Goal: Task Accomplishment & Management: Manage account settings

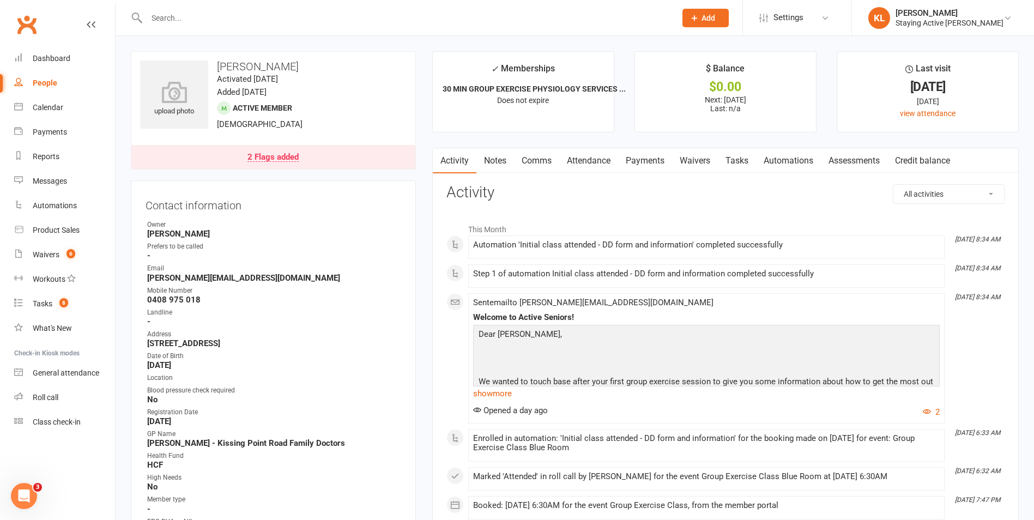
click at [282, 26] on div at bounding box center [400, 17] width 538 height 35
click at [286, 17] on input "text" at bounding box center [405, 17] width 525 height 15
type input "annie milling"
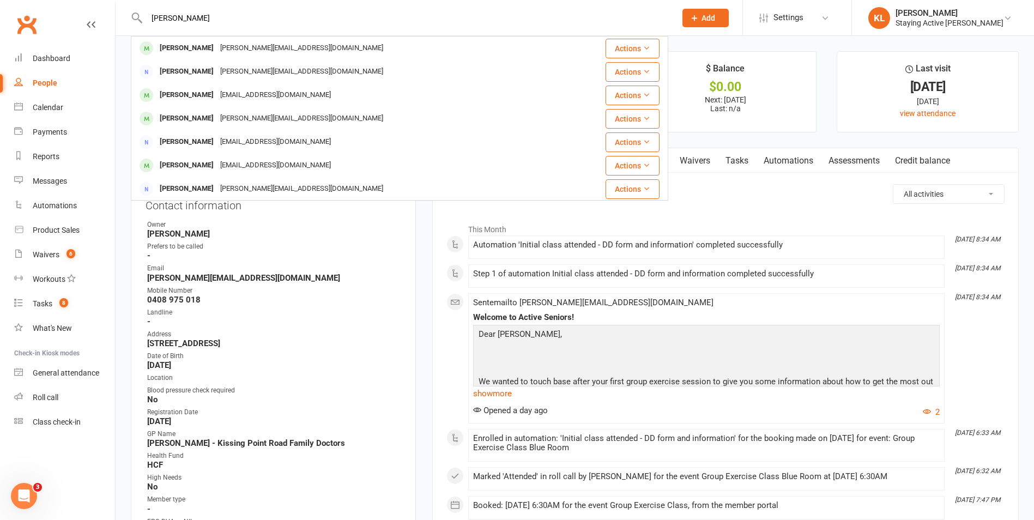
drag, startPoint x: 216, startPoint y: 15, endPoint x: 177, endPoint y: 19, distance: 39.5
click at [177, 19] on input "annie milling" at bounding box center [405, 17] width 525 height 15
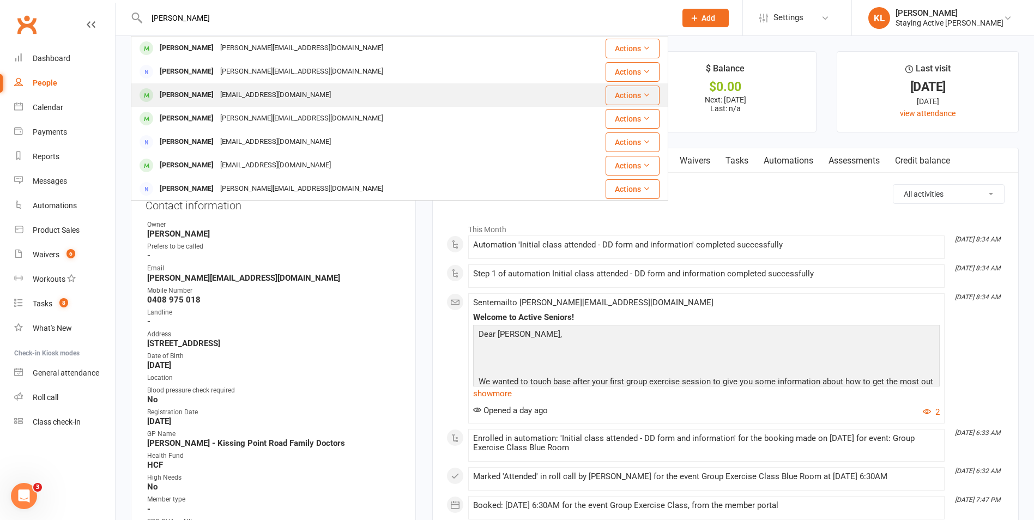
click at [217, 98] on div "asmclarke@gmail.com" at bounding box center [275, 95] width 117 height 16
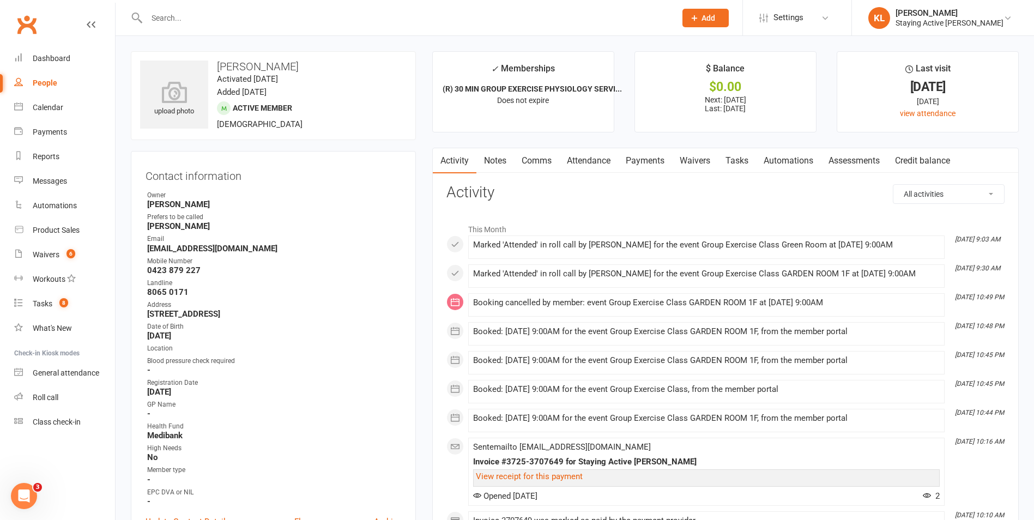
click at [496, 168] on link "Notes" at bounding box center [495, 160] width 38 height 25
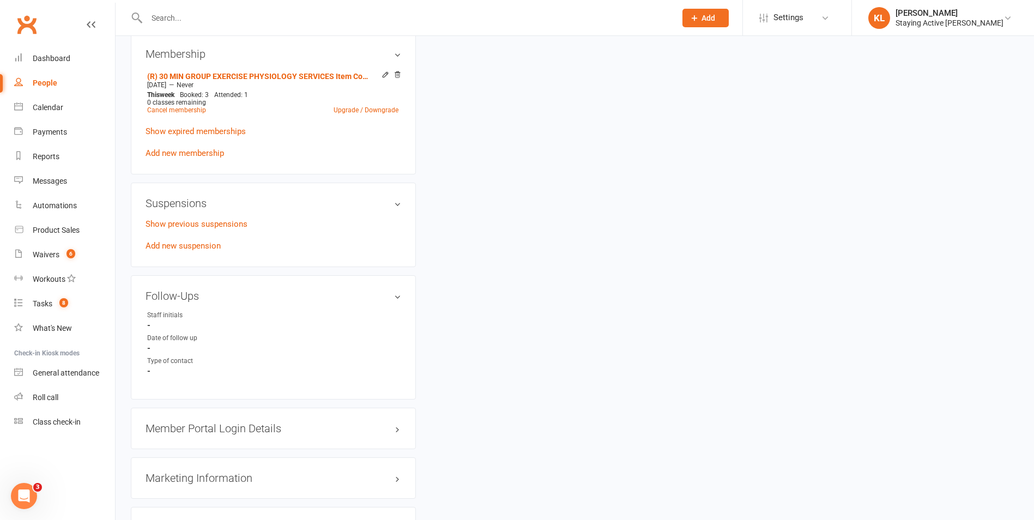
scroll to position [763, 0]
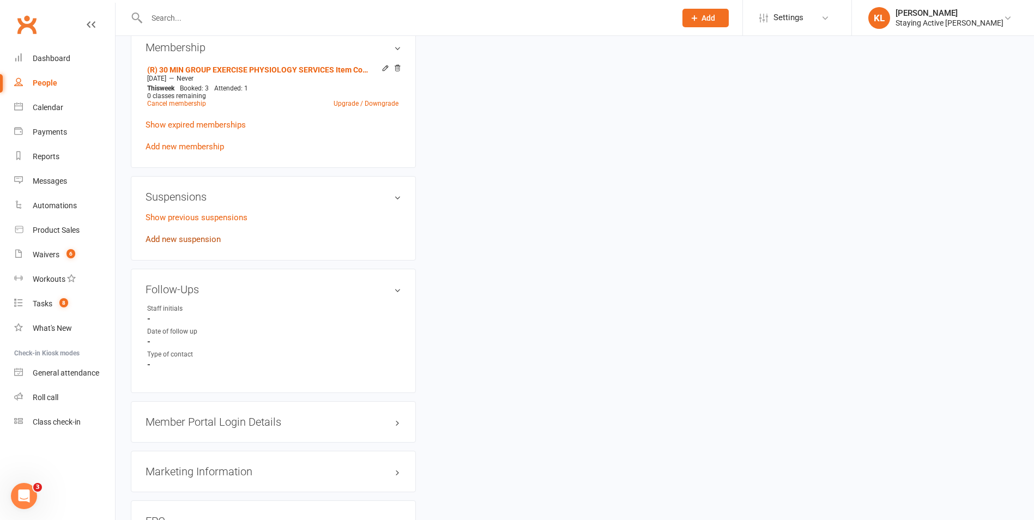
click at [212, 234] on link "Add new suspension" at bounding box center [183, 239] width 75 height 10
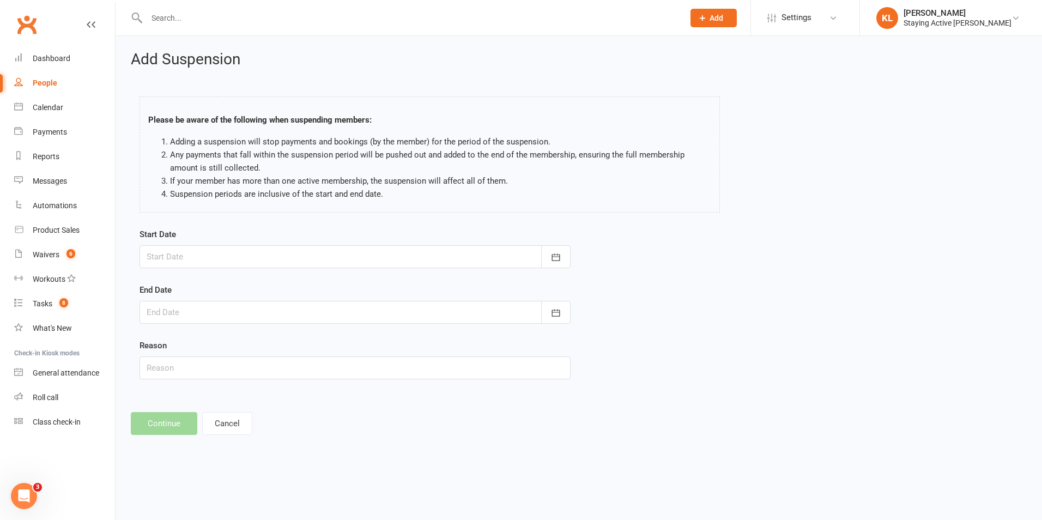
click at [215, 258] on div at bounding box center [355, 256] width 431 height 23
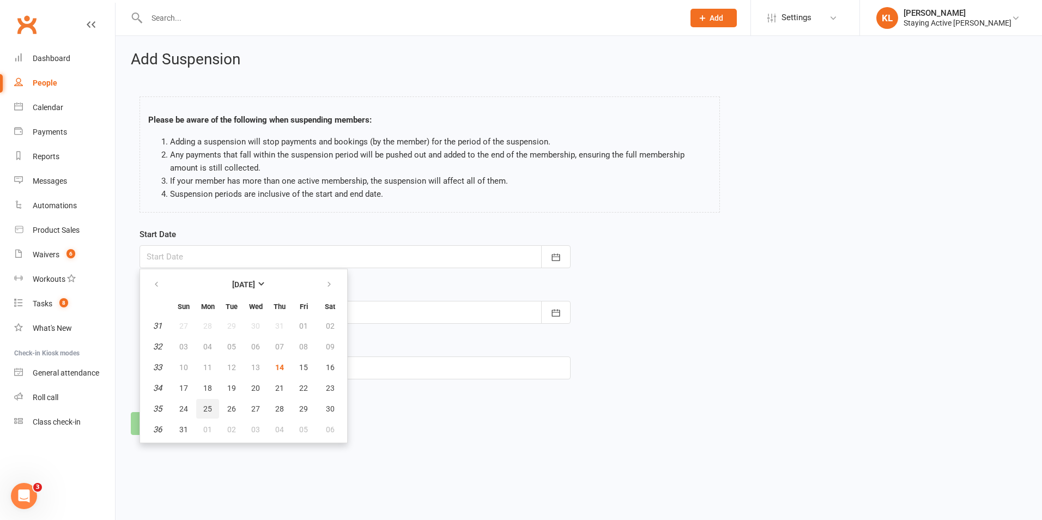
click at [204, 410] on span "25" at bounding box center [207, 409] width 9 height 9
type input "25 Aug 2025"
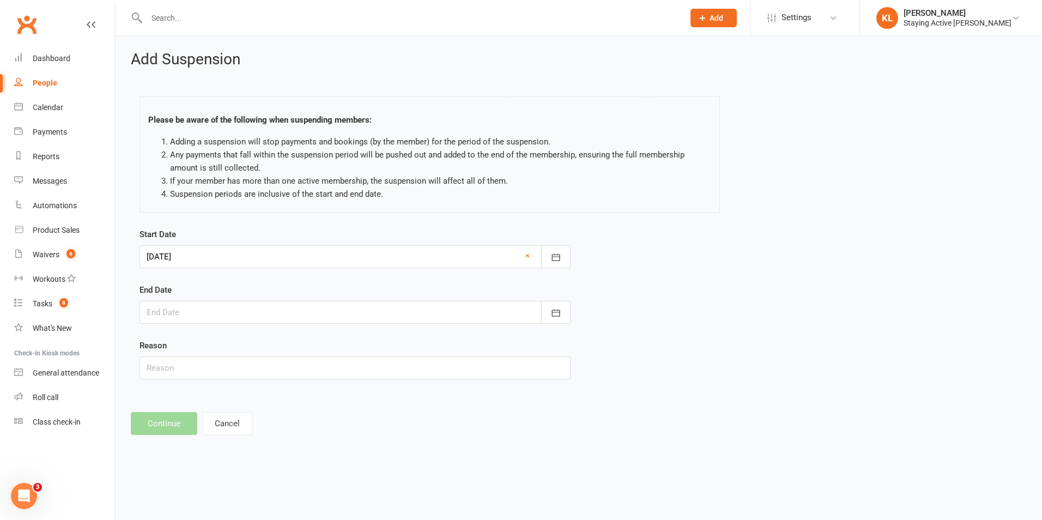
click at [232, 312] on div at bounding box center [355, 312] width 431 height 23
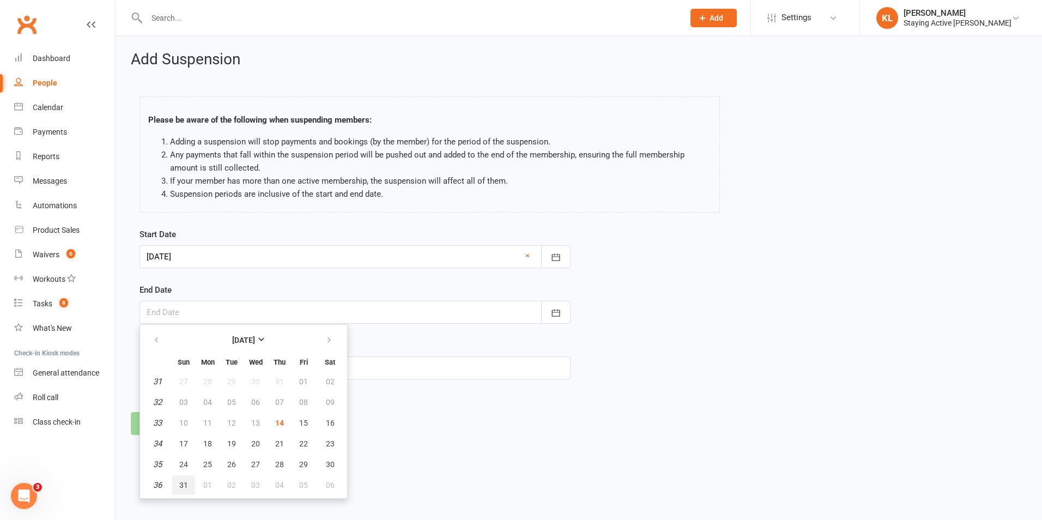
click at [185, 487] on span "31" at bounding box center [183, 485] width 9 height 9
type input "31 Aug 2025"
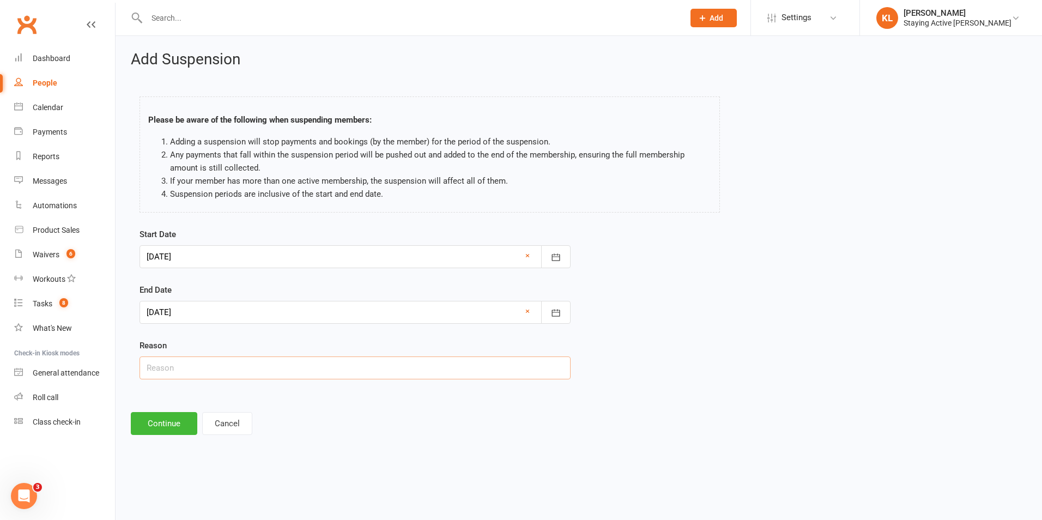
click at [221, 368] on input "text" at bounding box center [355, 368] width 431 height 23
type input "colonoscopy"
click at [129, 350] on div "Add Suspension Please be aware of the following when suspending members: Adding…" at bounding box center [579, 243] width 927 height 414
click at [177, 419] on button "Continue" at bounding box center [164, 423] width 67 height 23
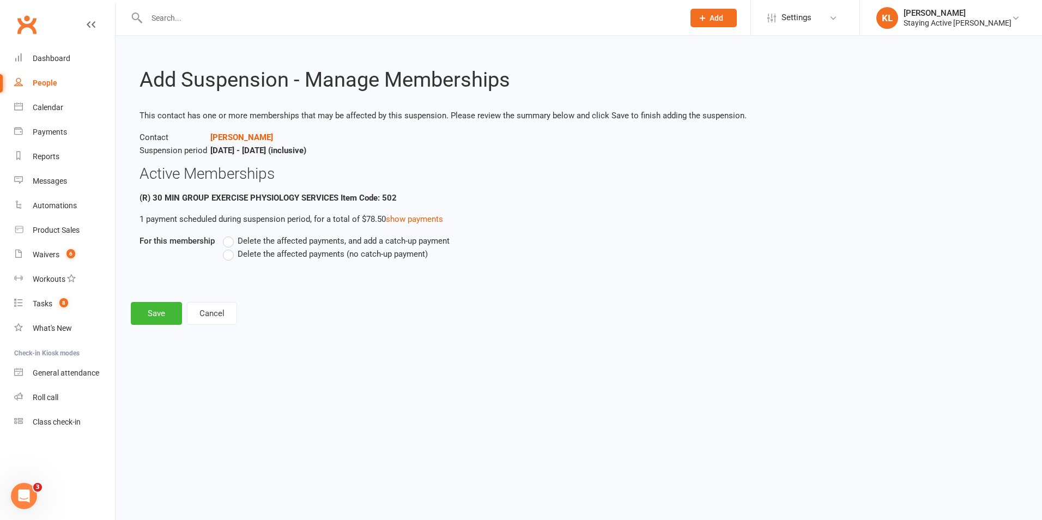
click at [283, 253] on span "Delete the affected payments (no catch-up payment)" at bounding box center [333, 253] width 190 height 11
click at [230, 248] on input "Delete the affected payments (no catch-up payment)" at bounding box center [226, 248] width 7 height 0
click at [152, 324] on button "Save" at bounding box center [156, 313] width 51 height 23
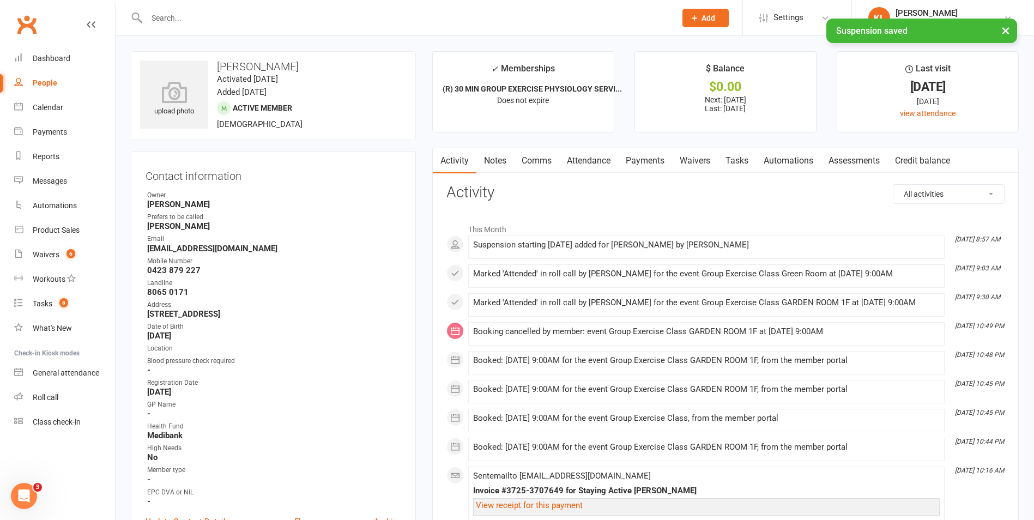
click at [646, 159] on link "Payments" at bounding box center [645, 160] width 54 height 25
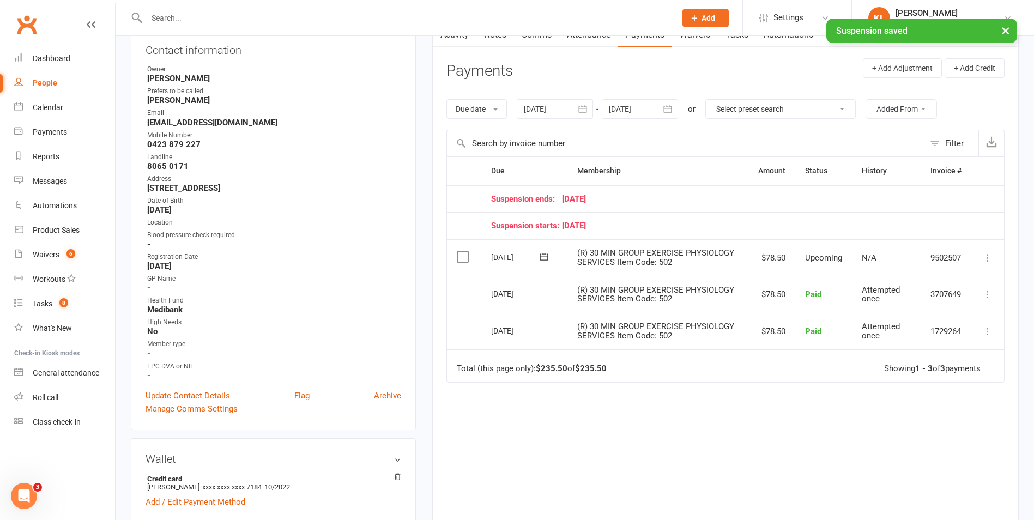
scroll to position [109, 0]
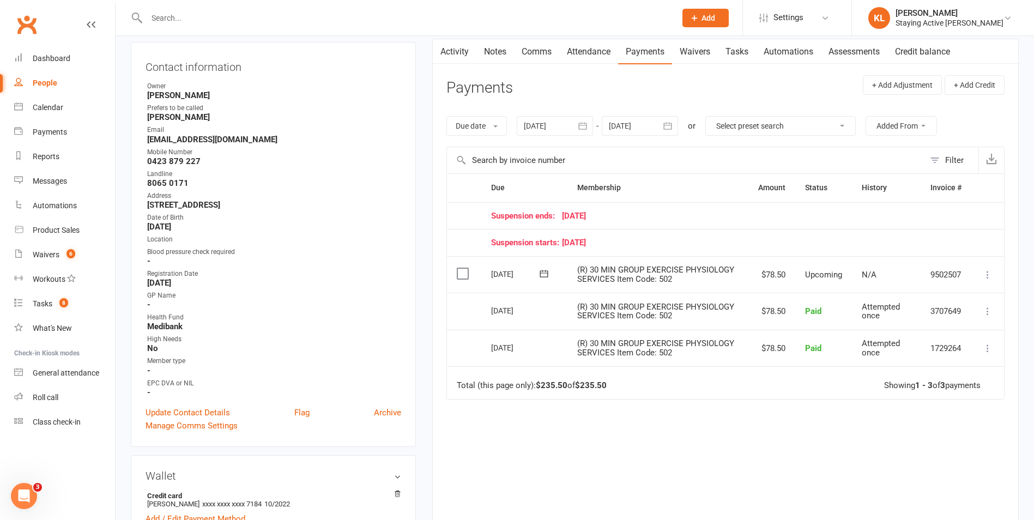
click at [636, 122] on div at bounding box center [640, 126] width 76 height 20
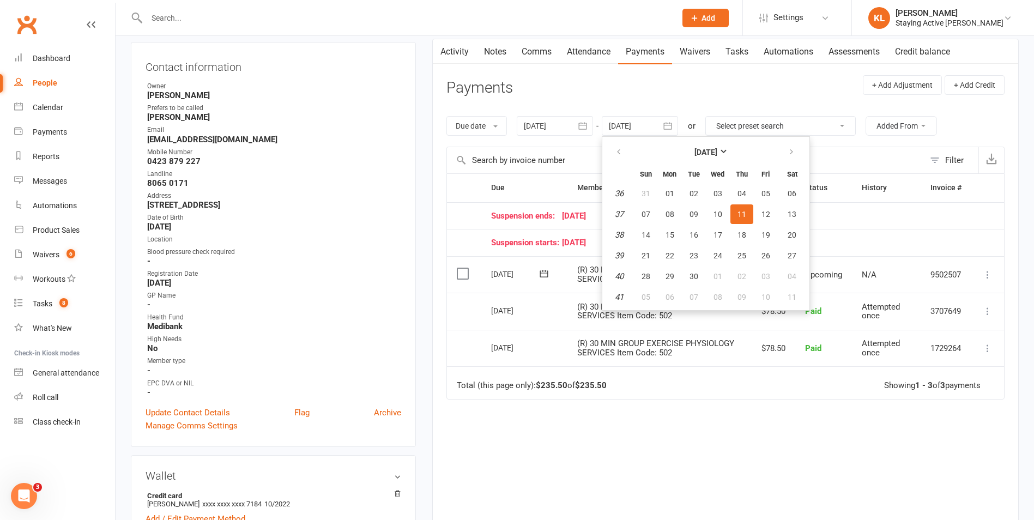
click at [695, 430] on div "Due Contact Membership Amount Status History Invoice # Suspension ends: 31 Augu…" at bounding box center [726, 356] width 558 height 366
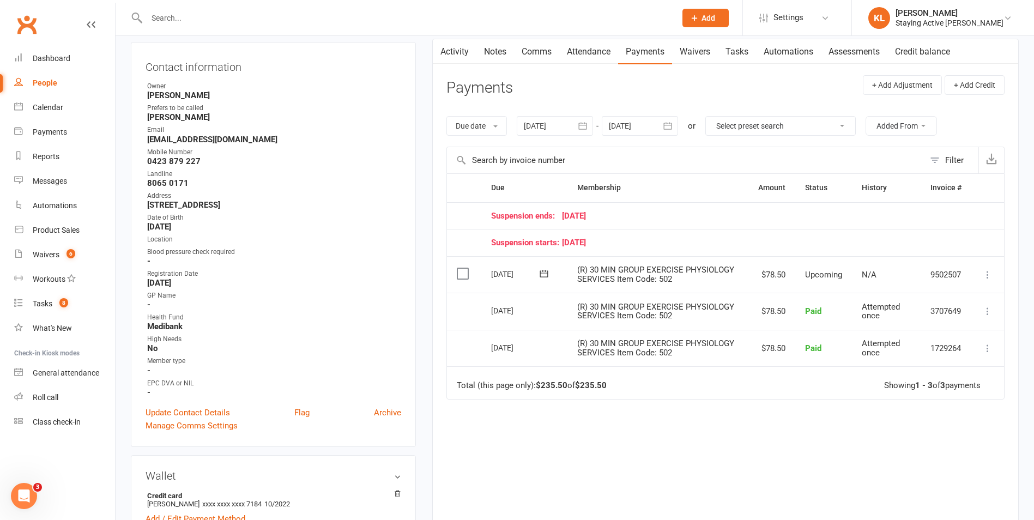
click at [643, 125] on div at bounding box center [640, 126] width 76 height 20
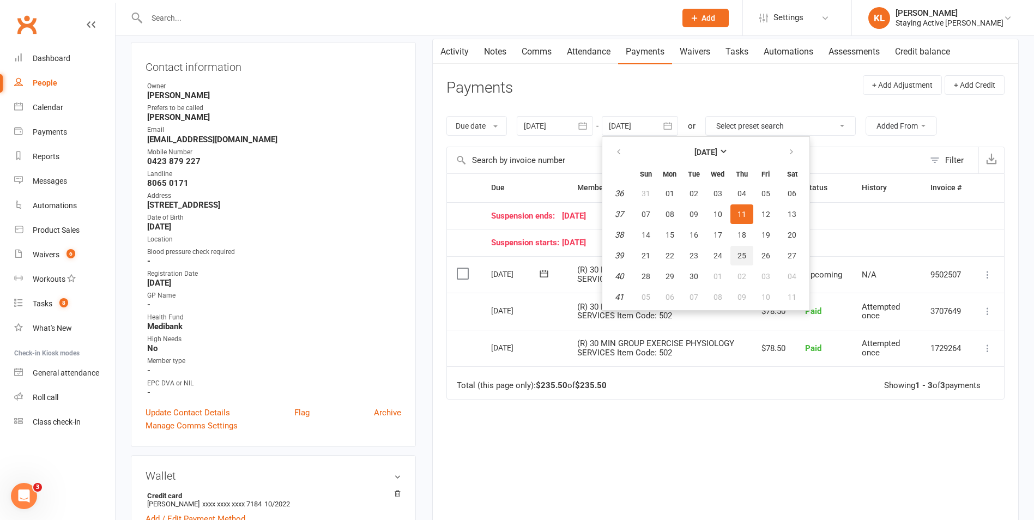
click at [745, 254] on span "25" at bounding box center [742, 255] width 9 height 9
type input "25 Sep 2025"
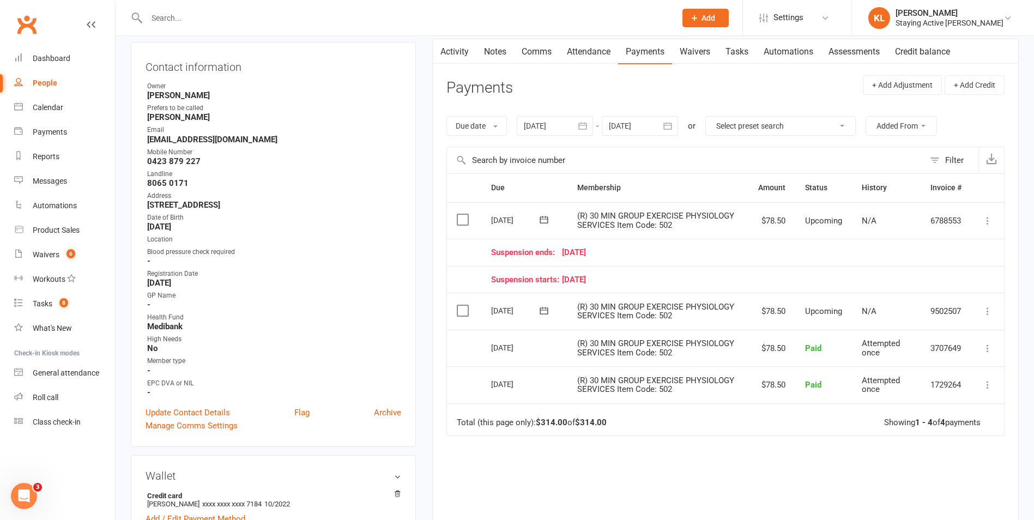
click at [444, 237] on div "Activity Notes Comms Attendance Payments Waivers Tasks Automations Assessments …" at bounding box center [725, 316] width 587 height 555
click at [986, 220] on icon at bounding box center [987, 220] width 11 height 11
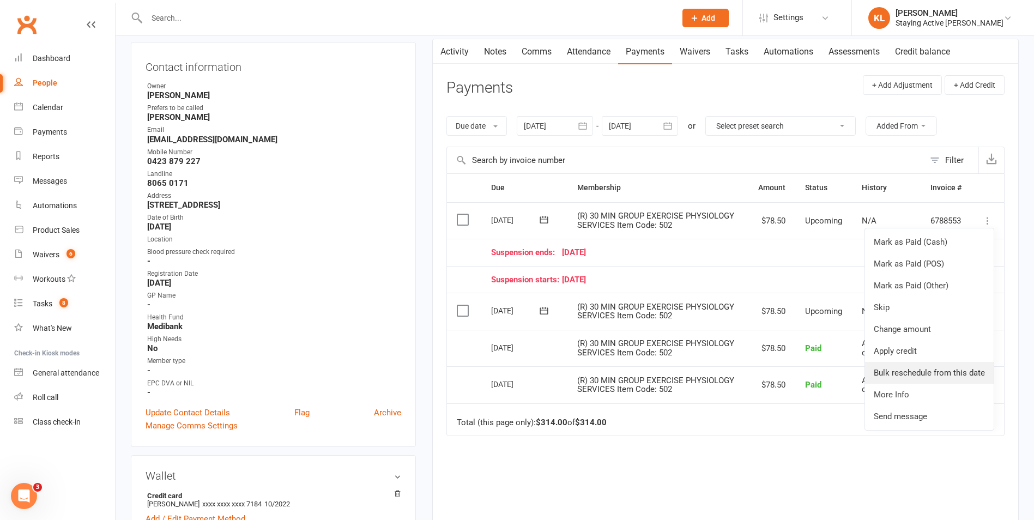
click at [912, 378] on link "Bulk reschedule from this date" at bounding box center [929, 373] width 129 height 22
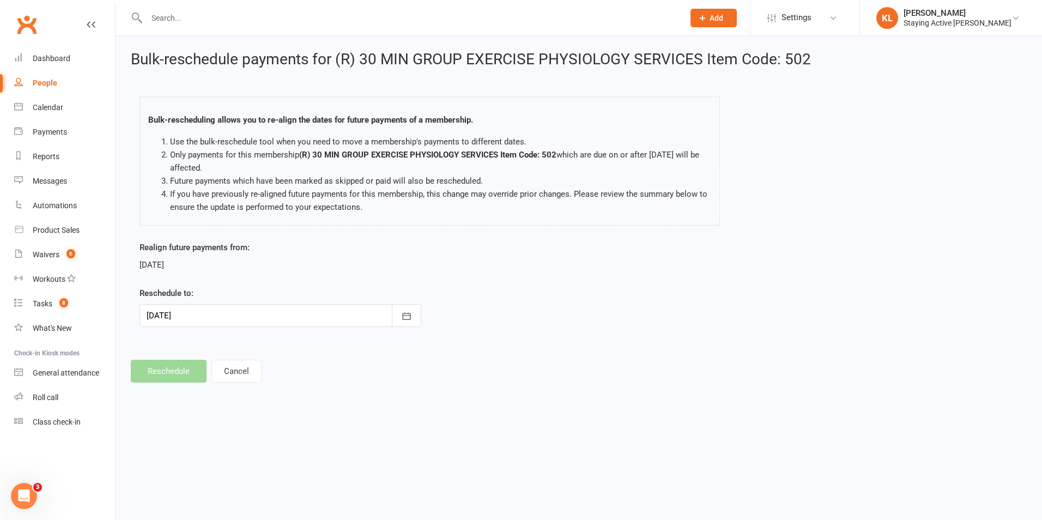
drag, startPoint x: 213, startPoint y: 313, endPoint x: 214, endPoint y: 328, distance: 14.2
click at [213, 313] on div at bounding box center [281, 315] width 282 height 23
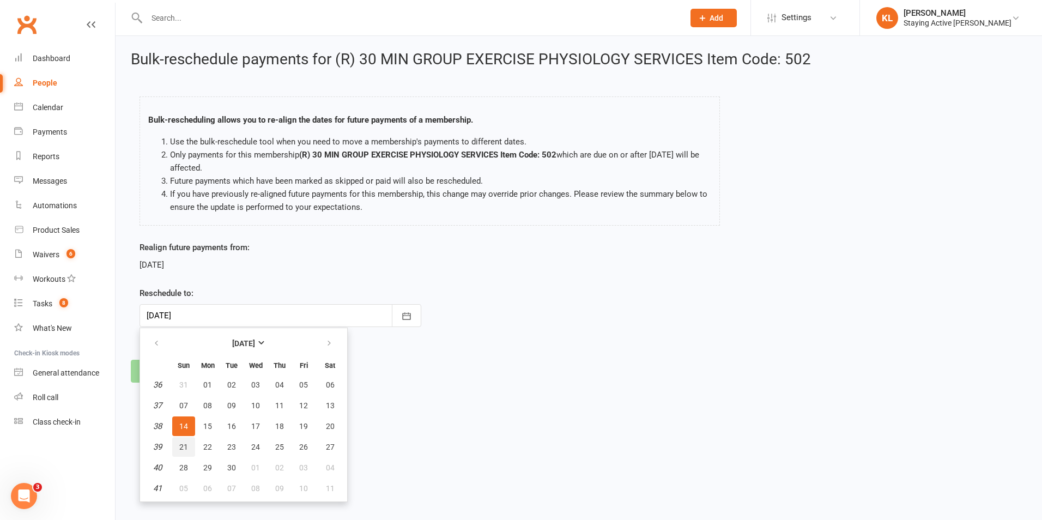
click at [186, 444] on span "21" at bounding box center [183, 447] width 9 height 9
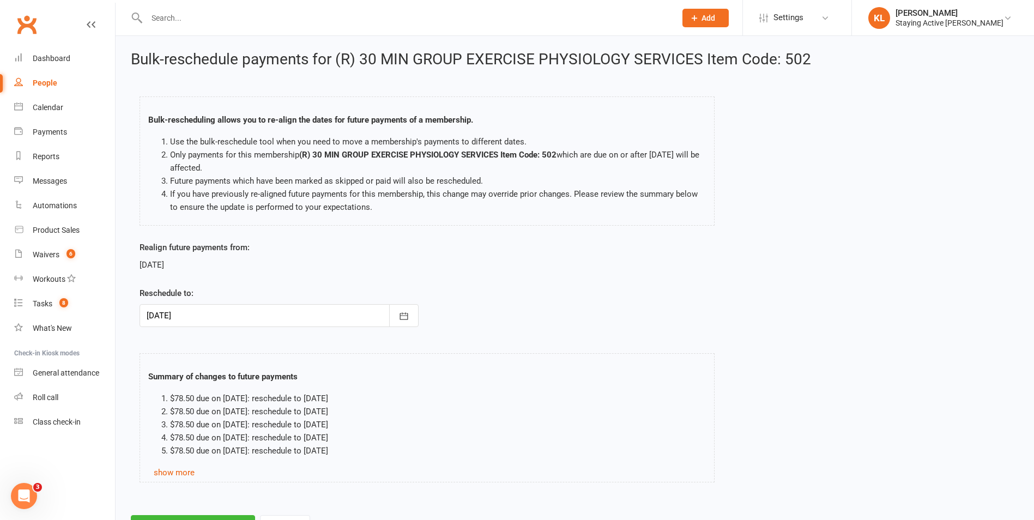
click at [214, 314] on div at bounding box center [279, 315] width 279 height 23
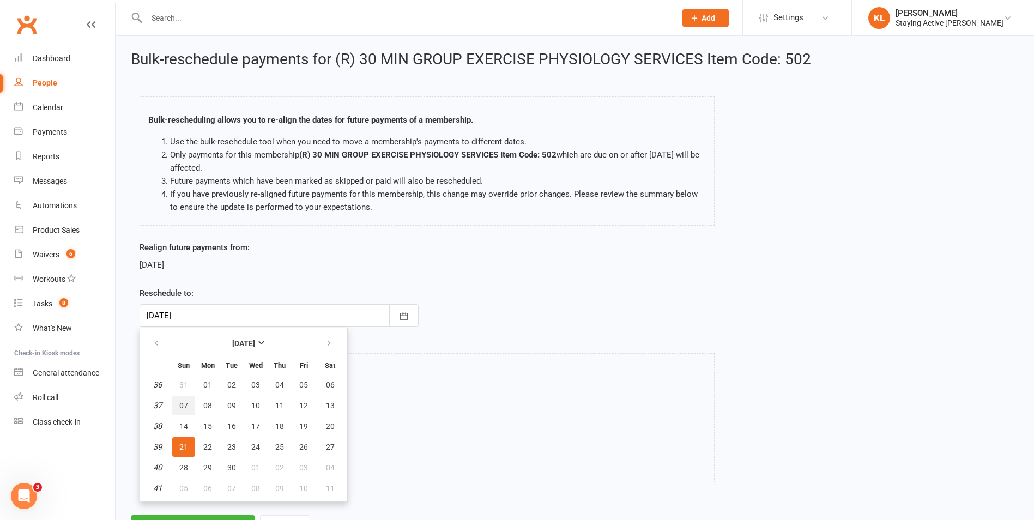
click at [189, 400] on button "07" at bounding box center [183, 406] width 23 height 20
type input "07 Sep 2025"
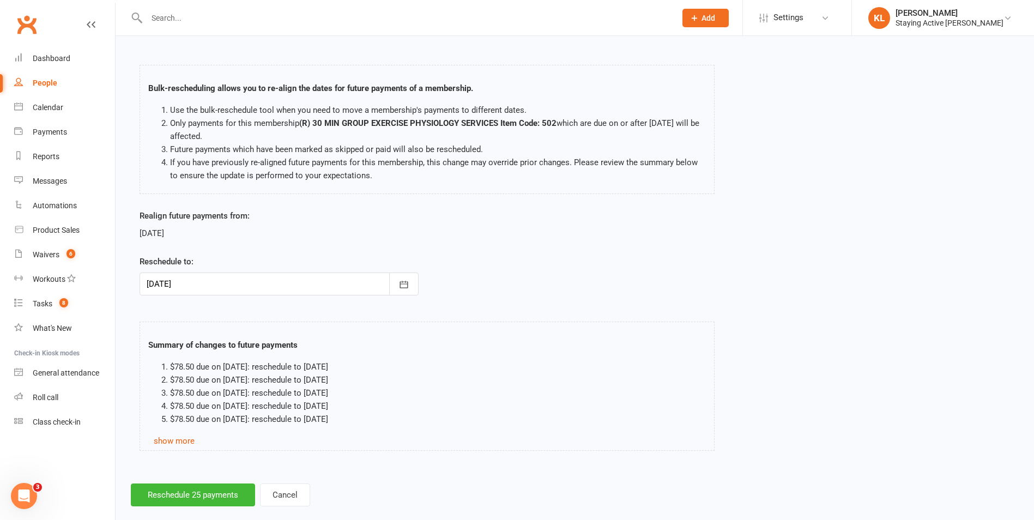
scroll to position [49, 0]
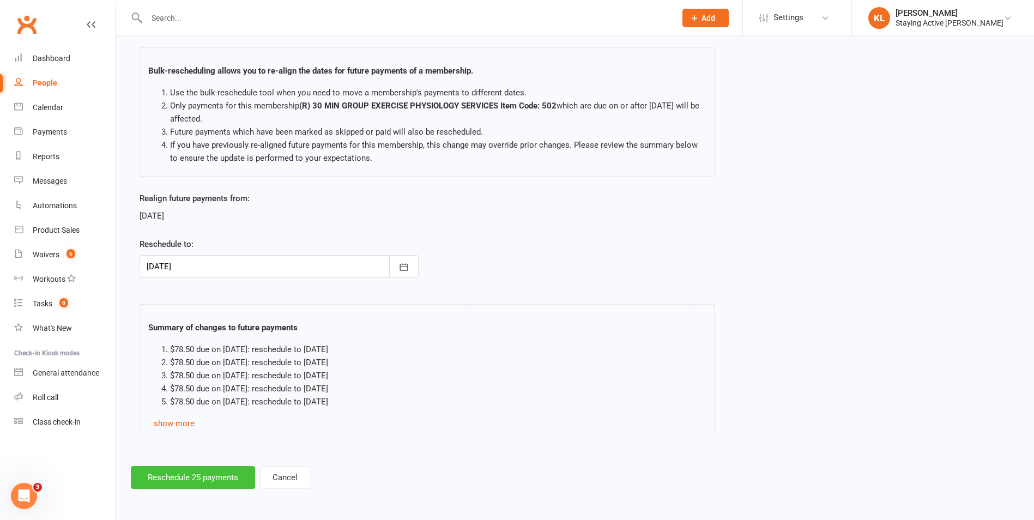
click at [213, 474] on button "Reschedule 25 payments" at bounding box center [193, 477] width 124 height 23
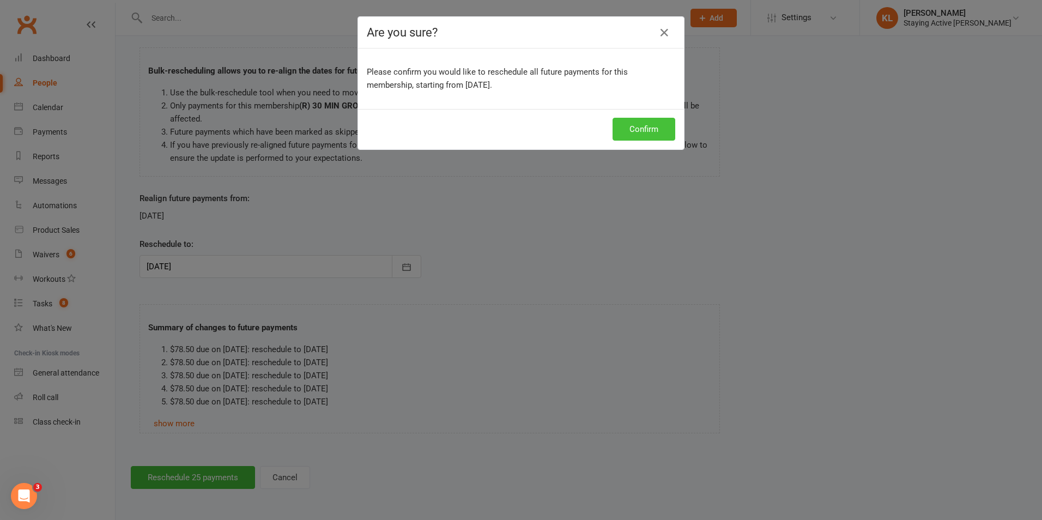
click at [641, 126] on button "Confirm" at bounding box center [644, 129] width 63 height 23
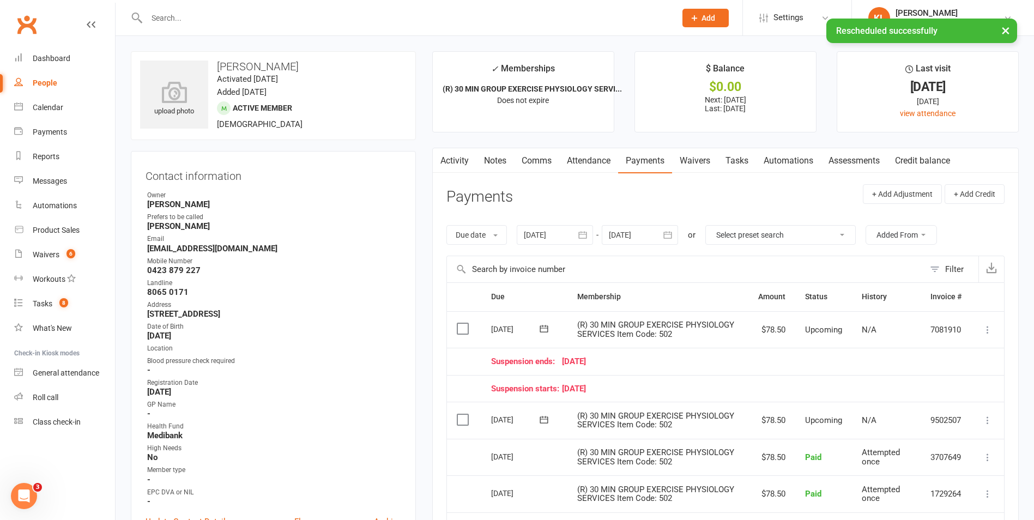
click at [459, 156] on link "Activity" at bounding box center [455, 160] width 44 height 25
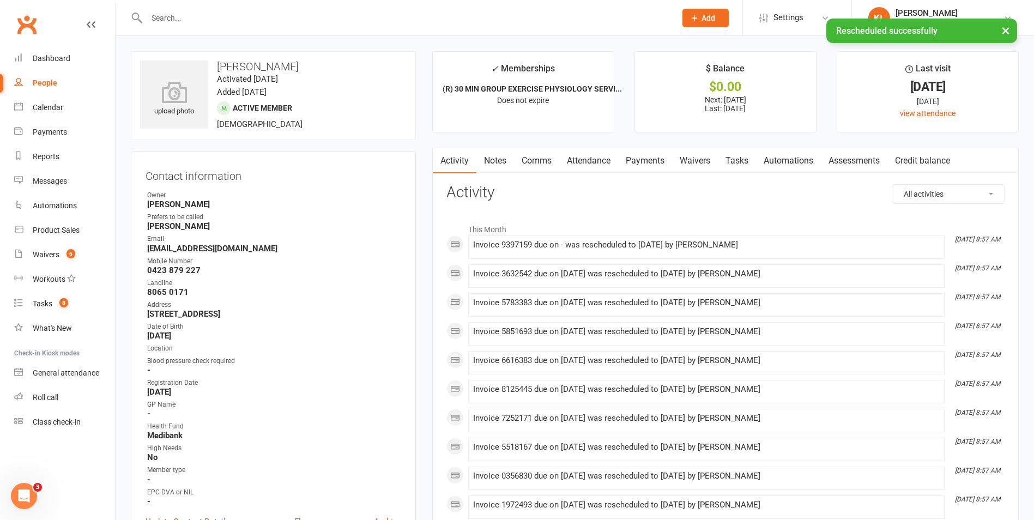
click at [504, 167] on link "Notes" at bounding box center [495, 160] width 38 height 25
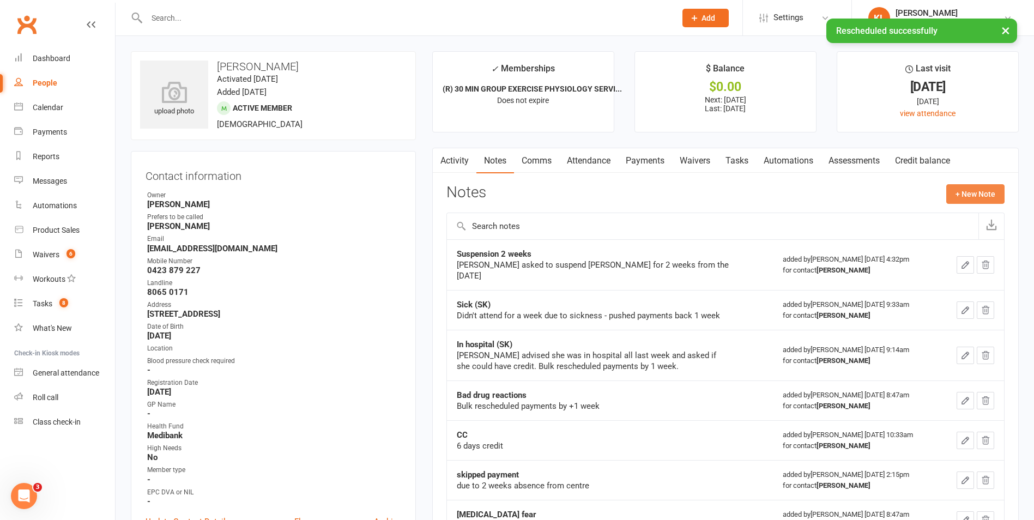
click at [967, 204] on button "+ New Note" at bounding box center [975, 194] width 58 height 20
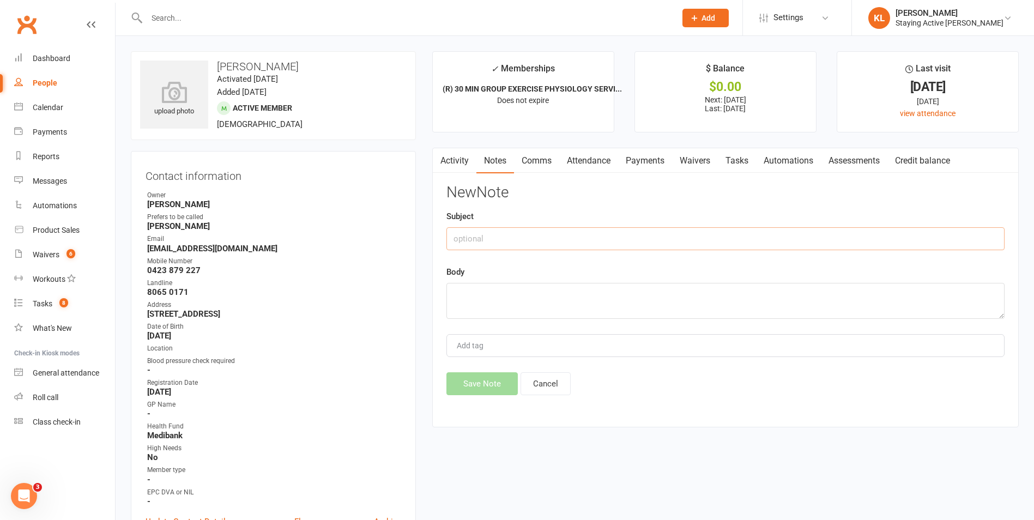
click at [504, 231] on input "text" at bounding box center [726, 238] width 558 height 23
type input "1 wk medical suspension added"
click at [447, 293] on textarea "Bulk rescheduled payments" at bounding box center [726, 301] width 558 height 36
click at [570, 302] on textarea "25-29th. Bulk rescheduled payments" at bounding box center [726, 301] width 558 height 36
click at [572, 303] on textarea "25-29th. Bulk rescheduled payments" at bounding box center [726, 301] width 558 height 36
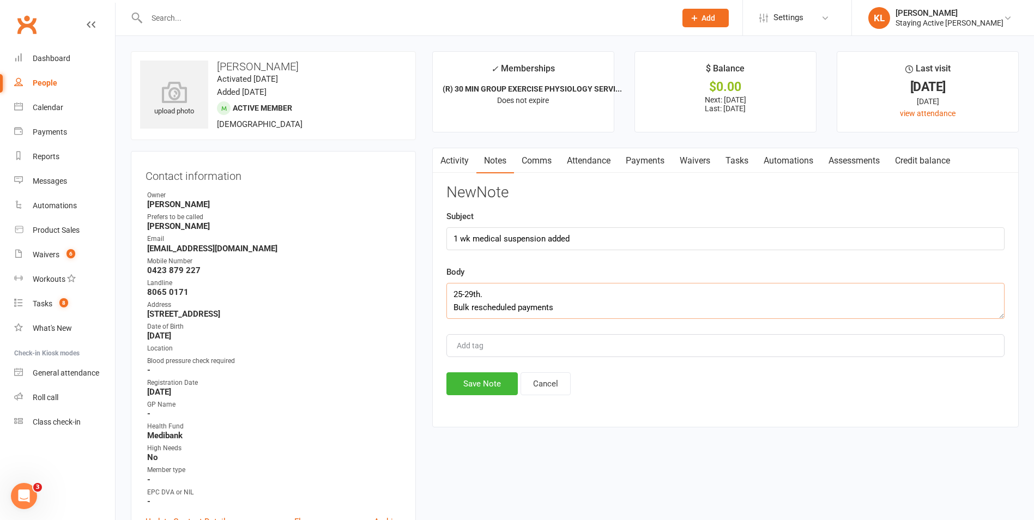
click at [498, 298] on textarea "25-29th. Bulk rescheduled payments" at bounding box center [726, 301] width 558 height 36
type textarea "25-29th Aug Bulk rescheduled payments"
drag, startPoint x: 484, startPoint y: 385, endPoint x: 487, endPoint y: 380, distance: 5.9
click at [484, 383] on button "Save Note" at bounding box center [482, 383] width 71 height 23
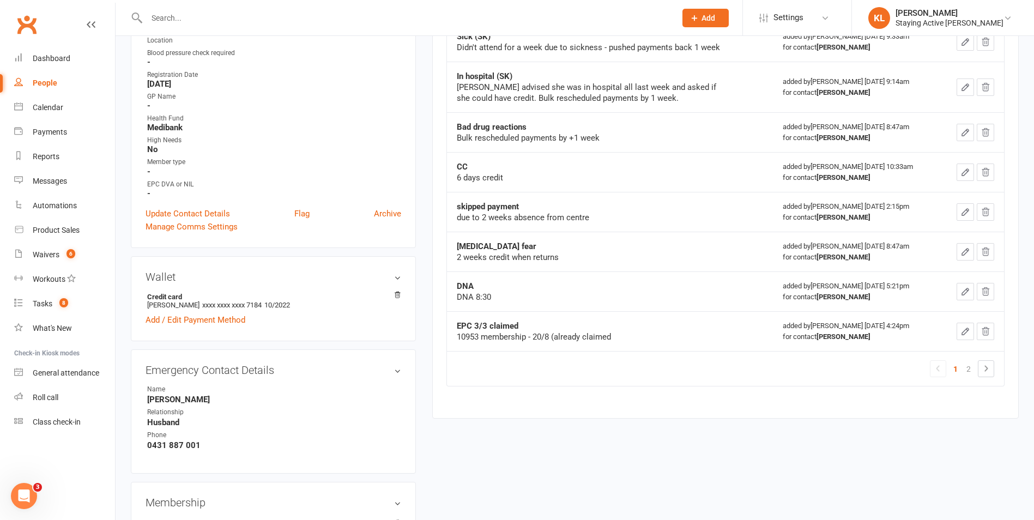
scroll to position [600, 0]
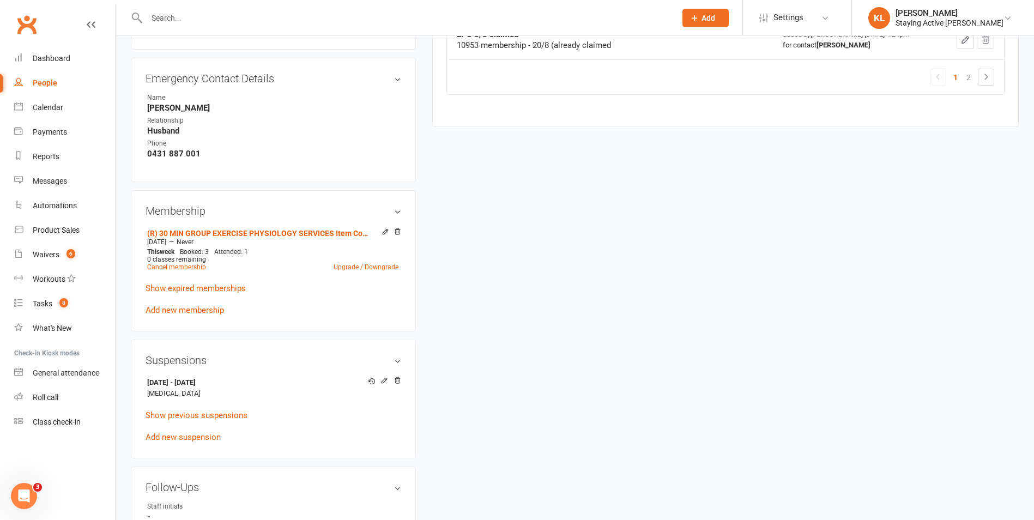
click at [610, 372] on div "upload photo Annie Miley Activated 18 July, 2018 Added 12 July, 2018 Active mem…" at bounding box center [575, 188] width 904 height 1472
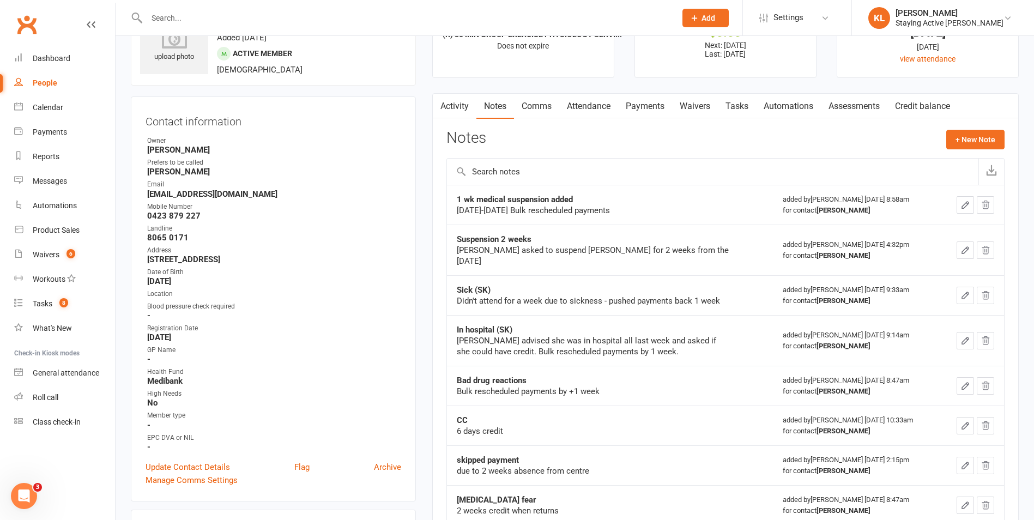
scroll to position [0, 0]
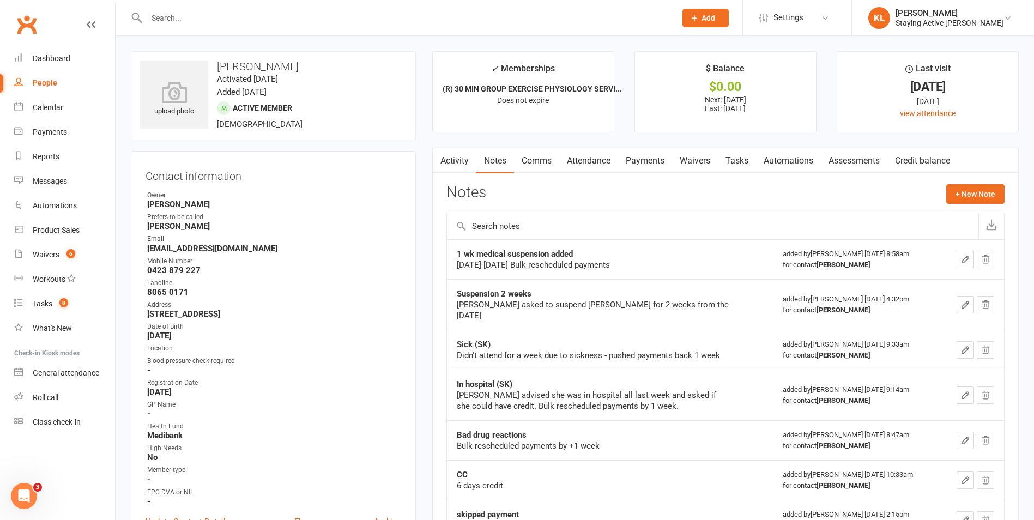
click at [467, 158] on link "Activity" at bounding box center [455, 160] width 44 height 25
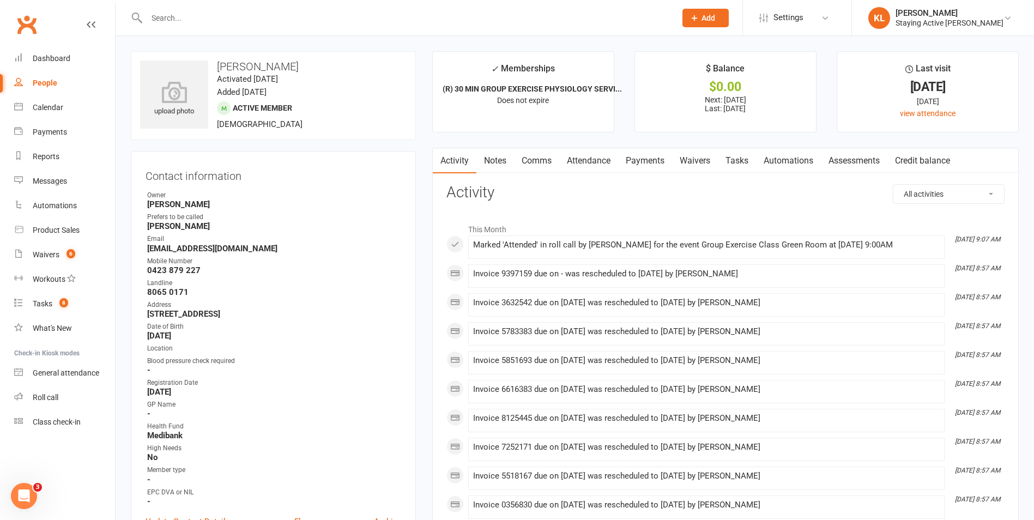
click at [545, 164] on link "Comms" at bounding box center [536, 160] width 45 height 25
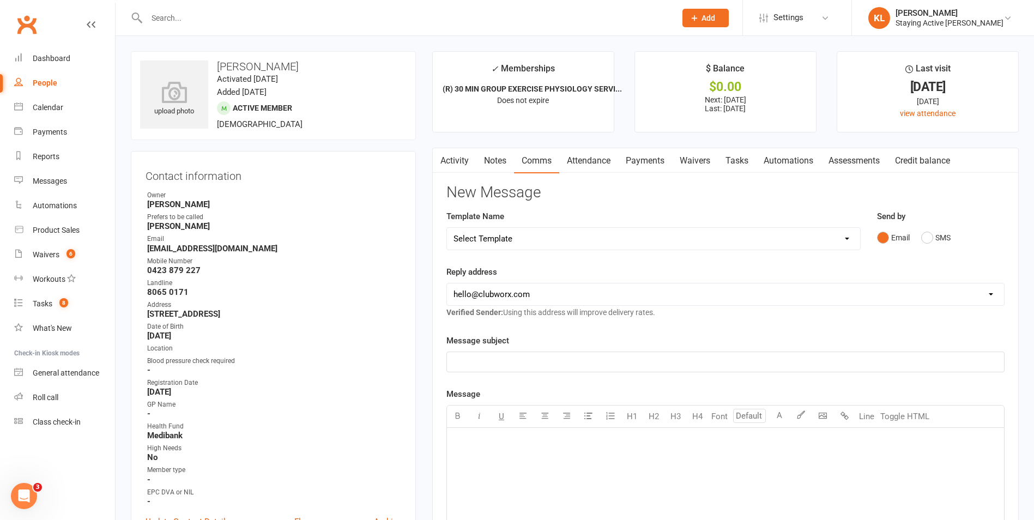
click at [574, 164] on link "Attendance" at bounding box center [588, 160] width 59 height 25
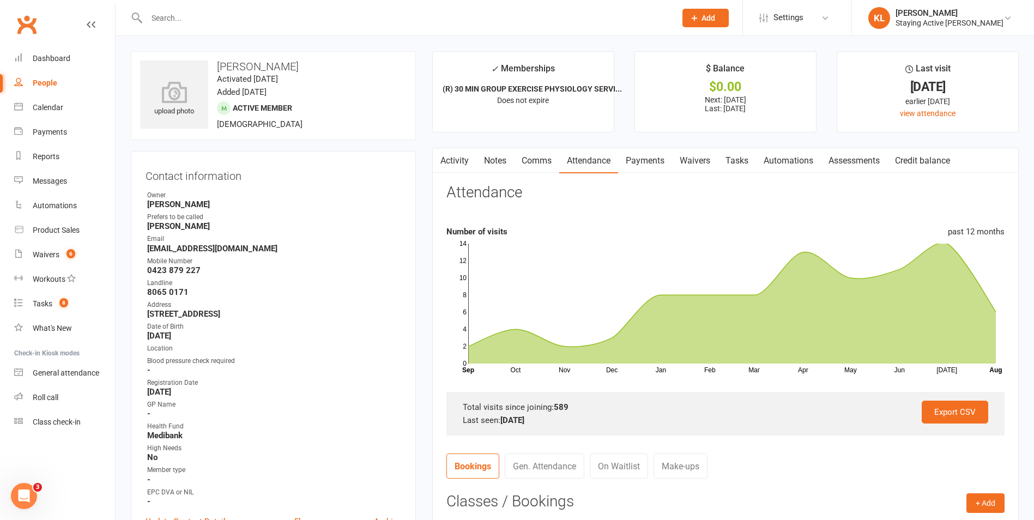
click at [500, 163] on link "Notes" at bounding box center [495, 160] width 38 height 25
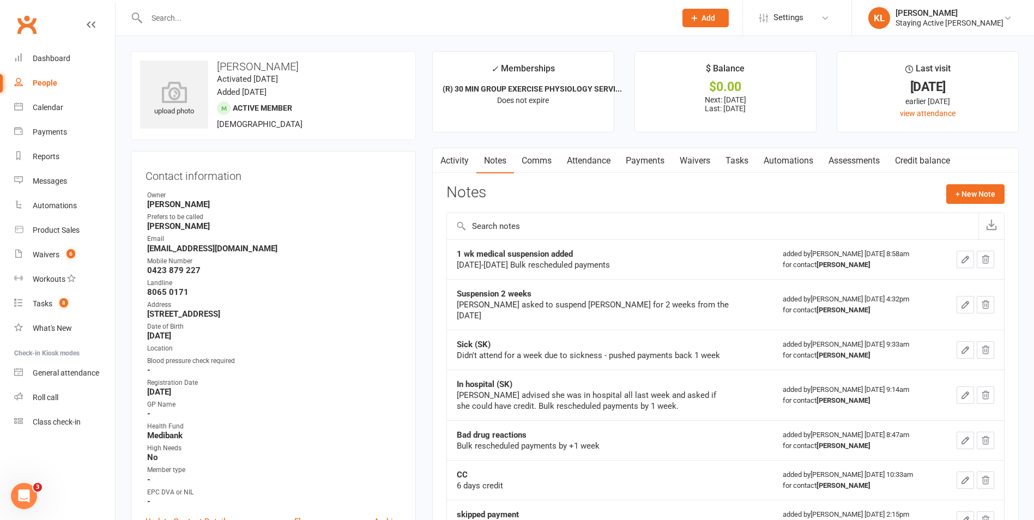
click at [962, 261] on icon "button" at bounding box center [965, 259] width 7 height 7
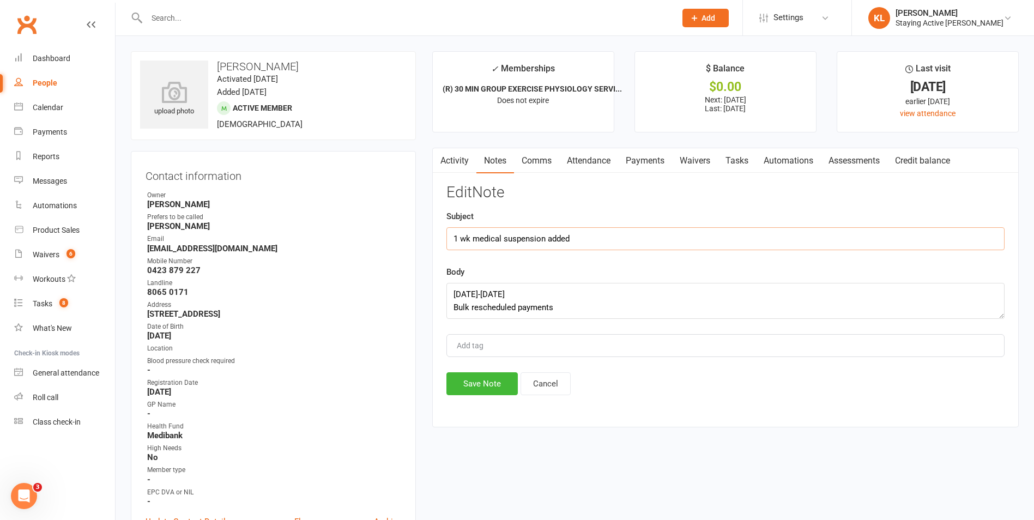
click at [580, 239] on input "1 wk medical suspension added" at bounding box center [726, 238] width 558 height 23
type input "1 wk medical suspension added - LY"
click at [486, 385] on button "Save Note" at bounding box center [482, 383] width 71 height 23
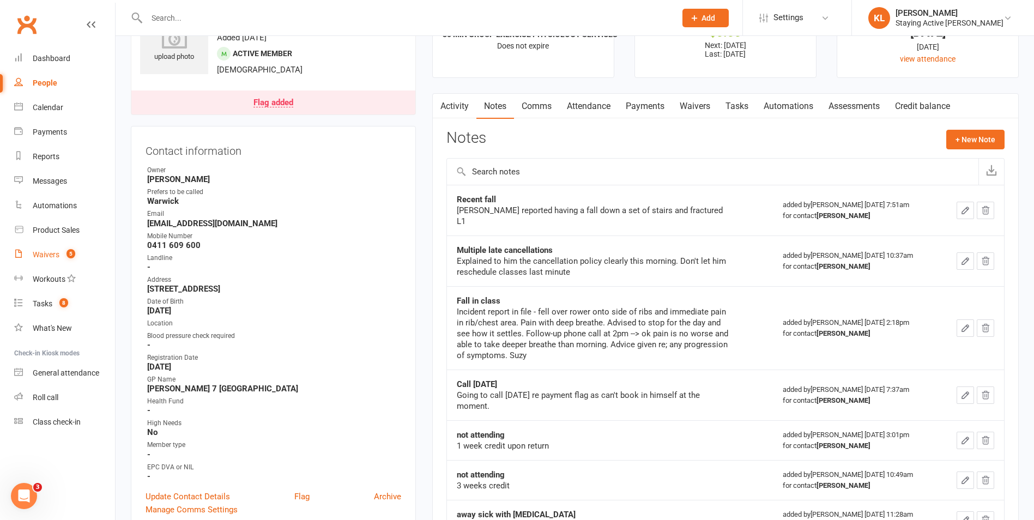
click at [42, 257] on div "Waivers" at bounding box center [46, 254] width 27 height 9
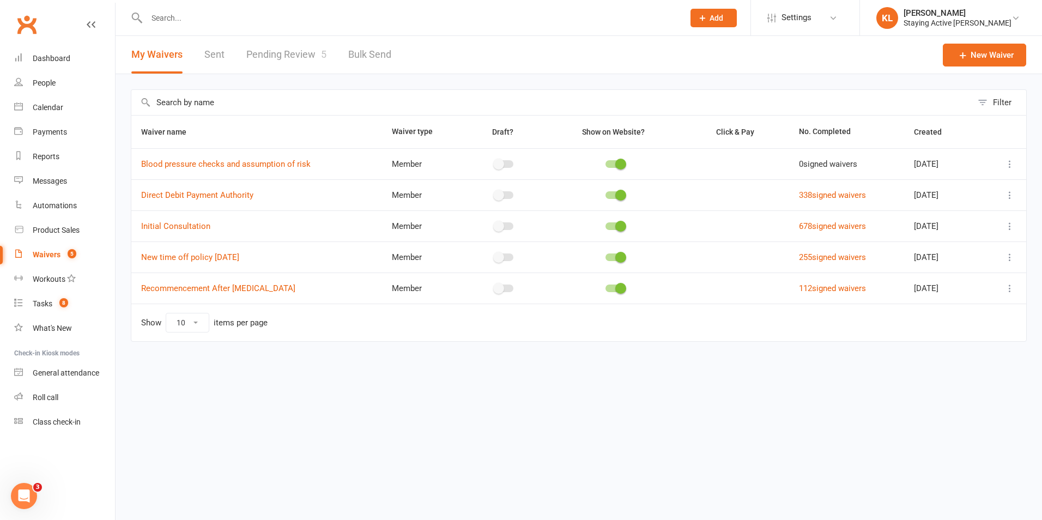
click at [300, 54] on link "Pending Review 5" at bounding box center [286, 55] width 80 height 38
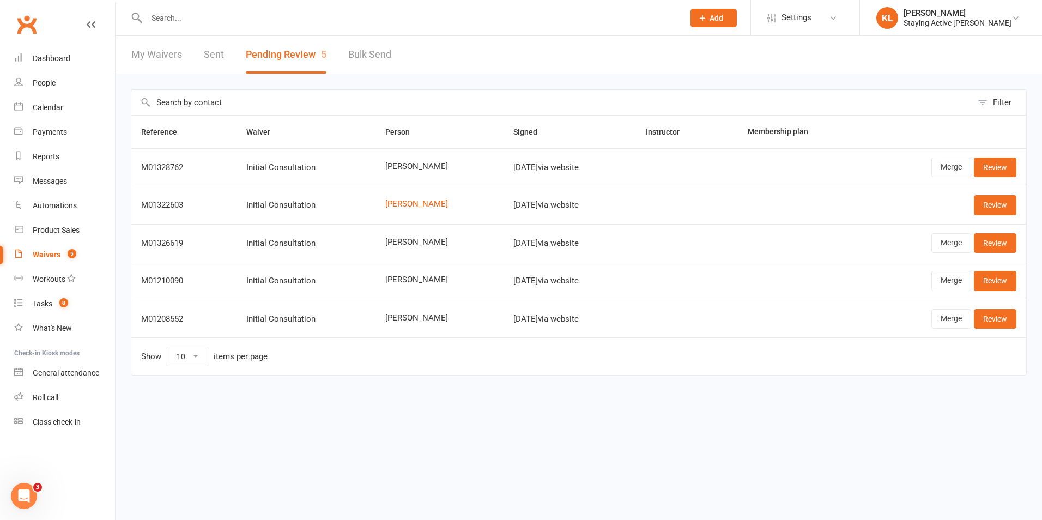
click at [176, 421] on html "Prospect Member Non-attending contact Class / event Appointment Task Membership…" at bounding box center [521, 210] width 1042 height 421
click at [196, 14] on input "text" at bounding box center [409, 17] width 533 height 15
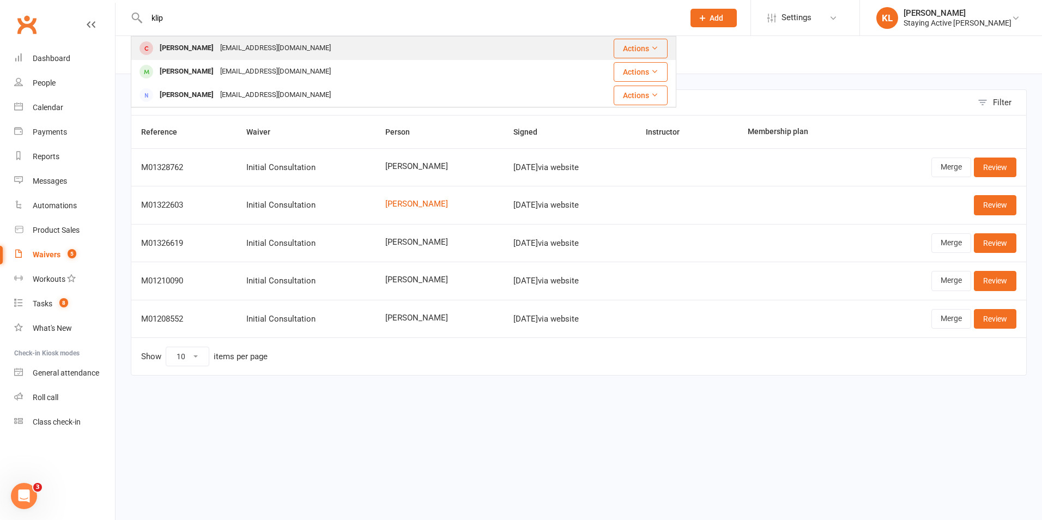
type input "klip"
click at [225, 55] on div "adieandlew@gmail.com" at bounding box center [275, 48] width 117 height 16
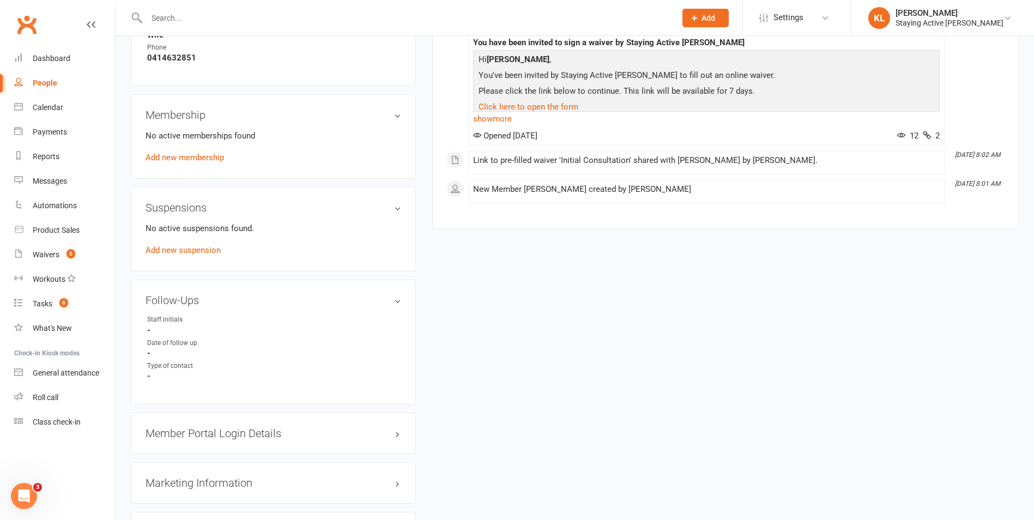
scroll to position [763, 0]
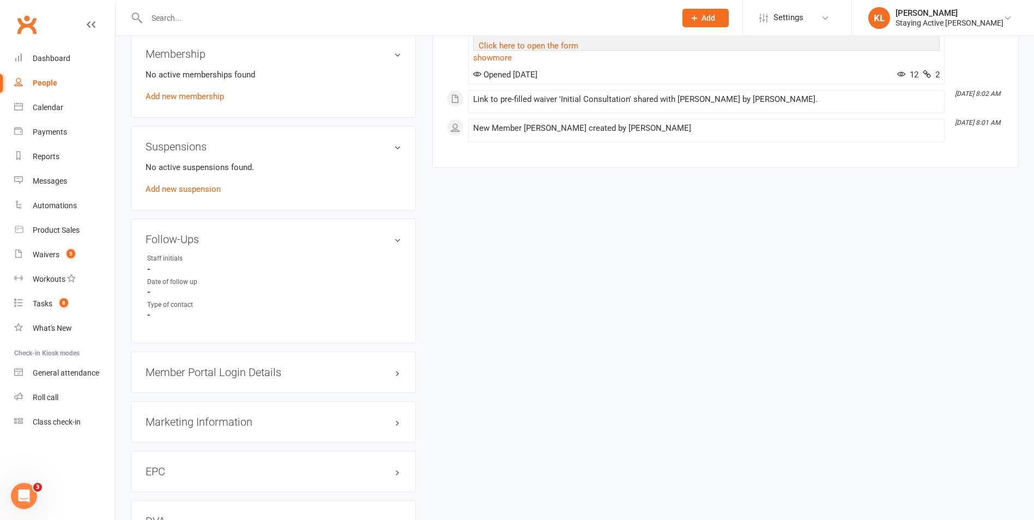
click at [186, 373] on h3 "Member Portal Login Details" at bounding box center [274, 372] width 256 height 12
click at [196, 442] on link "Send Member Details" at bounding box center [185, 442] width 78 height 10
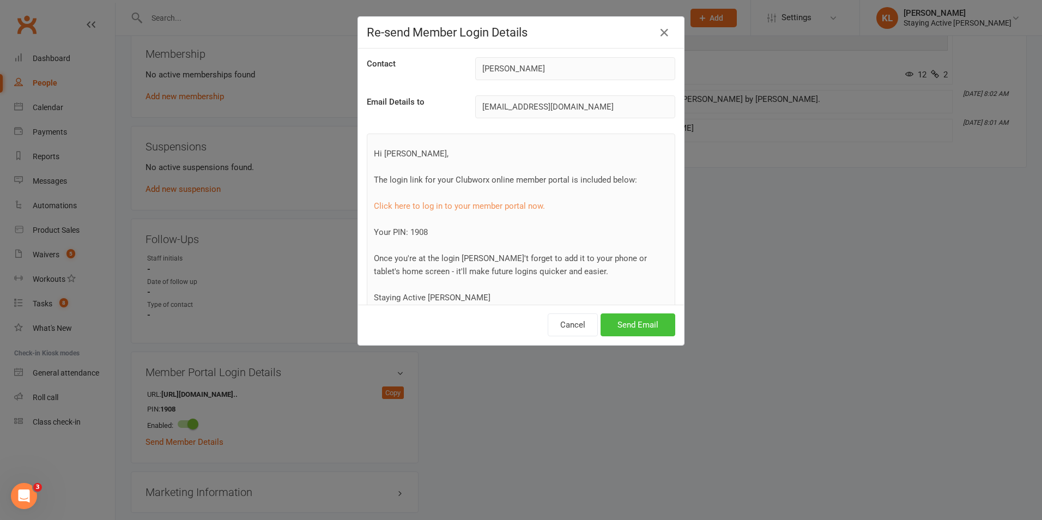
click at [629, 327] on button "Send Email" at bounding box center [638, 324] width 75 height 23
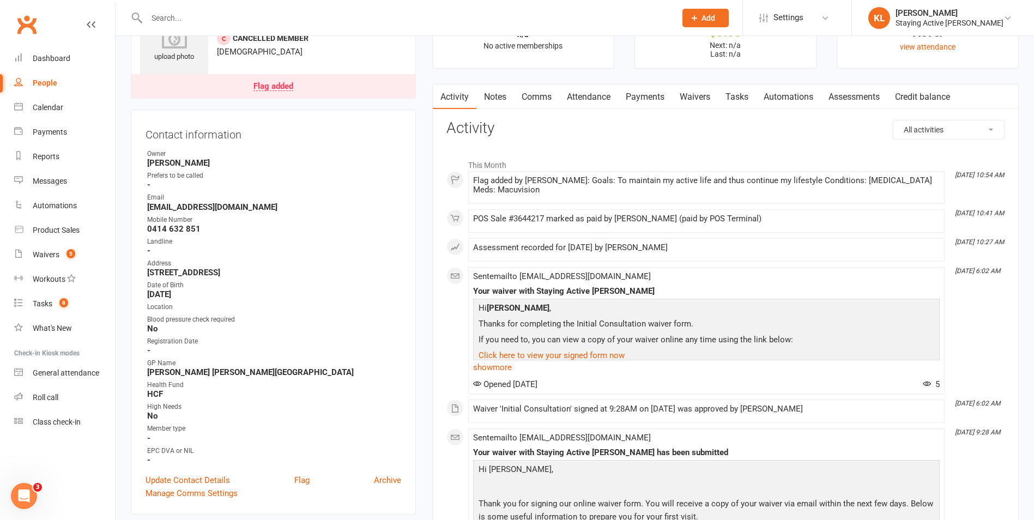
scroll to position [0, 0]
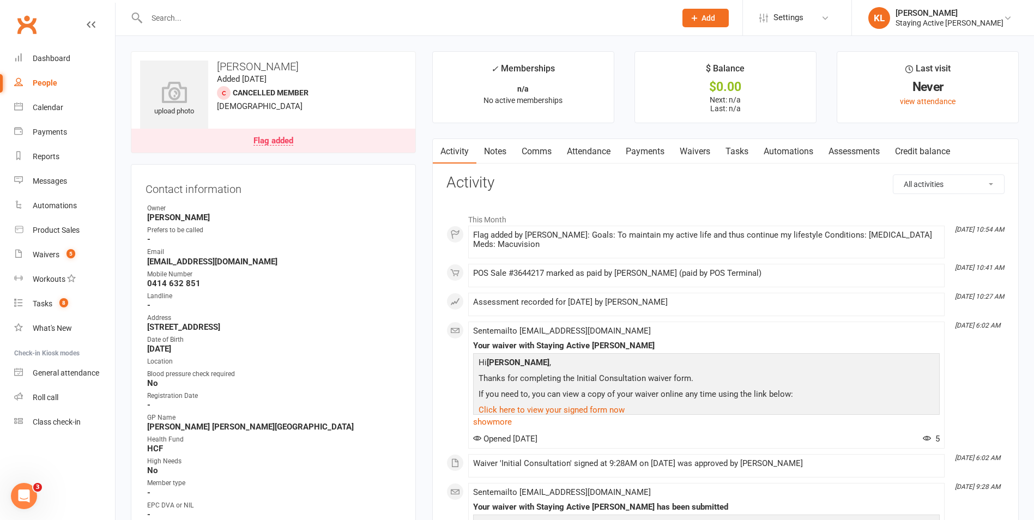
click at [225, 22] on input "text" at bounding box center [405, 17] width 525 height 15
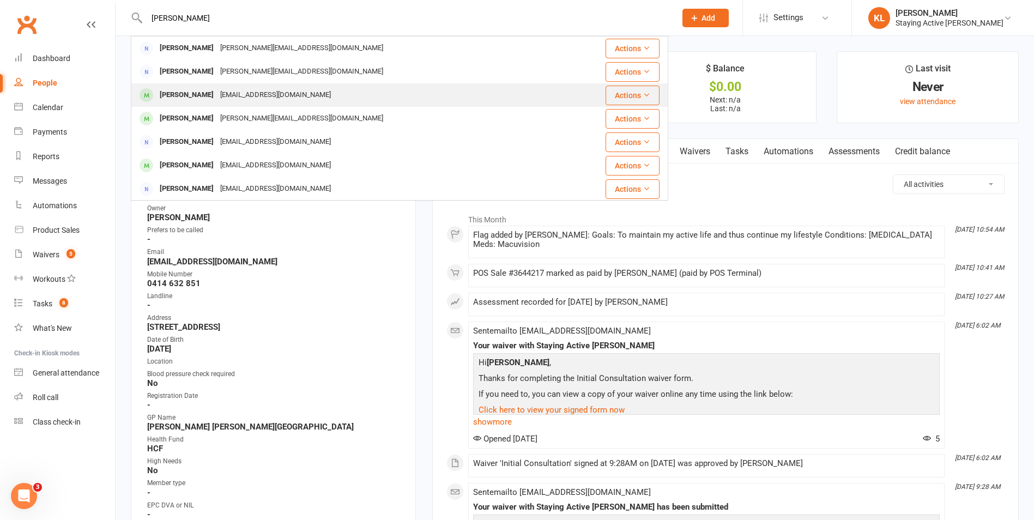
type input "annie"
click at [217, 95] on div "asmclarke@gmail.com" at bounding box center [275, 95] width 117 height 16
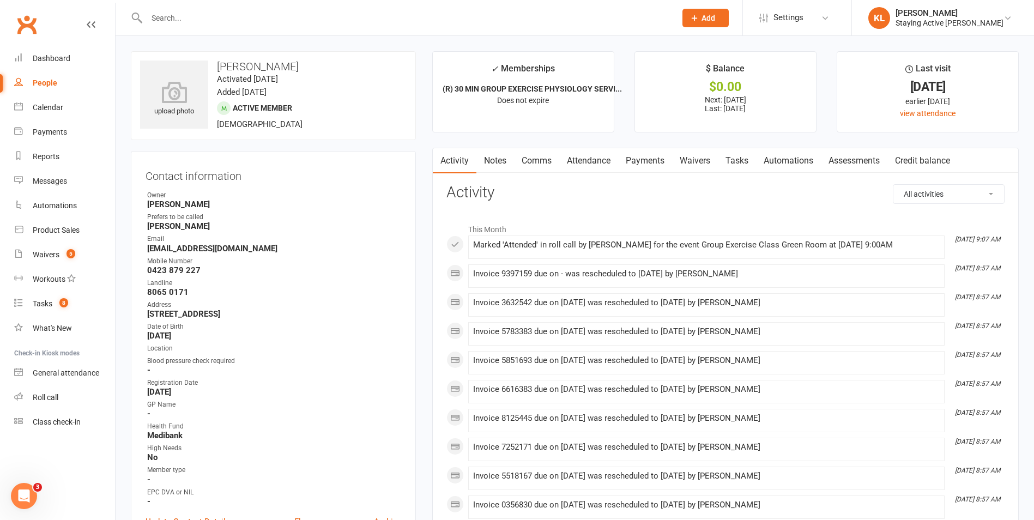
click at [505, 163] on link "Notes" at bounding box center [495, 160] width 38 height 25
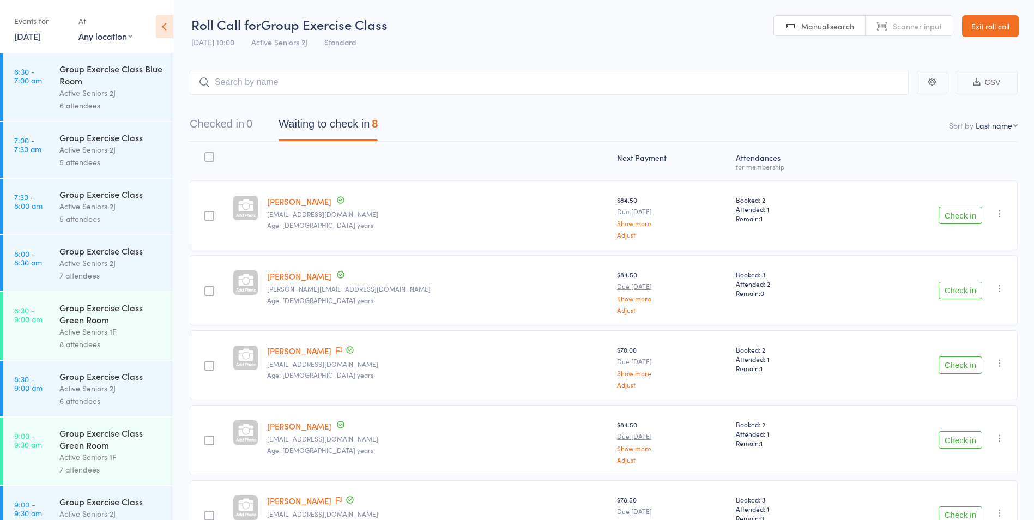
click at [989, 35] on link "Exit roll call" at bounding box center [990, 26] width 57 height 22
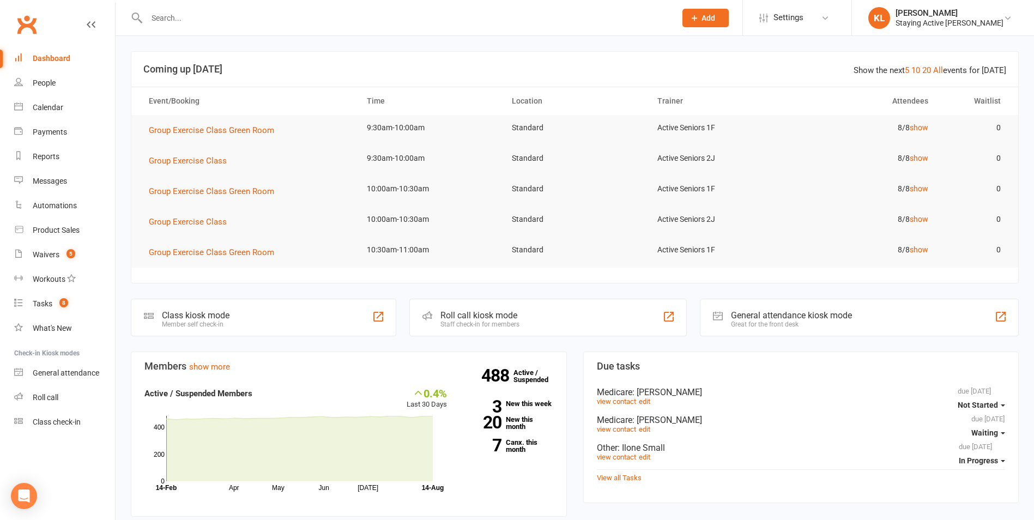
click at [184, 15] on input "text" at bounding box center [405, 17] width 525 height 15
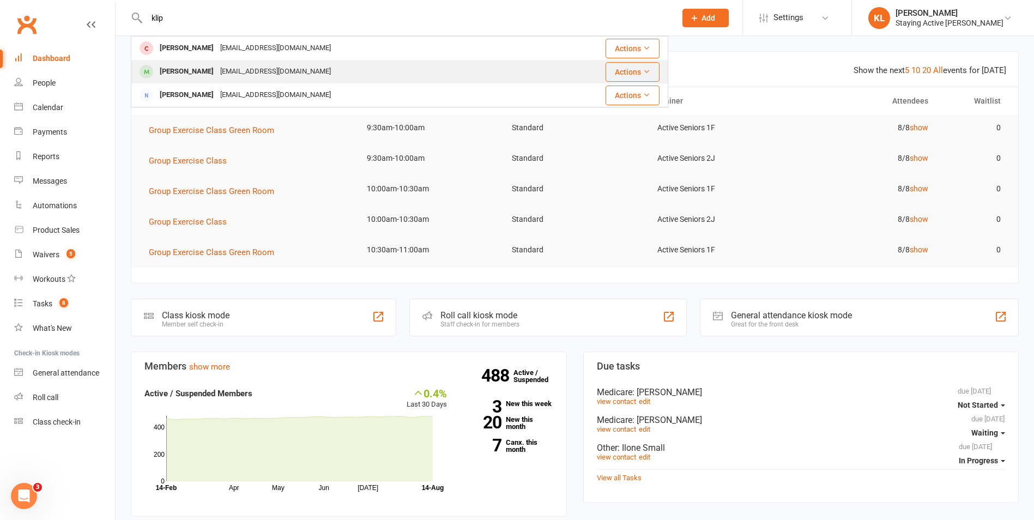
type input "klip"
click at [171, 72] on div "Adrienne Klipin" at bounding box center [186, 72] width 61 height 16
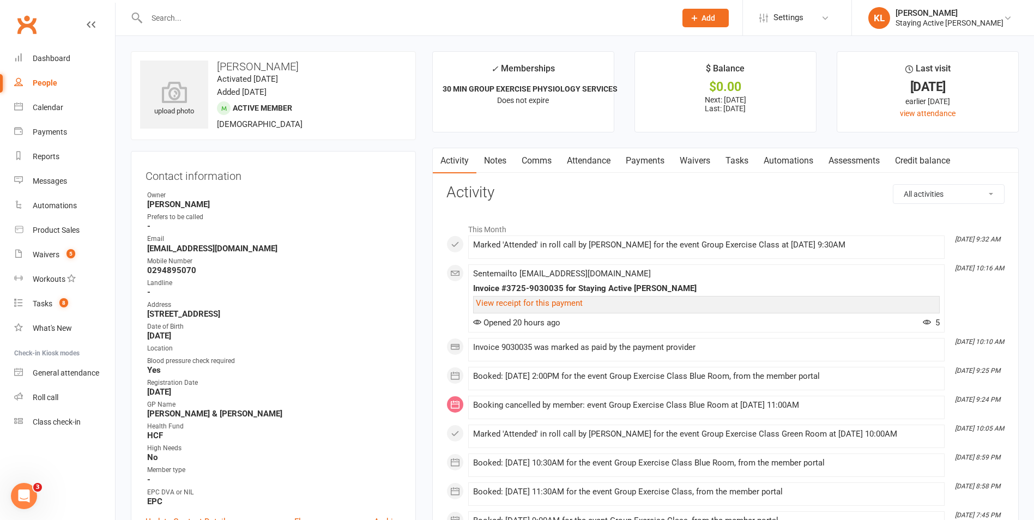
click at [847, 162] on link "Assessments" at bounding box center [854, 160] width 67 height 25
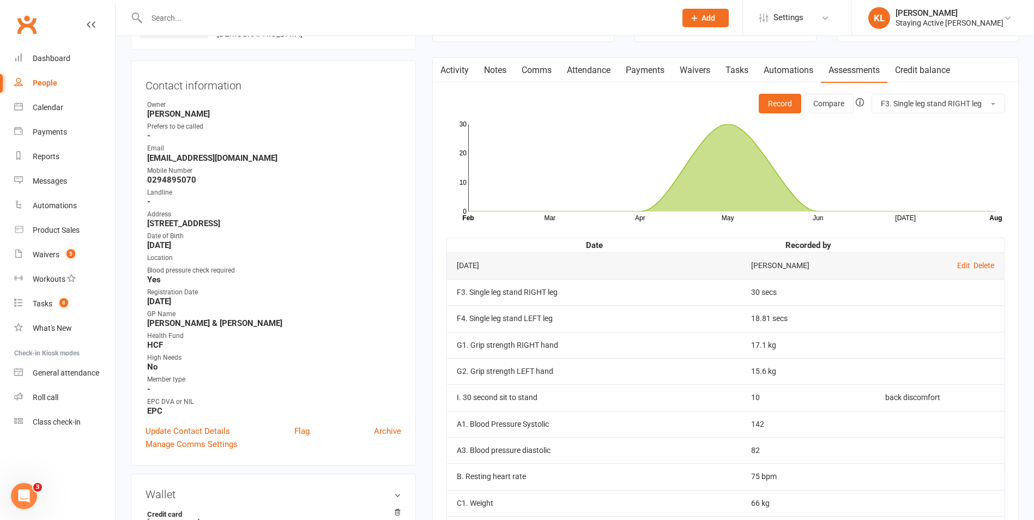
scroll to position [109, 0]
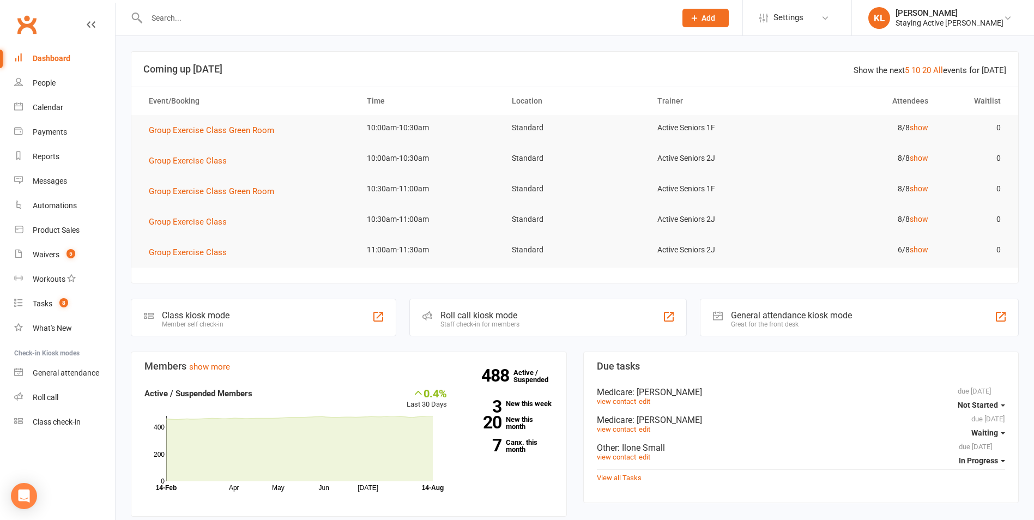
click at [190, 12] on input "text" at bounding box center [405, 17] width 525 height 15
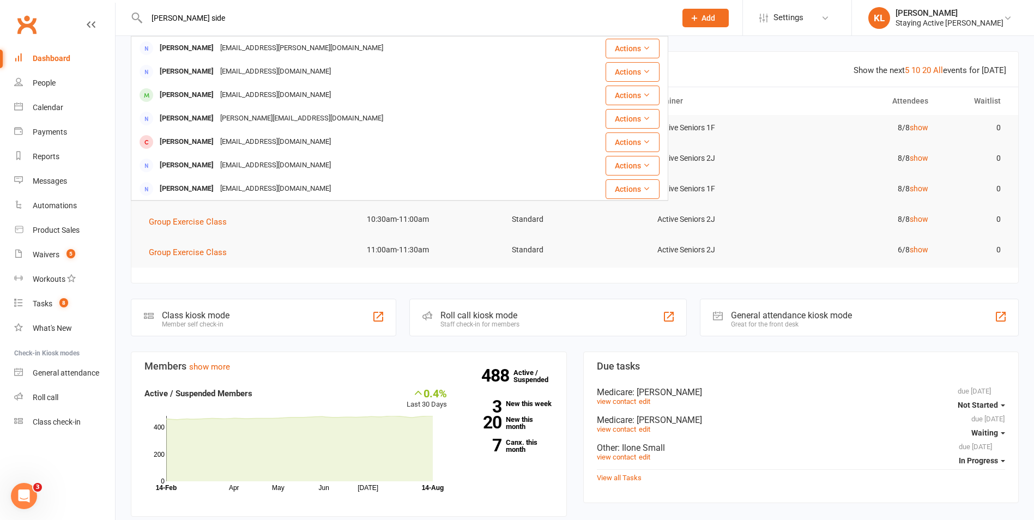
drag, startPoint x: 252, startPoint y: 13, endPoint x: -2, endPoint y: 45, distance: 256.6
type input "adrienne"
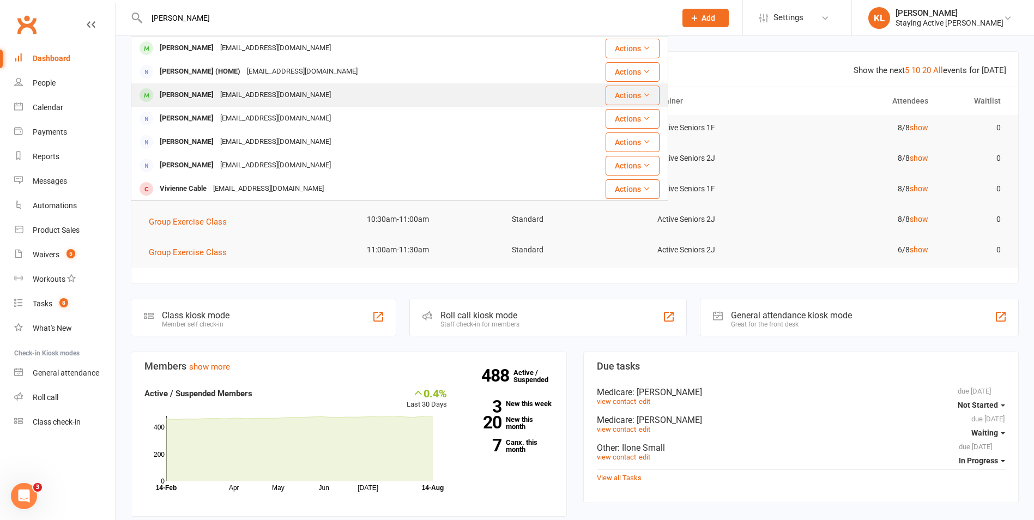
click at [243, 105] on div "Adrienne Klipin adieandlew@gmail.com" at bounding box center [352, 95] width 440 height 22
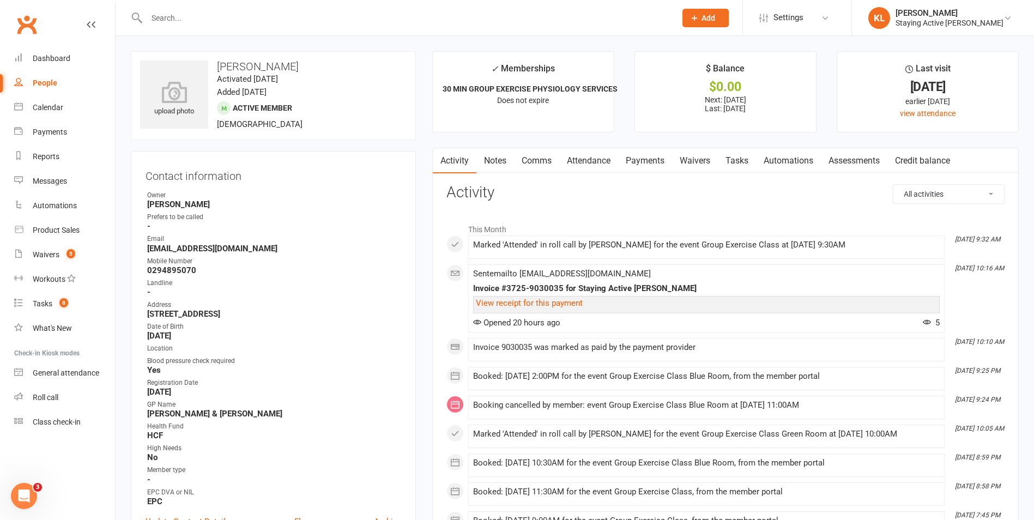
click at [228, 250] on strong "[EMAIL_ADDRESS][DOMAIN_NAME]" at bounding box center [274, 249] width 254 height 10
click at [227, 250] on strong "[EMAIL_ADDRESS][DOMAIN_NAME]" at bounding box center [274, 249] width 254 height 10
copy render-form-field "[EMAIL_ADDRESS][DOMAIN_NAME]"
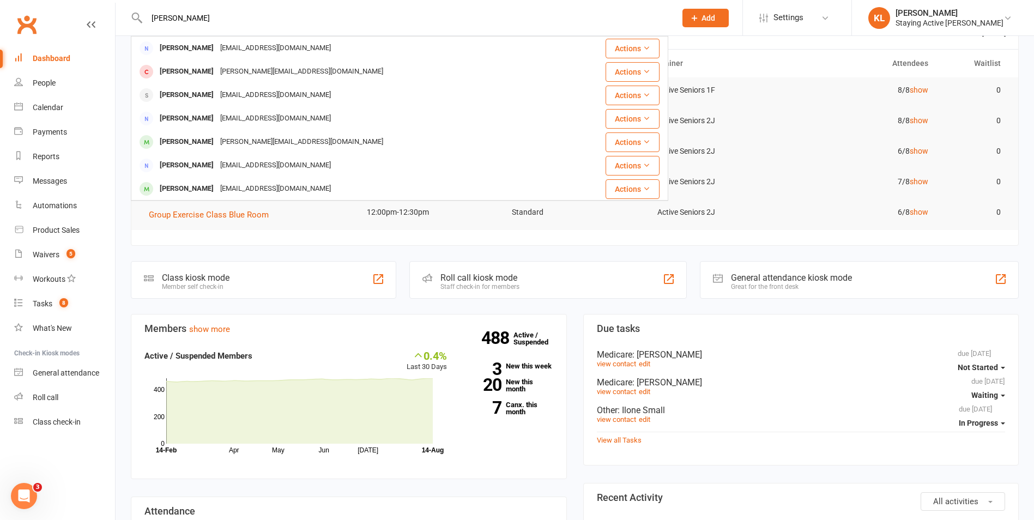
scroll to position [55, 0]
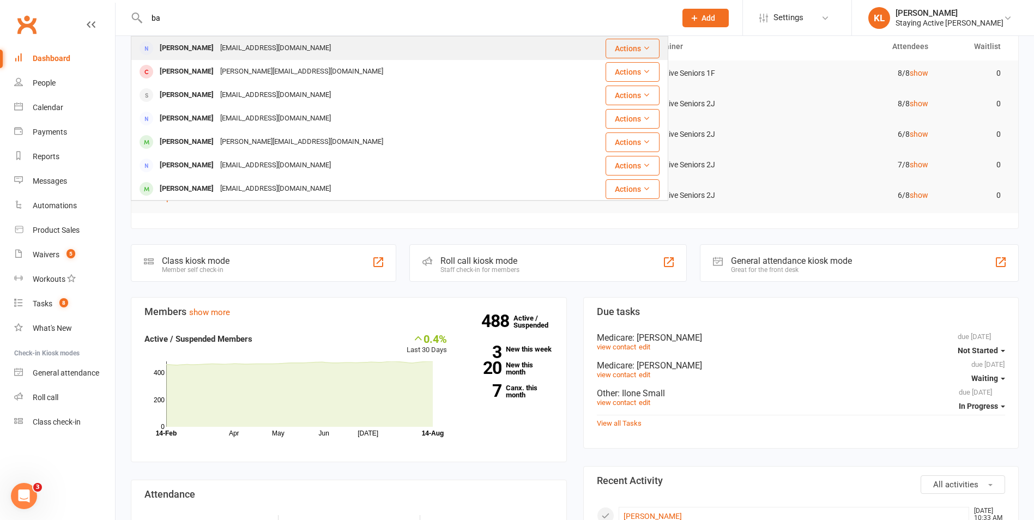
type input "b"
type input "watts"
click at [228, 51] on div "hollmart@tpg.com.au" at bounding box center [275, 48] width 117 height 16
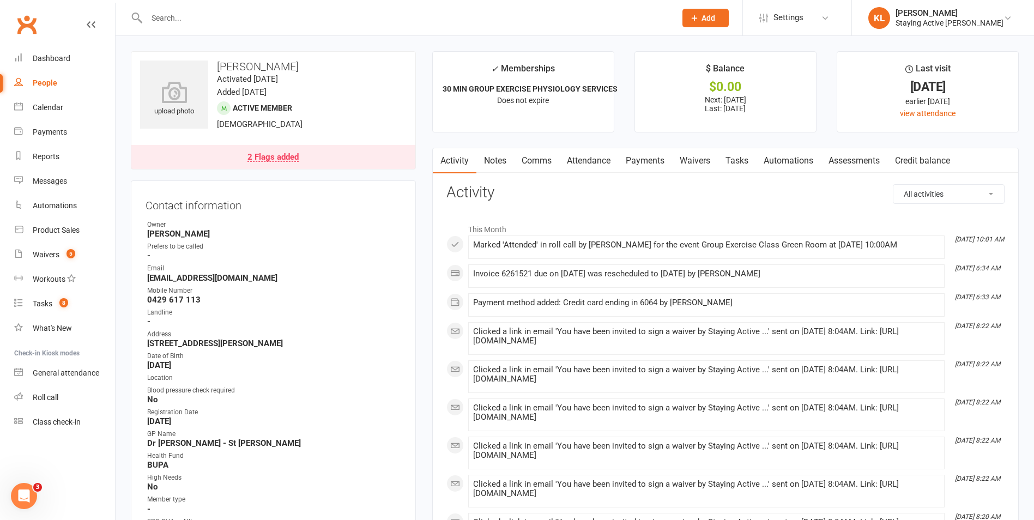
click at [581, 162] on link "Attendance" at bounding box center [588, 160] width 59 height 25
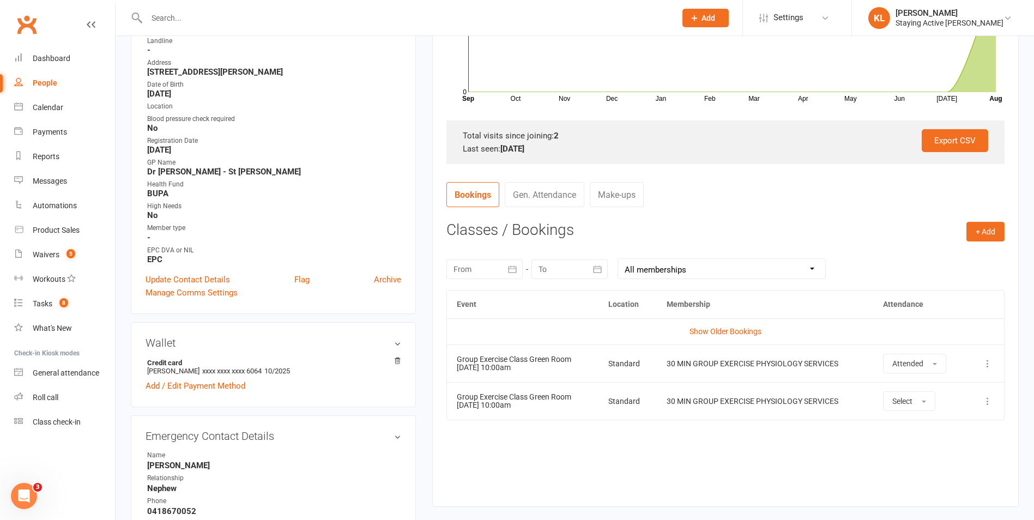
scroll to position [273, 0]
click at [729, 461] on div "Event Location Membership Attendance Show Older Bookings Group Exercise Class G…" at bounding box center [726, 389] width 558 height 201
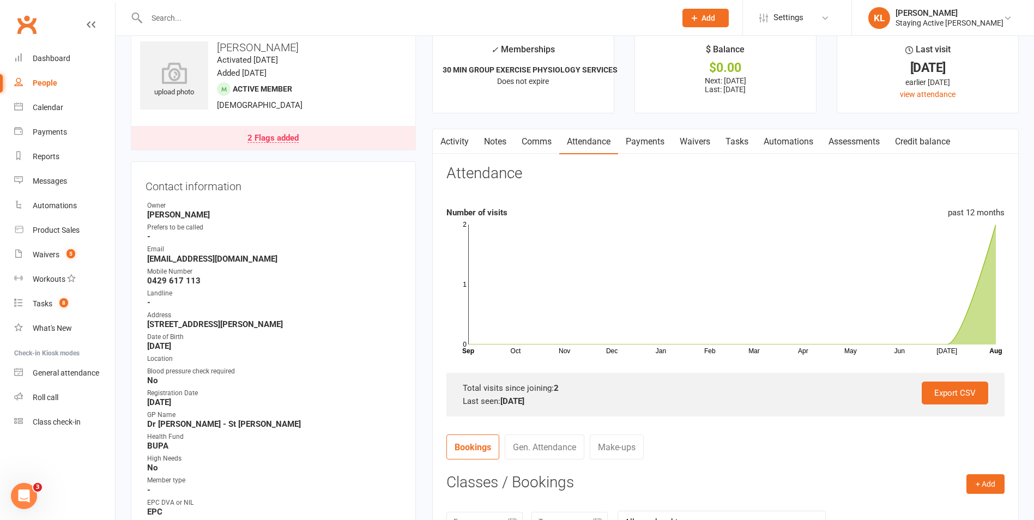
scroll to position [0, 0]
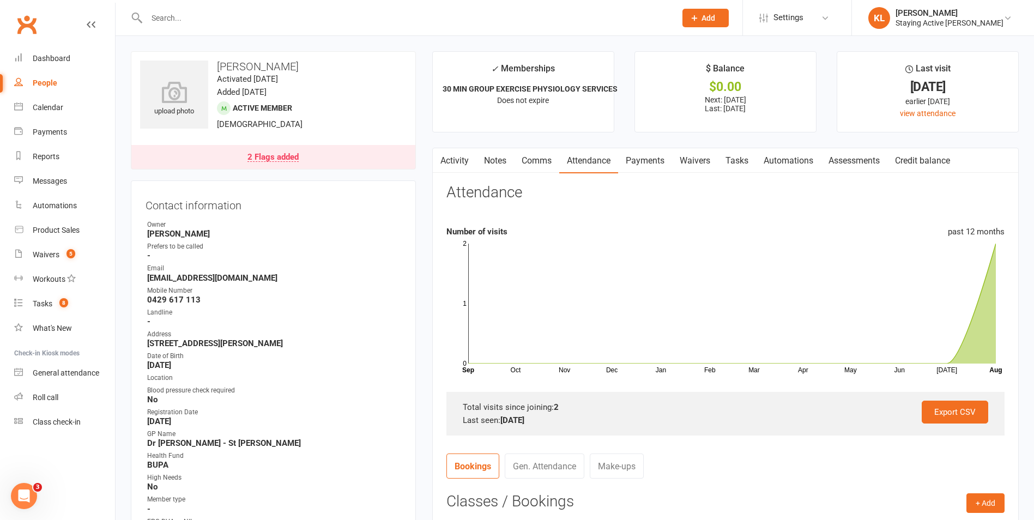
click at [180, 15] on input "text" at bounding box center [405, 17] width 525 height 15
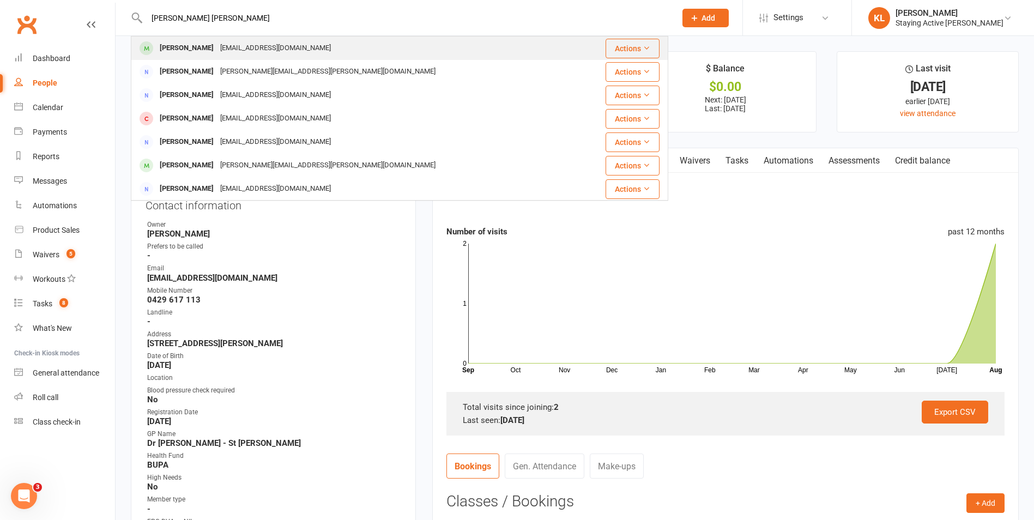
type input "anna elizabeth"
click at [238, 51] on div "aegipps@gmail.com" at bounding box center [275, 48] width 117 height 16
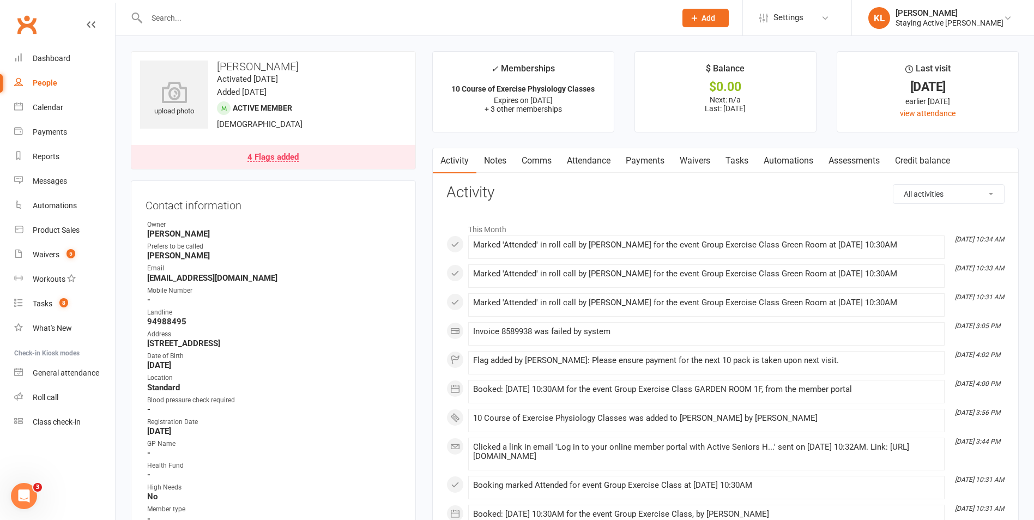
click at [282, 155] on div "4 Flags added" at bounding box center [273, 157] width 51 height 9
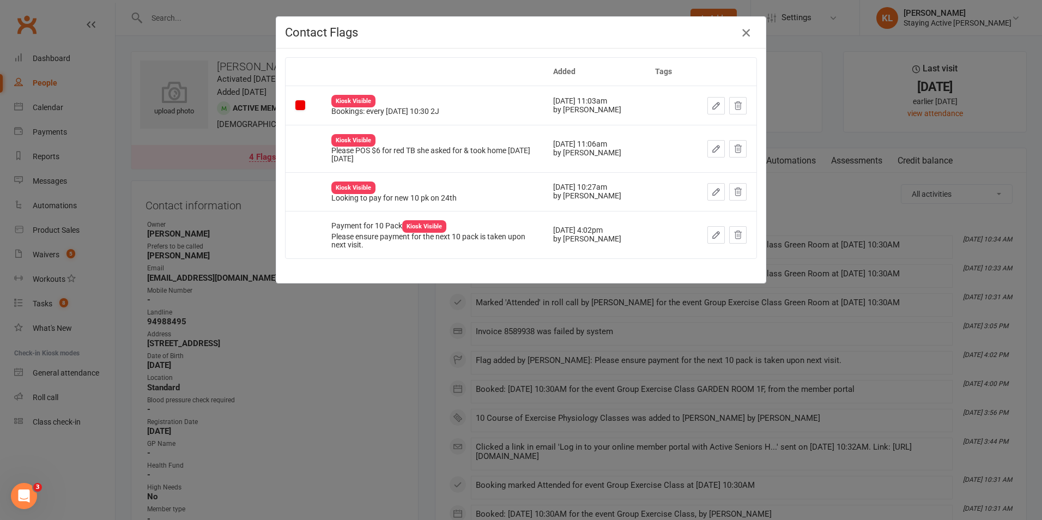
click at [741, 31] on icon "button" at bounding box center [746, 32] width 13 height 13
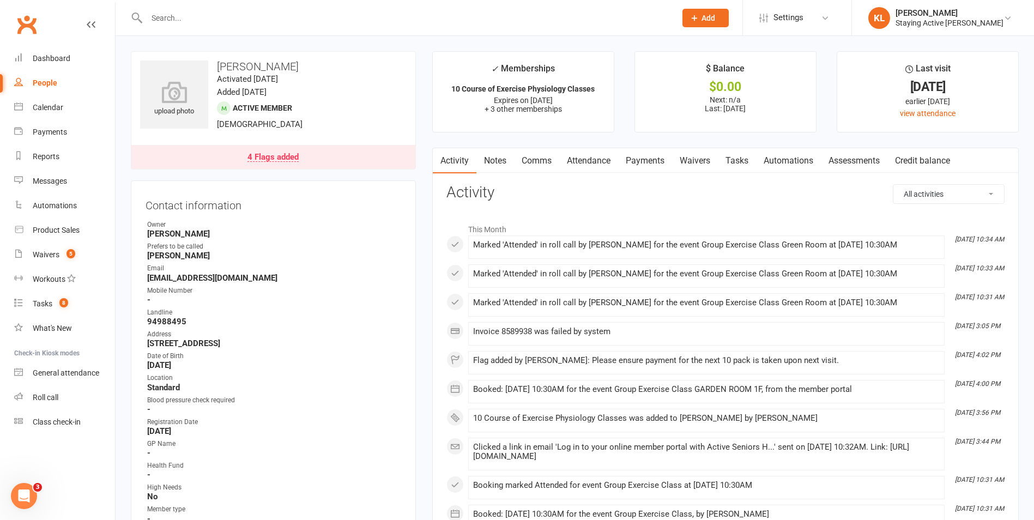
click at [657, 168] on link "Payments" at bounding box center [645, 160] width 54 height 25
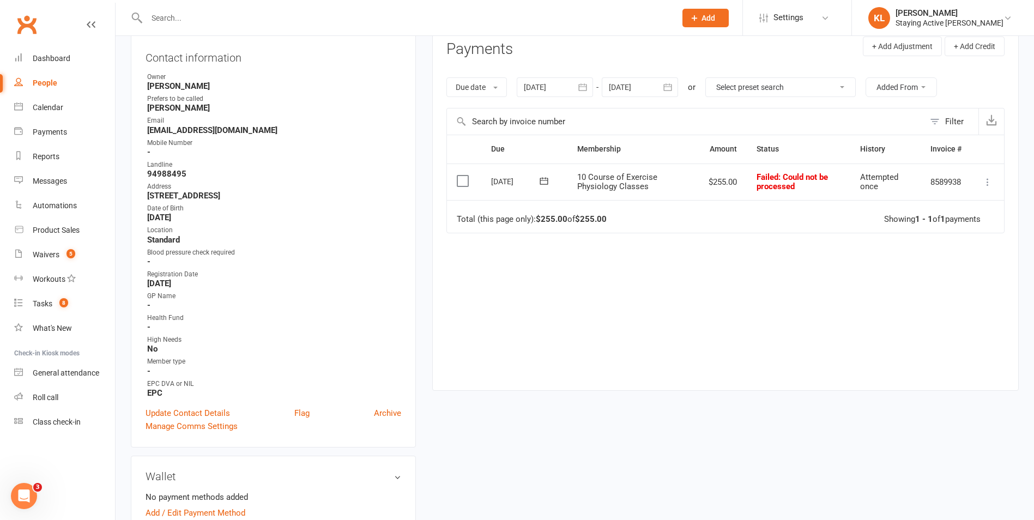
scroll to position [164, 0]
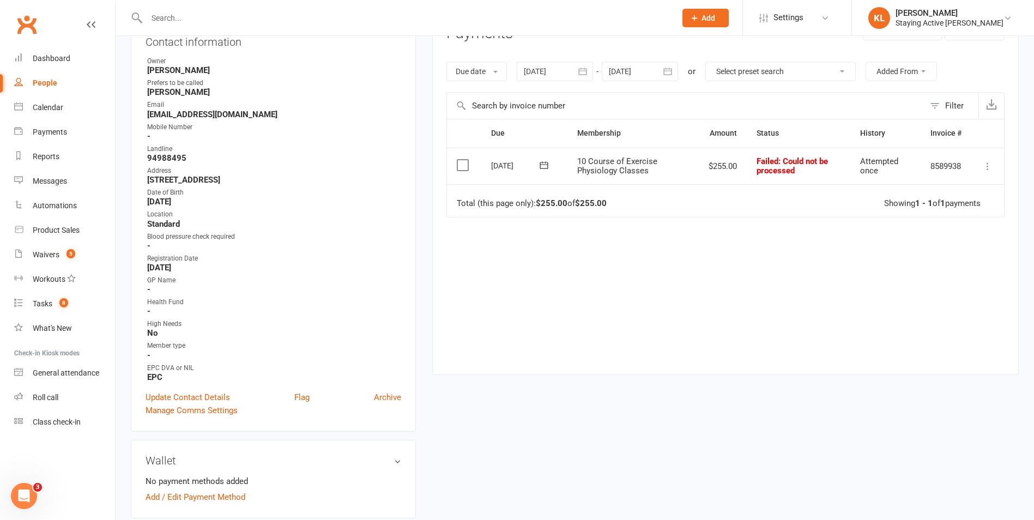
click at [546, 167] on icon at bounding box center [544, 165] width 11 height 11
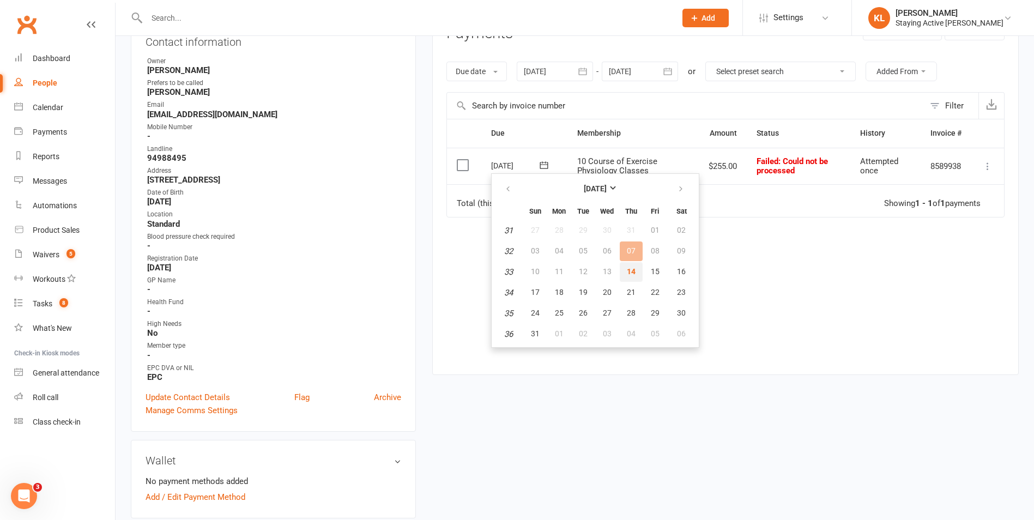
click at [632, 271] on span "14" at bounding box center [631, 271] width 9 height 9
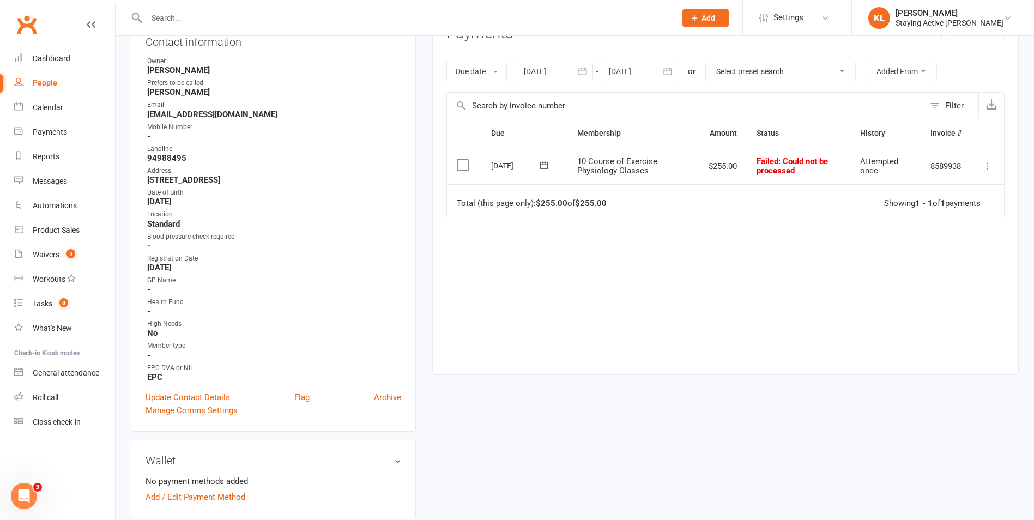
click at [989, 164] on icon at bounding box center [987, 166] width 11 height 11
click at [960, 210] on link "Mark as Paid (POS)" at bounding box center [940, 209] width 108 height 22
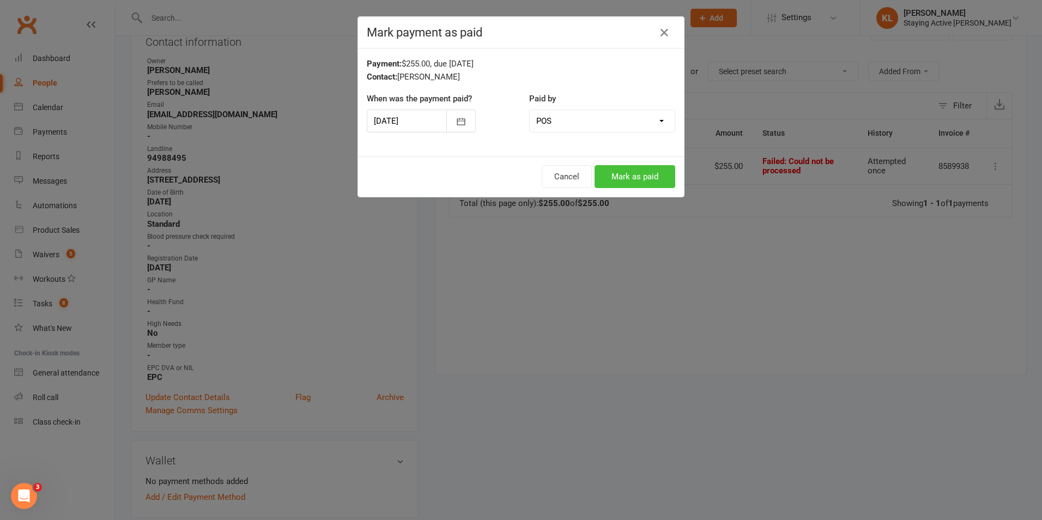
click at [649, 175] on button "Mark as paid" at bounding box center [635, 176] width 81 height 23
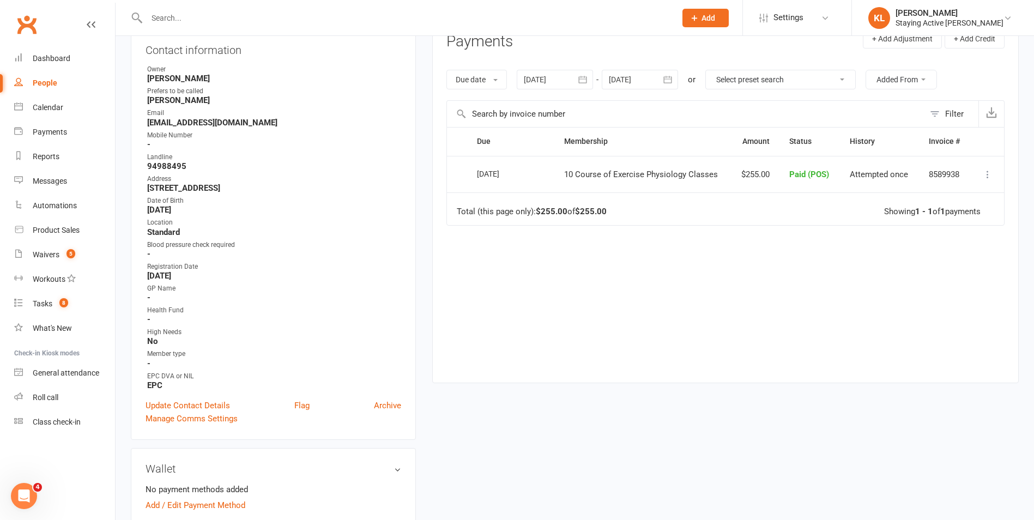
scroll to position [0, 0]
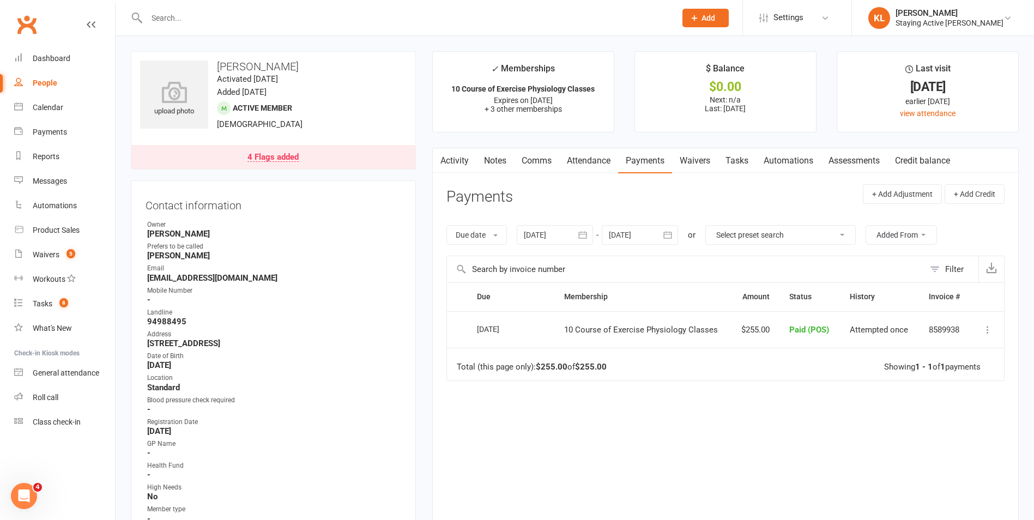
click at [601, 153] on link "Attendance" at bounding box center [588, 160] width 59 height 25
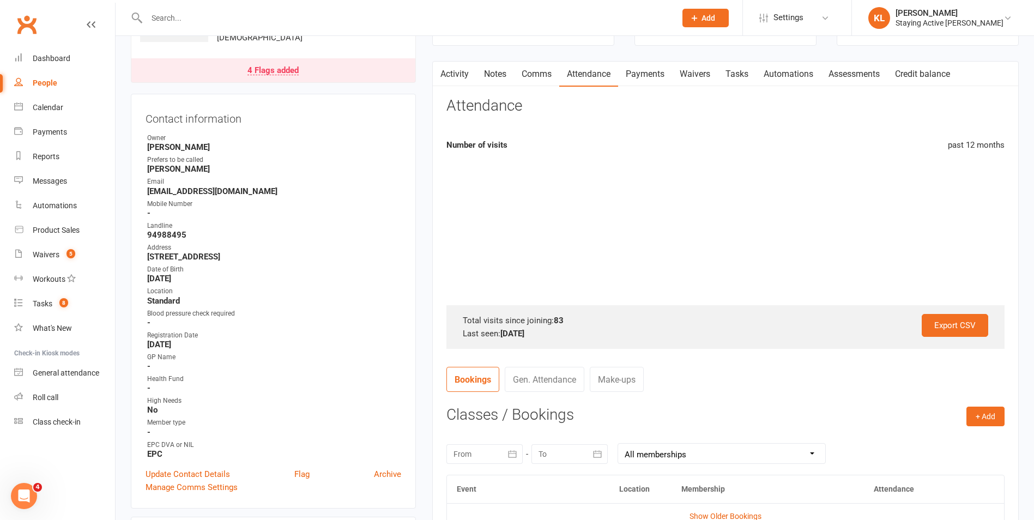
scroll to position [273, 0]
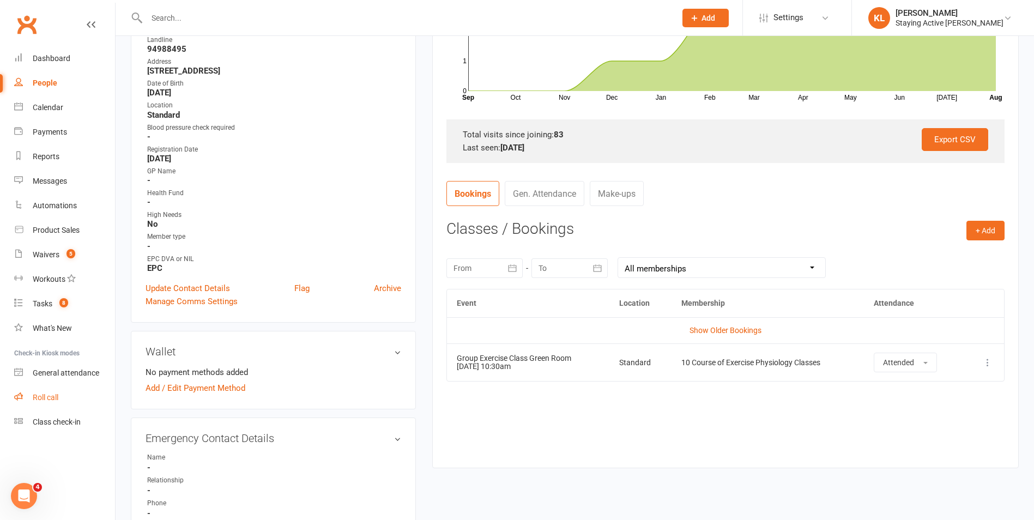
click at [43, 398] on div "Roll call" at bounding box center [46, 397] width 26 height 9
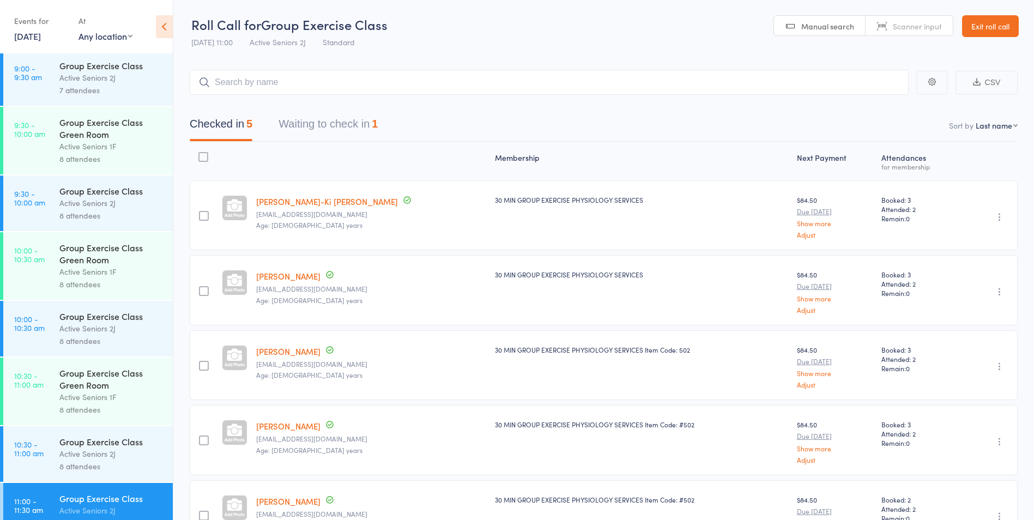
scroll to position [763, 0]
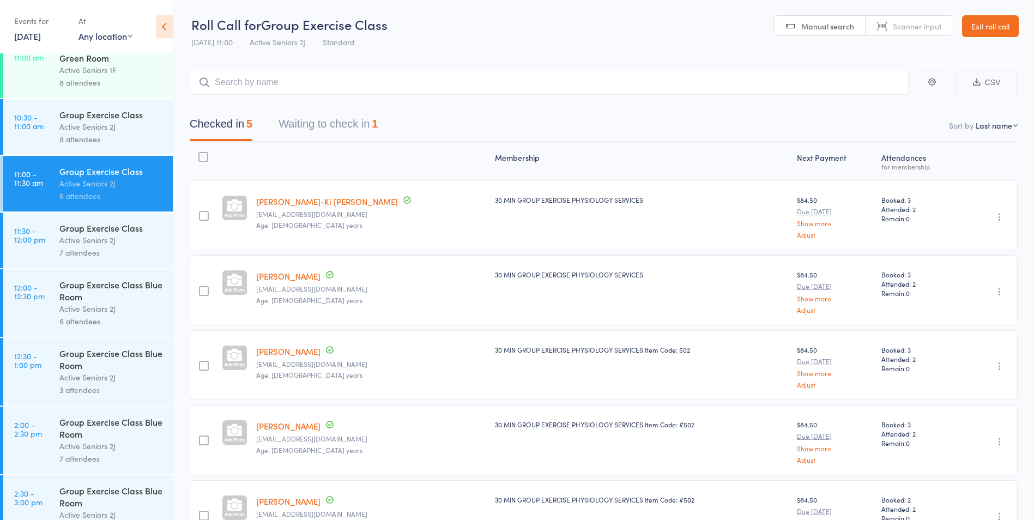
click at [315, 129] on button "Waiting to check in 1" at bounding box center [328, 126] width 99 height 29
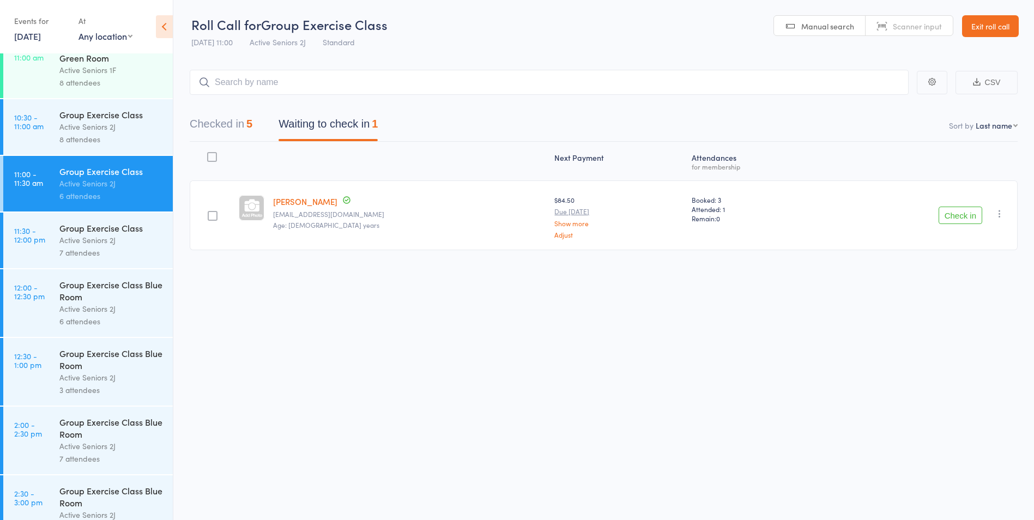
click at [228, 121] on button "Checked in 5" at bounding box center [221, 126] width 63 height 29
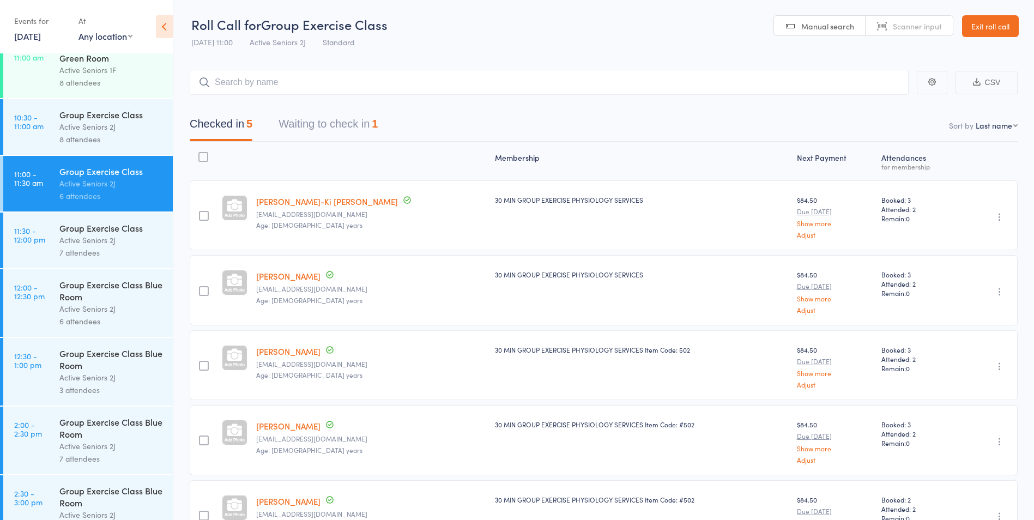
click at [113, 368] on div "Group Exercise Class Blue Room" at bounding box center [111, 359] width 104 height 24
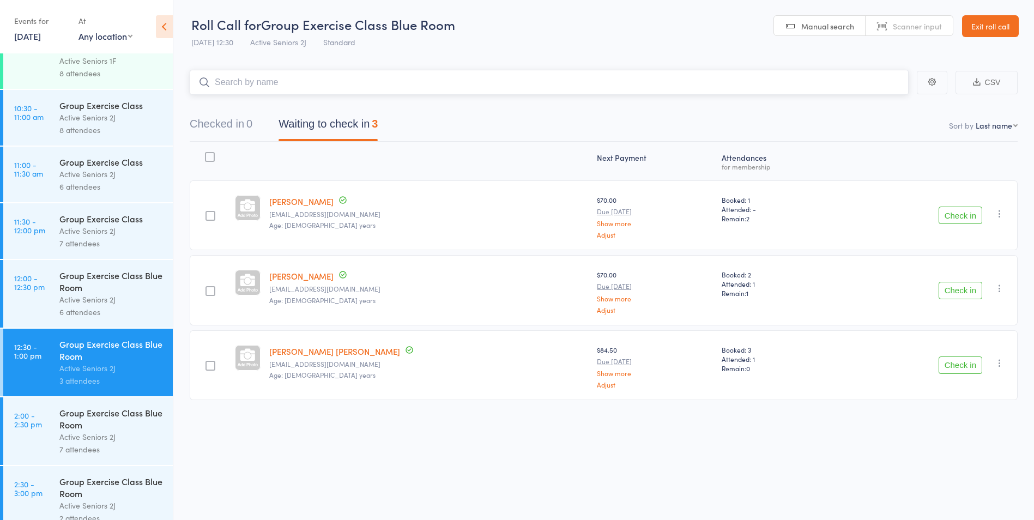
scroll to position [872, 0]
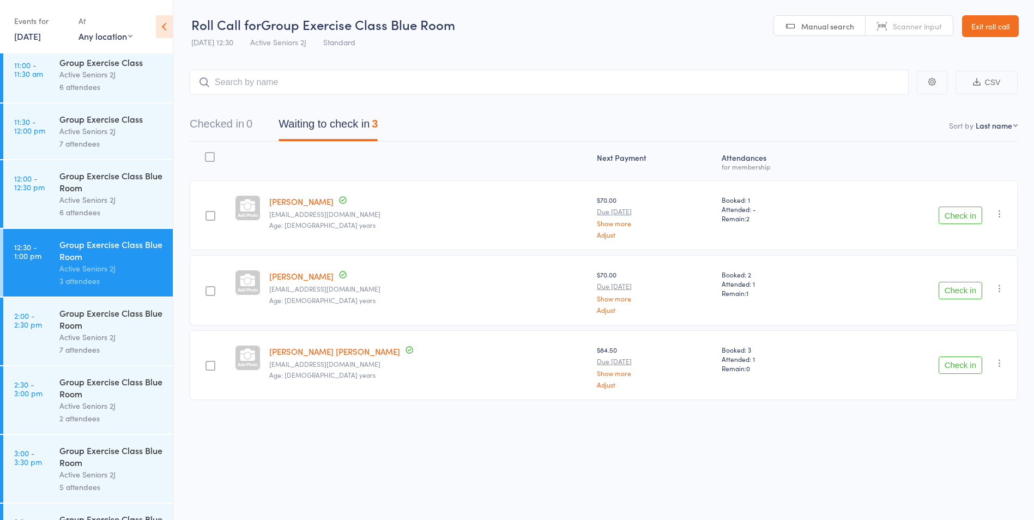
click at [98, 199] on div "Active Seniors 2J" at bounding box center [111, 200] width 104 height 13
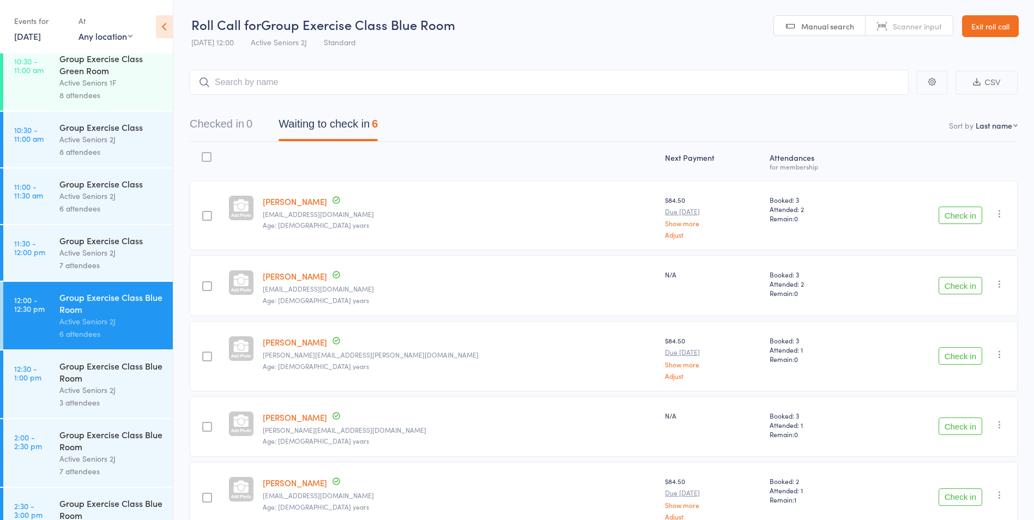
scroll to position [818, 0]
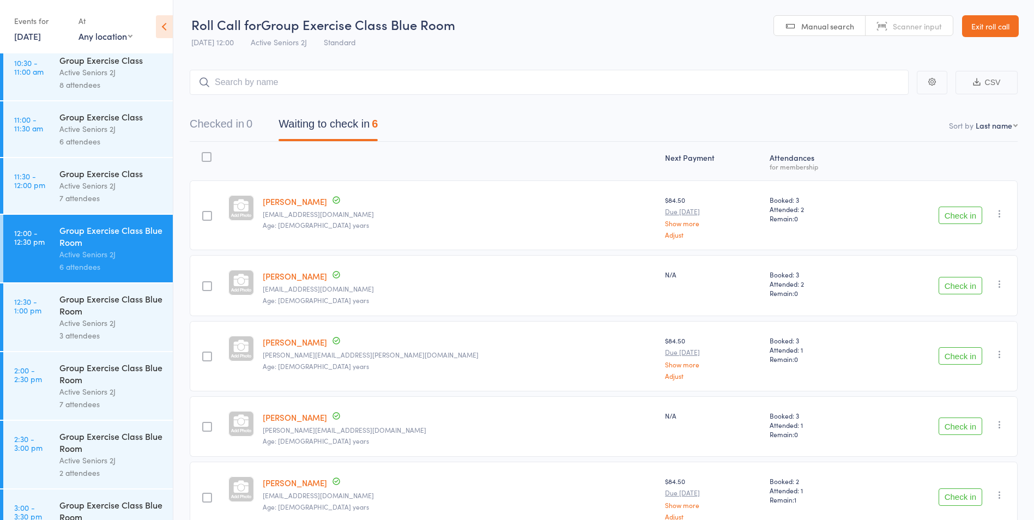
click at [117, 323] on div "Active Seniors 2J" at bounding box center [111, 323] width 104 height 13
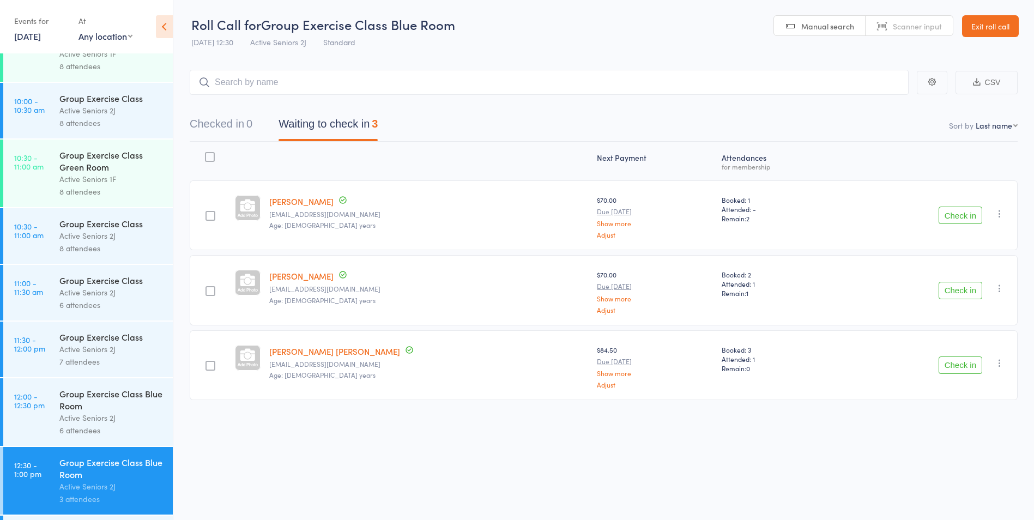
scroll to position [872, 0]
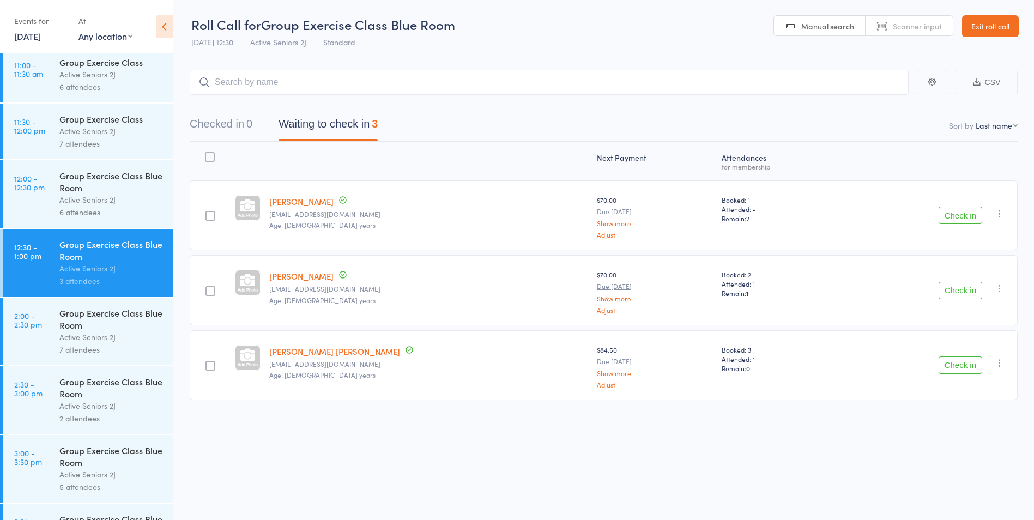
click at [122, 196] on div "Active Seniors 2J" at bounding box center [111, 200] width 104 height 13
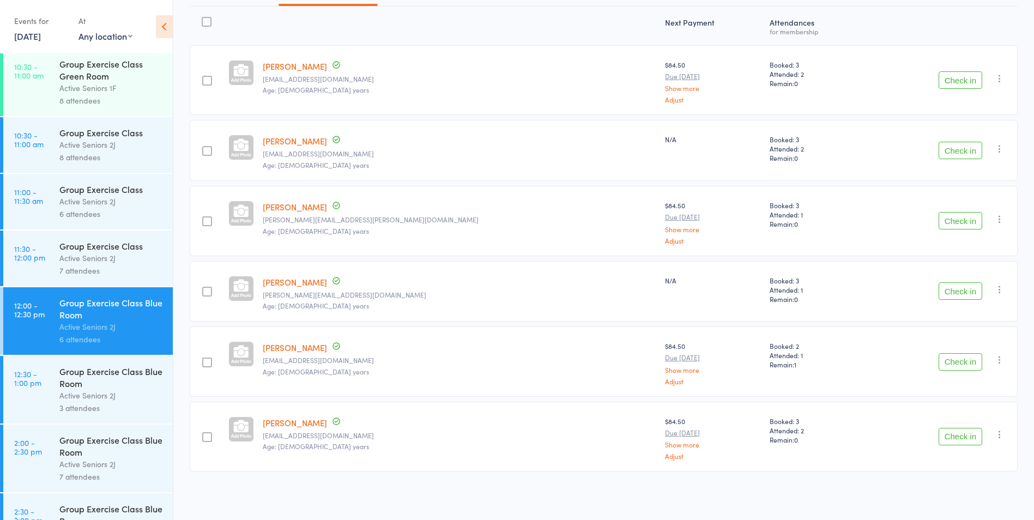
scroll to position [763, 0]
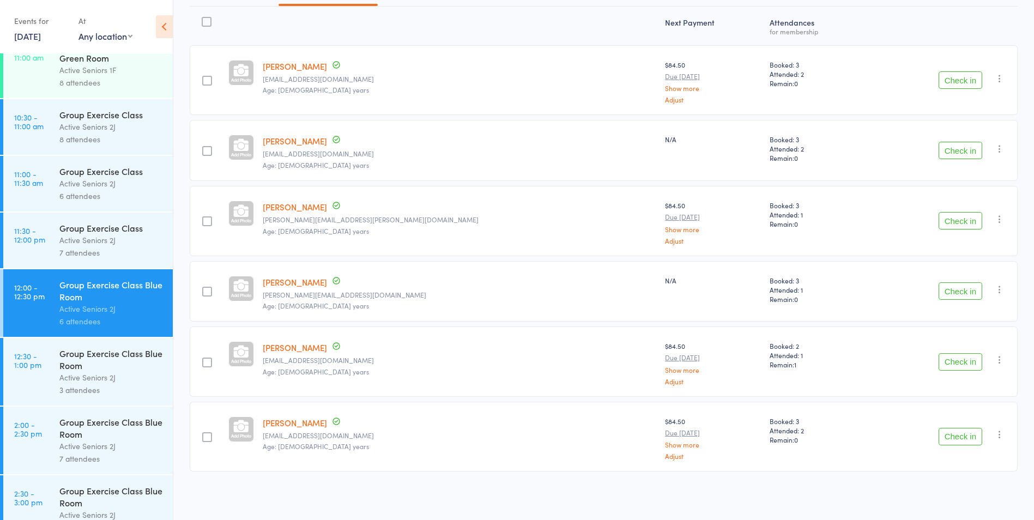
click at [994, 222] on icon "button" at bounding box center [999, 219] width 11 height 11
click at [964, 313] on li "Remove" at bounding box center [961, 313] width 90 height 15
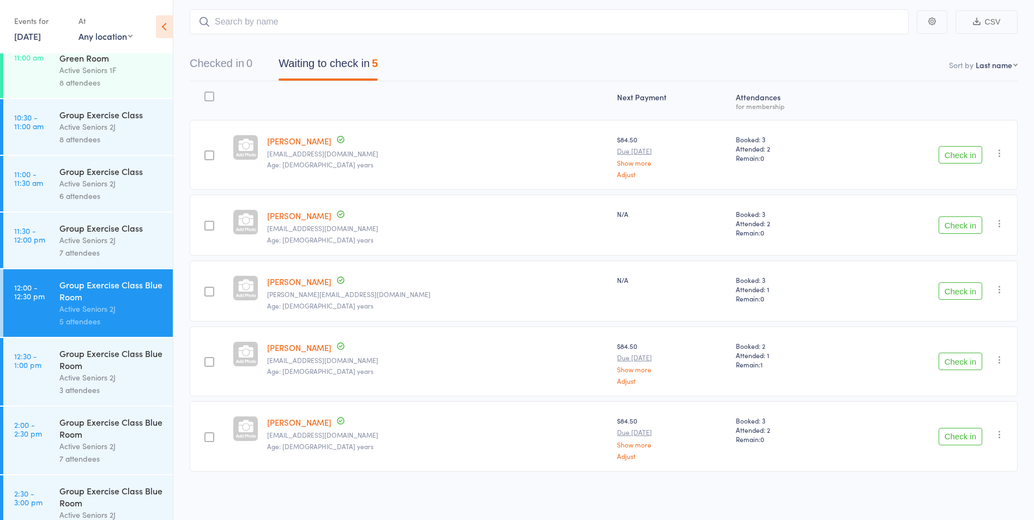
click at [98, 236] on div "Active Seniors 2J" at bounding box center [111, 240] width 104 height 13
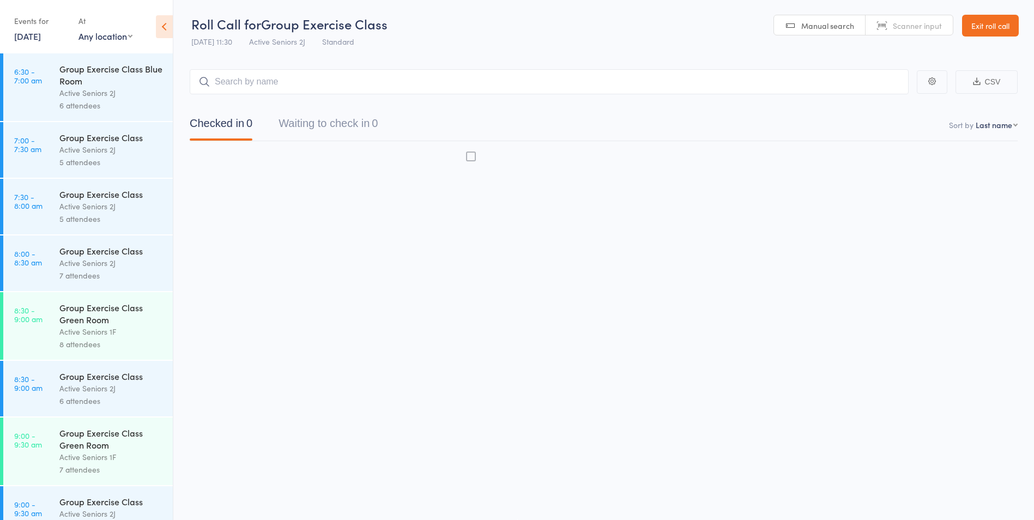
scroll to position [1, 0]
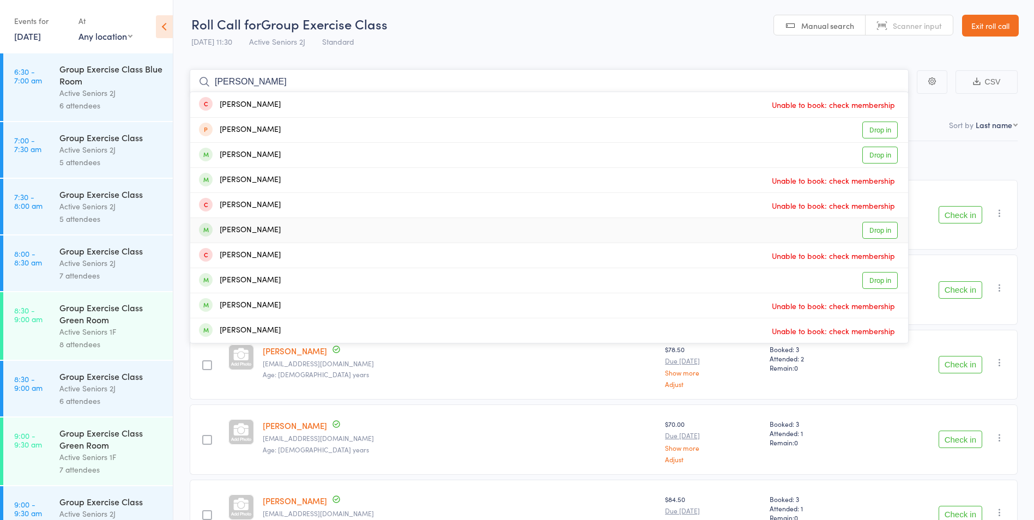
type input "margaret"
click at [885, 233] on link "Drop in" at bounding box center [879, 230] width 35 height 17
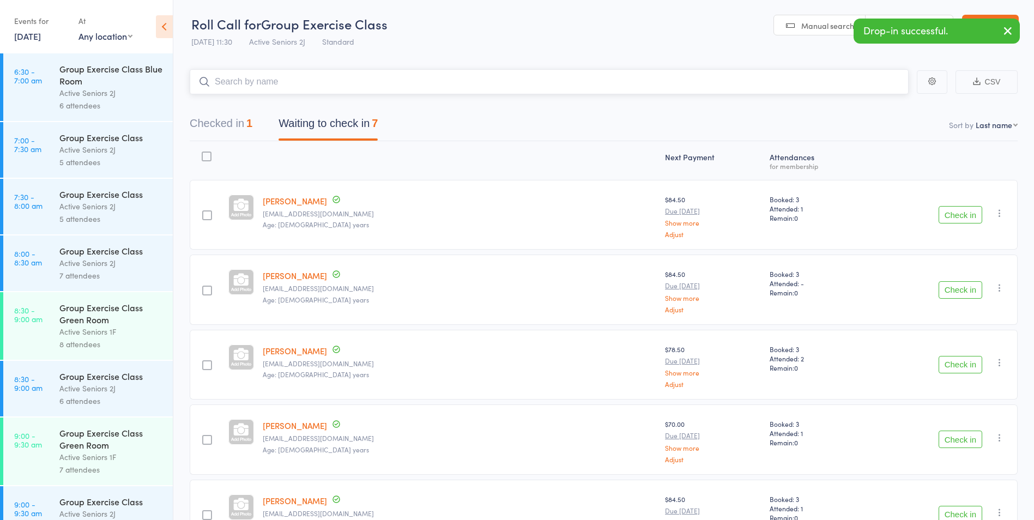
click at [238, 123] on button "Checked in 1" at bounding box center [221, 126] width 63 height 29
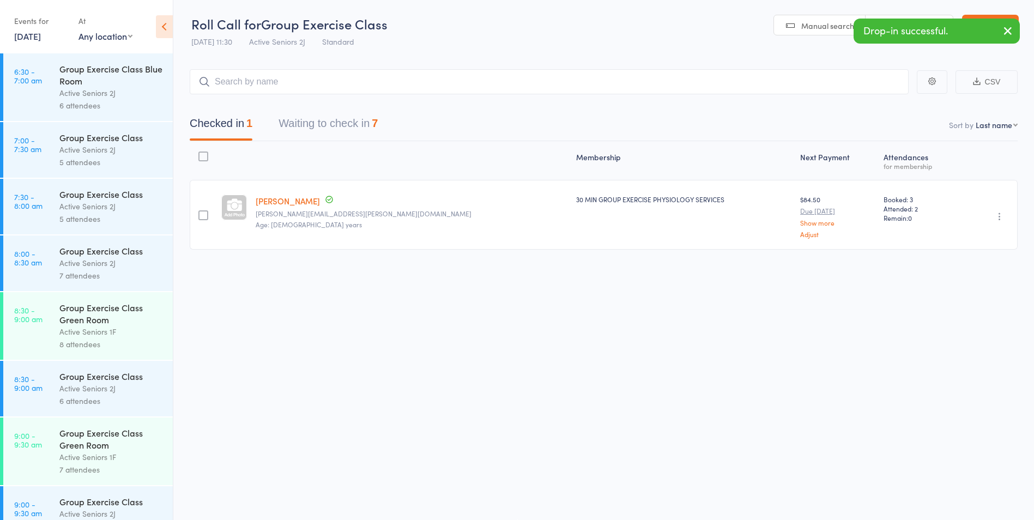
click at [1003, 220] on icon "button" at bounding box center [999, 216] width 11 height 11
click at [961, 241] on li "Undo check-in" at bounding box center [961, 238] width 90 height 14
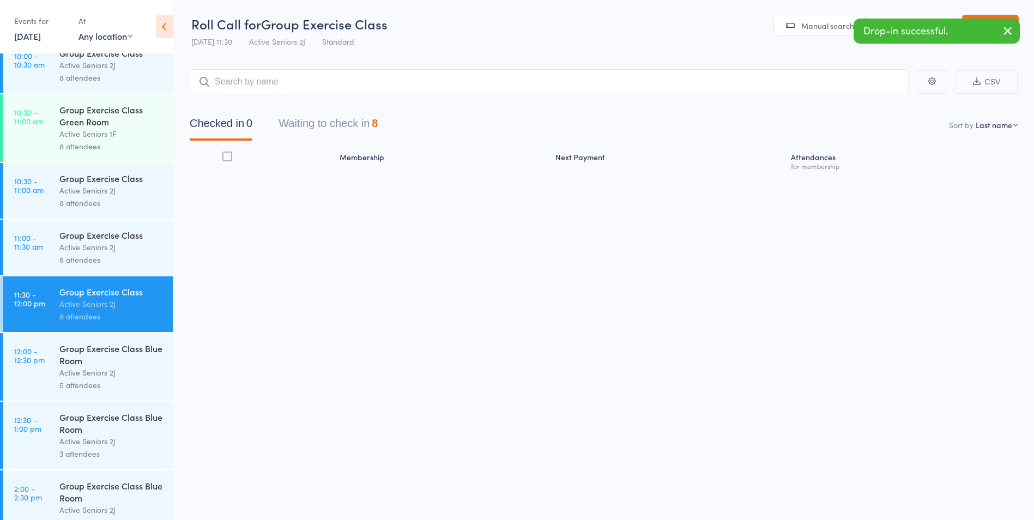
scroll to position [818, 0]
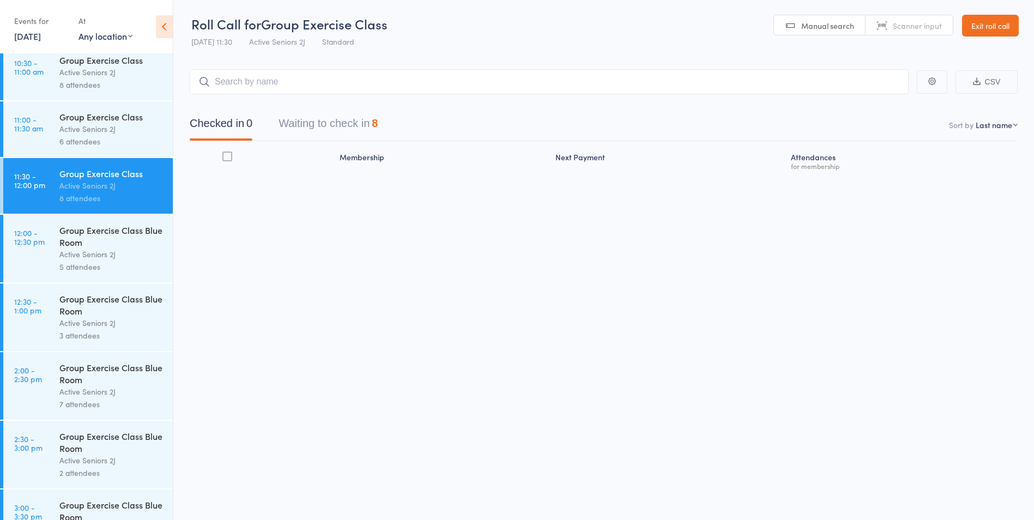
click at [91, 236] on div "Group Exercise Class Blue Room" at bounding box center [111, 236] width 104 height 24
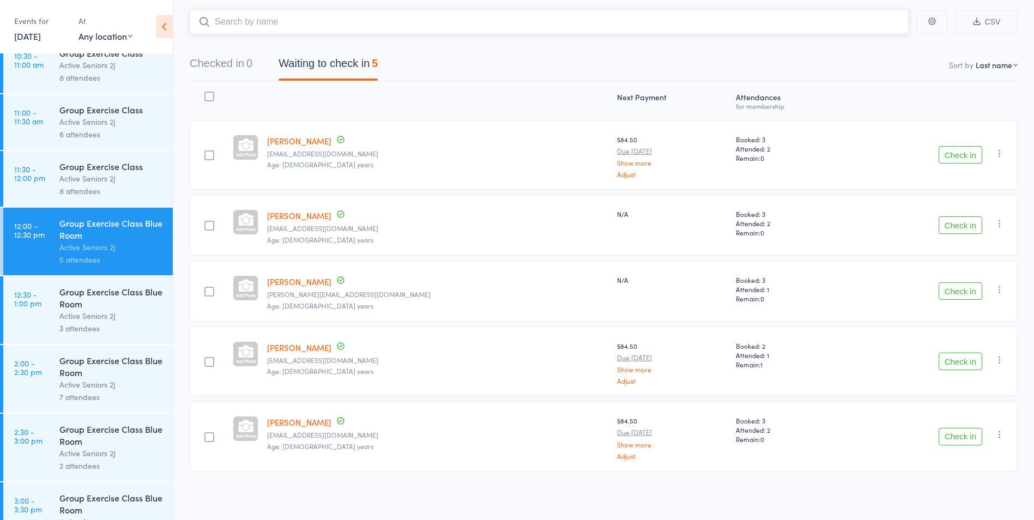
scroll to position [763, 0]
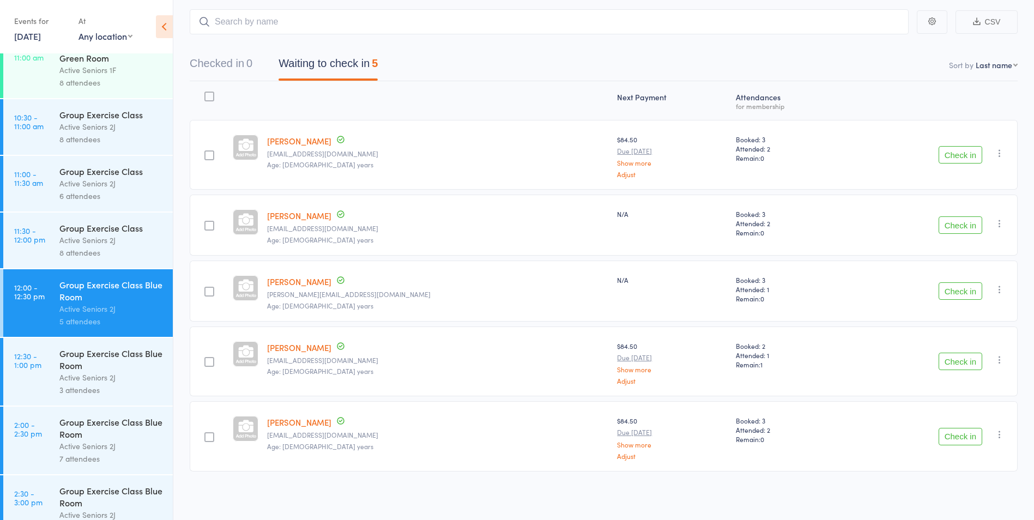
click at [101, 175] on div "Group Exercise Class" at bounding box center [111, 171] width 104 height 12
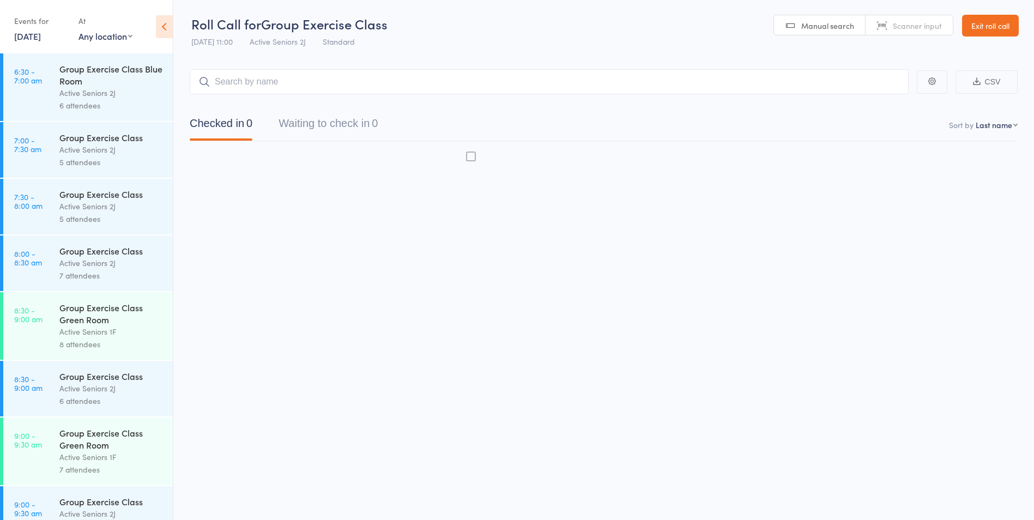
scroll to position [1, 0]
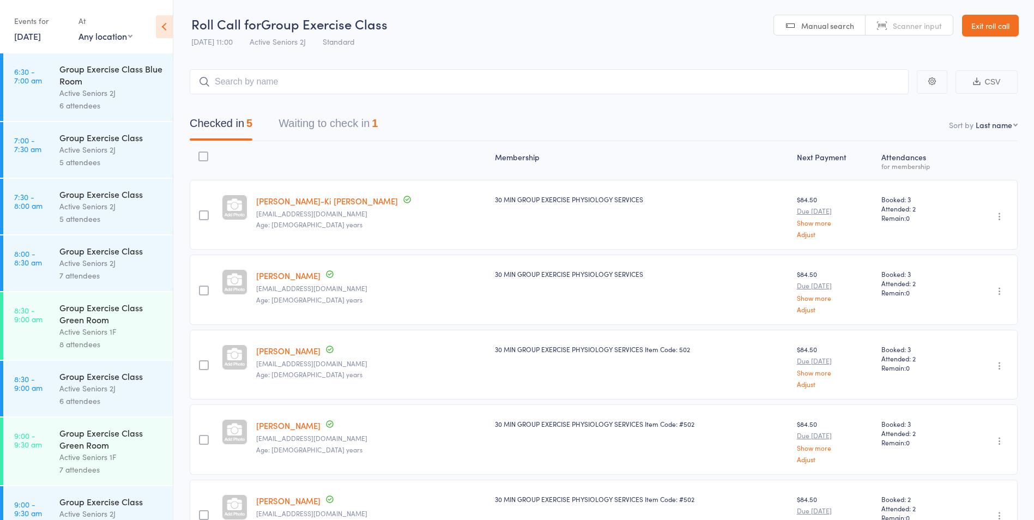
click at [365, 138] on button "Waiting to check in 1" at bounding box center [328, 126] width 99 height 29
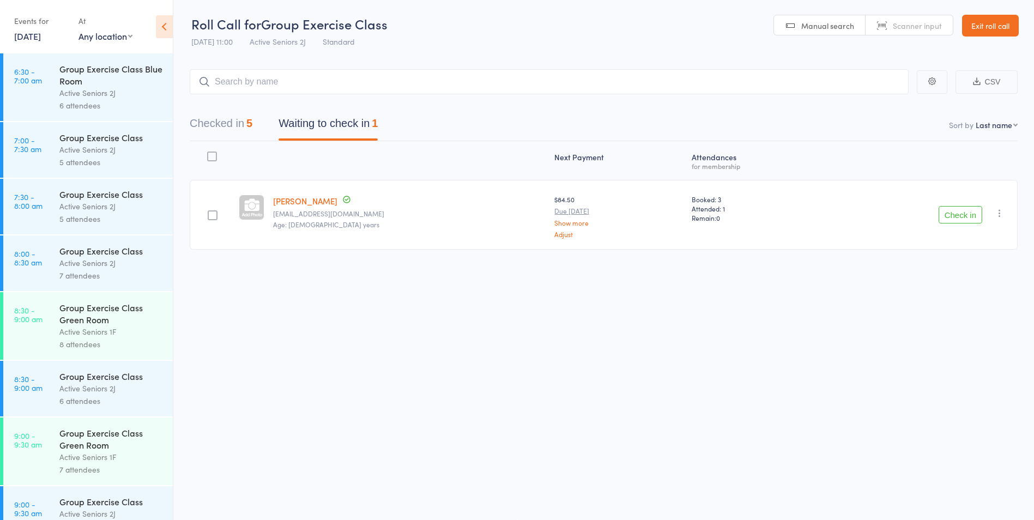
click at [966, 216] on button "Check in" at bounding box center [961, 214] width 44 height 17
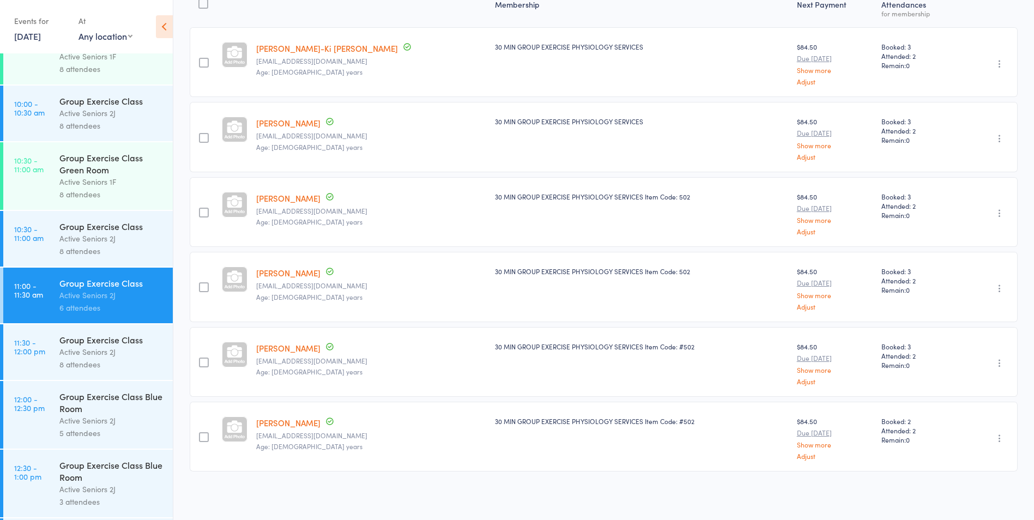
scroll to position [709, 0]
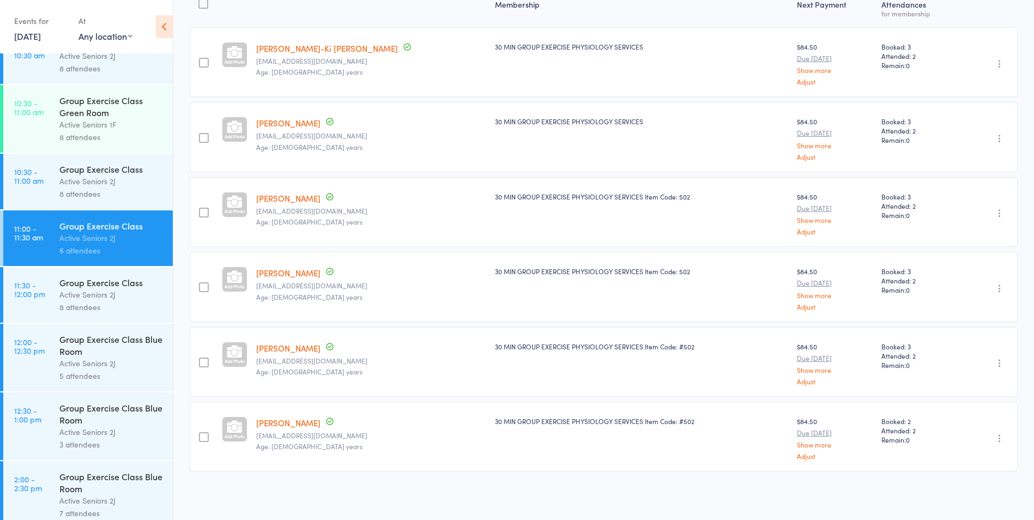
click at [132, 283] on div "Group Exercise Class" at bounding box center [111, 282] width 104 height 12
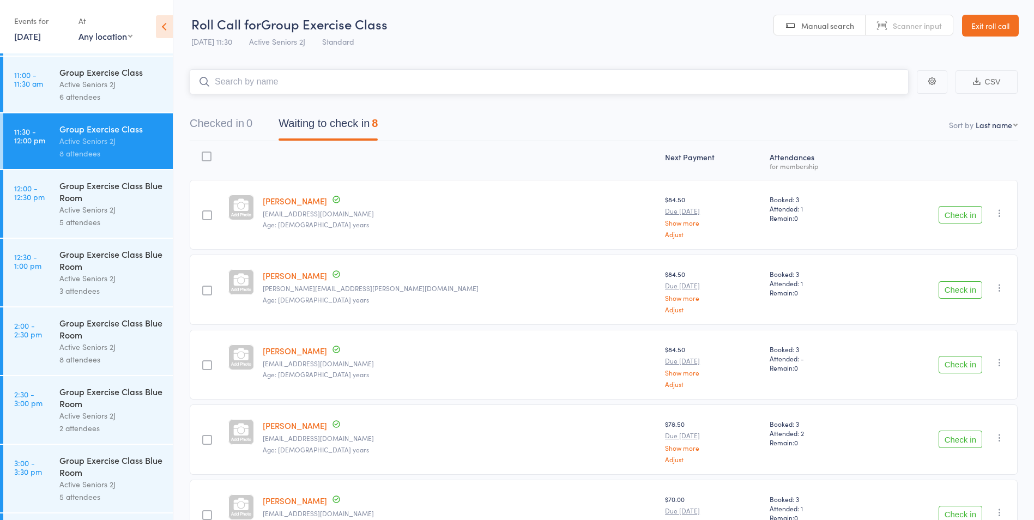
scroll to position [898, 0]
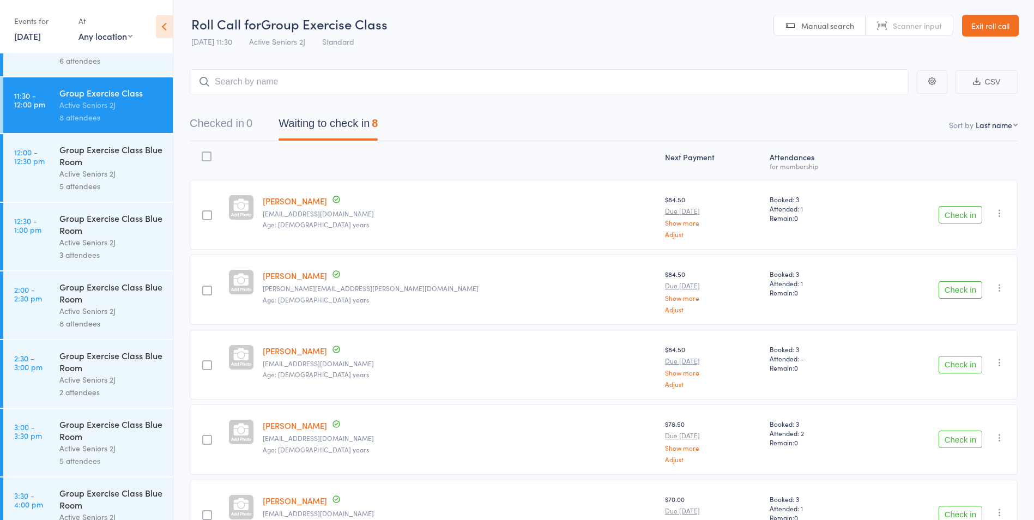
click at [962, 206] on div "Check in Check in Send message Add Note Add Task Add Flag Remove Mark absent" at bounding box center [943, 215] width 150 height 70
click at [963, 216] on button "Check in" at bounding box center [961, 214] width 44 height 17
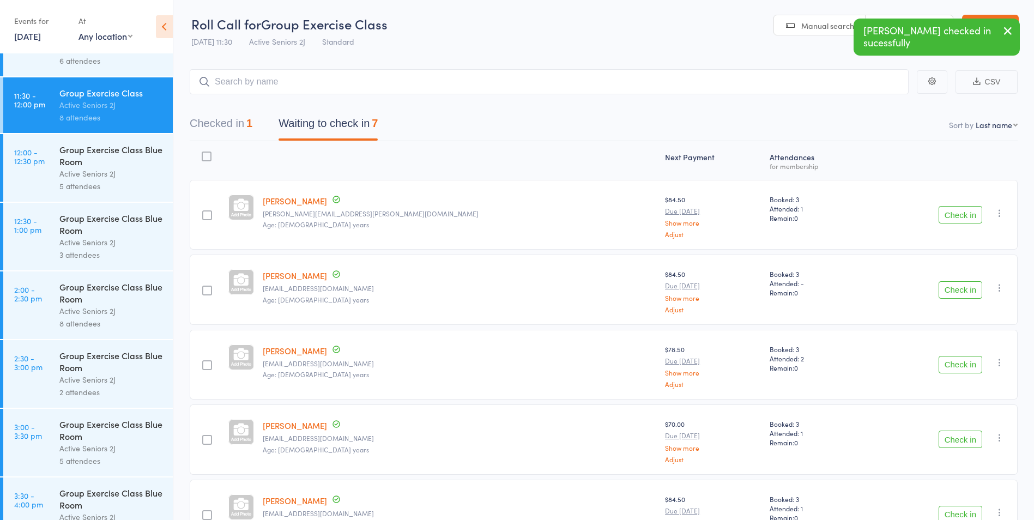
click at [966, 212] on button "Check in" at bounding box center [961, 214] width 44 height 17
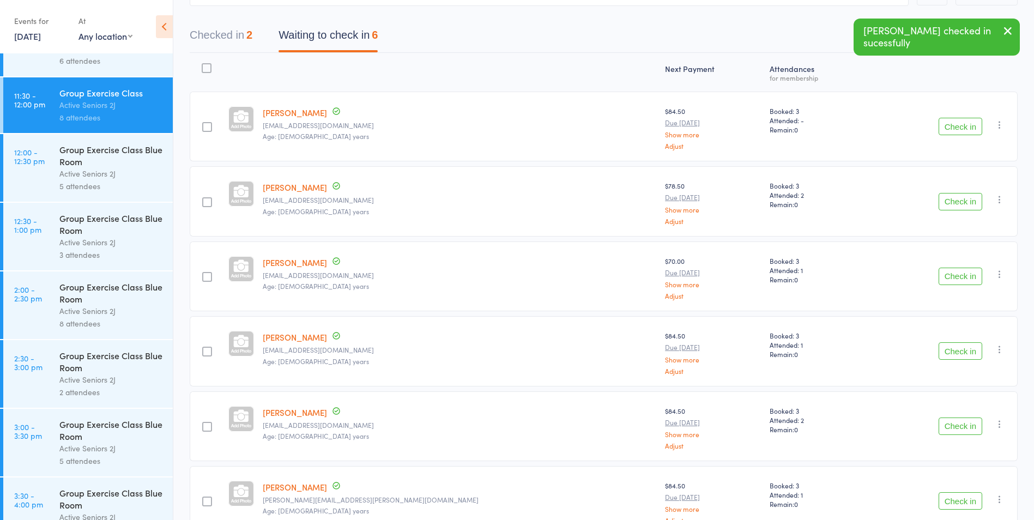
scroll to position [110, 0]
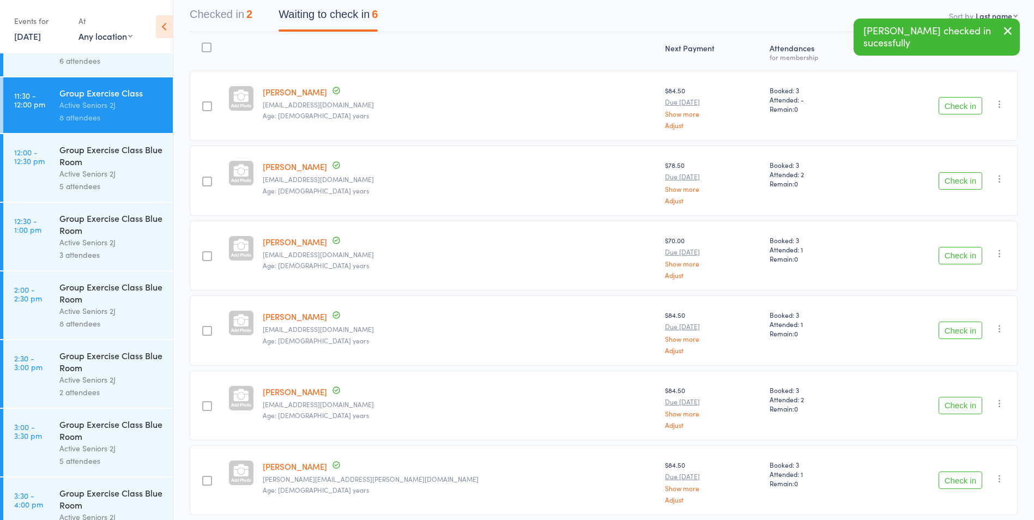
click at [948, 330] on button "Check in" at bounding box center [961, 330] width 44 height 17
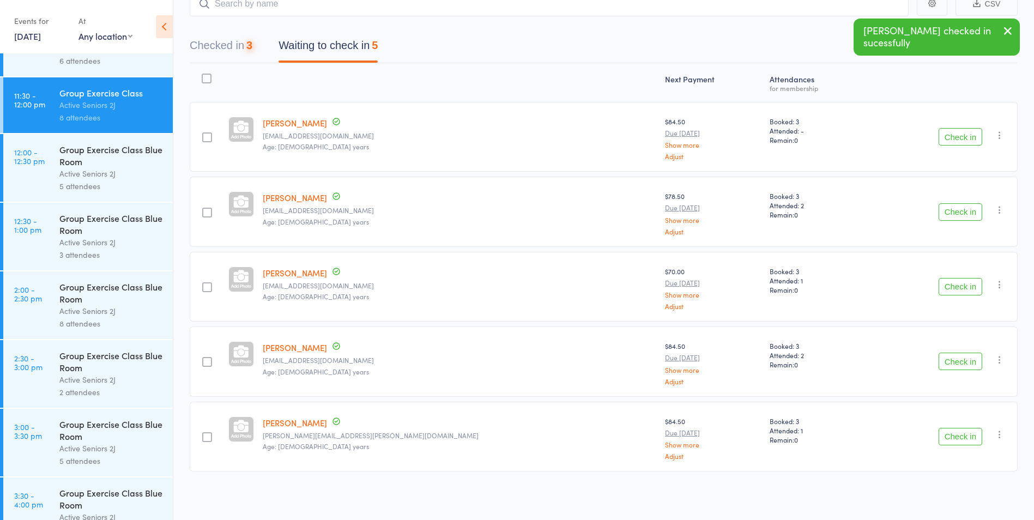
scroll to position [79, 0]
click at [961, 435] on button "Check in" at bounding box center [961, 436] width 44 height 17
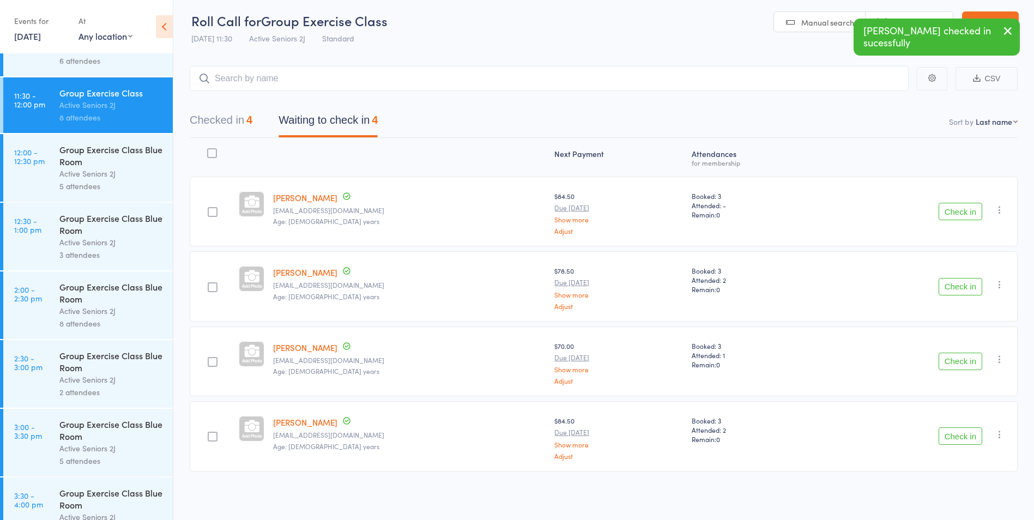
click at [968, 438] on button "Check in" at bounding box center [961, 435] width 44 height 17
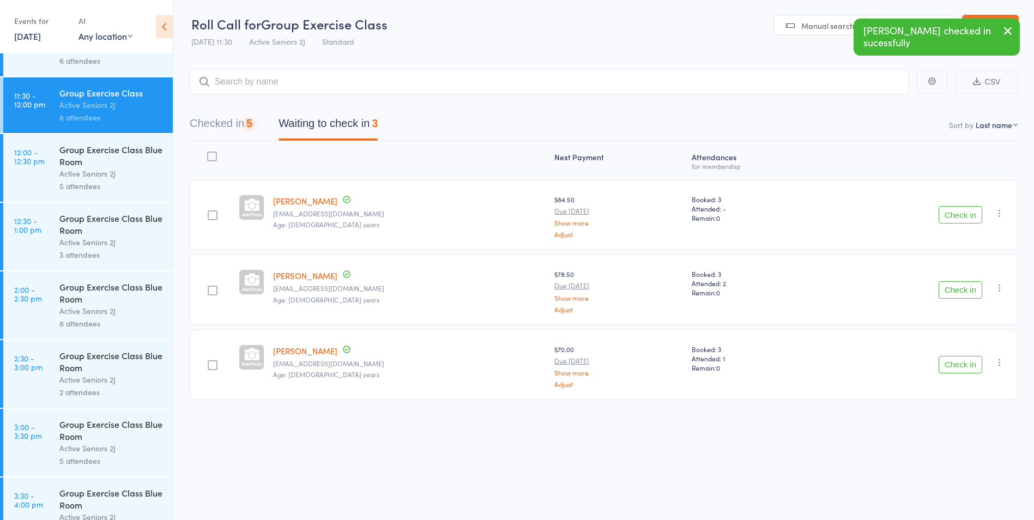
scroll to position [1, 0]
click at [953, 360] on button "Check in" at bounding box center [961, 364] width 44 height 17
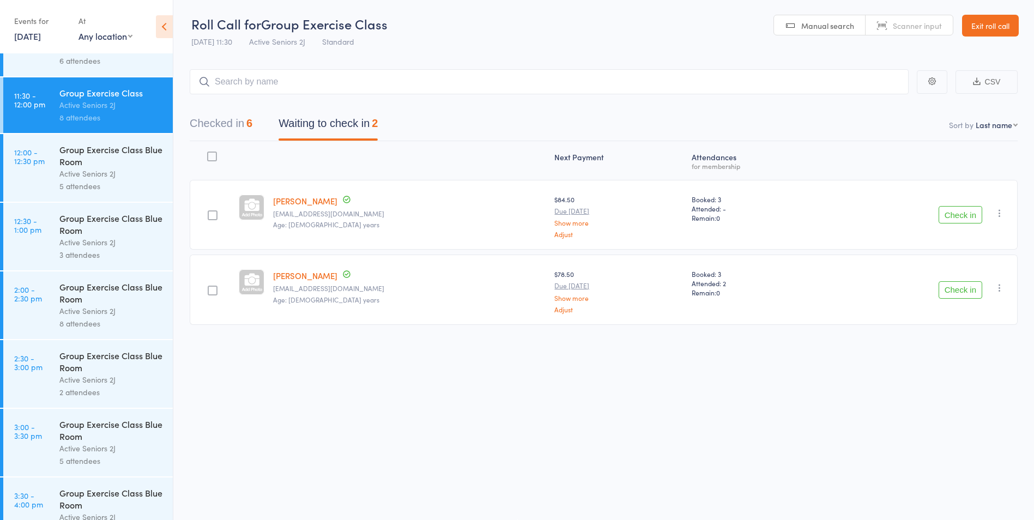
click at [981, 283] on button "Check in" at bounding box center [961, 289] width 44 height 17
click at [952, 218] on button "Check in" at bounding box center [961, 214] width 44 height 17
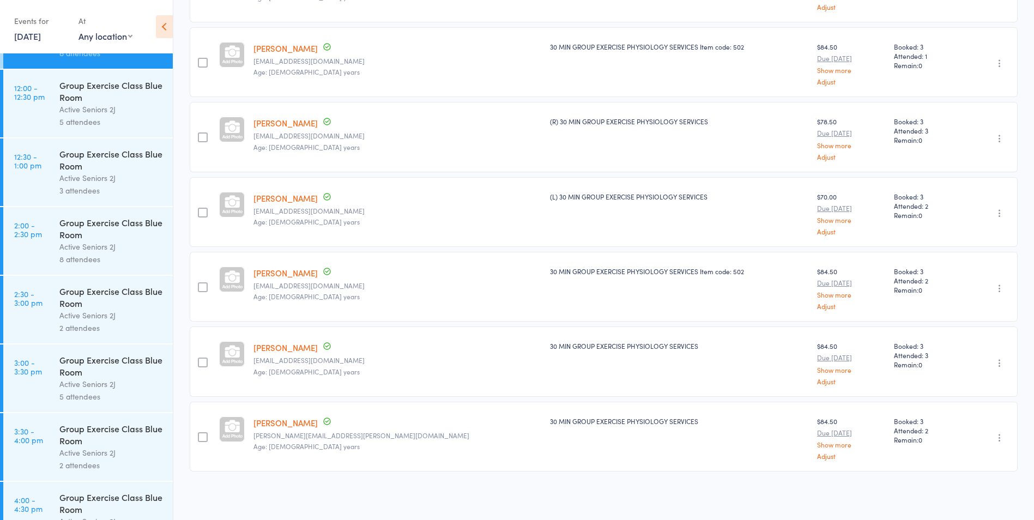
scroll to position [953, 0]
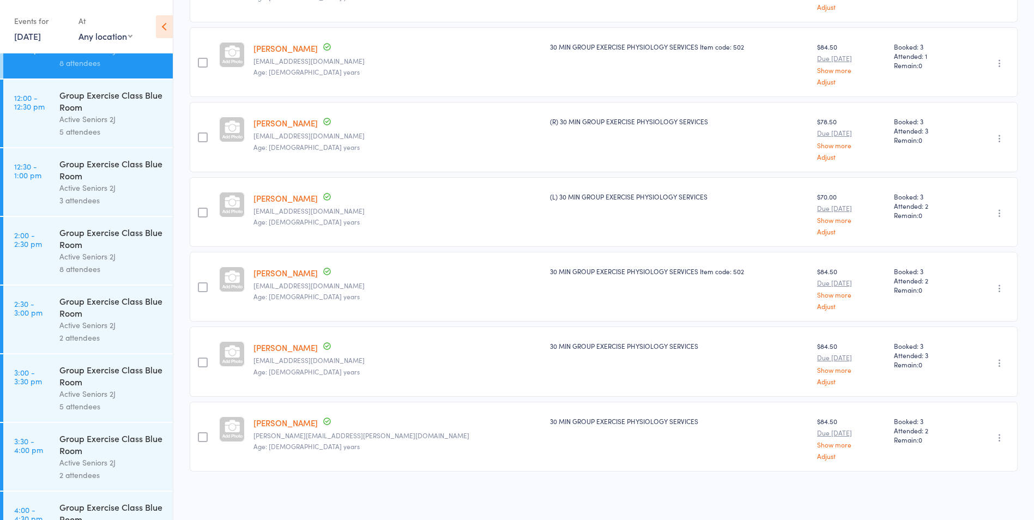
click at [94, 121] on div "Active Seniors 2J" at bounding box center [111, 119] width 104 height 13
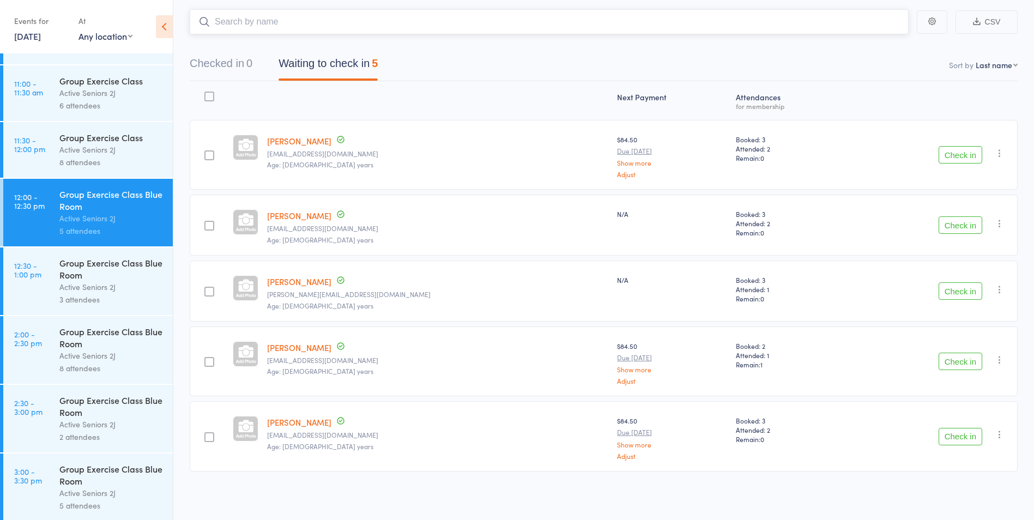
scroll to position [872, 0]
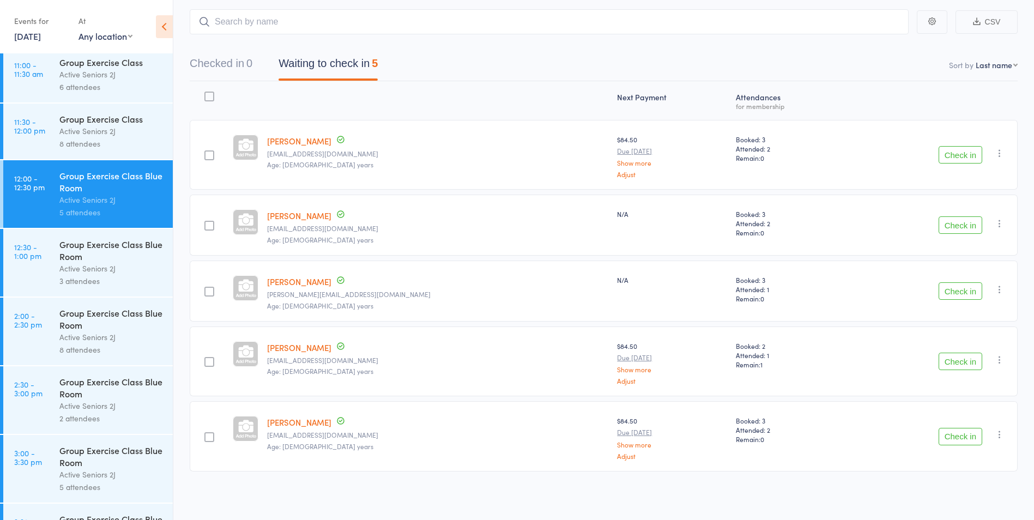
click at [65, 252] on div "Group Exercise Class Blue Room" at bounding box center [111, 250] width 104 height 24
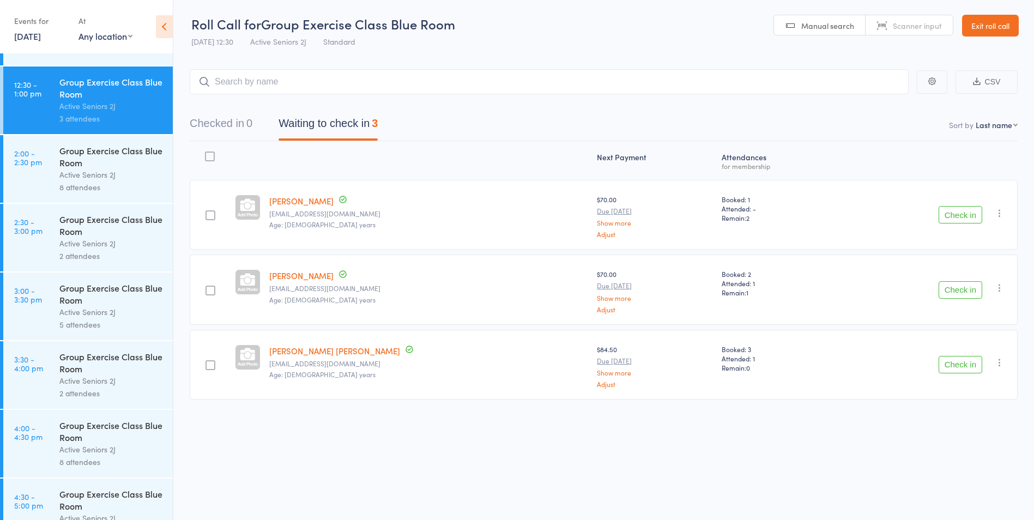
scroll to position [1036, 0]
click at [107, 175] on div "Active Seniors 2J" at bounding box center [111, 173] width 104 height 13
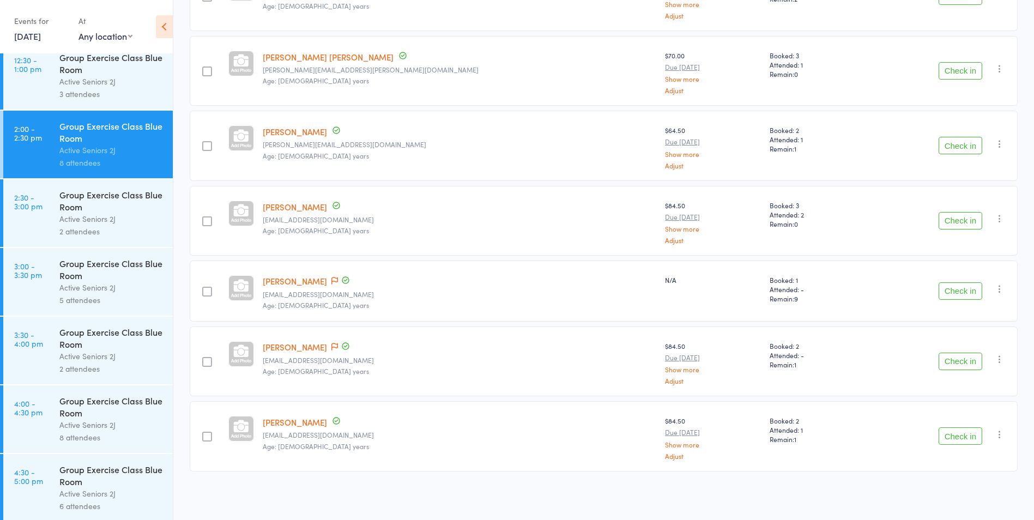
scroll to position [1062, 0]
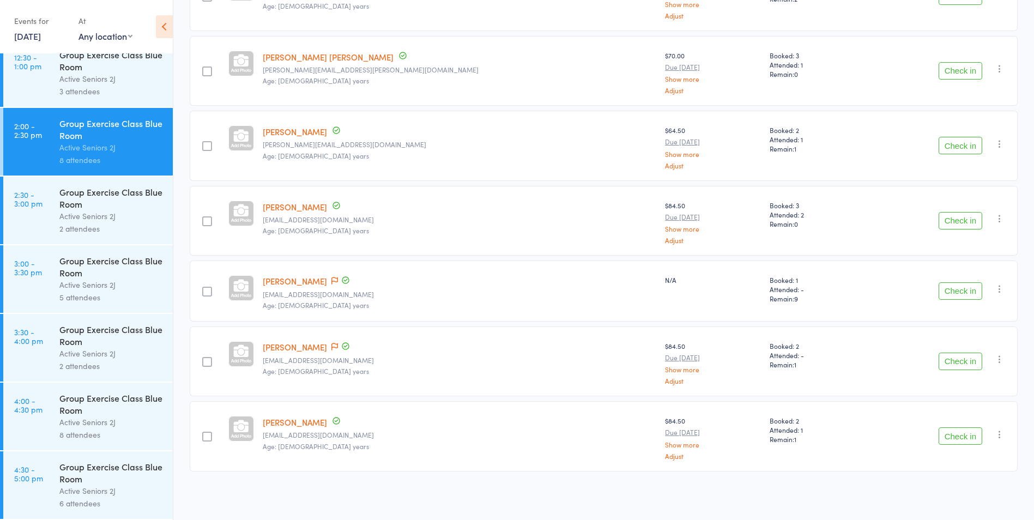
click at [143, 228] on div "2 attendees" at bounding box center [111, 228] width 104 height 13
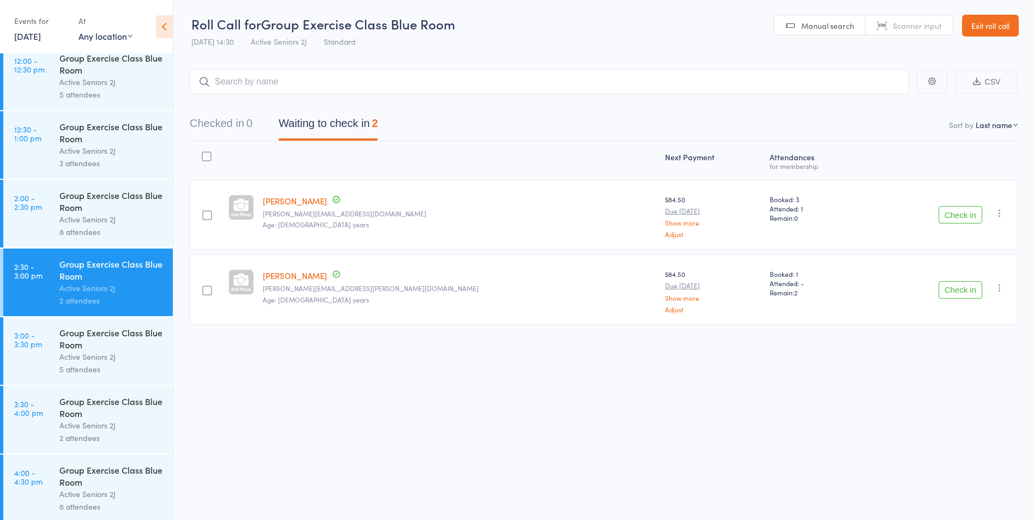
scroll to position [1062, 0]
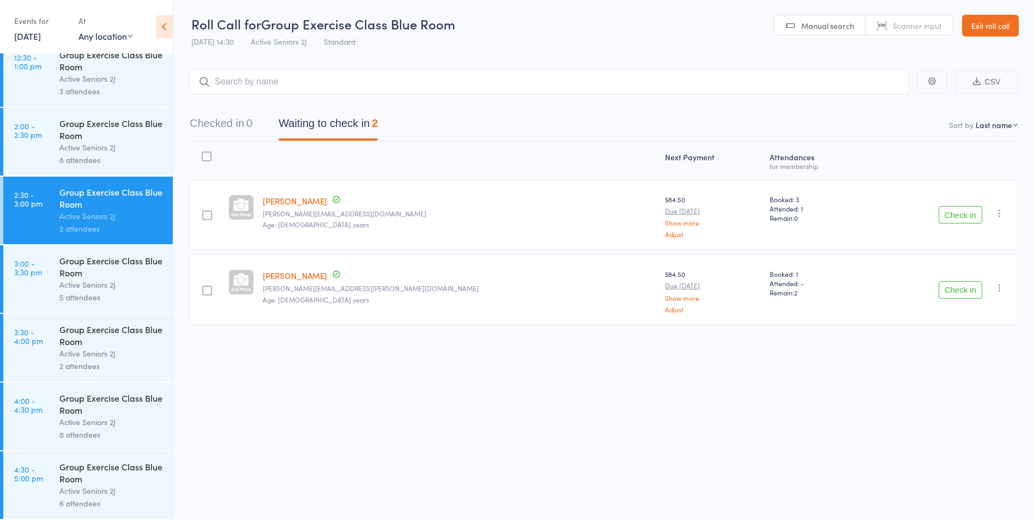
click at [107, 274] on div "Group Exercise Class Blue Room" at bounding box center [111, 267] width 104 height 24
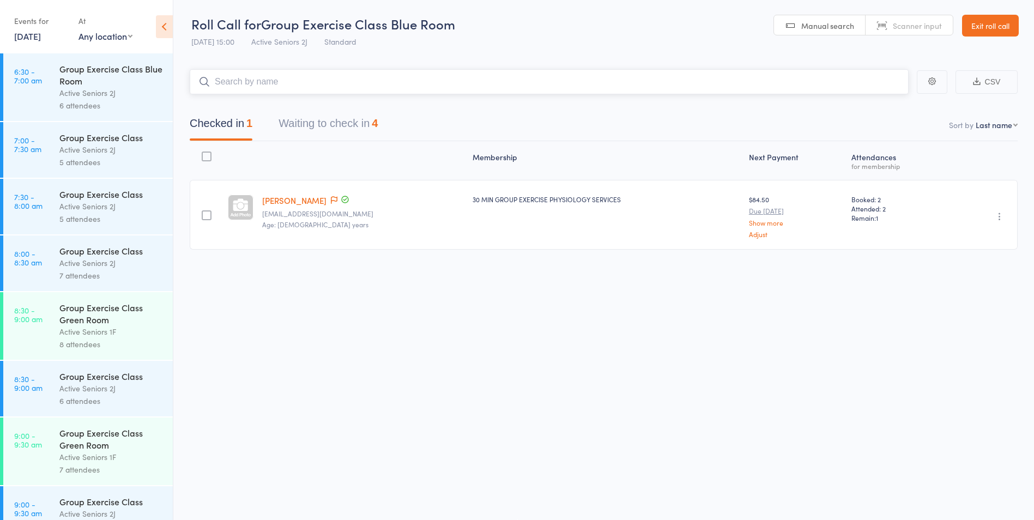
click at [342, 135] on button "Waiting to check in 4" at bounding box center [328, 126] width 99 height 29
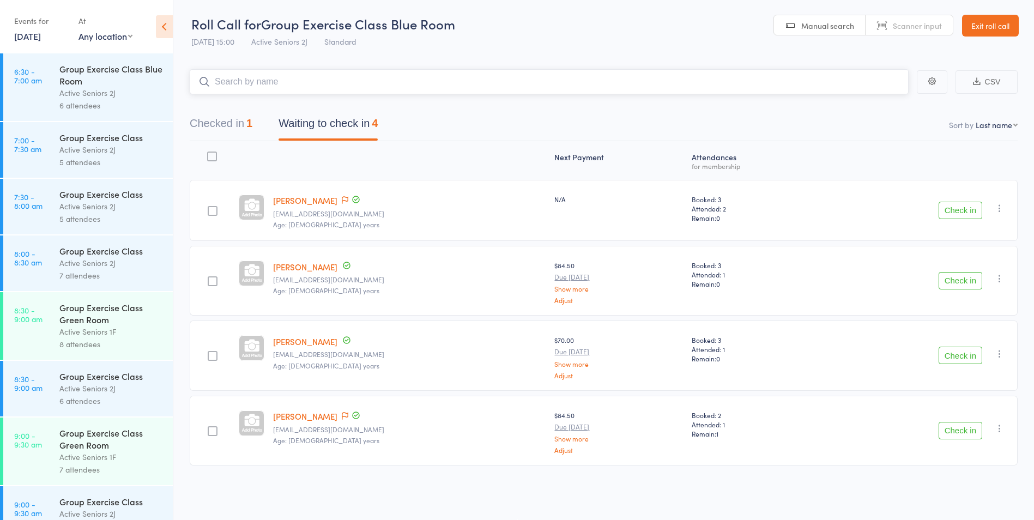
click at [226, 119] on button "Checked in 1" at bounding box center [221, 126] width 63 height 29
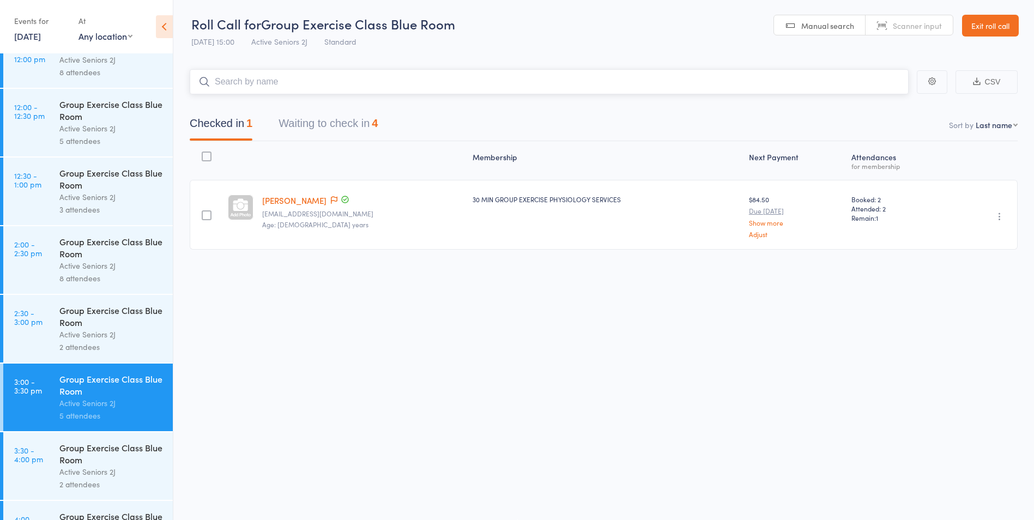
scroll to position [1062, 0]
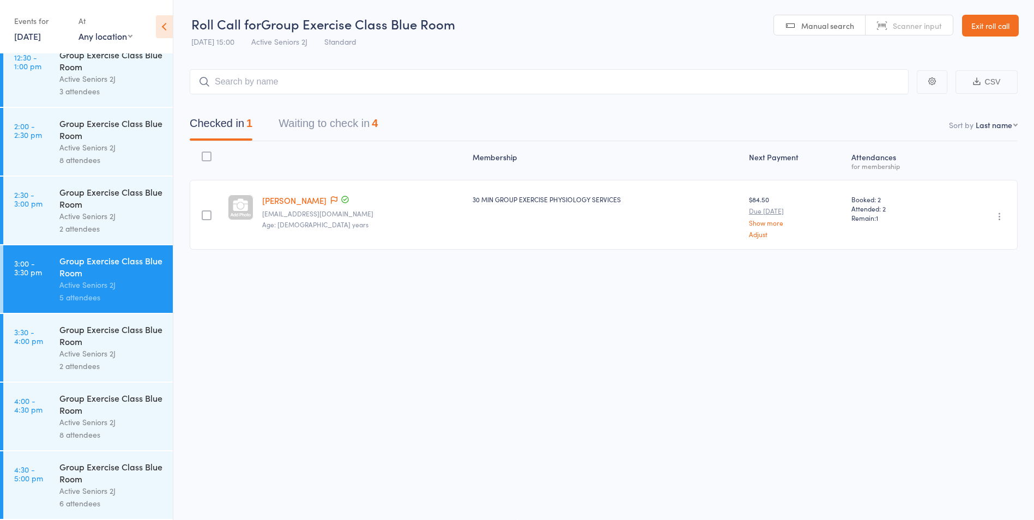
click at [135, 348] on div "Active Seniors 2J" at bounding box center [111, 353] width 104 height 13
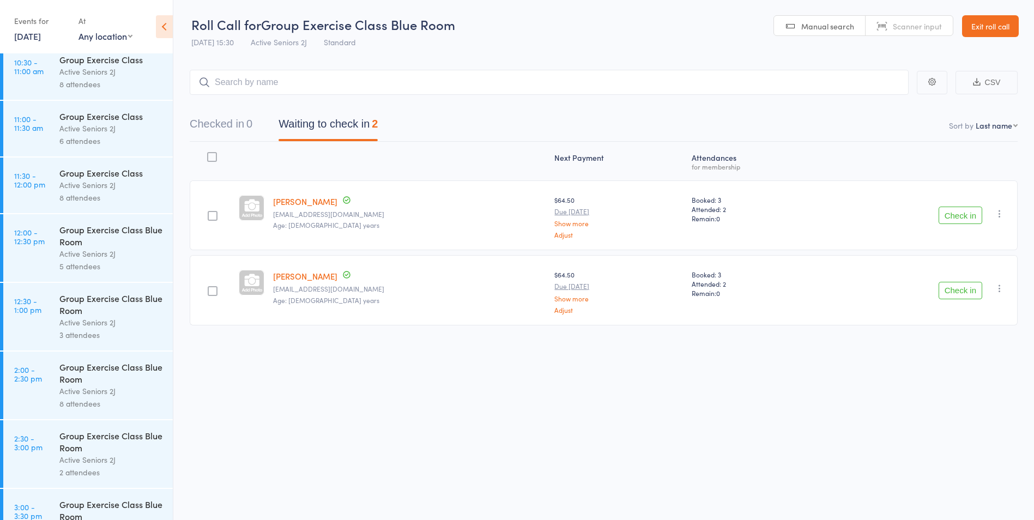
scroll to position [818, 0]
click at [95, 185] on div "Active Seniors 2J" at bounding box center [111, 185] width 104 height 13
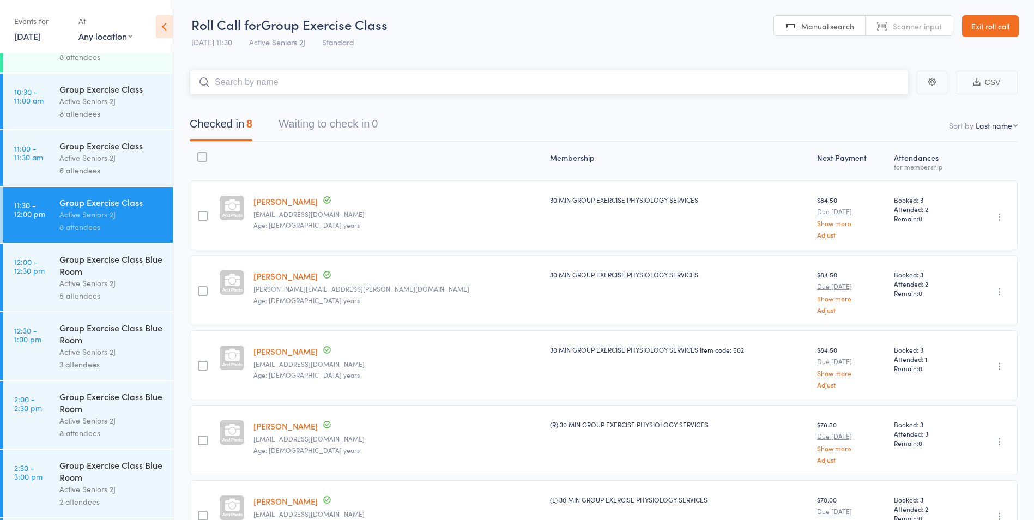
scroll to position [763, 0]
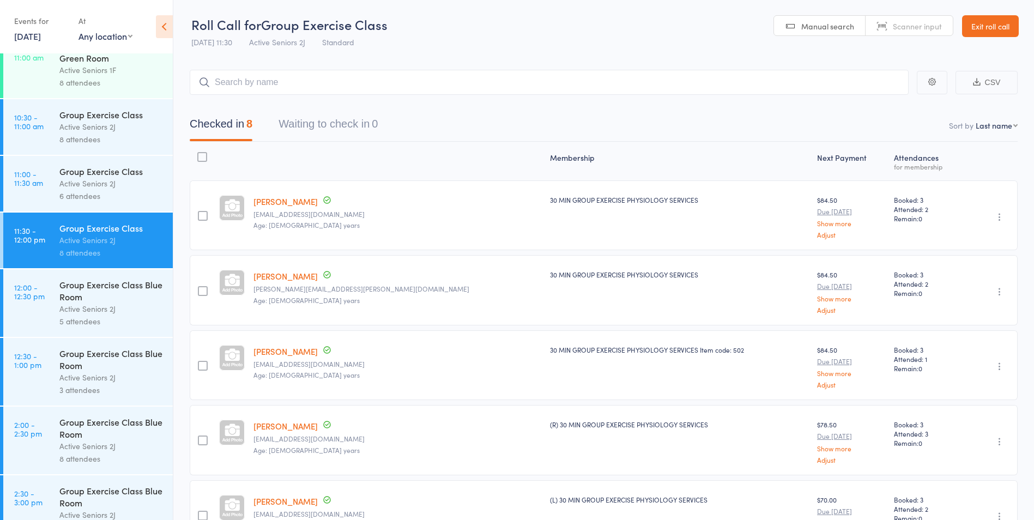
click at [129, 295] on div "Group Exercise Class Blue Room" at bounding box center [111, 291] width 104 height 24
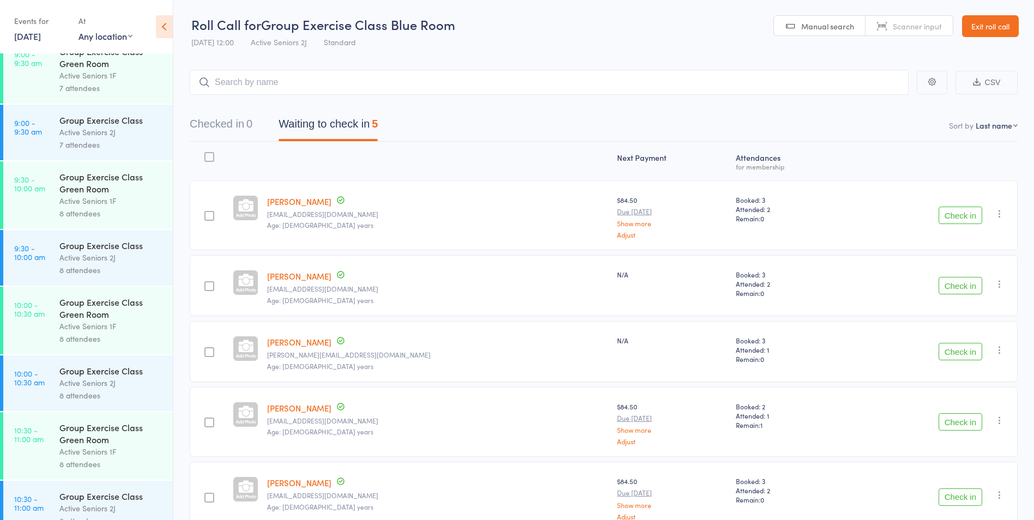
scroll to position [709, 0]
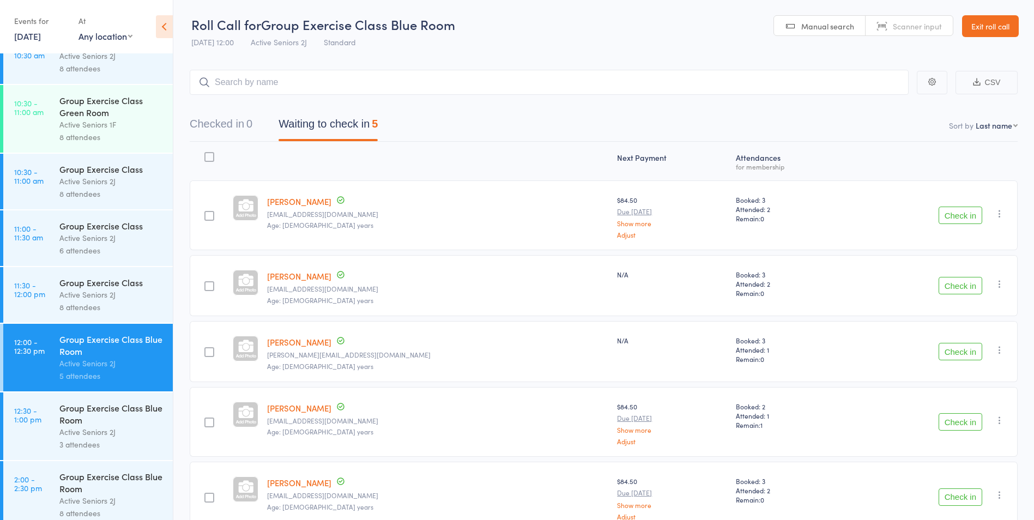
click at [93, 298] on div "Active Seniors 2J" at bounding box center [111, 294] width 104 height 13
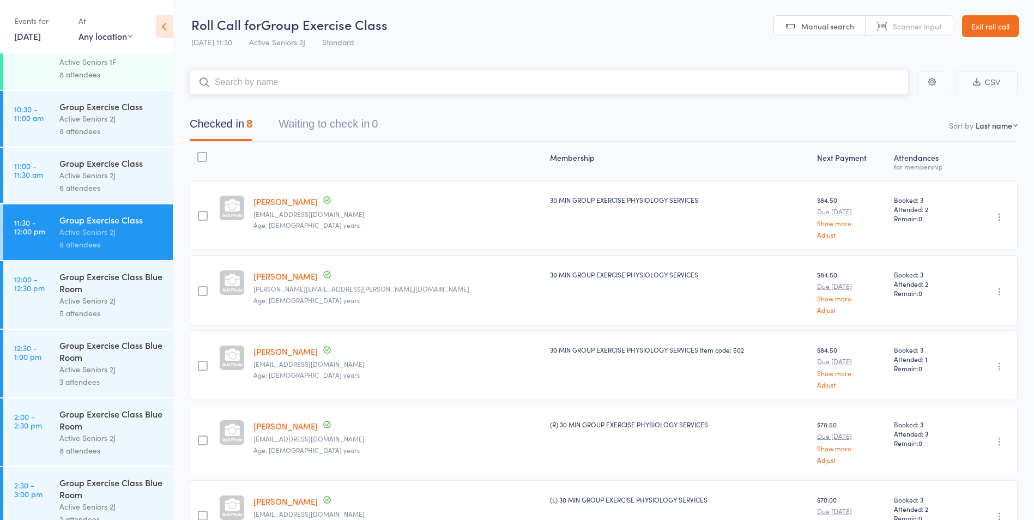
scroll to position [872, 0]
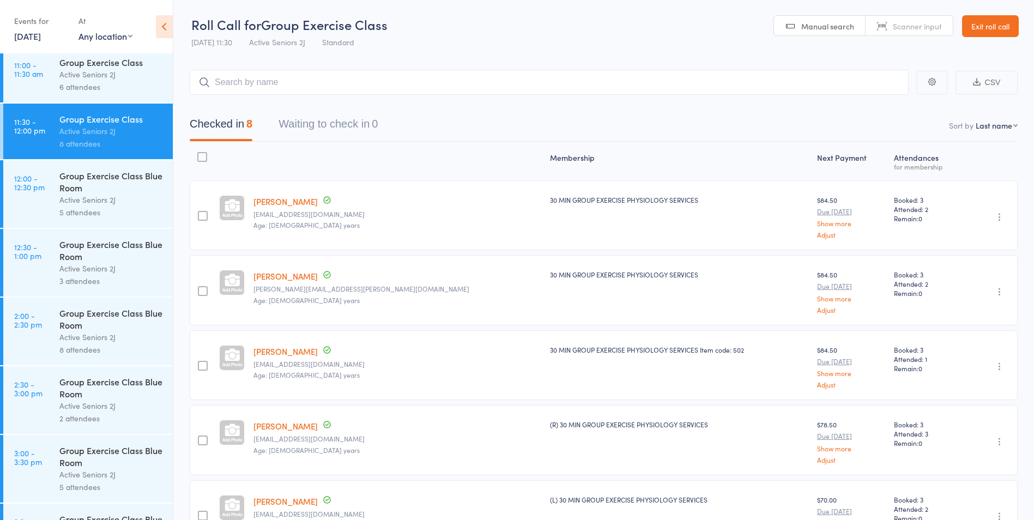
click at [101, 274] on div "Active Seniors 2J" at bounding box center [111, 268] width 104 height 13
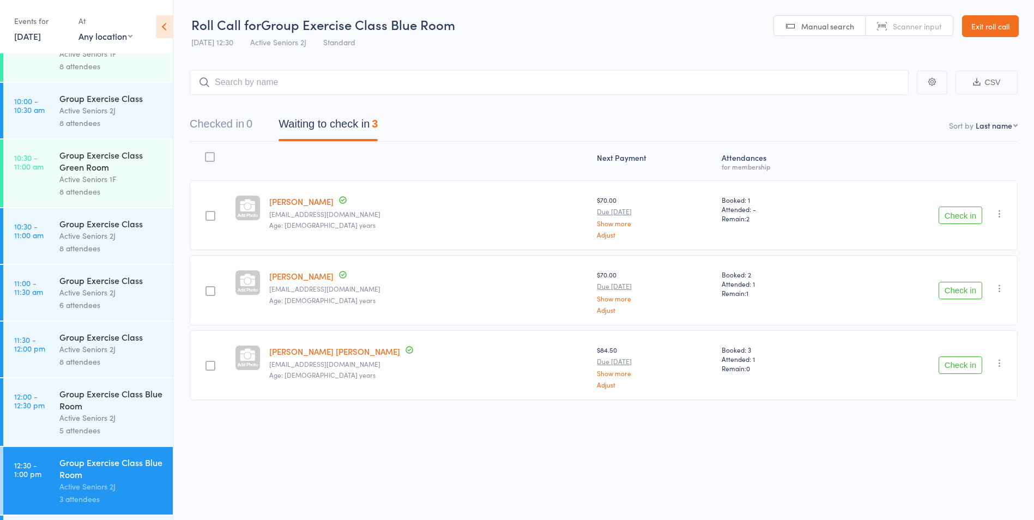
scroll to position [709, 0]
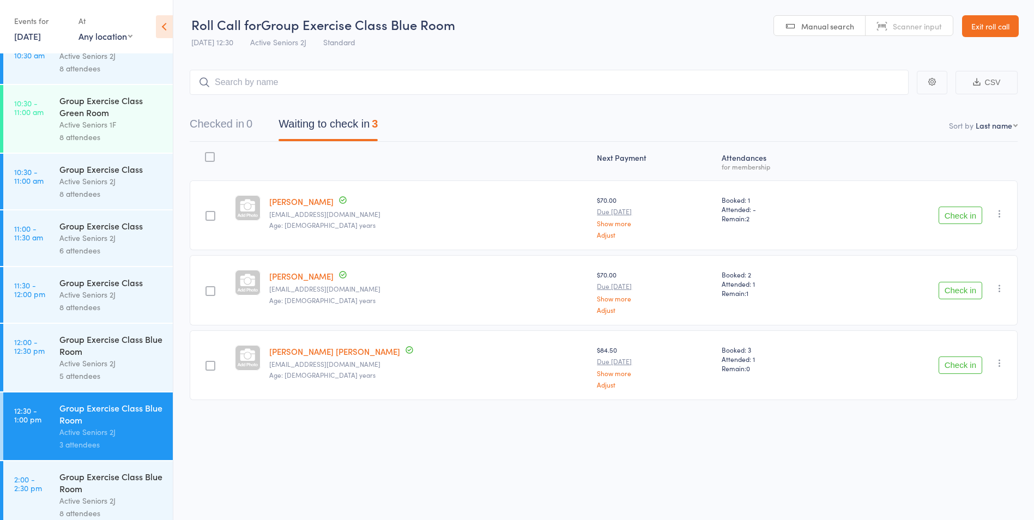
click at [102, 244] on div "Active Seniors 2J" at bounding box center [111, 238] width 104 height 13
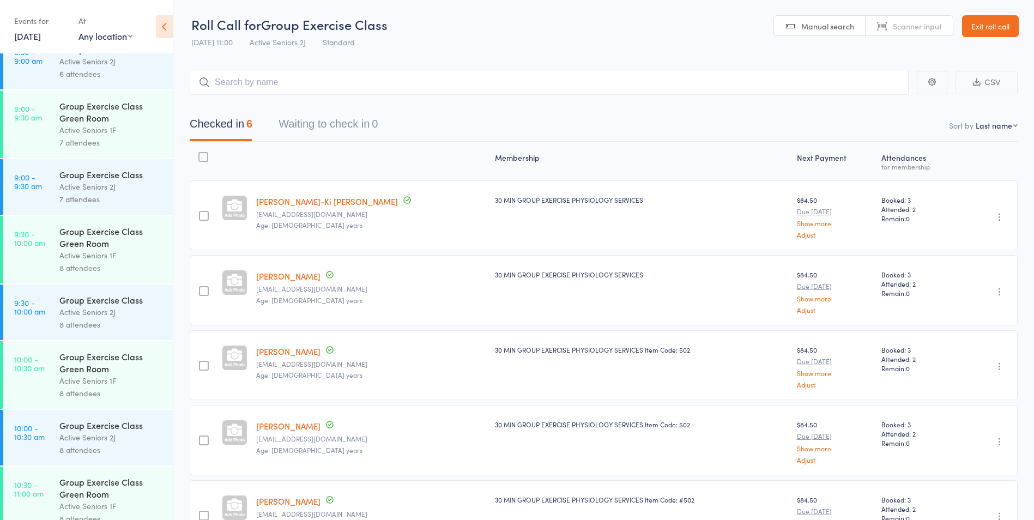
scroll to position [600, 0]
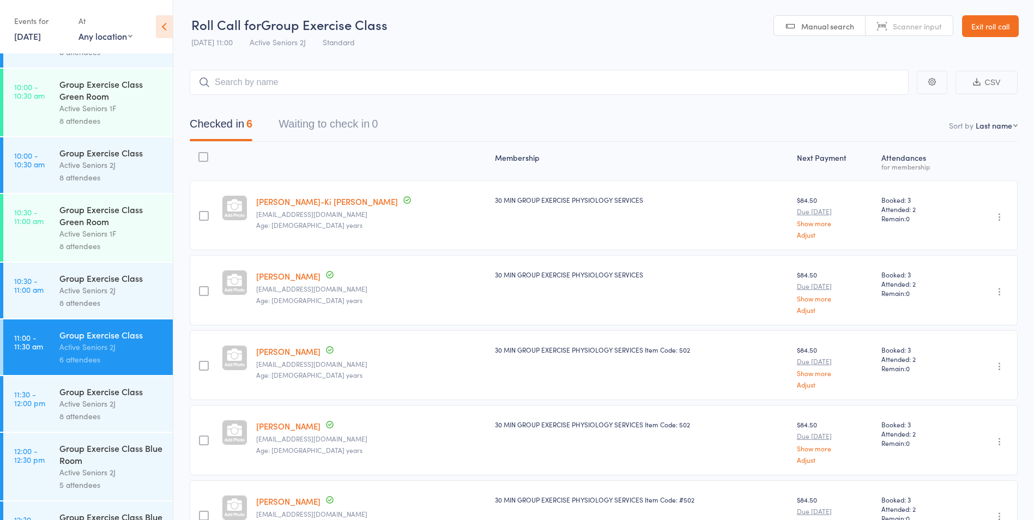
click at [98, 293] on div "Active Seniors 2J" at bounding box center [111, 290] width 104 height 13
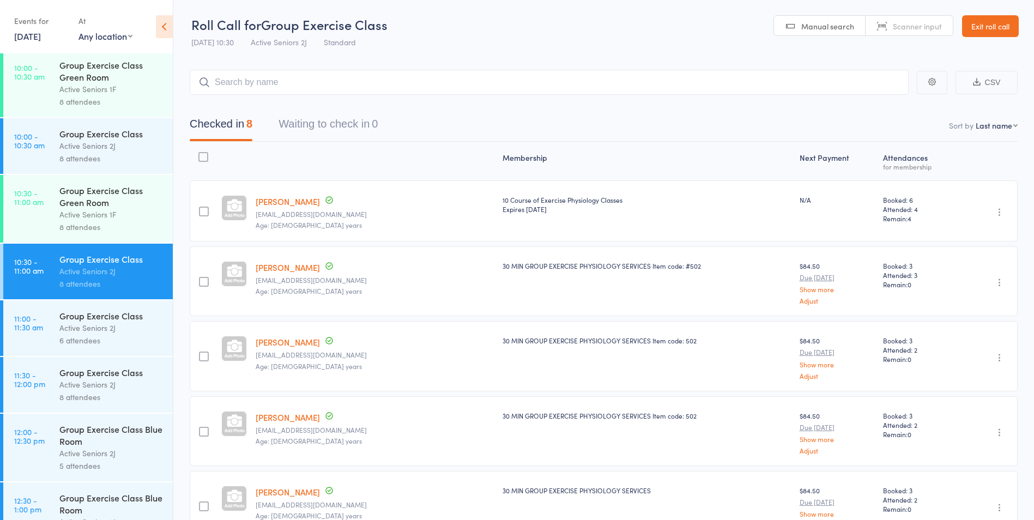
scroll to position [600, 0]
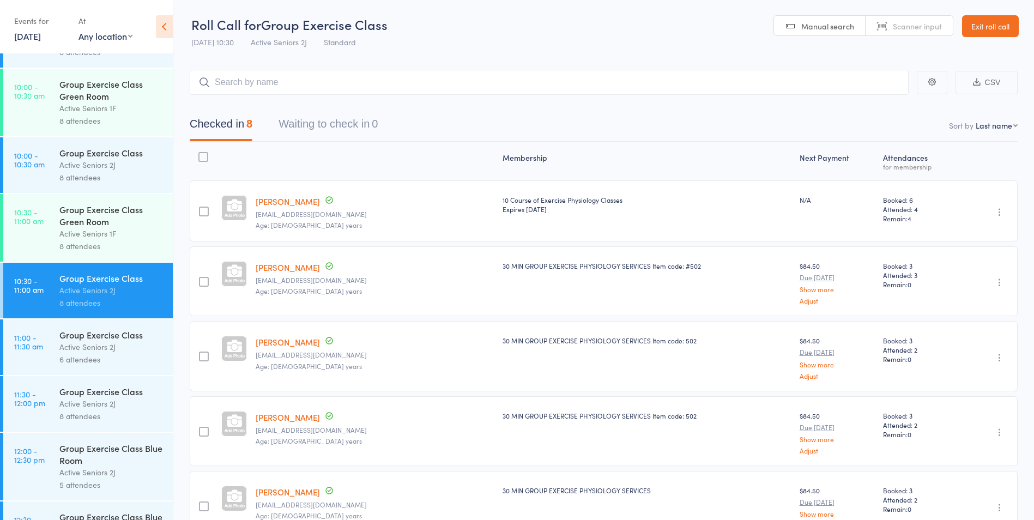
click at [94, 240] on div "8 attendees" at bounding box center [111, 246] width 104 height 13
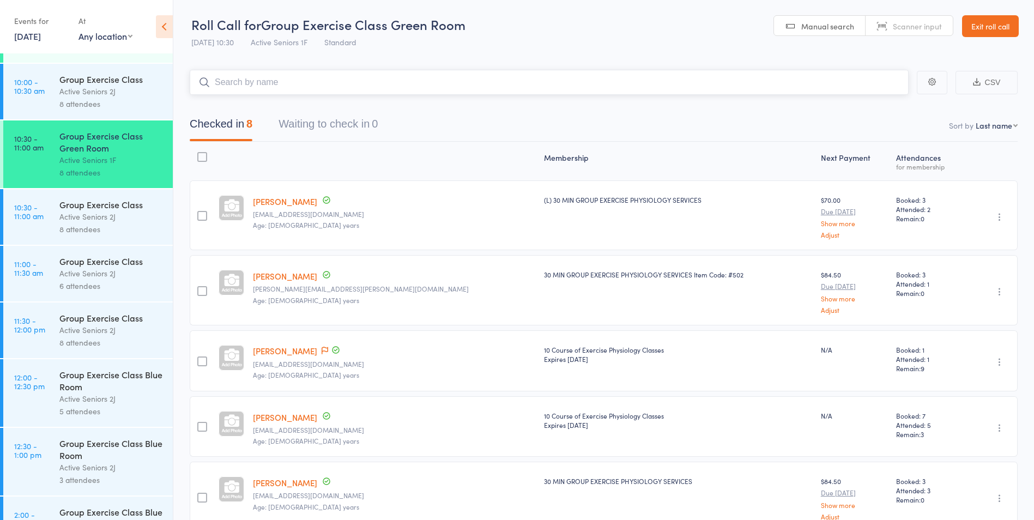
scroll to position [763, 0]
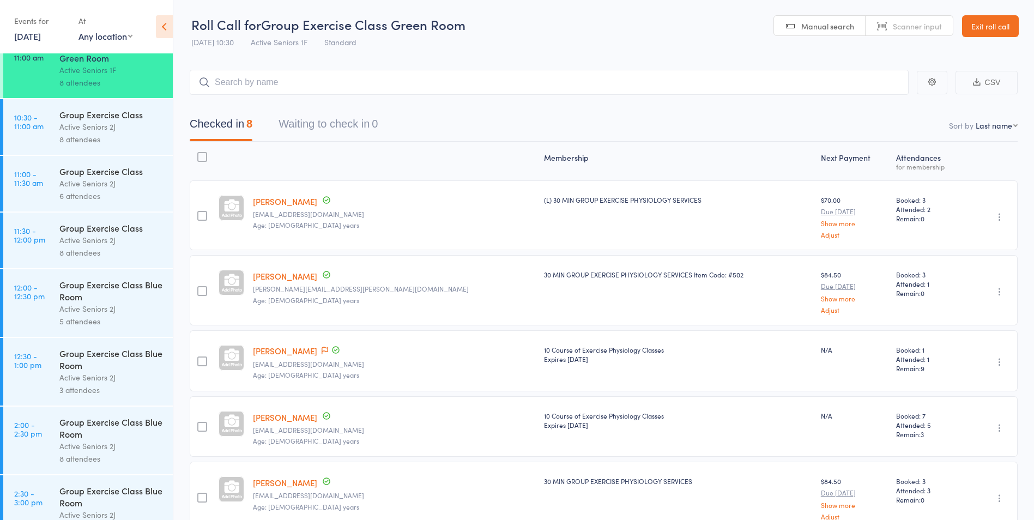
click at [987, 13] on header "Roll Call for Group Exercise Class Green Room 14 Aug 10:30 Active Seniors 1F St…" at bounding box center [603, 26] width 861 height 53
click at [985, 20] on link "Exit roll call" at bounding box center [990, 26] width 57 height 22
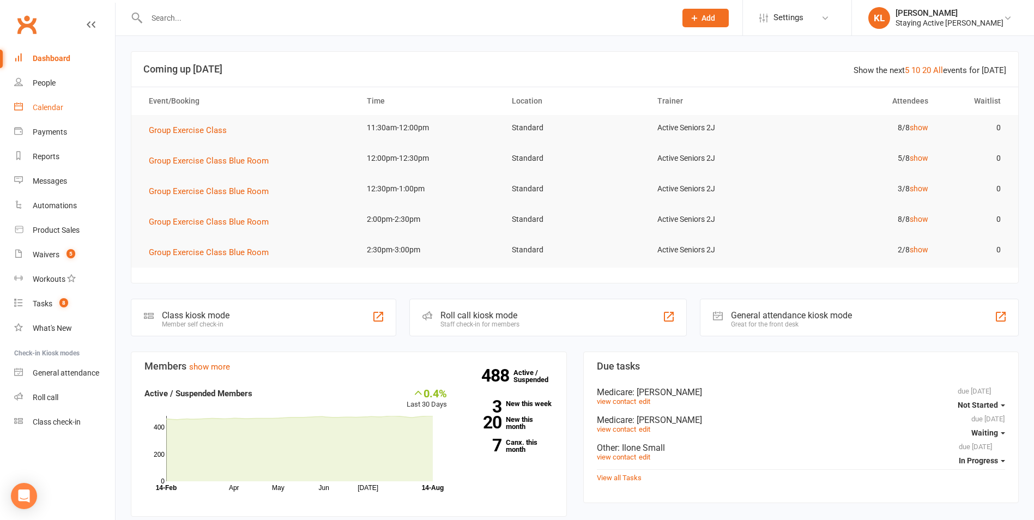
click at [46, 104] on div "Calendar" at bounding box center [48, 107] width 31 height 9
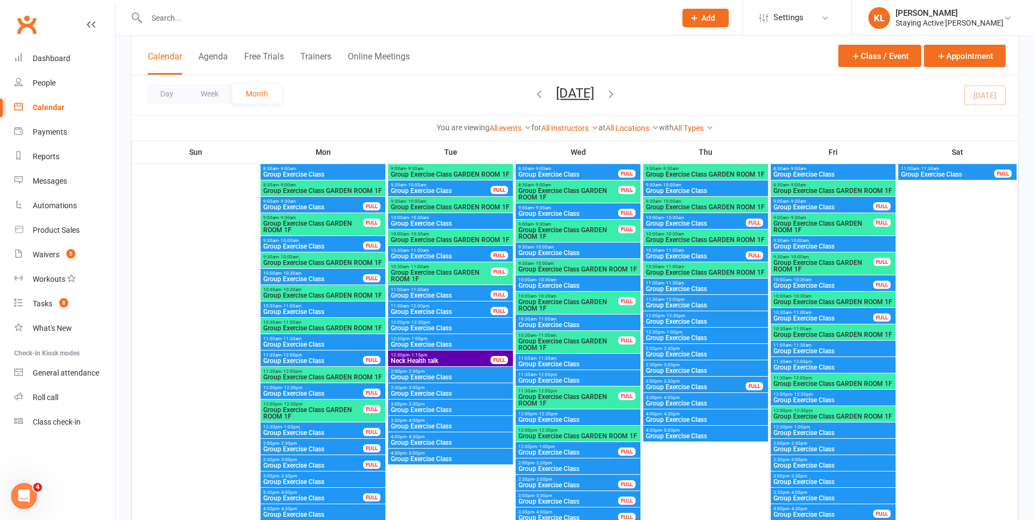
scroll to position [218, 0]
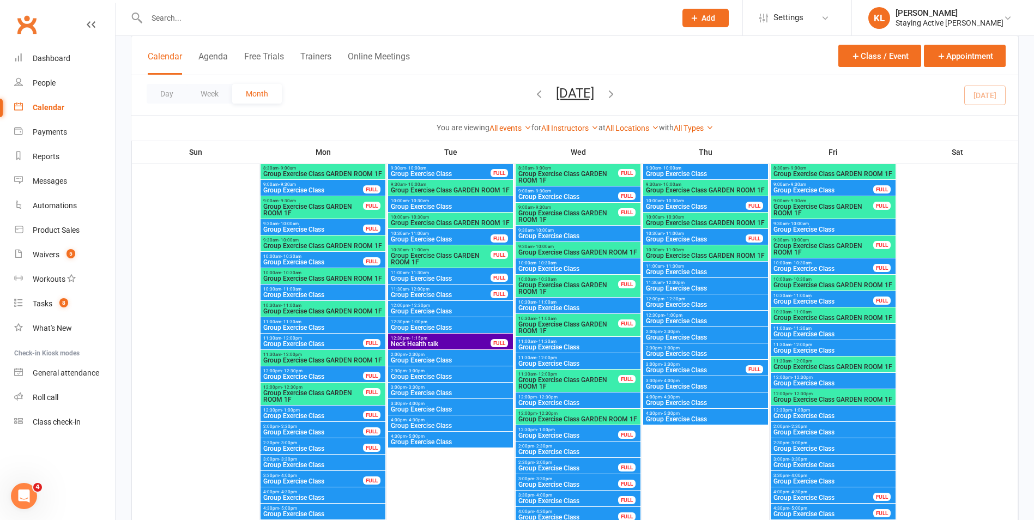
click at [841, 378] on span "12:00pm - 12:30pm" at bounding box center [833, 377] width 120 height 5
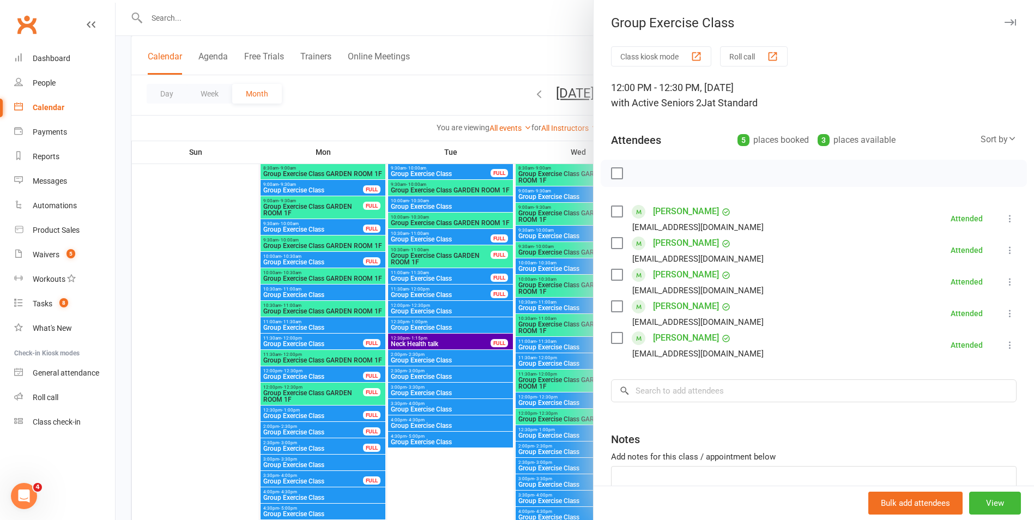
click at [551, 44] on div at bounding box center [575, 260] width 919 height 520
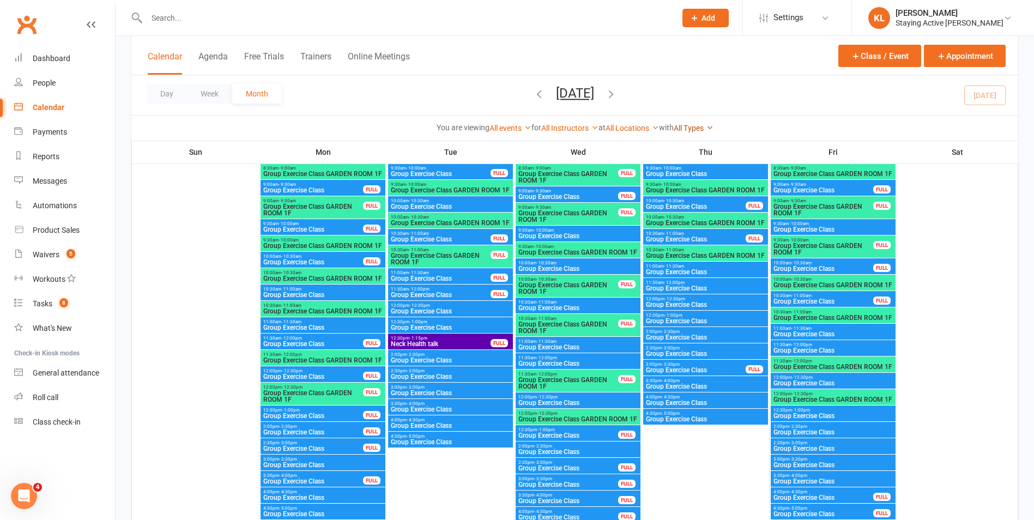
click at [698, 126] on link "All Types" at bounding box center [694, 128] width 40 height 9
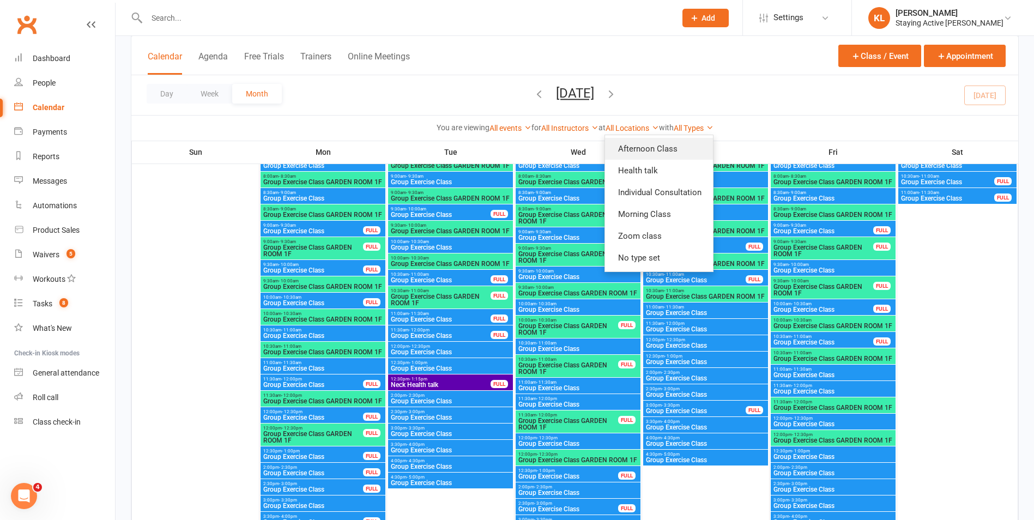
scroll to position [164, 0]
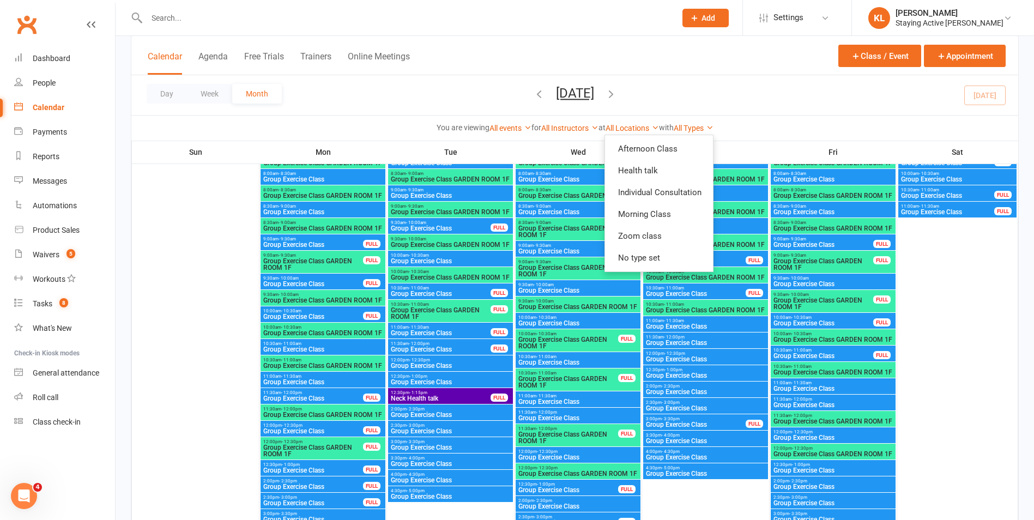
click at [640, 122] on div "All Locations Aerobic Green Room Health talks Standard Suite 2J" at bounding box center [632, 128] width 53 height 12
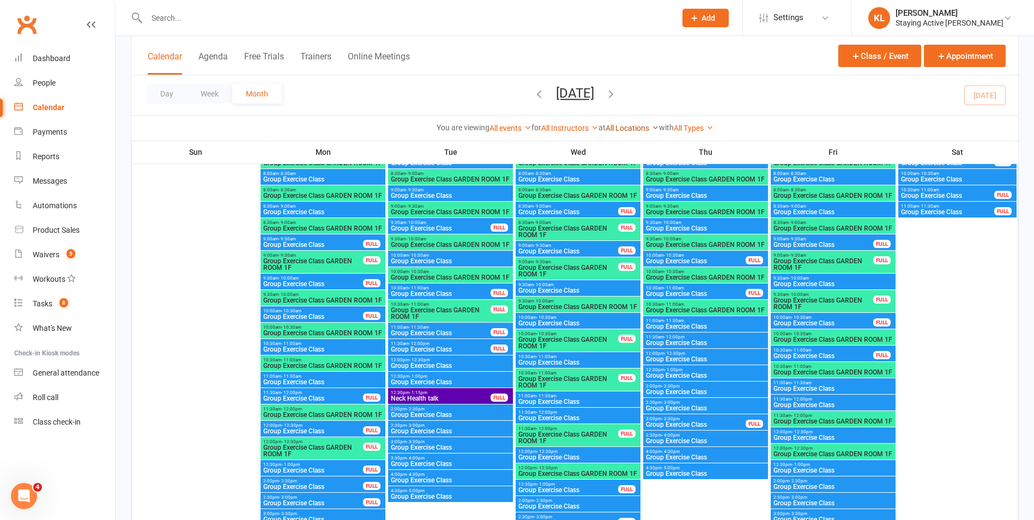
click at [640, 124] on link "All Locations" at bounding box center [632, 128] width 53 height 9
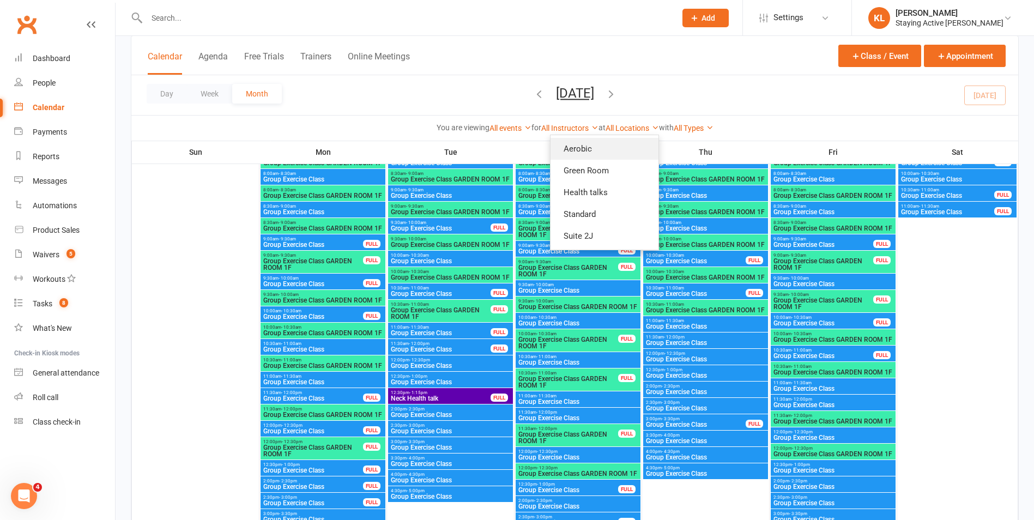
click at [616, 151] on link "Aerobic" at bounding box center [605, 149] width 108 height 22
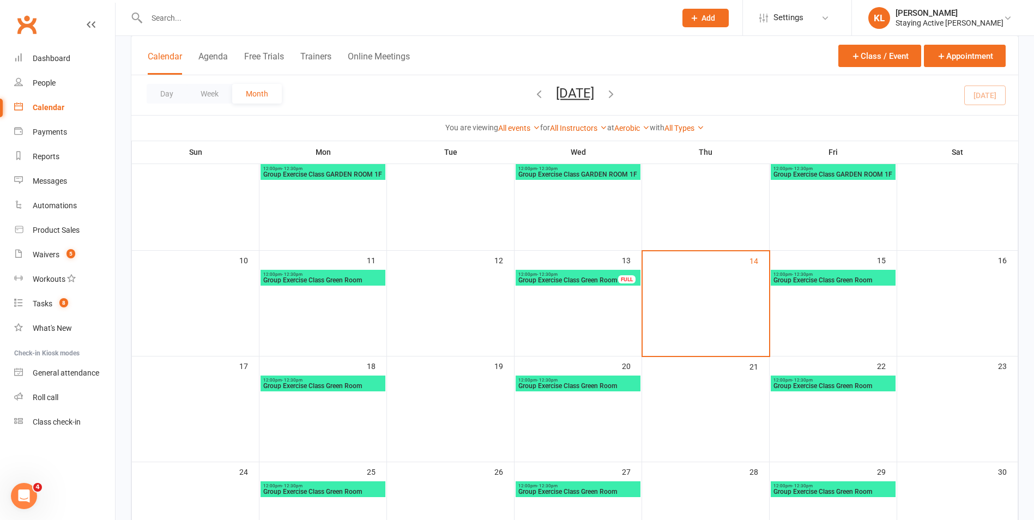
scroll to position [379, 0]
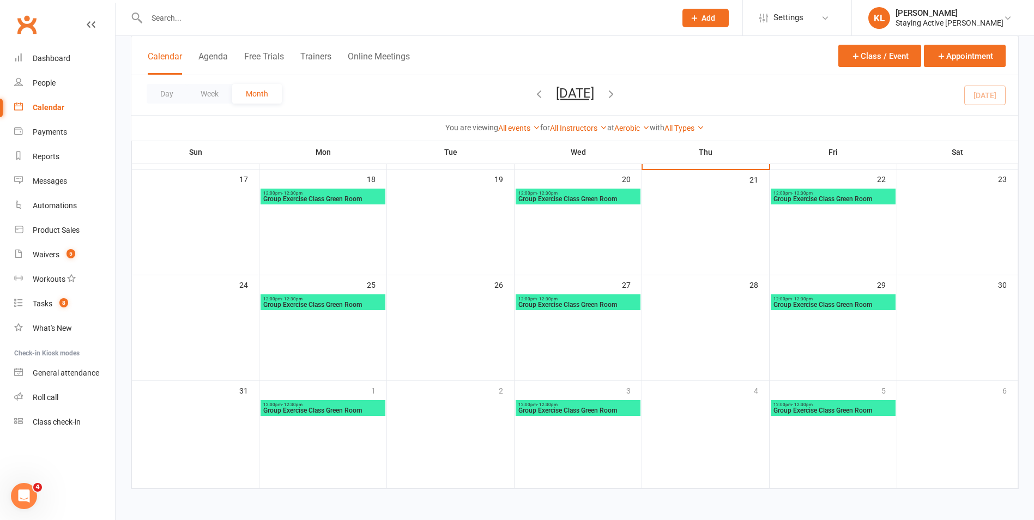
click at [637, 199] on span "Group Exercise Class Green Room" at bounding box center [578, 199] width 120 height 7
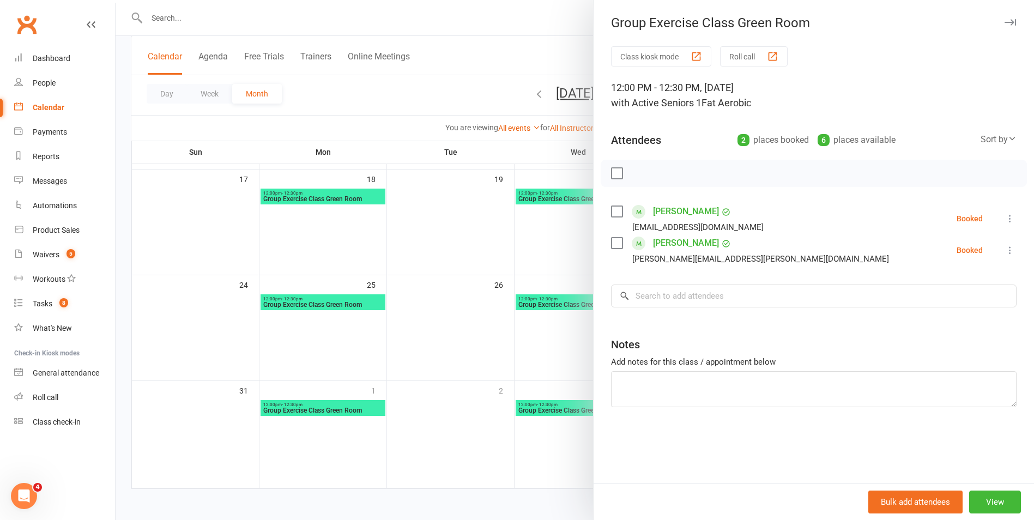
click at [540, 34] on div at bounding box center [575, 260] width 919 height 520
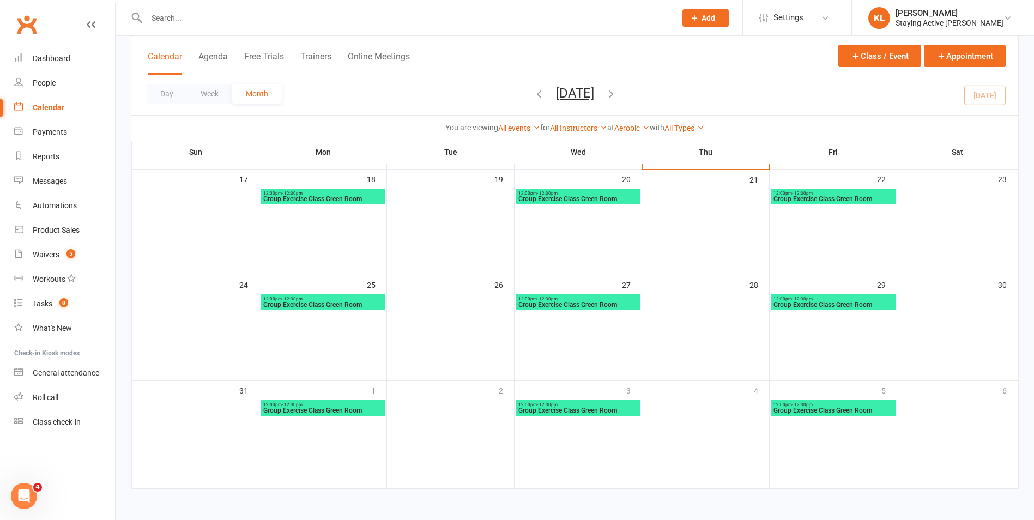
click at [617, 93] on icon "button" at bounding box center [611, 94] width 12 height 12
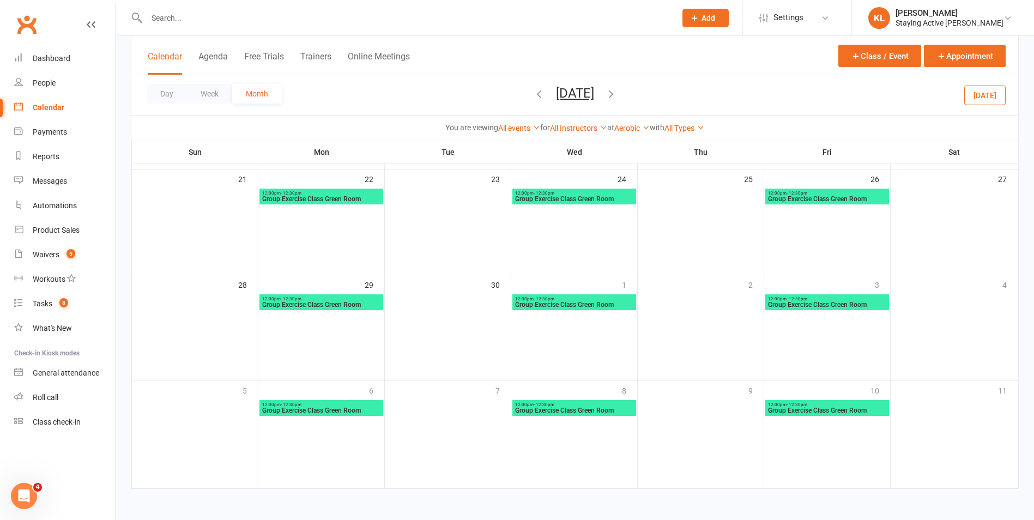
click at [605, 93] on span "[DATE] [DATE] Sun Mon Tue Wed Thu Fri Sat 27 28 29 30 31 01 02 03 04 05 06 07 0…" at bounding box center [575, 95] width 60 height 19
click at [617, 93] on icon "button" at bounding box center [611, 94] width 12 height 12
click at [533, 96] on icon "button" at bounding box center [539, 94] width 12 height 12
click at [545, 96] on span "[DATE] [DATE] Sun Mon Tue Wed Thu Fri Sat 27 28 29 30 31 01 02 03 04 05 06 07 0…" at bounding box center [575, 95] width 60 height 19
click at [533, 96] on icon "button" at bounding box center [539, 94] width 12 height 12
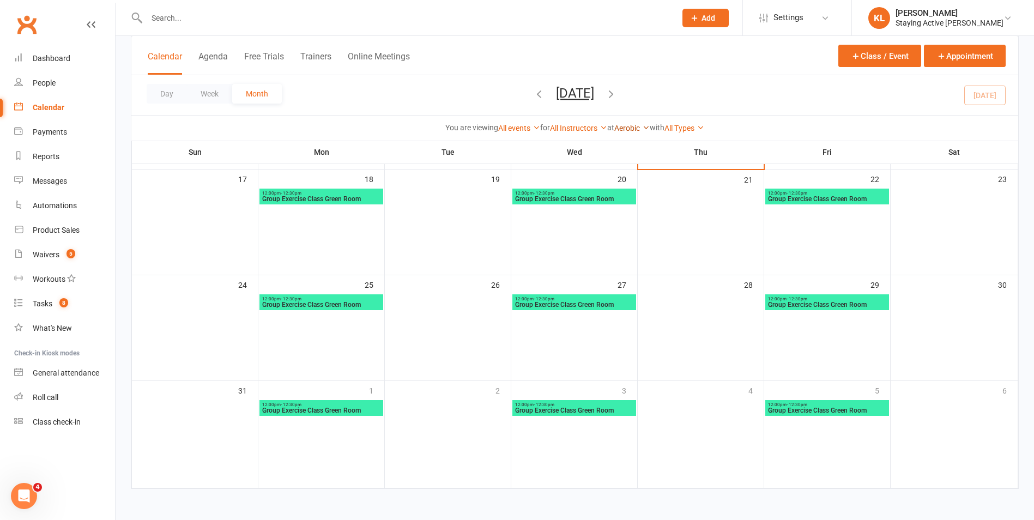
click at [624, 124] on link "Aerobic" at bounding box center [631, 128] width 35 height 9
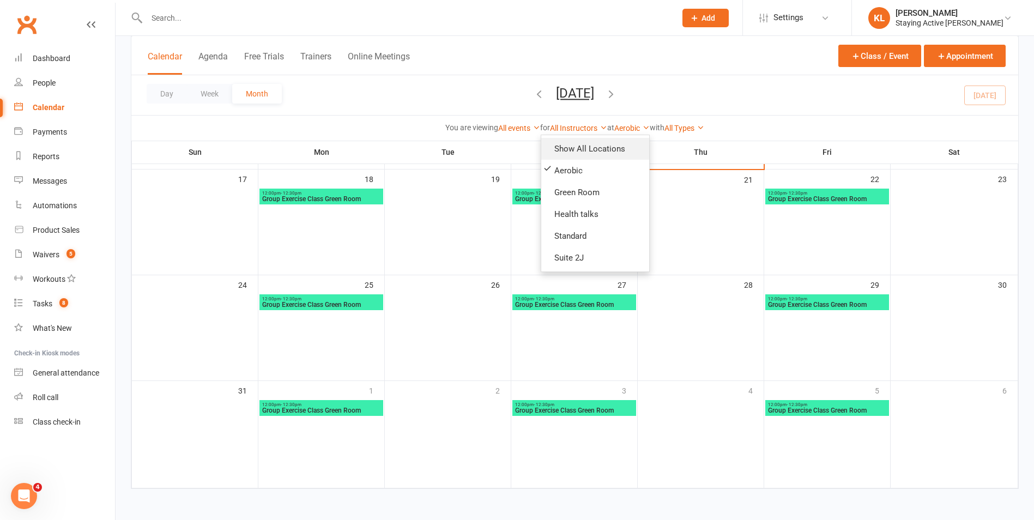
click at [602, 146] on link "Show All Locations" at bounding box center [595, 149] width 108 height 22
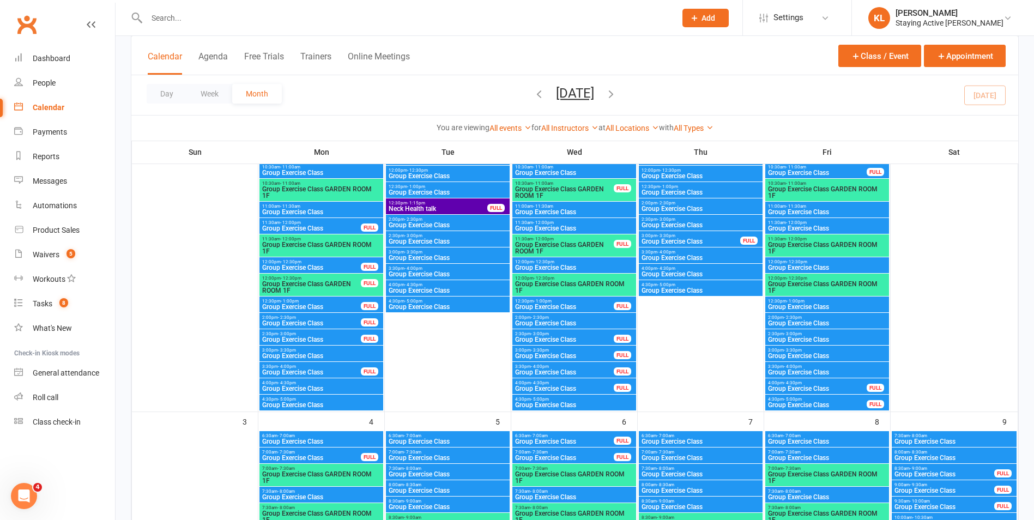
scroll to position [834, 0]
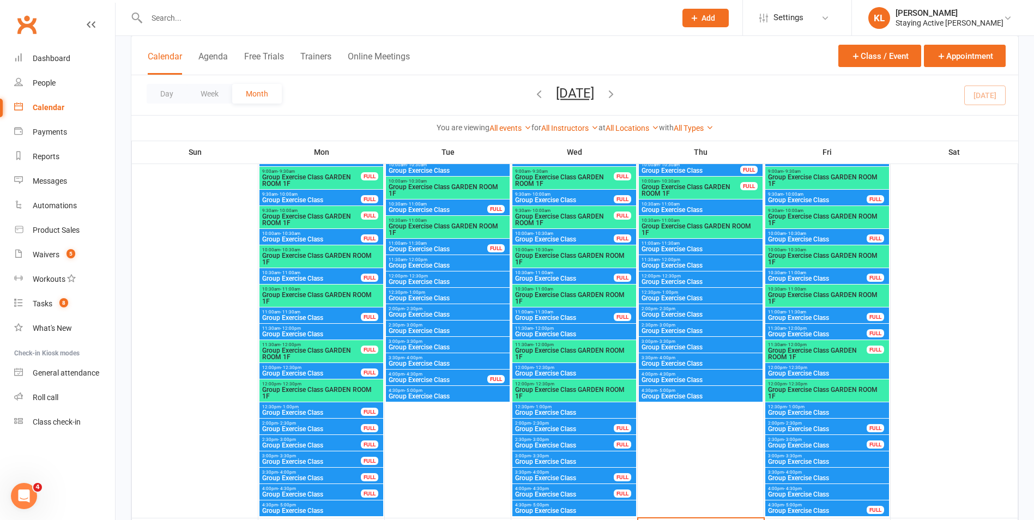
click at [304, 22] on input "text" at bounding box center [405, 17] width 525 height 15
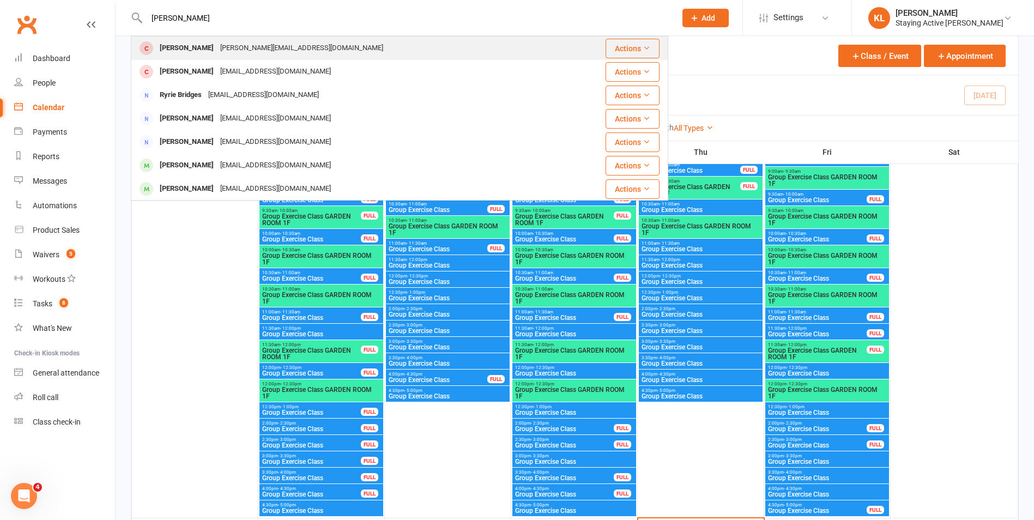
type input "[PERSON_NAME]"
click at [254, 53] on div "bridget_leong@hotmail.com" at bounding box center [302, 48] width 170 height 16
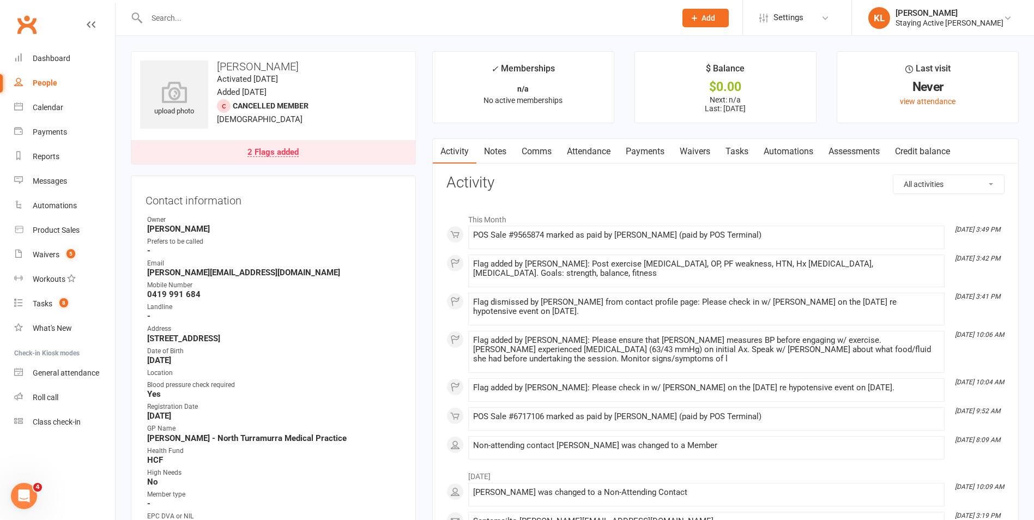
click at [684, 180] on h3 "Activity" at bounding box center [726, 182] width 558 height 17
click at [269, 152] on div "2 Flags added" at bounding box center [273, 152] width 51 height 9
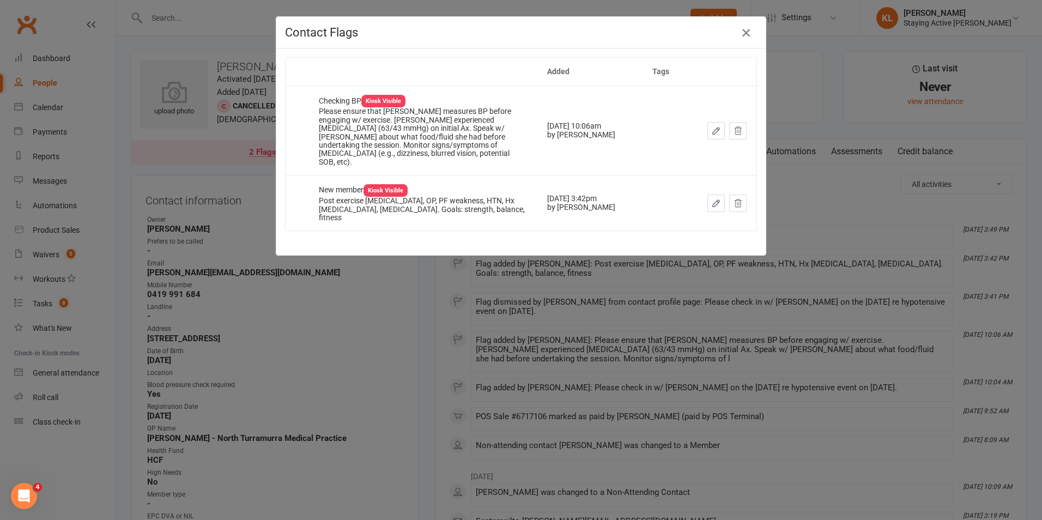
drag, startPoint x: 740, startPoint y: 33, endPoint x: 745, endPoint y: 83, distance: 50.3
click at [740, 33] on icon "button" at bounding box center [746, 32] width 13 height 13
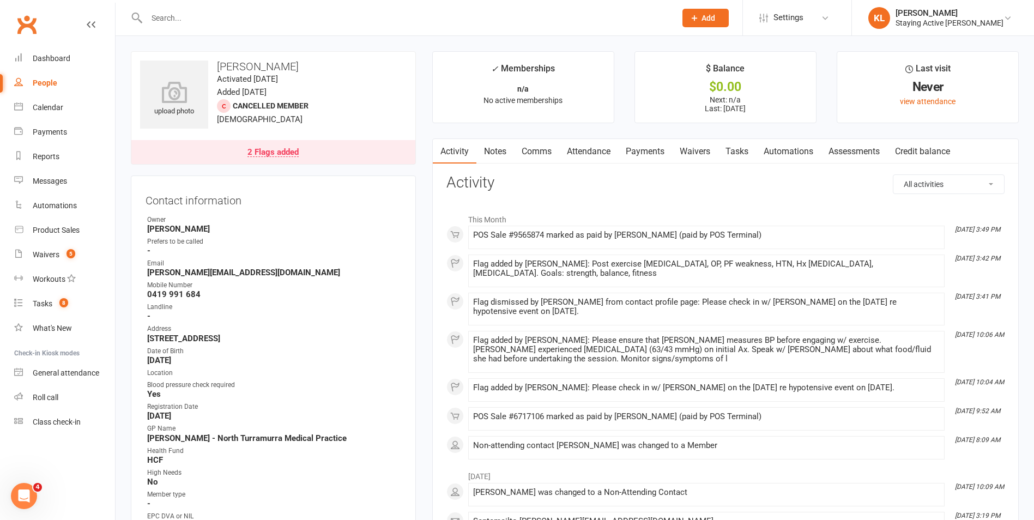
click at [47, 396] on div "Roll call" at bounding box center [46, 397] width 26 height 9
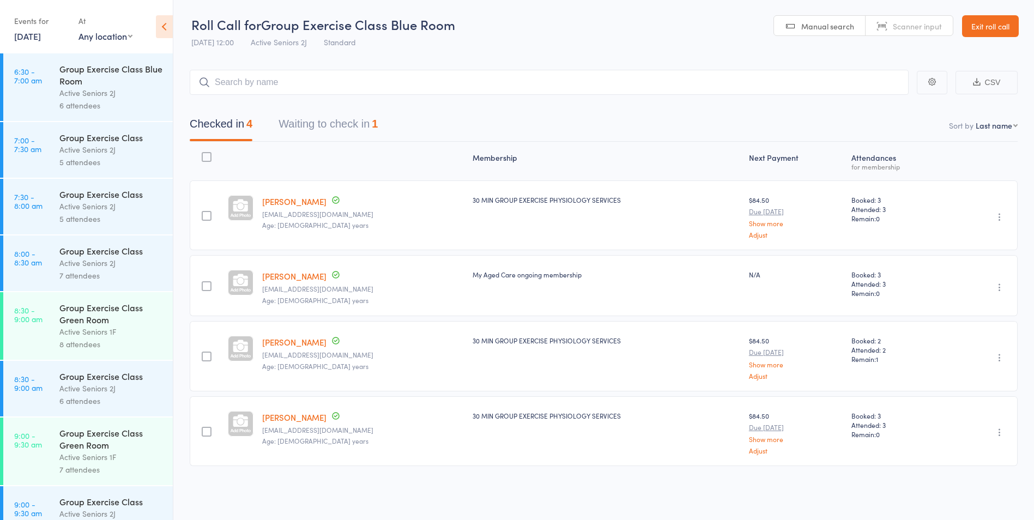
click at [41, 38] on link "[DATE]" at bounding box center [27, 36] width 27 height 12
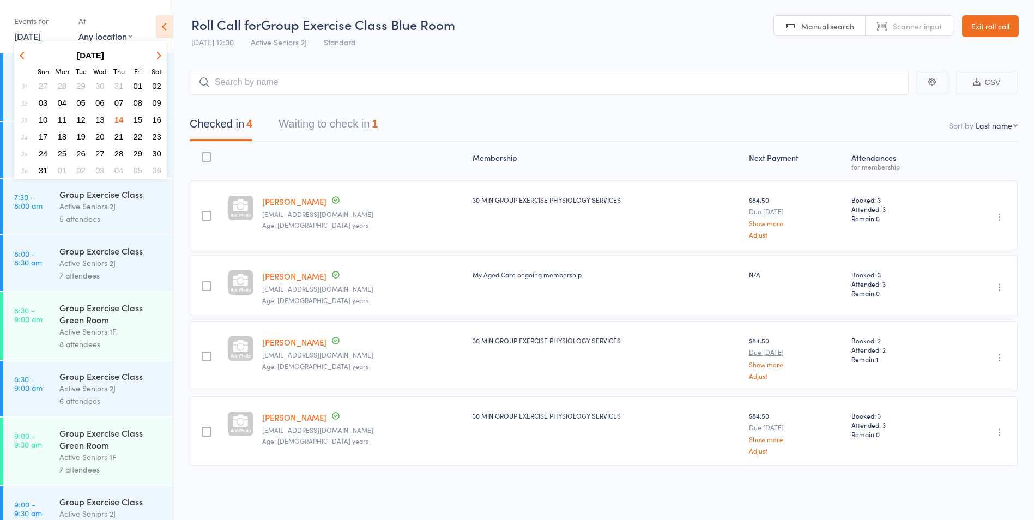
click at [137, 122] on span "15" at bounding box center [138, 119] width 9 height 9
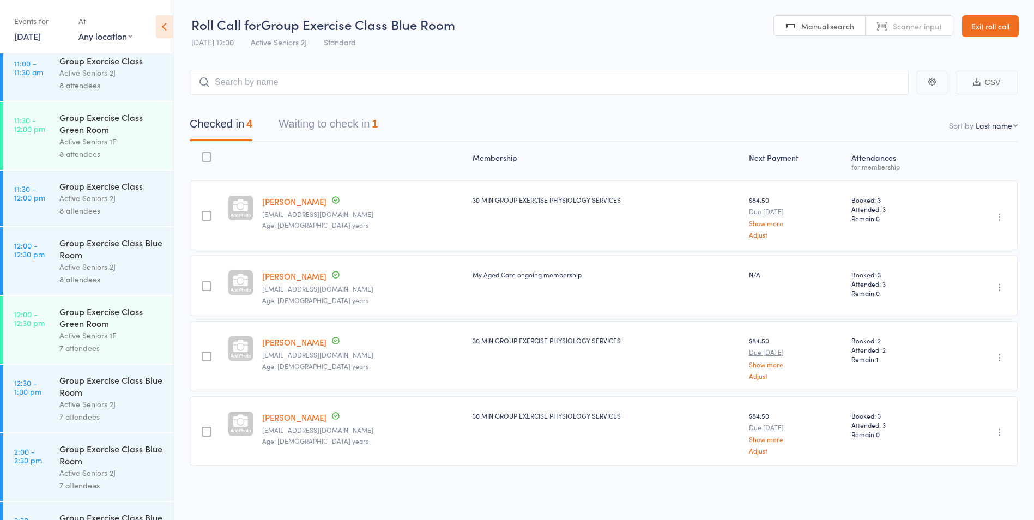
scroll to position [1090, 0]
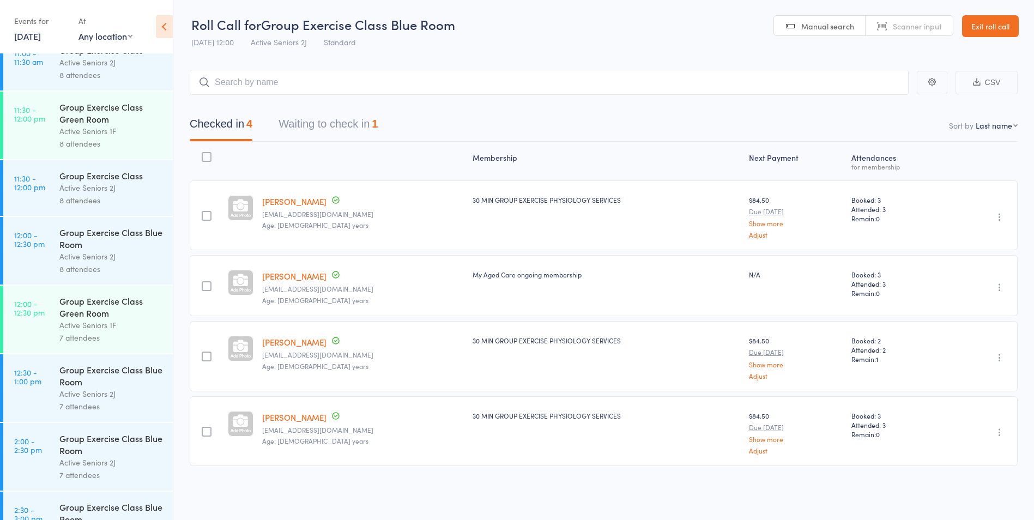
click at [112, 256] on div "Active Seniors 2J" at bounding box center [111, 256] width 104 height 13
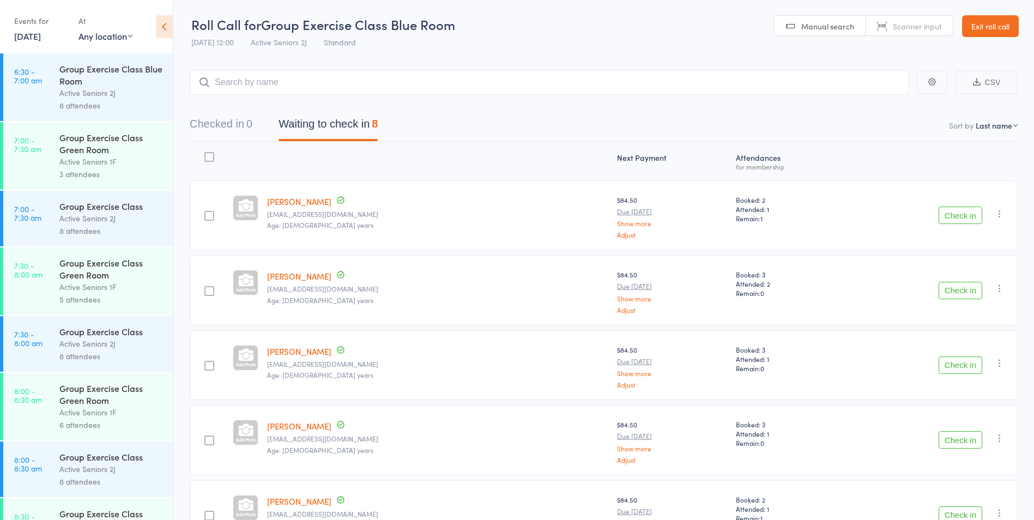
click at [992, 26] on link "Exit roll call" at bounding box center [990, 26] width 57 height 22
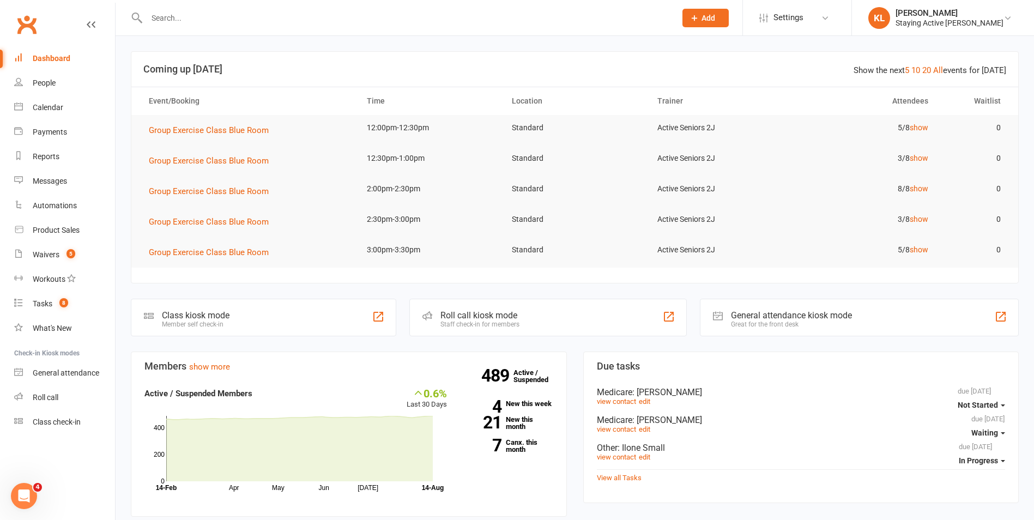
click at [202, 16] on input "text" at bounding box center [405, 17] width 525 height 15
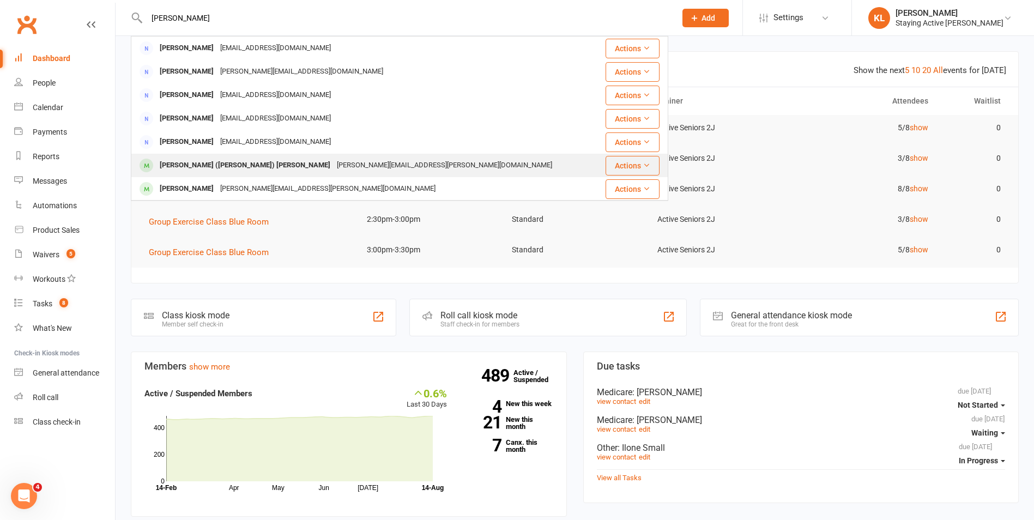
type input "geoff"
click at [245, 165] on div "Arthur Geoffrey (Geoff) Baxter" at bounding box center [244, 166] width 177 height 16
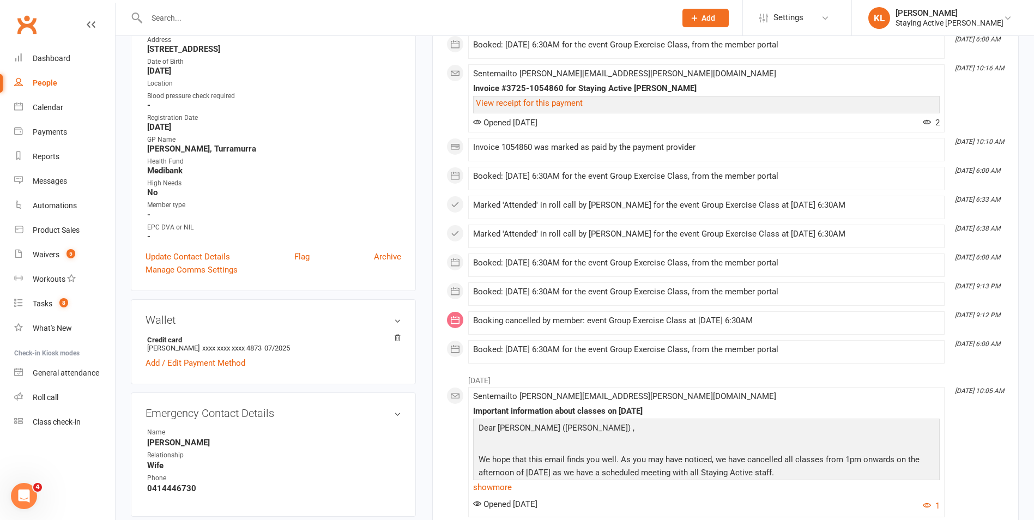
scroll to position [491, 0]
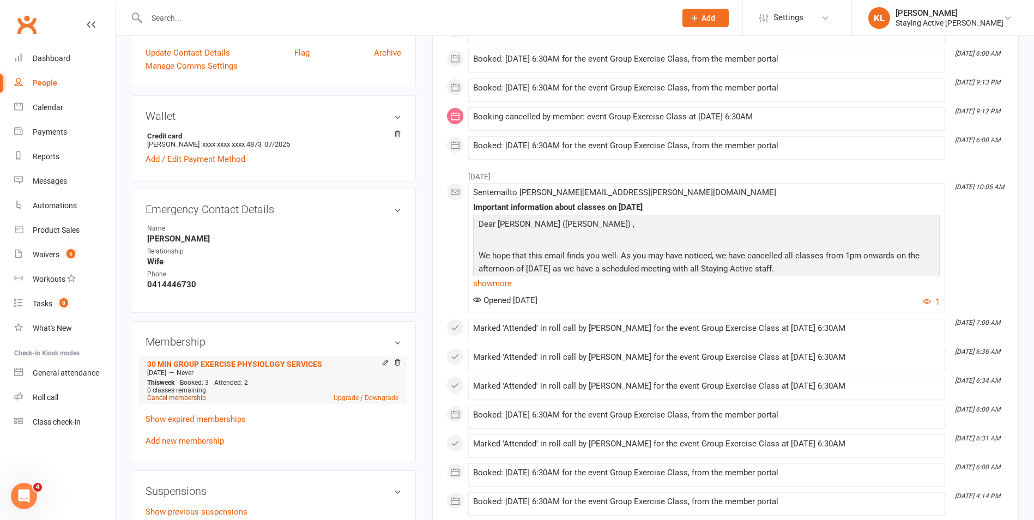
click at [192, 394] on link "Cancel membership" at bounding box center [176, 398] width 59 height 8
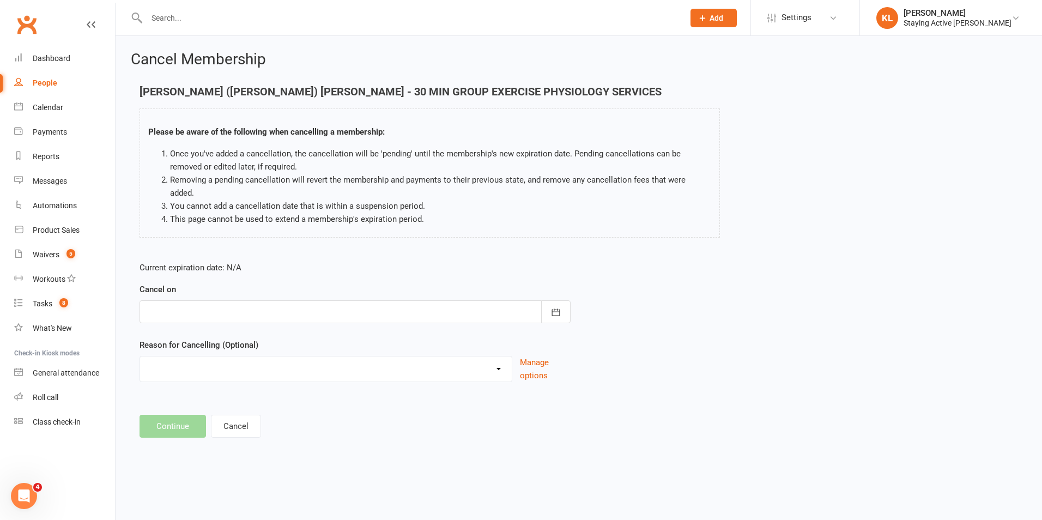
click at [198, 300] on div at bounding box center [355, 311] width 431 height 23
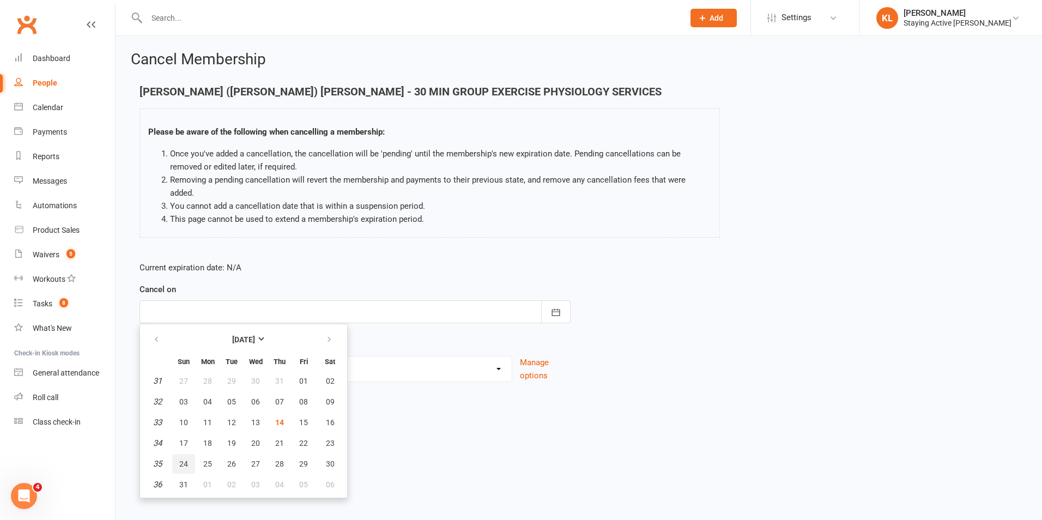
click at [180, 460] on span "24" at bounding box center [183, 464] width 9 height 9
type input "24 Aug 2025"
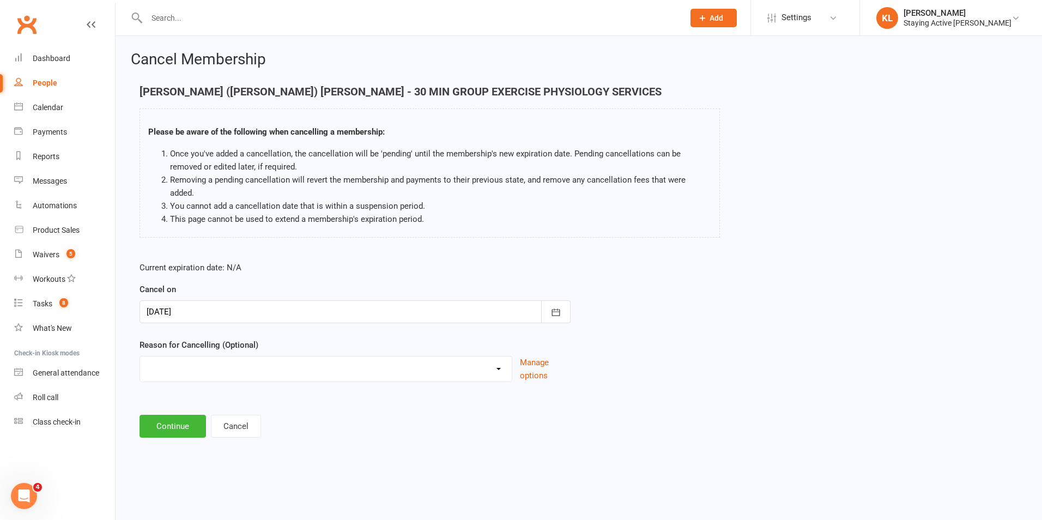
click at [194, 357] on select "Holiday Injury No contact Sick Other reason" at bounding box center [326, 368] width 372 height 22
select select "4"
click at [140, 357] on select "Holiday Injury No contact Sick Other reason" at bounding box center [326, 368] width 372 height 22
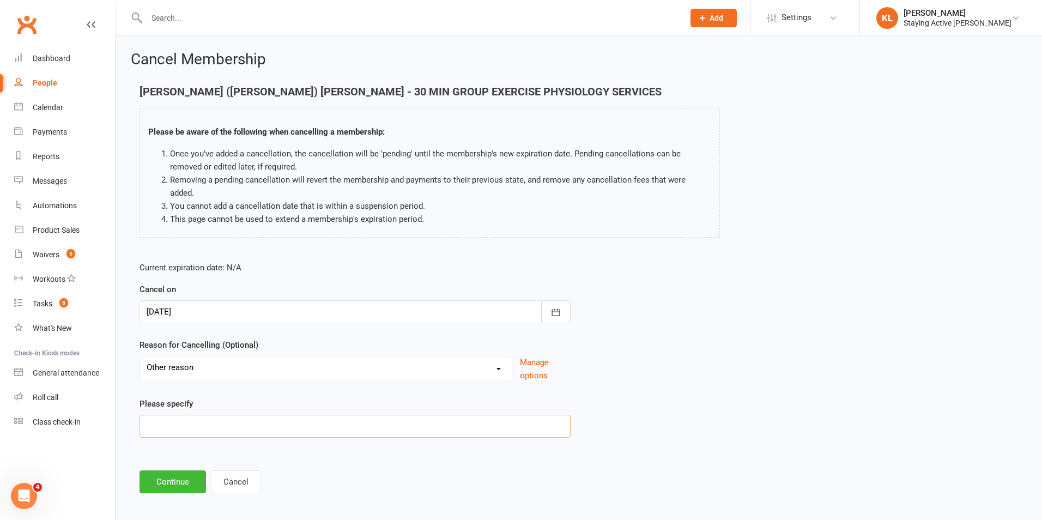
click at [205, 415] on input at bounding box center [355, 426] width 431 height 23
paste input "I am now scheduled to have a shoulder replacement operation on Tues 26 August 2…"
type input "I am now scheduled to have a shoulder replacement operation on Tues 26 August 2…"
click at [186, 471] on button "Continue" at bounding box center [173, 481] width 67 height 23
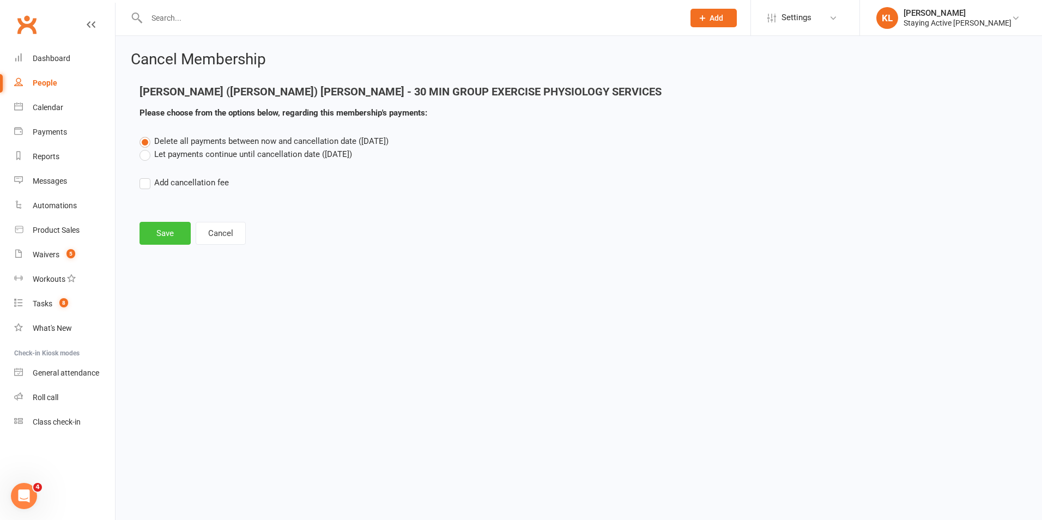
click at [169, 237] on button "Save" at bounding box center [165, 233] width 51 height 23
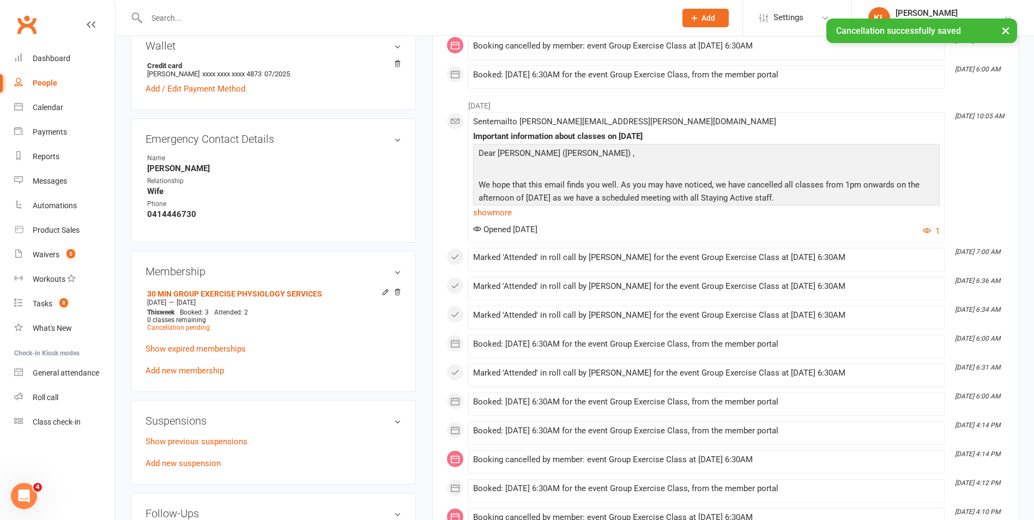
scroll to position [600, 0]
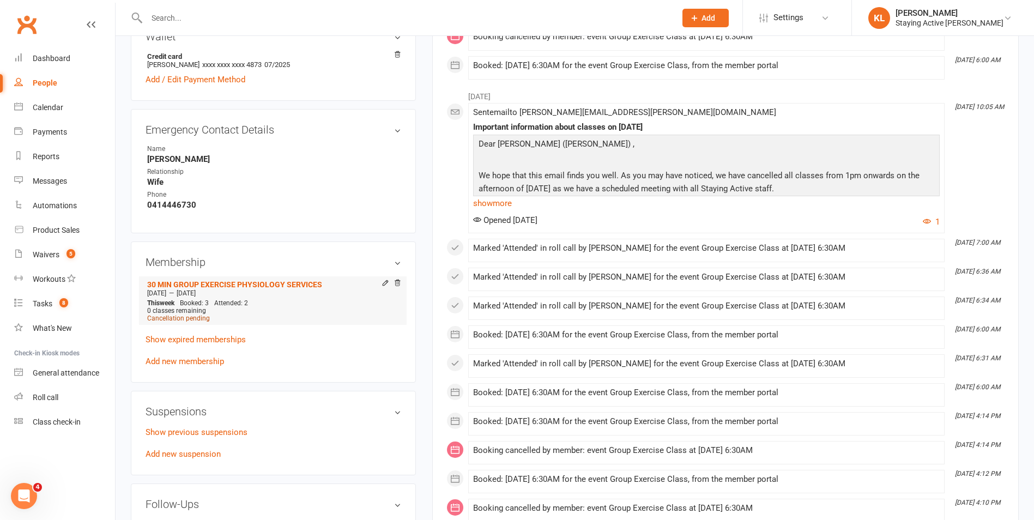
click at [201, 315] on span "Cancellation pending" at bounding box center [178, 319] width 63 height 8
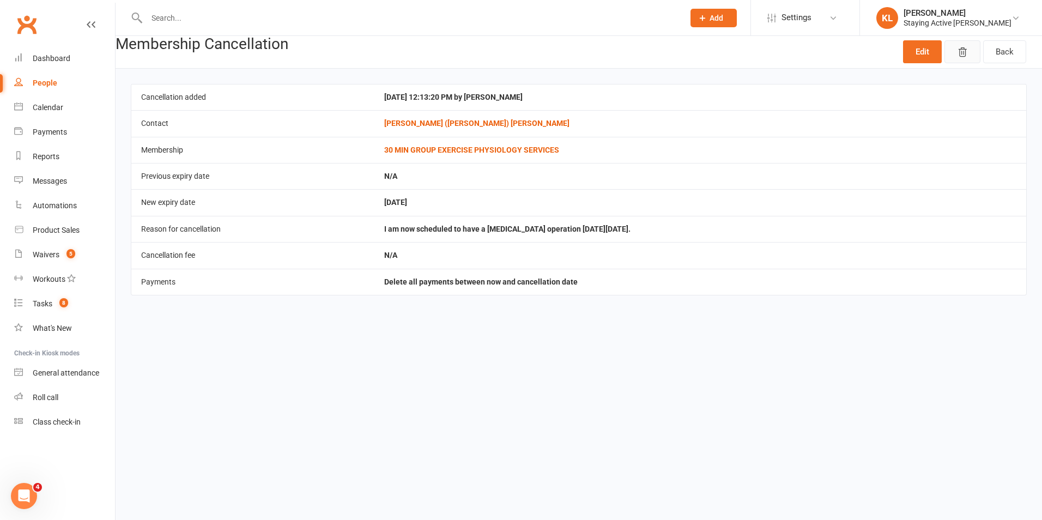
click at [961, 54] on icon "button" at bounding box center [962, 52] width 11 height 11
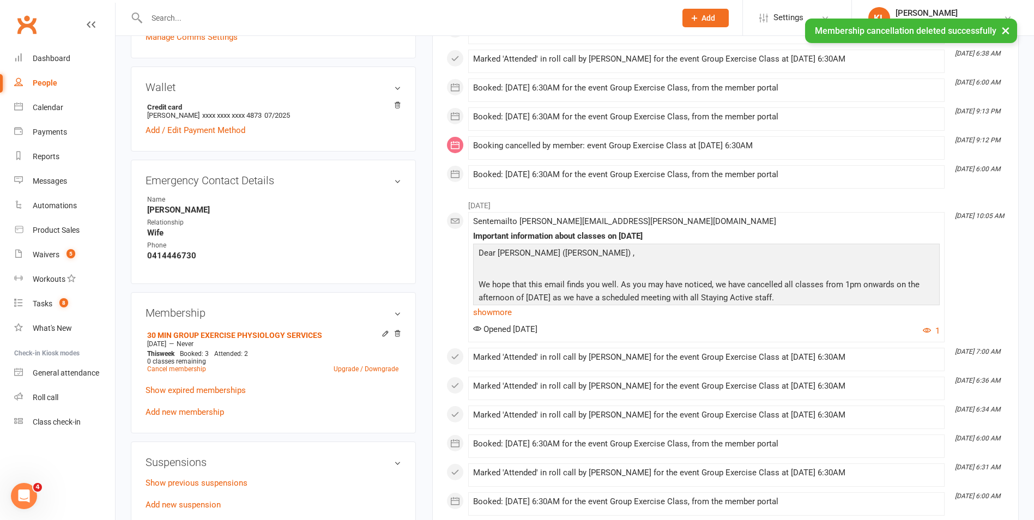
scroll to position [654, 0]
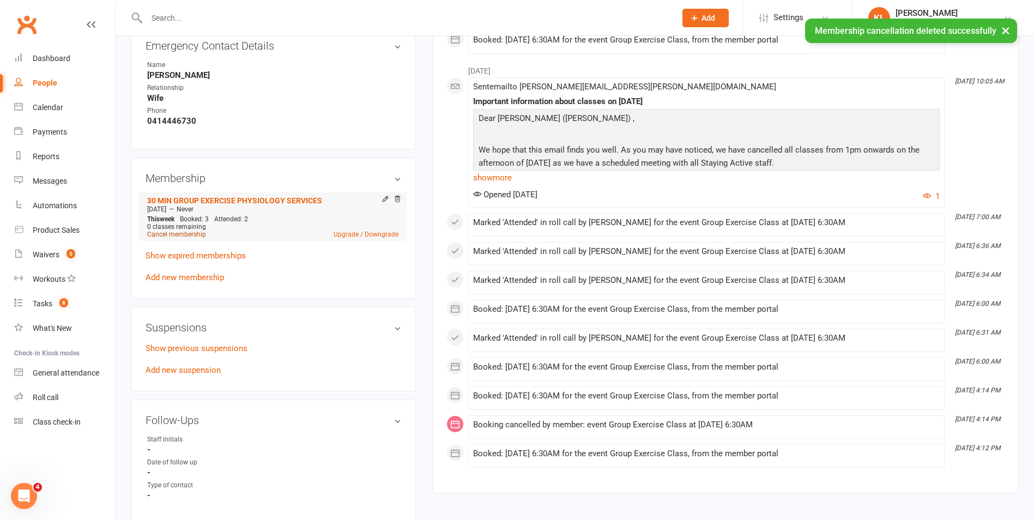
click at [194, 231] on link "Cancel membership" at bounding box center [176, 235] width 59 height 8
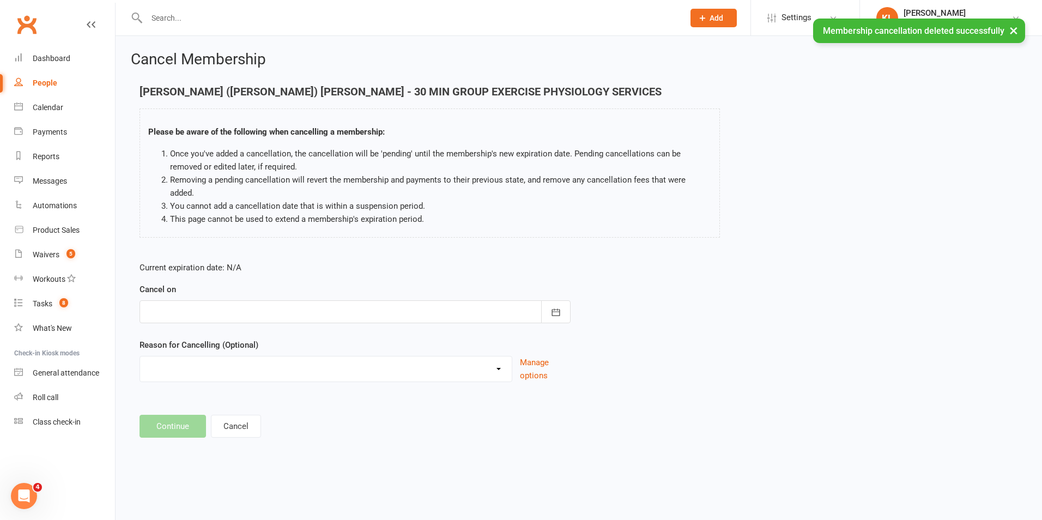
click at [199, 300] on div at bounding box center [355, 311] width 431 height 23
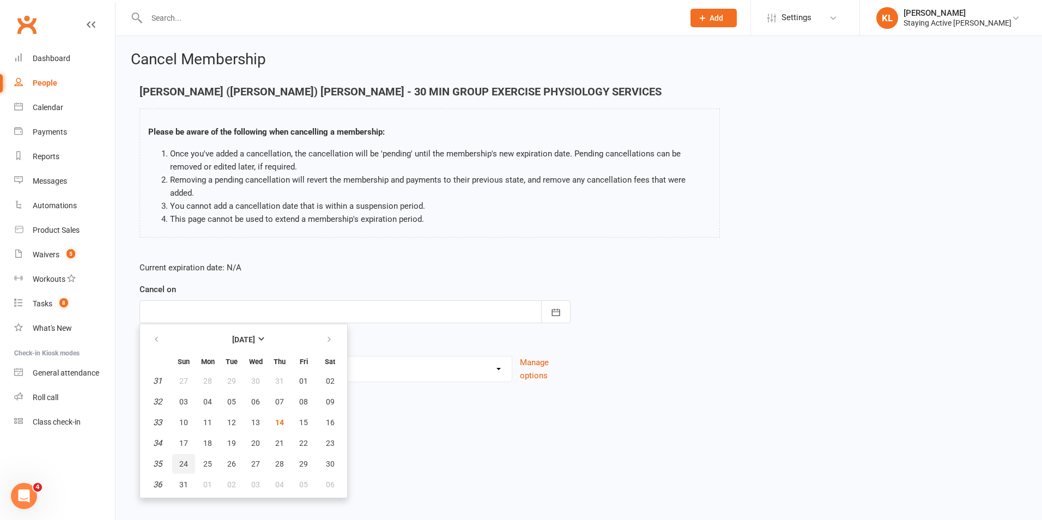
click at [185, 460] on span "24" at bounding box center [183, 464] width 9 height 9
type input "24 Aug 2025"
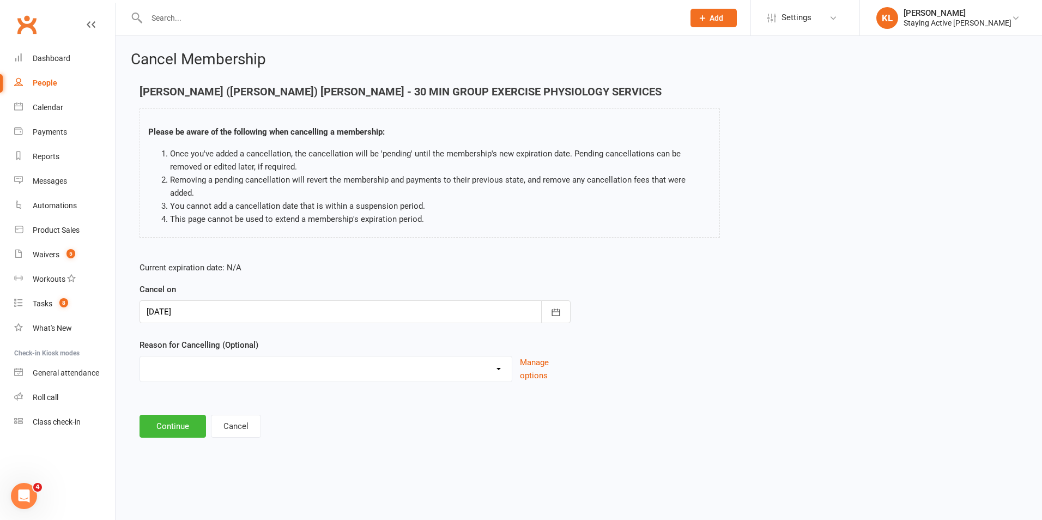
click at [202, 357] on select "Holiday Injury No contact Sick Other reason" at bounding box center [326, 368] width 372 height 22
select select "4"
click at [140, 357] on select "Holiday Injury No contact Sick Other reason" at bounding box center [326, 368] width 372 height 22
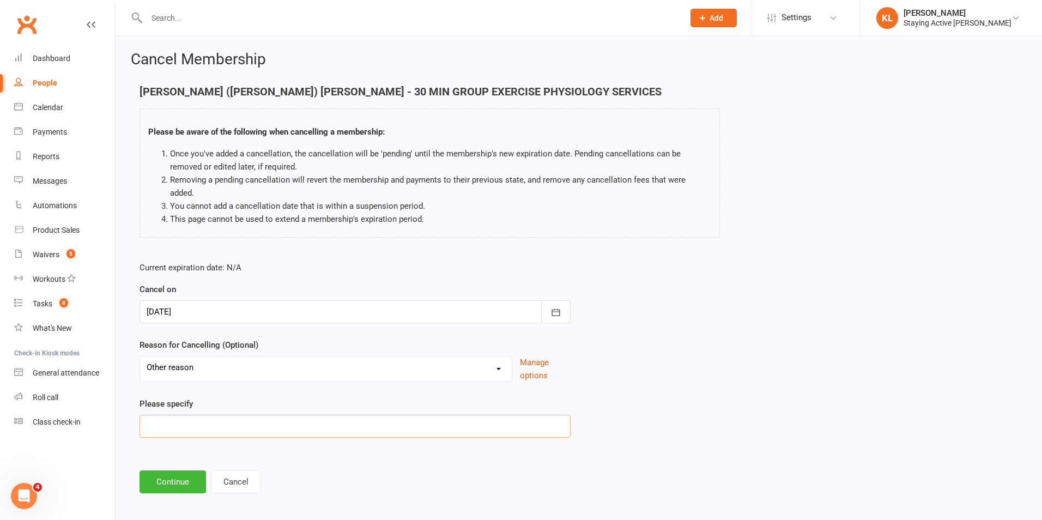
click at [189, 419] on input at bounding box center [355, 426] width 431 height 23
paste input "I am now scheduled to have a shoulder replacement operation on Tues 26 August 2…"
type input "I am now scheduled to have a shoulder replacement operation on Tues 26 August 2…"
click at [168, 470] on button "Continue" at bounding box center [173, 481] width 67 height 23
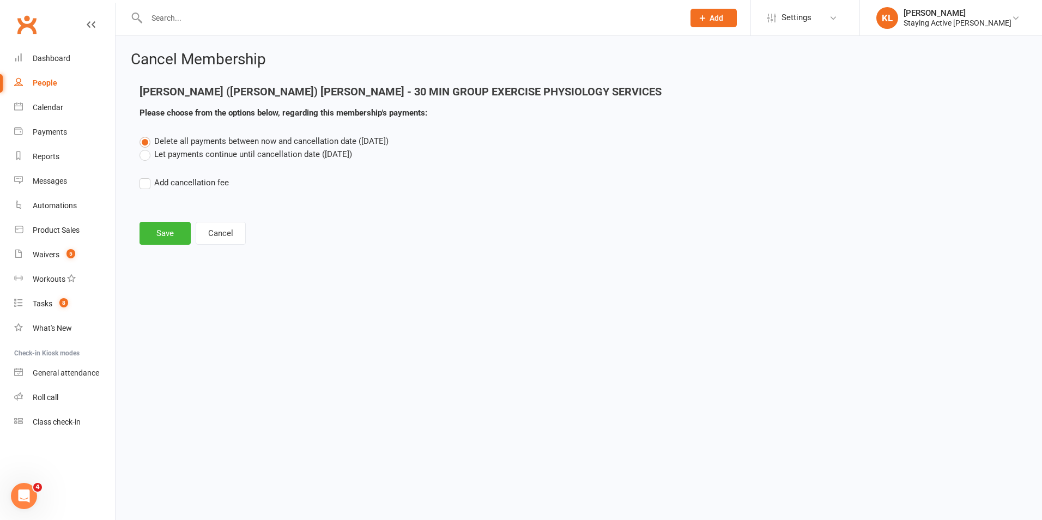
click at [216, 156] on label "Let payments continue until cancellation date (Aug 24, 2025)" at bounding box center [246, 154] width 213 height 13
click at [147, 148] on input "Let payments continue until cancellation date (Aug 24, 2025)" at bounding box center [143, 148] width 7 height 0
click at [169, 229] on button "Save" at bounding box center [165, 233] width 51 height 23
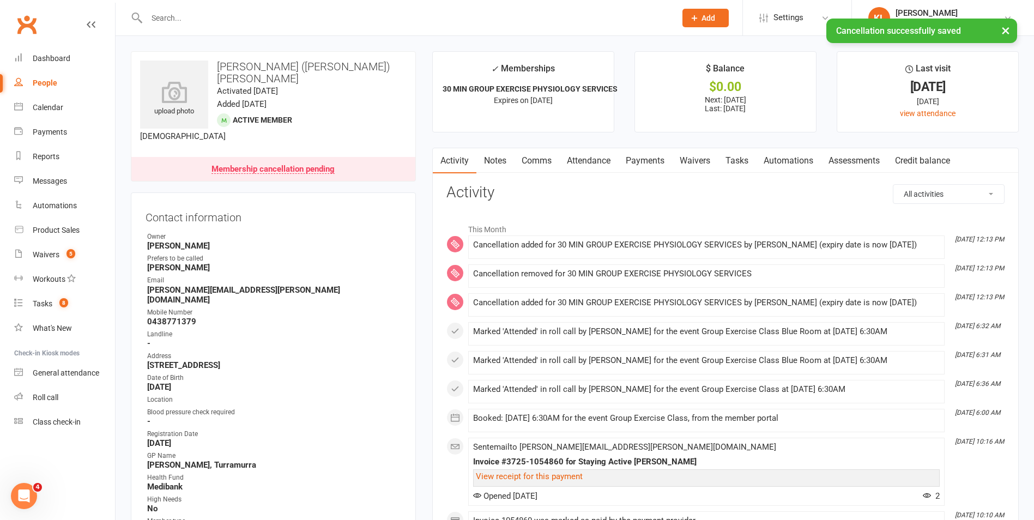
click at [646, 156] on link "Payments" at bounding box center [645, 160] width 54 height 25
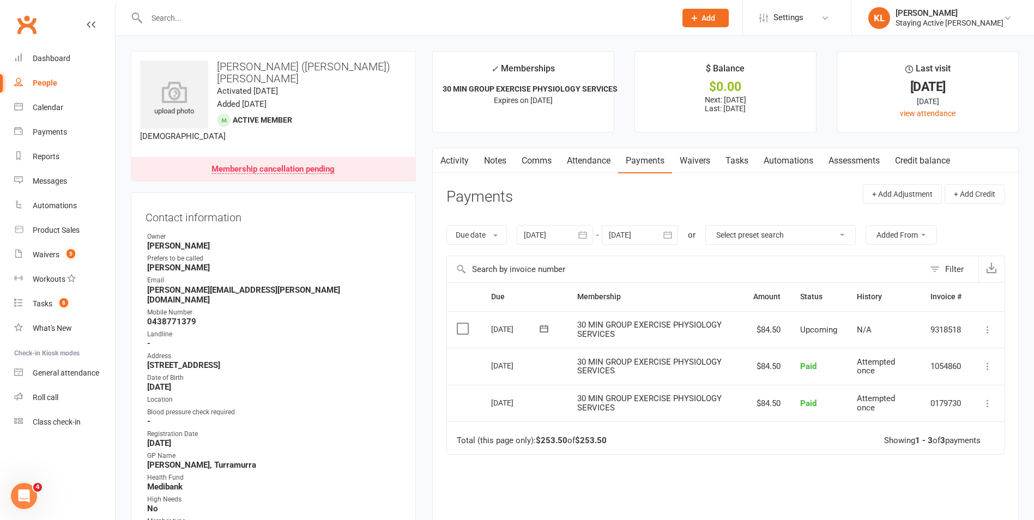
click at [685, 486] on div "Due Contact Membership Amount Status History Invoice # Select this 16 Aug 2025 …" at bounding box center [726, 438] width 558 height 312
click at [497, 162] on link "Notes" at bounding box center [495, 160] width 38 height 25
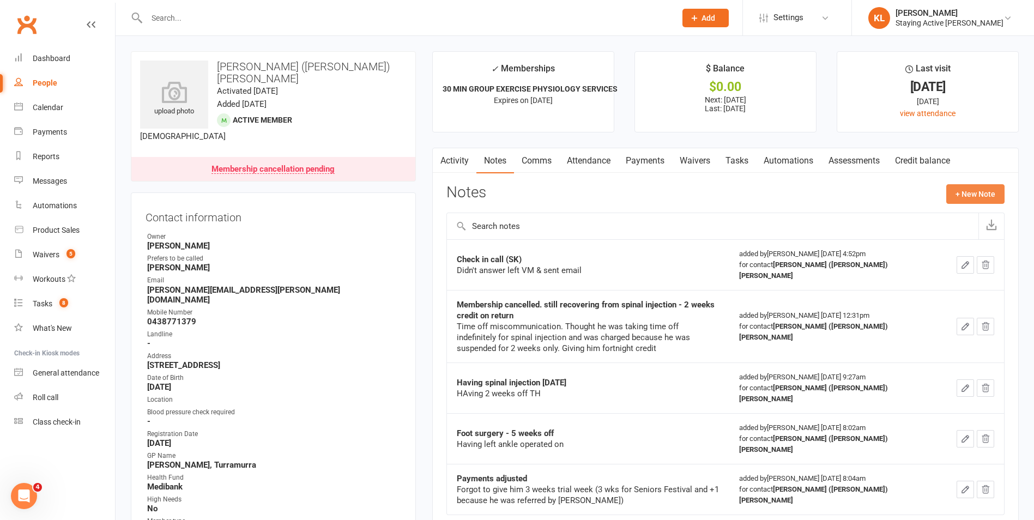
click at [986, 194] on button "+ New Note" at bounding box center [975, 194] width 58 height 20
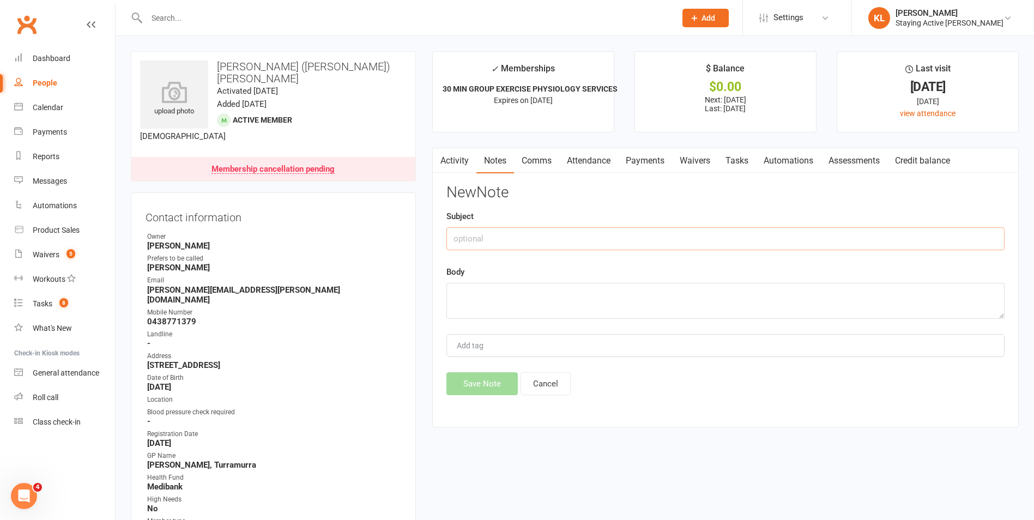
click at [479, 238] on input "text" at bounding box center [726, 238] width 558 height 23
type input "Mmembership on hold | 1 week credit"
paste textarea "I am now scheduled to have a shoulder replacement operation on Tues 26 August 2…"
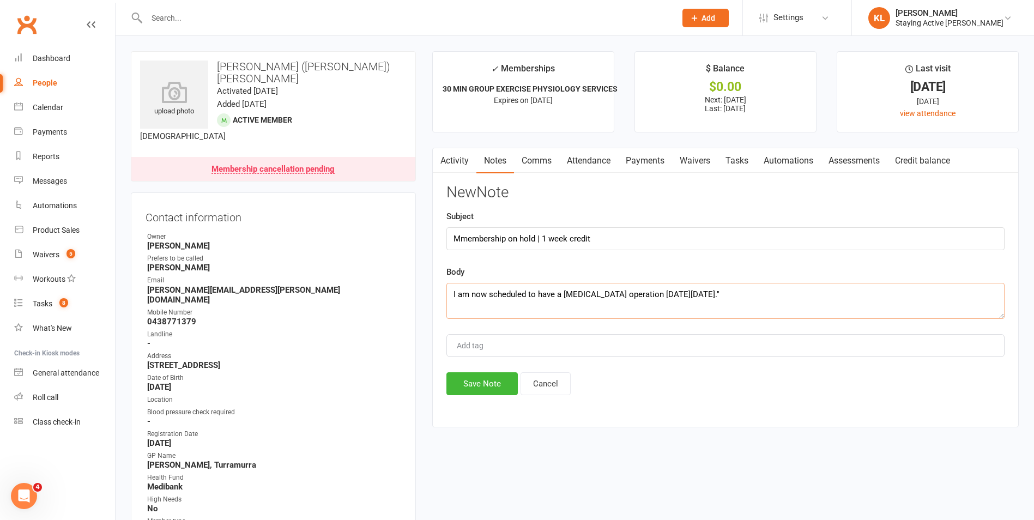
click at [452, 294] on textarea "I am now scheduled to have a shoulder replacement operation on Tues 26 August 2…" at bounding box center [726, 301] width 558 height 36
type textarea ""I am now scheduled to have a shoulder replacement operation on Tues 26 August …"
click at [466, 240] on input "Mmembership on hold | 1 week credit" at bounding box center [726, 238] width 558 height 23
type input "Membership on hold | 1 week credit"
click at [479, 371] on div "New Note Subject Membership on hold | 1 week credit Body "I am now scheduled to…" at bounding box center [726, 289] width 558 height 211
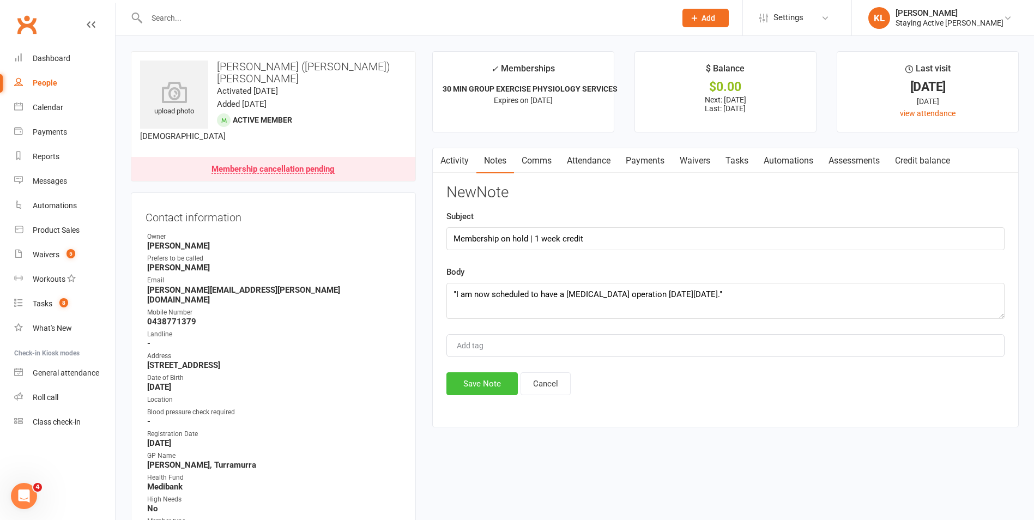
click at [483, 382] on button "Save Note" at bounding box center [482, 383] width 71 height 23
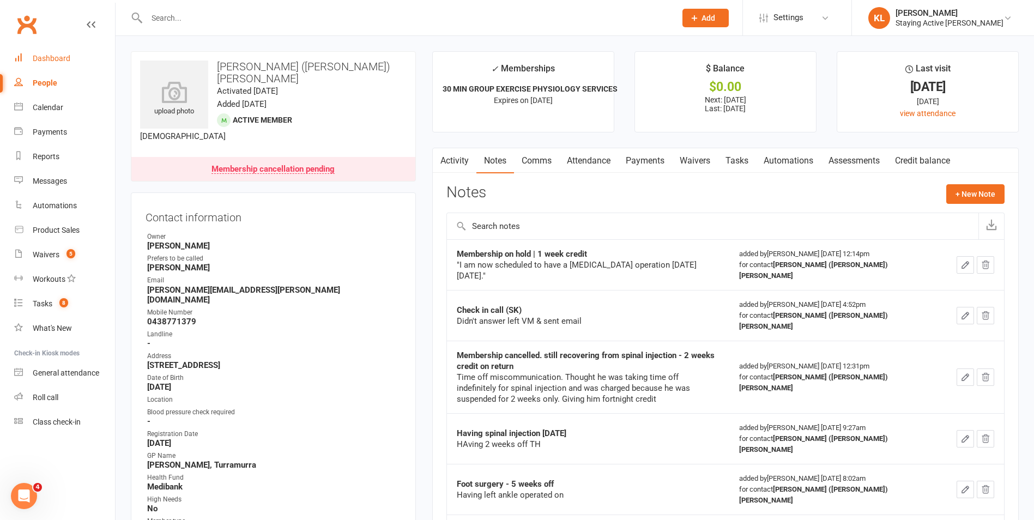
click at [80, 59] on link "Dashboard" at bounding box center [64, 58] width 101 height 25
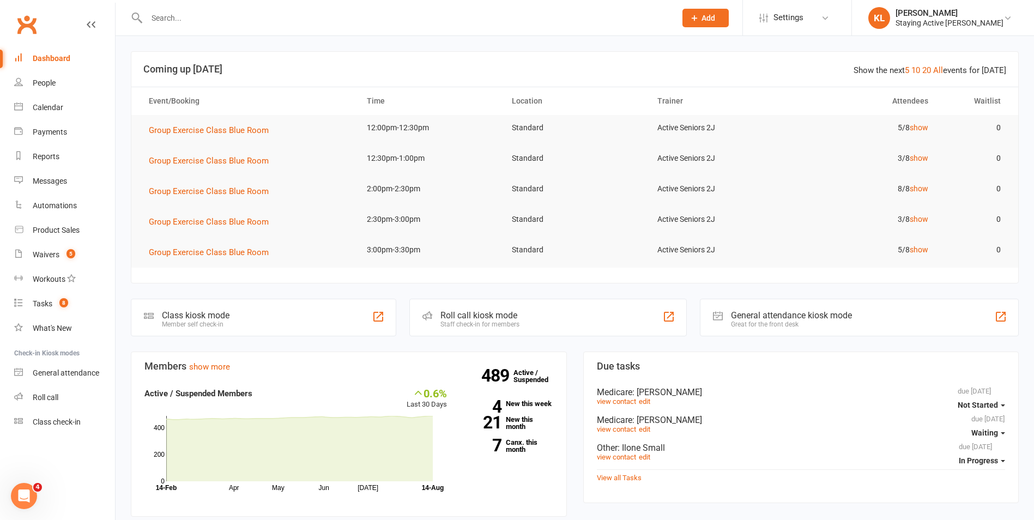
click at [209, 15] on input "text" at bounding box center [405, 17] width 525 height 15
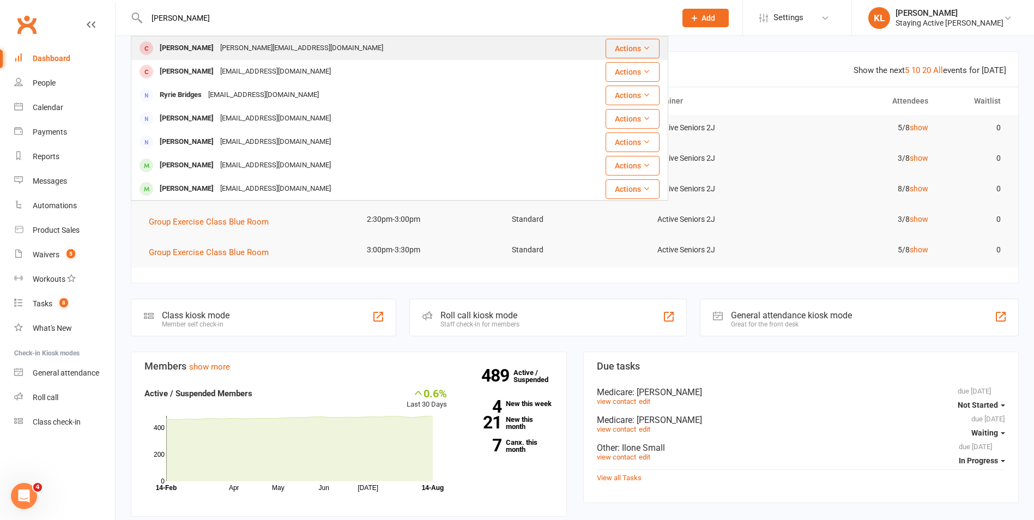
type input "bridget chan"
click at [217, 46] on div "bridget_leong@hotmail.com" at bounding box center [302, 48] width 170 height 16
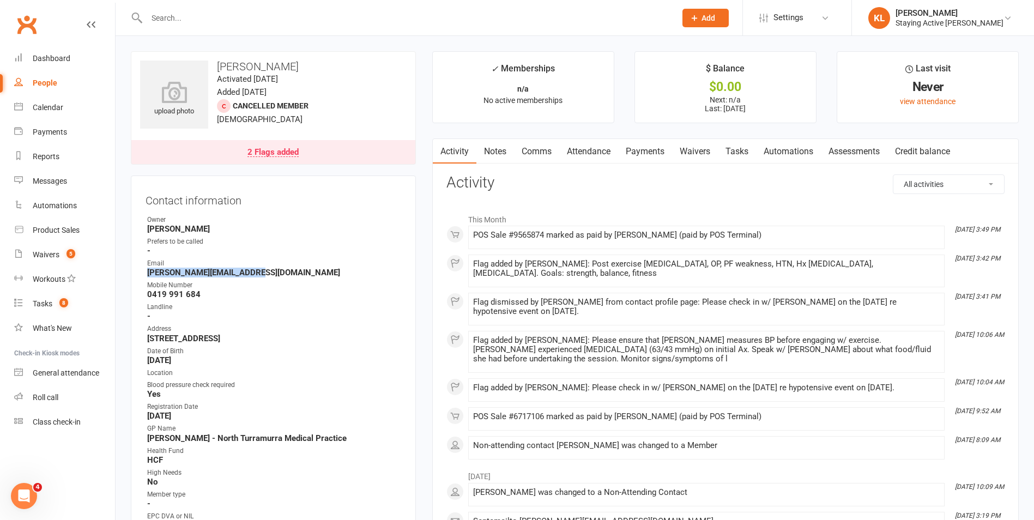
drag, startPoint x: 265, startPoint y: 275, endPoint x: 140, endPoint y: 277, distance: 125.4
click at [140, 277] on div "Contact information Owner Leena Yang Prefers to be called - Email bridget_leong…" at bounding box center [273, 378] width 285 height 405
copy strong "bridget_leong@hotmail.com"
click at [73, 401] on link "Roll call" at bounding box center [64, 397] width 101 height 25
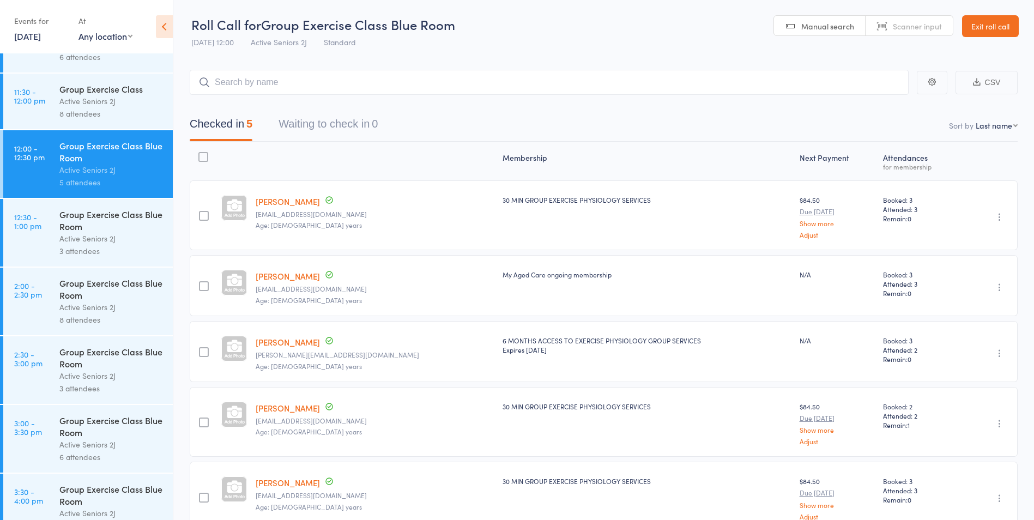
scroll to position [898, 0]
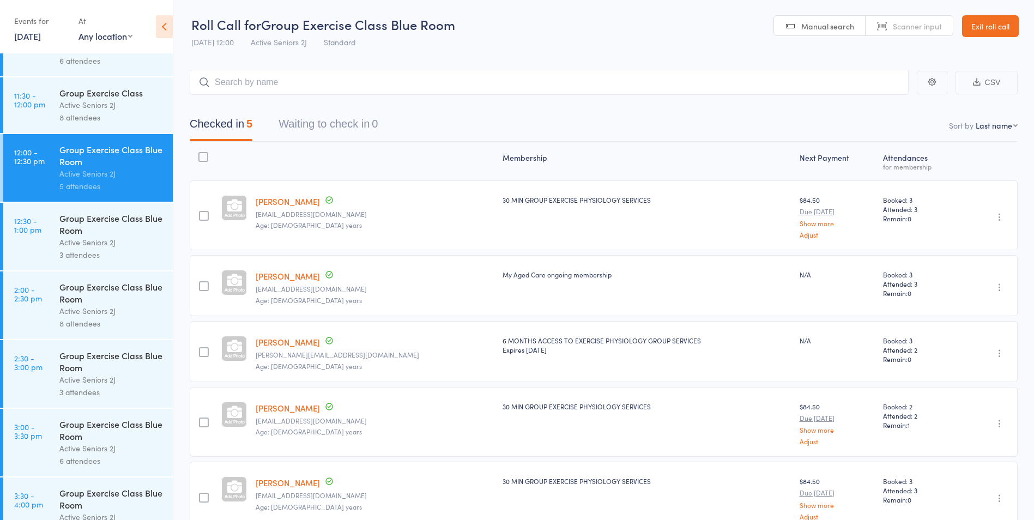
click at [101, 311] on div "Active Seniors 2J" at bounding box center [111, 311] width 104 height 13
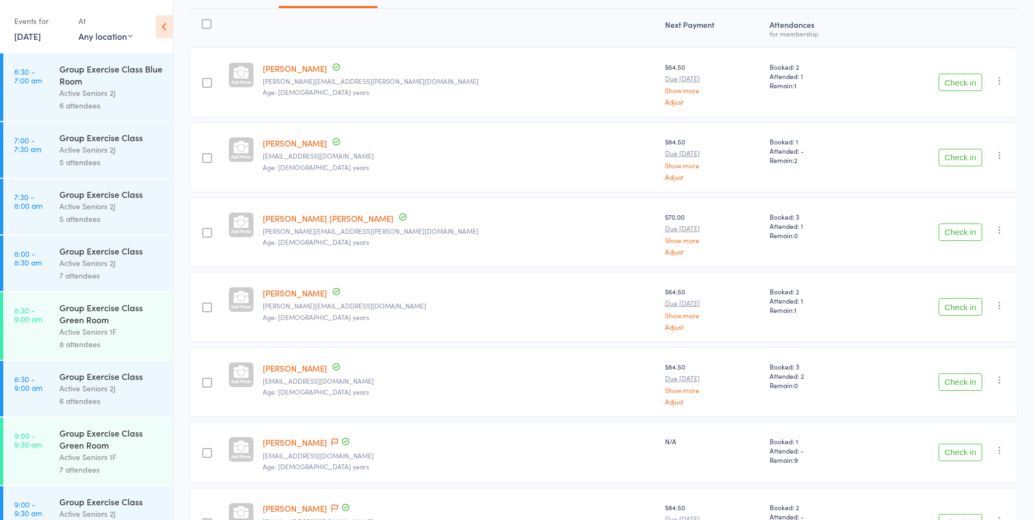
scroll to position [131, 0]
click at [1002, 312] on icon "button" at bounding box center [999, 307] width 11 height 11
click at [986, 402] on li "Remove" at bounding box center [961, 402] width 90 height 15
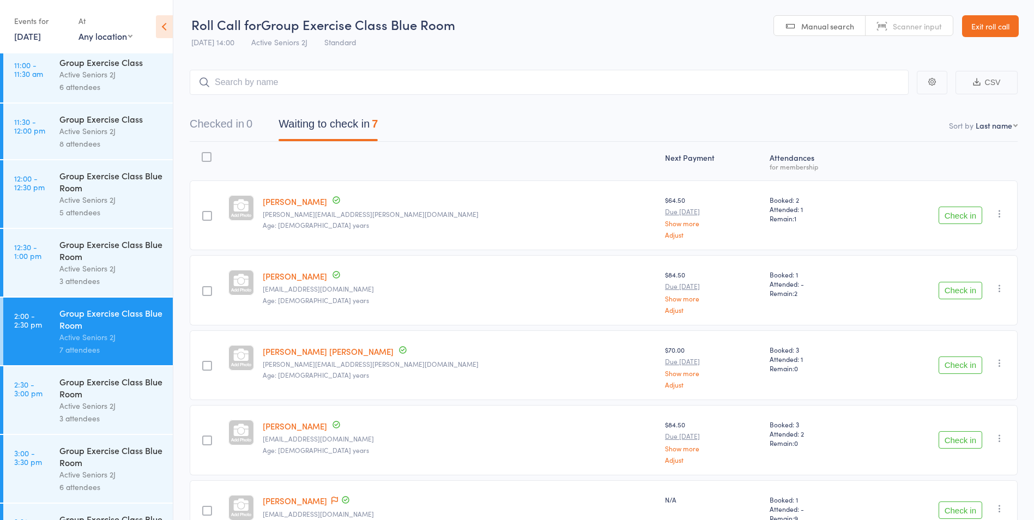
scroll to position [1062, 0]
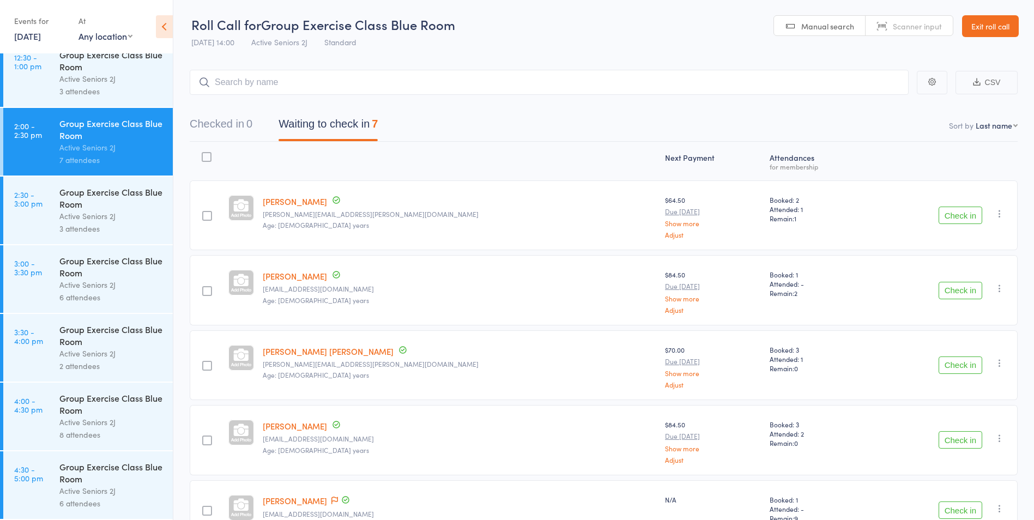
click at [974, 27] on link "Exit roll call" at bounding box center [990, 26] width 57 height 22
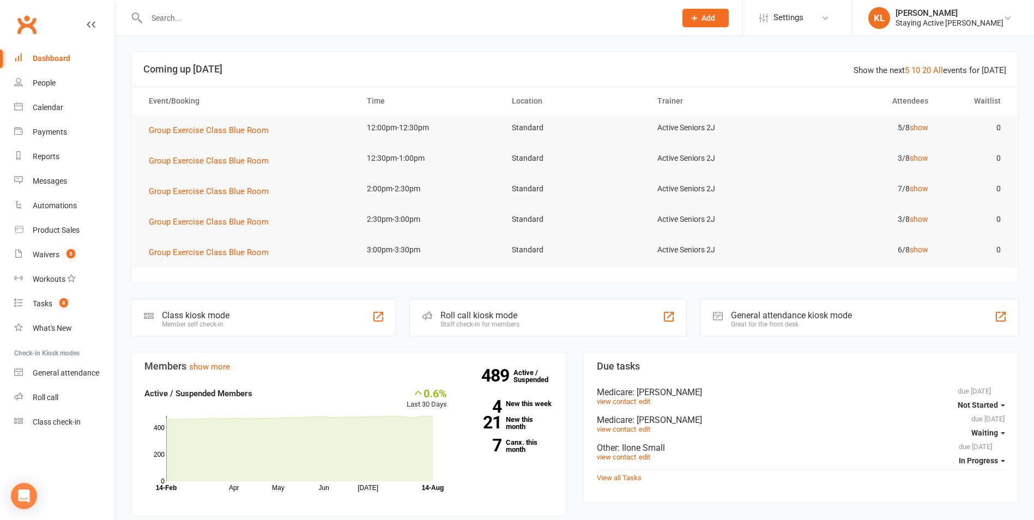
click at [216, 14] on input "text" at bounding box center [405, 17] width 525 height 15
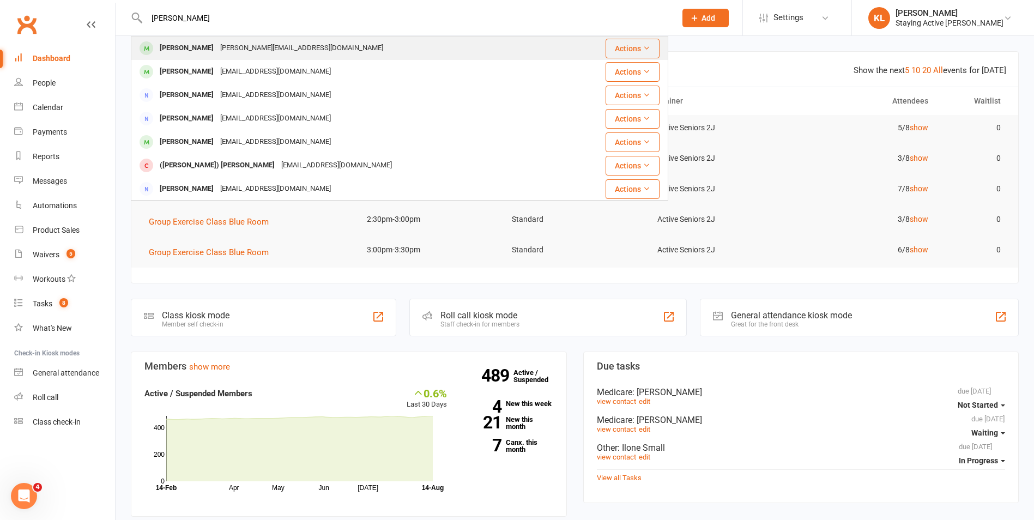
type input "hilda"
click at [307, 44] on div "Hilda Farquhar-smith hilda@dbfs.id.au" at bounding box center [349, 48] width 434 height 22
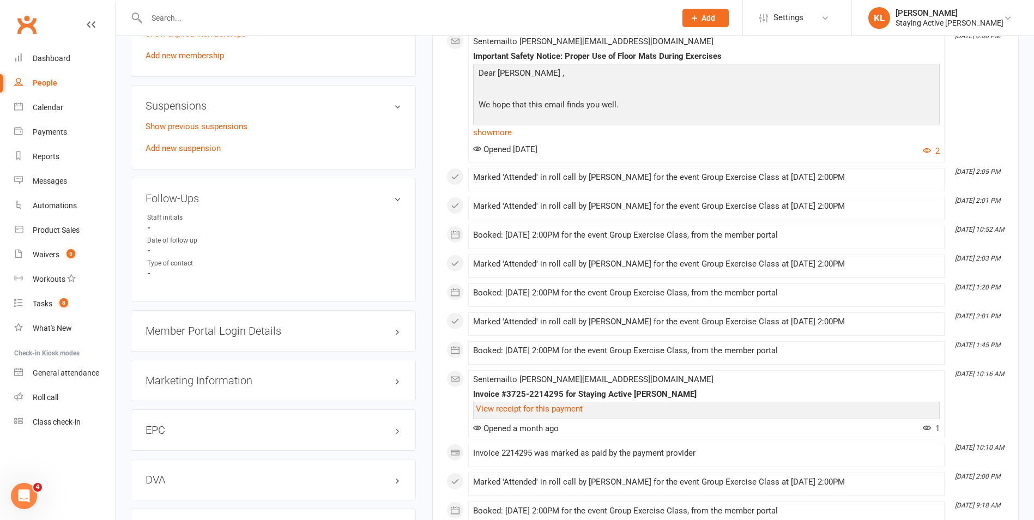
scroll to position [927, 0]
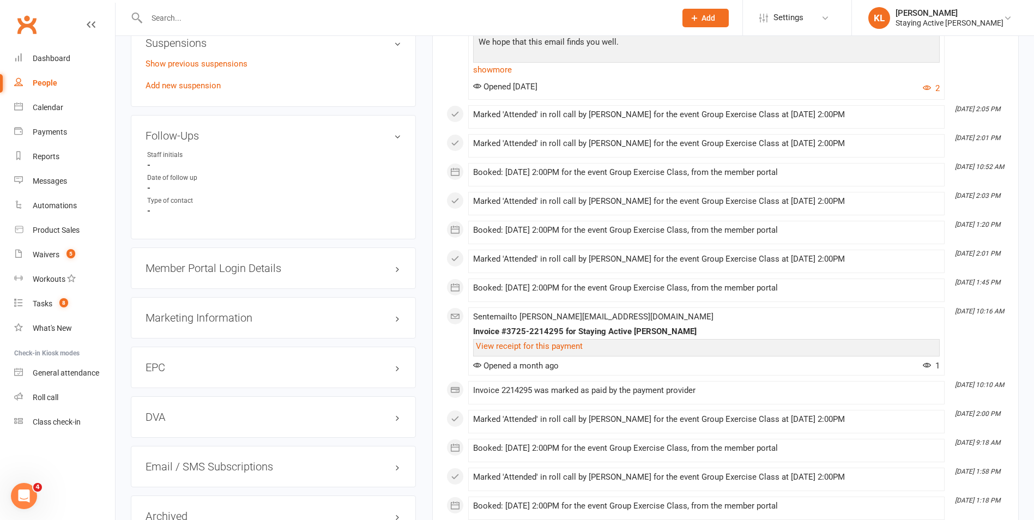
click at [429, 301] on main "✓ Memberships (A) 30 MIN GROUP EXERCISE PHYSIOLOGY SERVI... Does not expire $ B…" at bounding box center [725, 310] width 603 height 2373
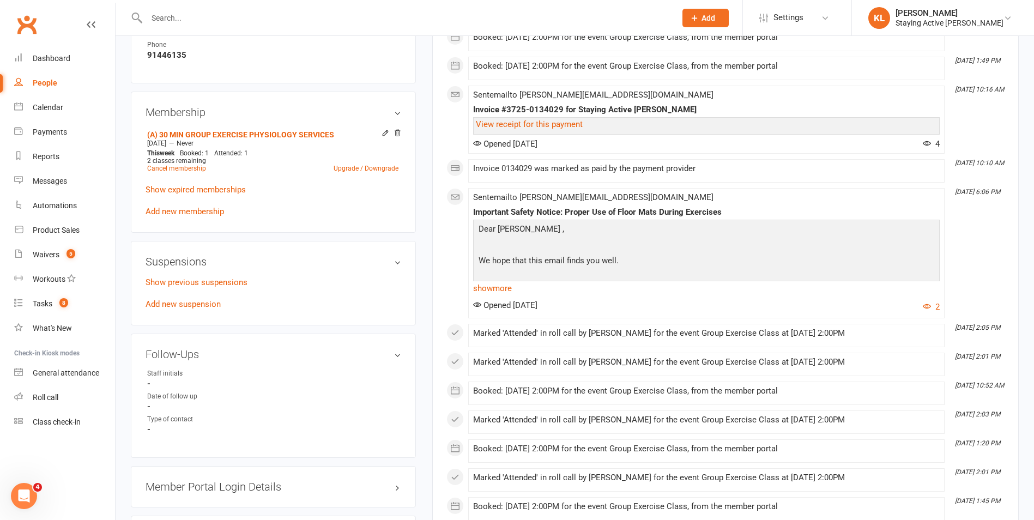
scroll to position [709, 0]
click at [203, 308] on div "Show previous suspensions Add new suspension" at bounding box center [274, 292] width 256 height 35
click at [214, 300] on link "Add new suspension" at bounding box center [183, 304] width 75 height 10
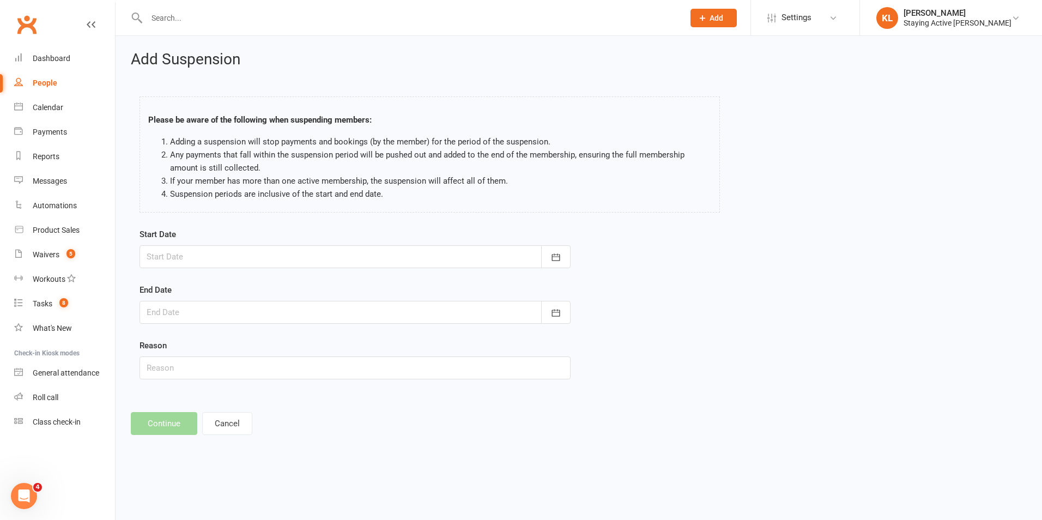
click at [191, 257] on div at bounding box center [355, 256] width 431 height 23
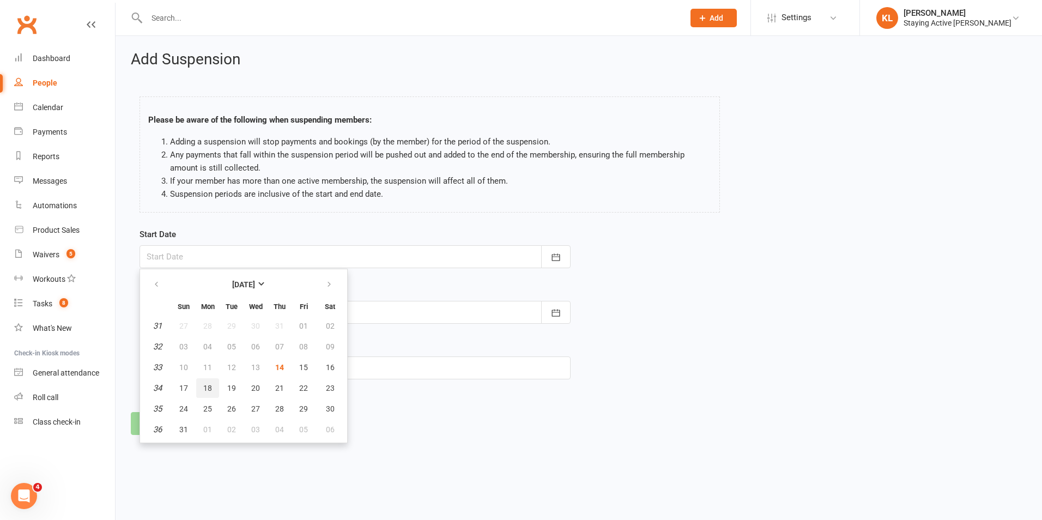
click at [205, 386] on span "18" at bounding box center [207, 388] width 9 height 9
type input "18 Aug 2025"
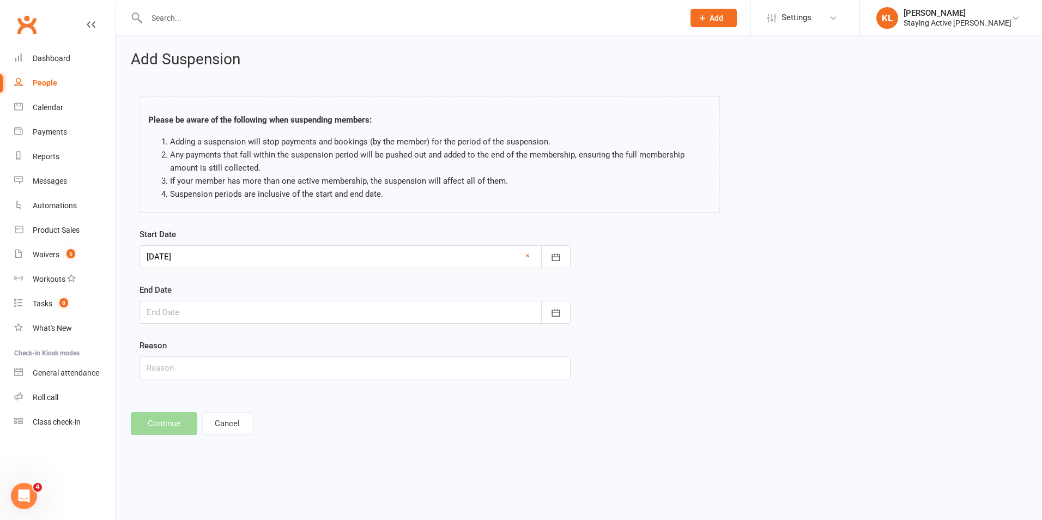
click at [196, 309] on div at bounding box center [355, 312] width 431 height 23
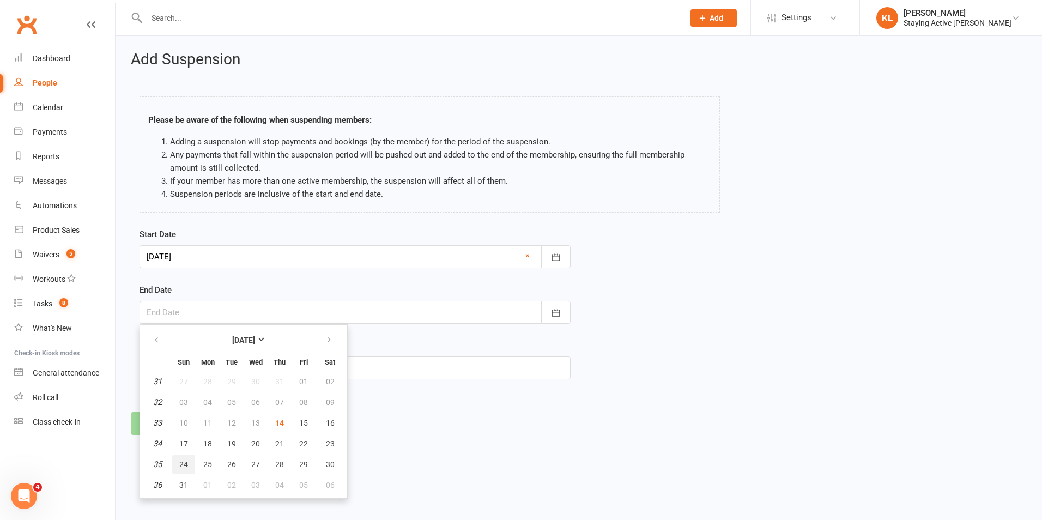
click at [188, 467] on button "24" at bounding box center [183, 465] width 23 height 20
type input "24 Aug 2025"
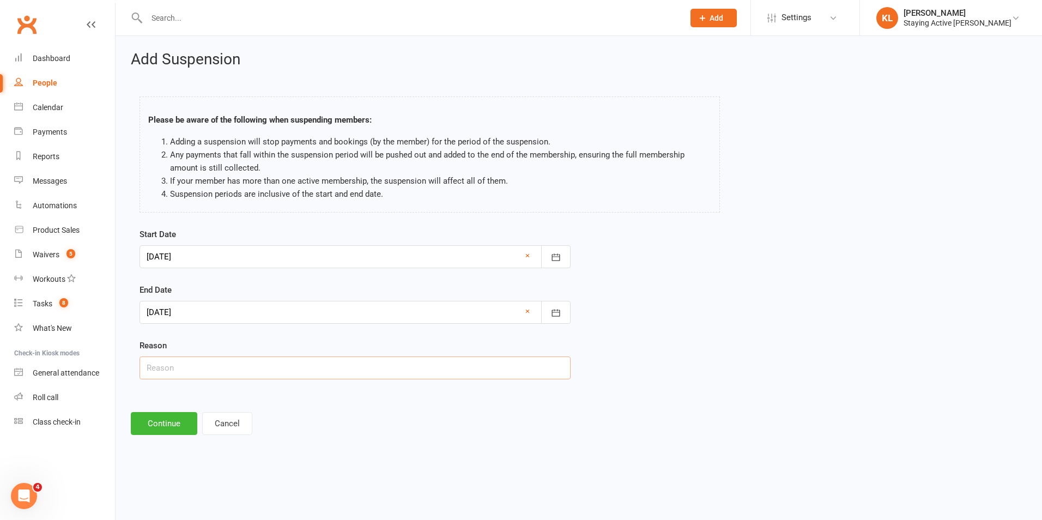
click at [186, 370] on input "text" at bounding box center [355, 368] width 431 height 23
click at [350, 361] on input "text" at bounding box center [355, 368] width 431 height 23
click at [130, 353] on div "Add Suspension Please be aware of the following when suspending members: Adding…" at bounding box center [579, 243] width 927 height 414
click at [179, 364] on input "text" at bounding box center [355, 368] width 431 height 23
type input "Funeral"
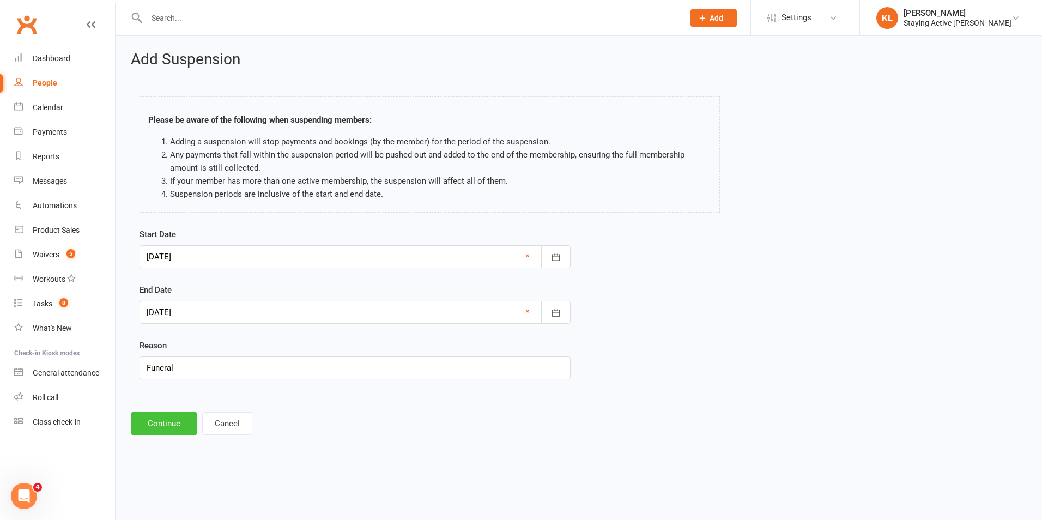
click at [174, 424] on button "Continue" at bounding box center [164, 423] width 67 height 23
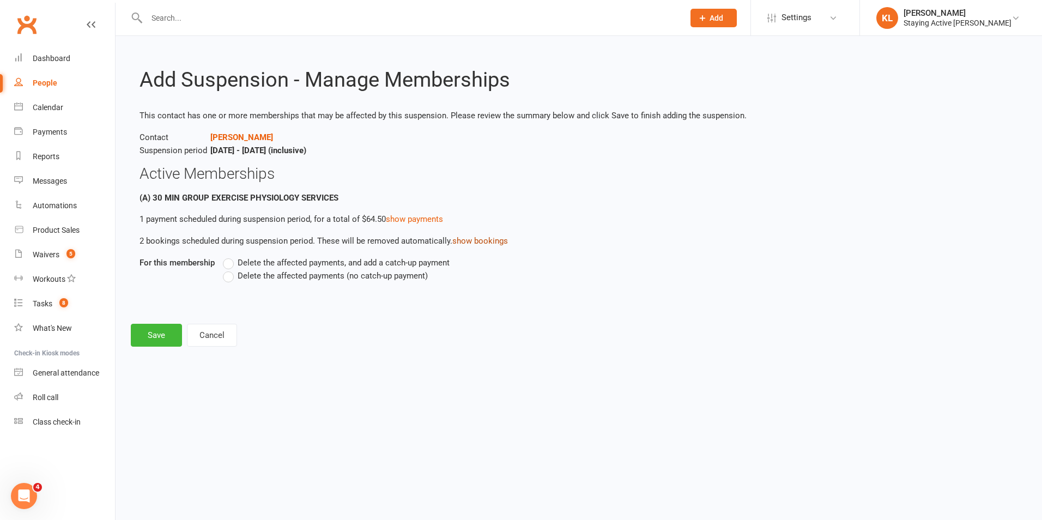
click at [469, 241] on button "show bookings" at bounding box center [481, 240] width 56 height 13
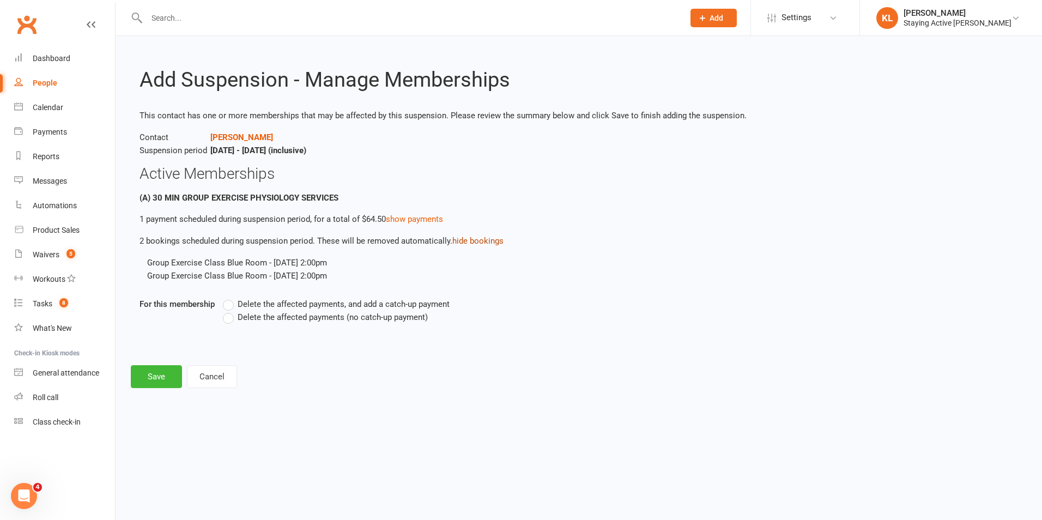
click at [470, 242] on button "hide bookings" at bounding box center [478, 240] width 51 height 13
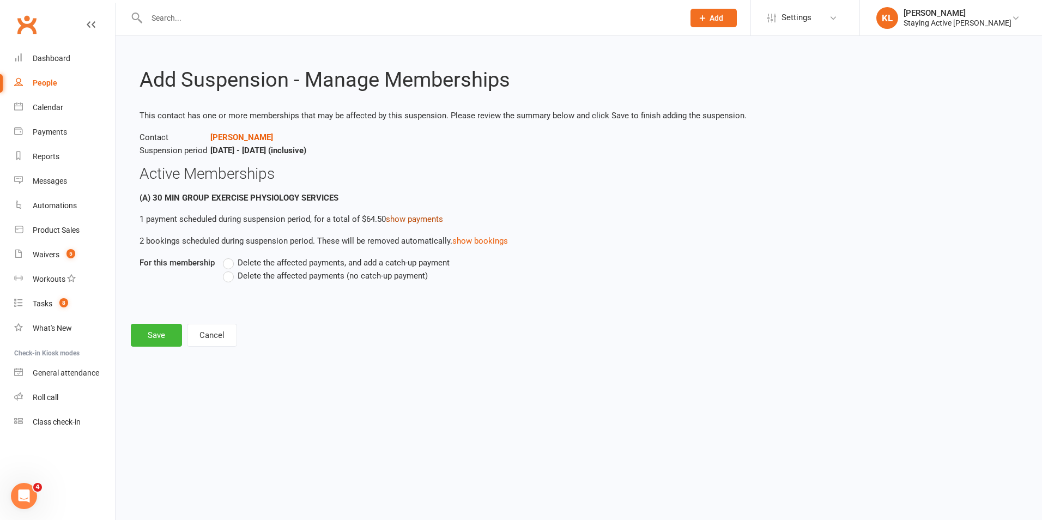
click at [431, 219] on link "show payments" at bounding box center [414, 219] width 57 height 10
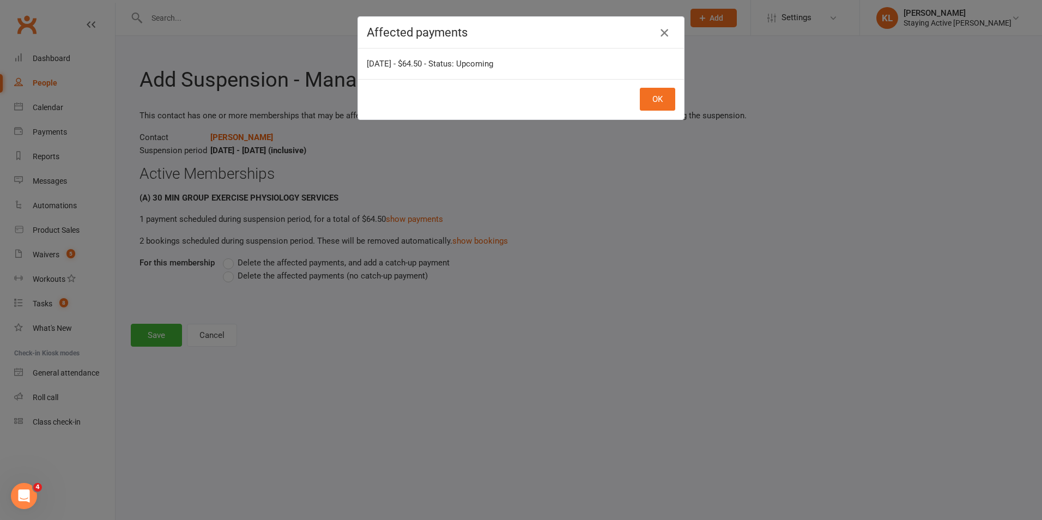
click at [666, 34] on icon "button" at bounding box center [664, 32] width 13 height 13
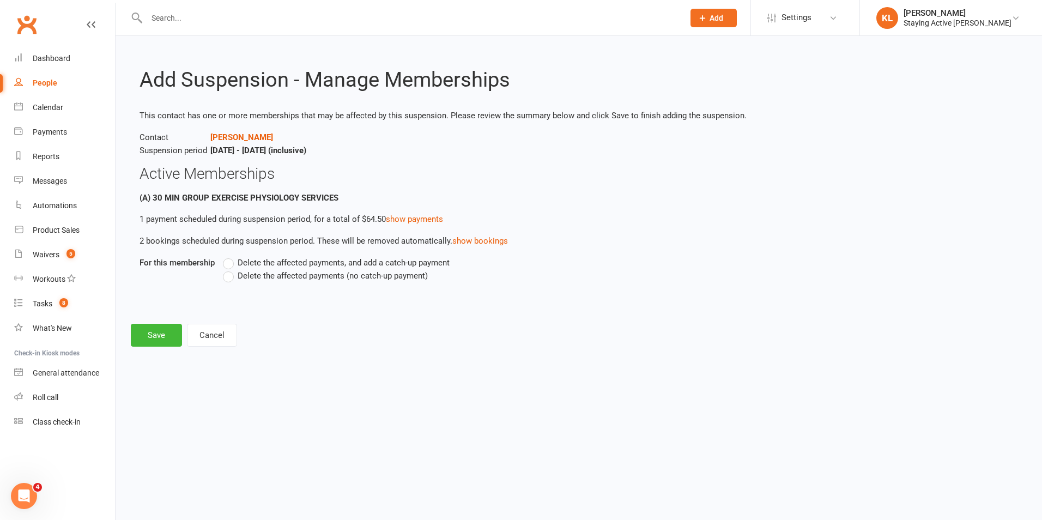
click at [264, 276] on span "Delete the affected payments (no catch-up payment)" at bounding box center [333, 274] width 190 height 11
click at [230, 269] on input "Delete the affected payments (no catch-up payment)" at bounding box center [226, 269] width 7 height 0
click at [162, 336] on button "Save" at bounding box center [156, 335] width 51 height 23
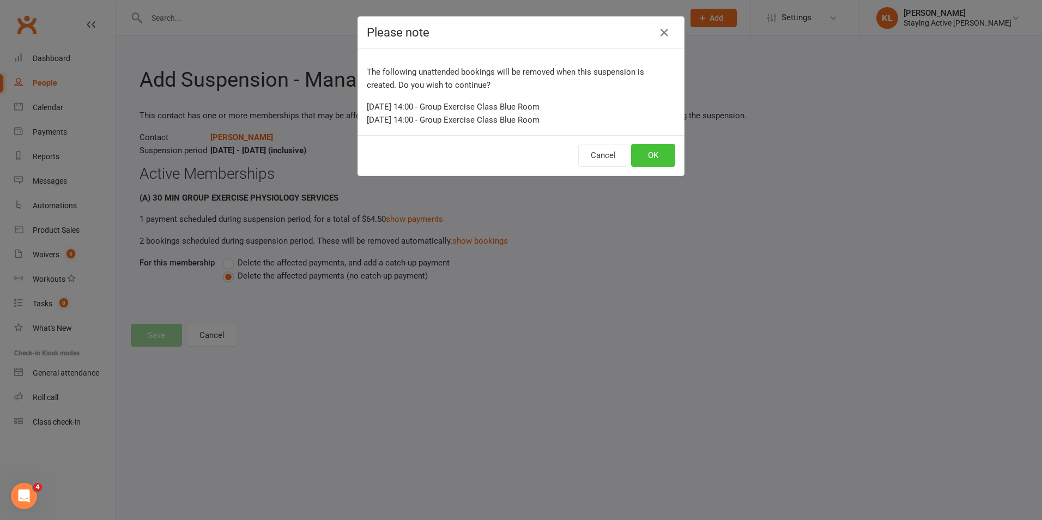
click at [661, 159] on button "OK" at bounding box center [653, 155] width 44 height 23
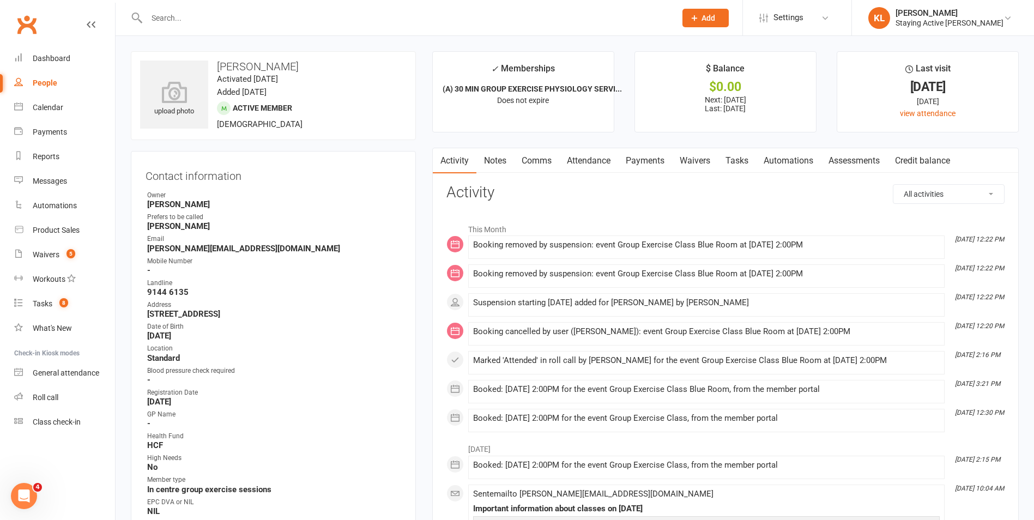
click at [606, 160] on link "Attendance" at bounding box center [588, 160] width 59 height 25
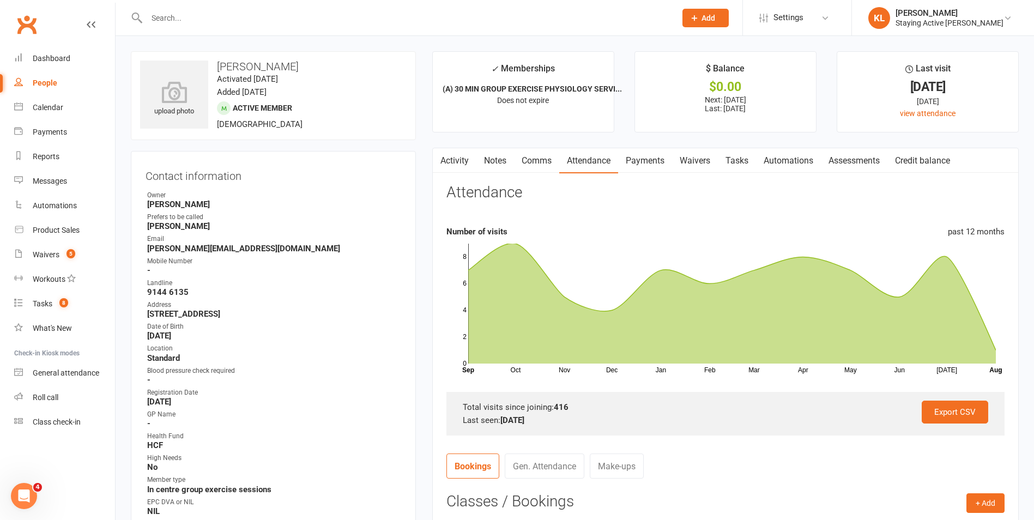
click at [654, 156] on link "Payments" at bounding box center [645, 160] width 54 height 25
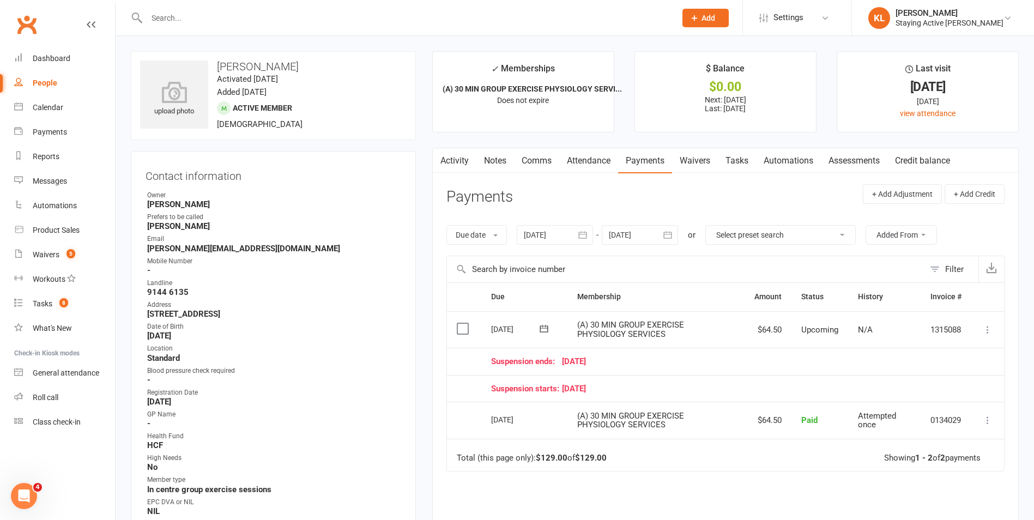
click at [696, 476] on div "Due Contact Membership Amount Status History Invoice # Select this 01 Sep 2025 …" at bounding box center [726, 447] width 558 height 330
drag, startPoint x: 52, startPoint y: 402, endPoint x: 68, endPoint y: 402, distance: 15.3
click at [52, 402] on div "Roll call" at bounding box center [46, 397] width 26 height 9
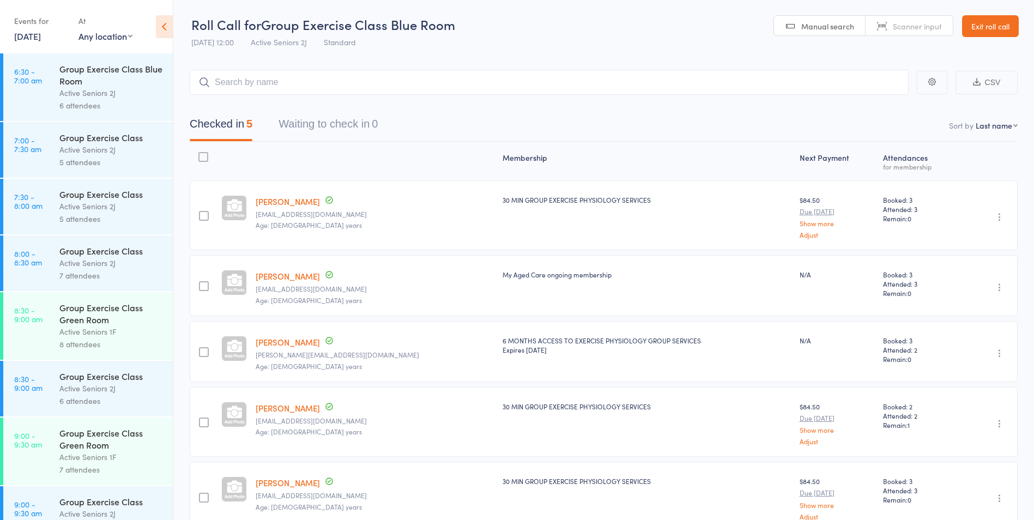
click at [993, 26] on link "Exit roll call" at bounding box center [990, 26] width 57 height 22
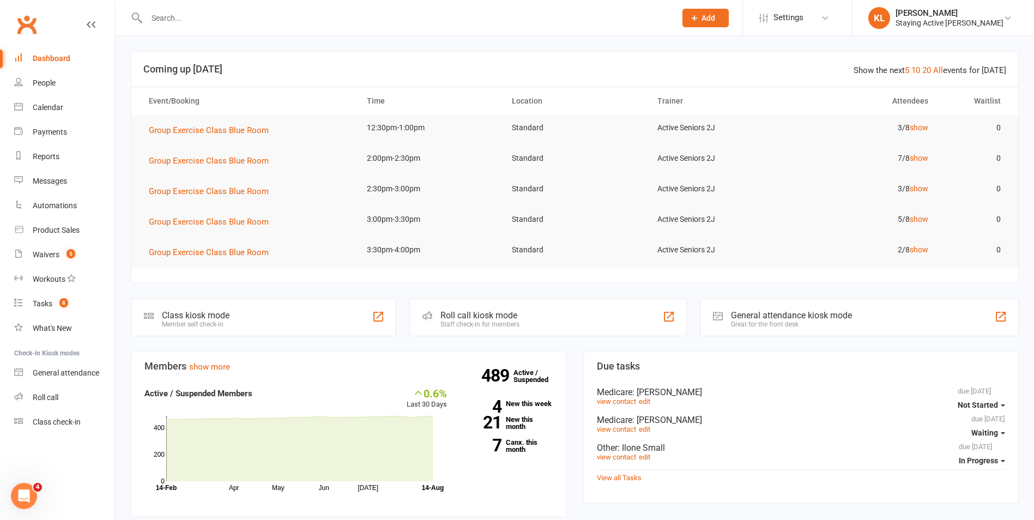
click at [192, 10] on input "text" at bounding box center [405, 17] width 525 height 15
click at [363, 15] on input "text" at bounding box center [405, 17] width 525 height 15
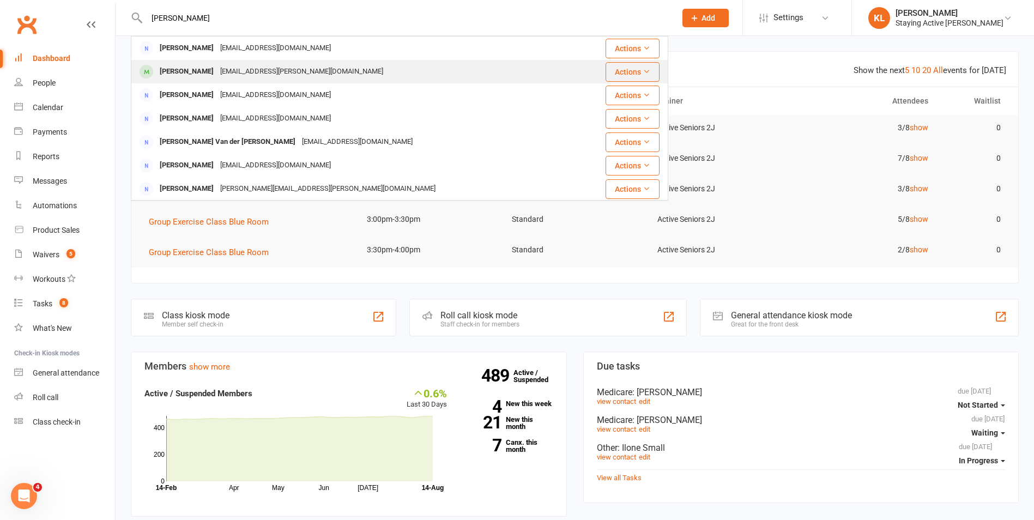
type input "[PERSON_NAME]"
click at [262, 68] on div "[EMAIL_ADDRESS][PERSON_NAME][DOMAIN_NAME]" at bounding box center [302, 72] width 170 height 16
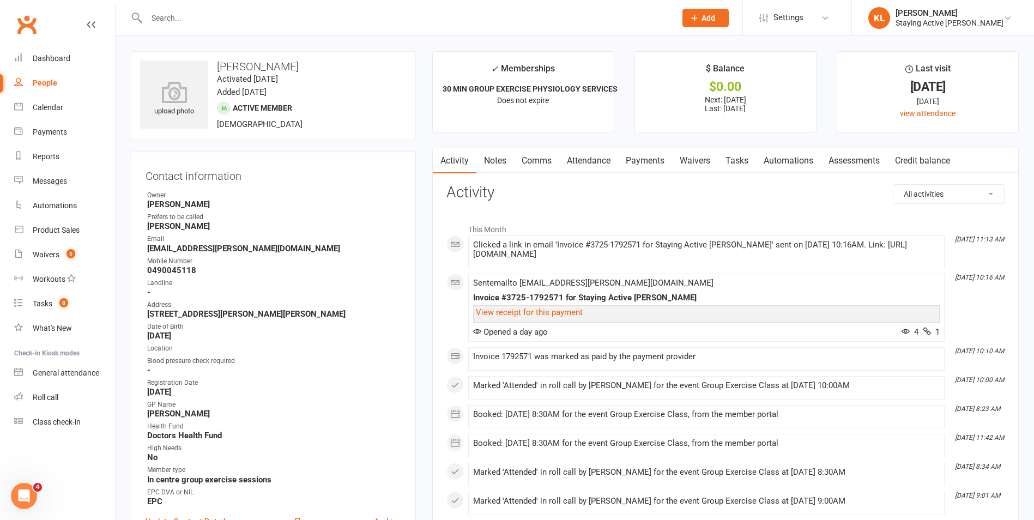
click at [862, 161] on link "Assessments" at bounding box center [854, 160] width 67 height 25
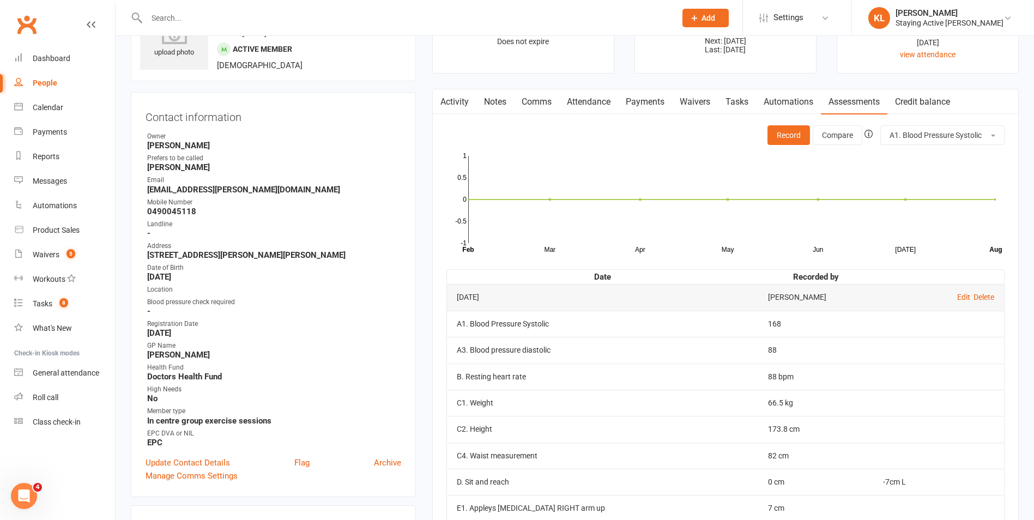
scroll to position [55, 0]
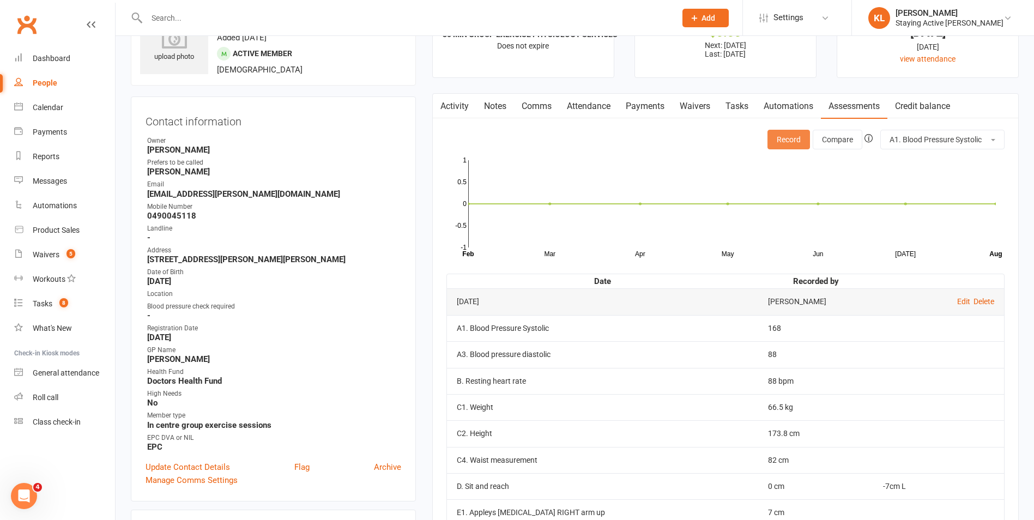
click at [790, 135] on button "Record" at bounding box center [789, 140] width 43 height 20
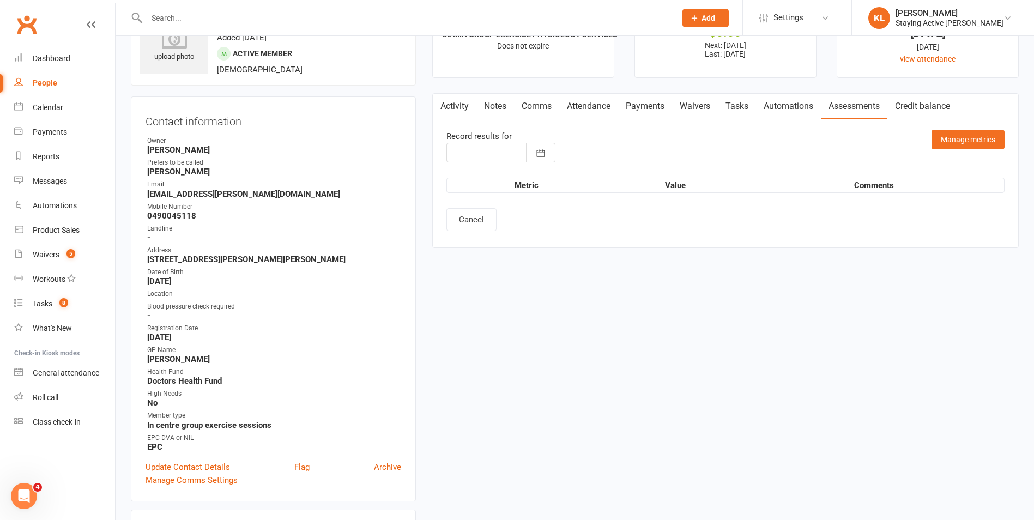
type input "[DATE]"
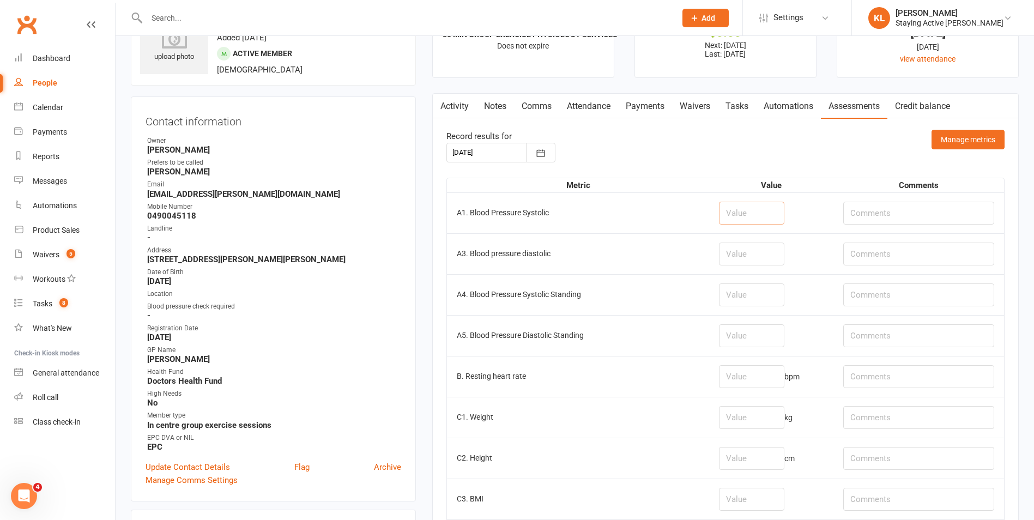
click at [736, 217] on input "number" at bounding box center [751, 213] width 65 height 23
type input "155"
type input "89"
click at [858, 214] on input "text" at bounding box center [918, 213] width 151 height 23
paste input "usually 120,130/80"
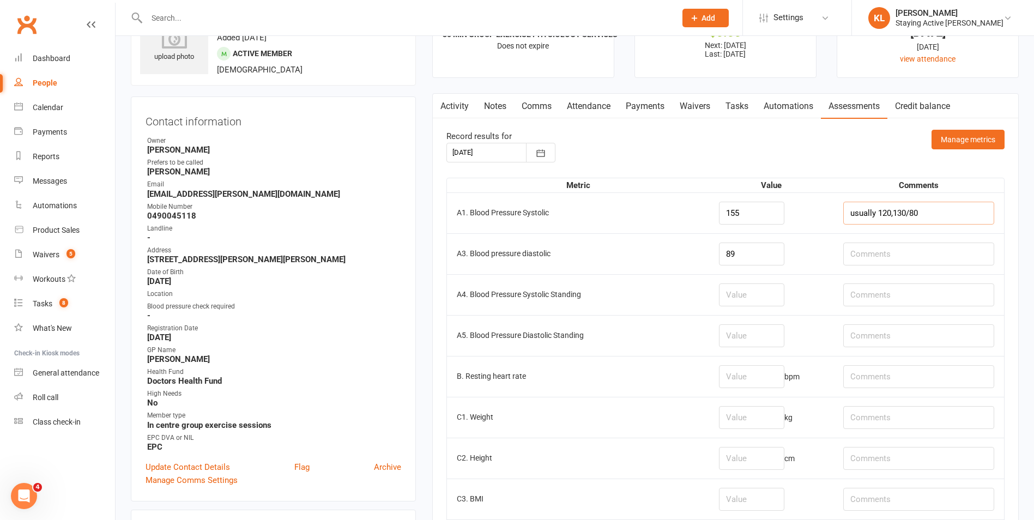
type input "usually 120,130/80"
click at [729, 389] on td "bpm" at bounding box center [771, 376] width 124 height 41
click at [733, 385] on input "number" at bounding box center [751, 376] width 65 height 23
type input "78"
type input "65.7"
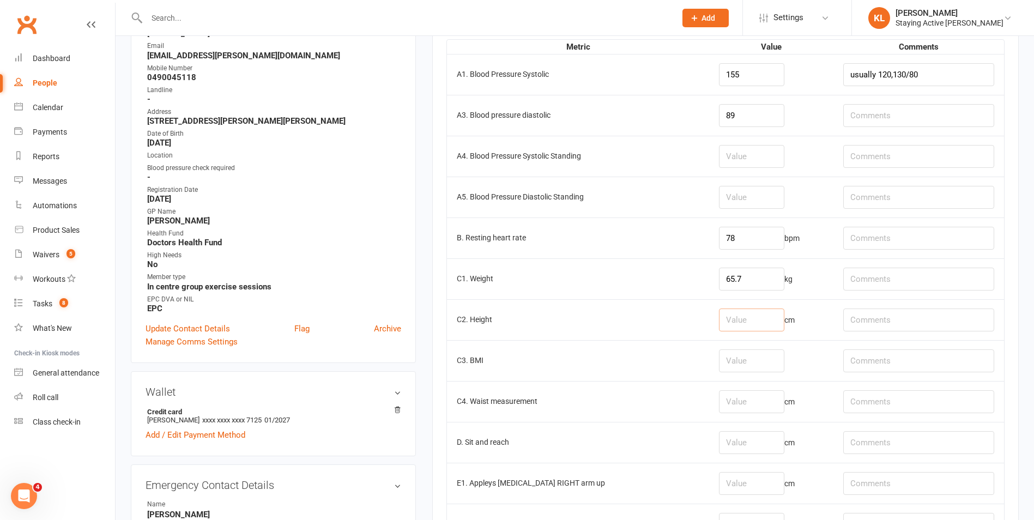
scroll to position [218, 0]
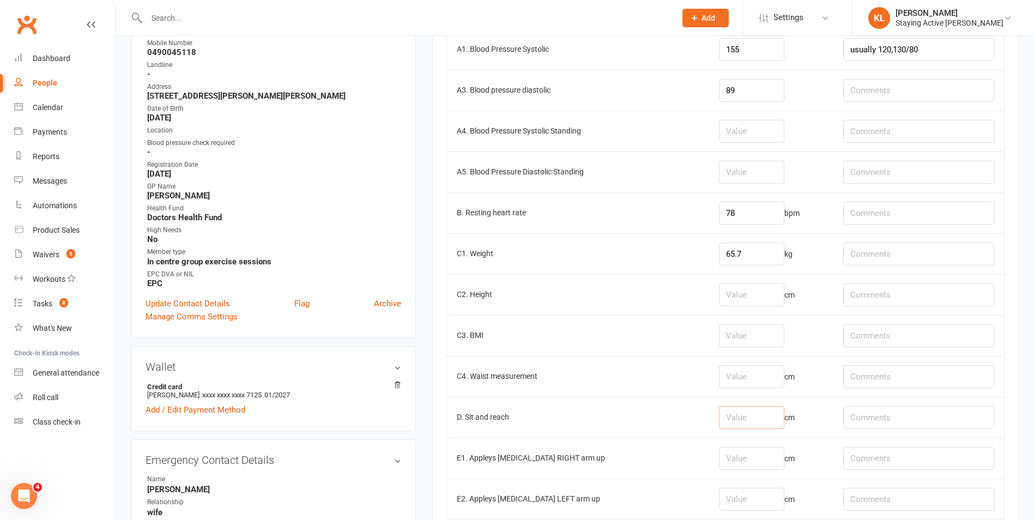
click at [746, 411] on input "number" at bounding box center [751, 417] width 65 height 23
type input "0"
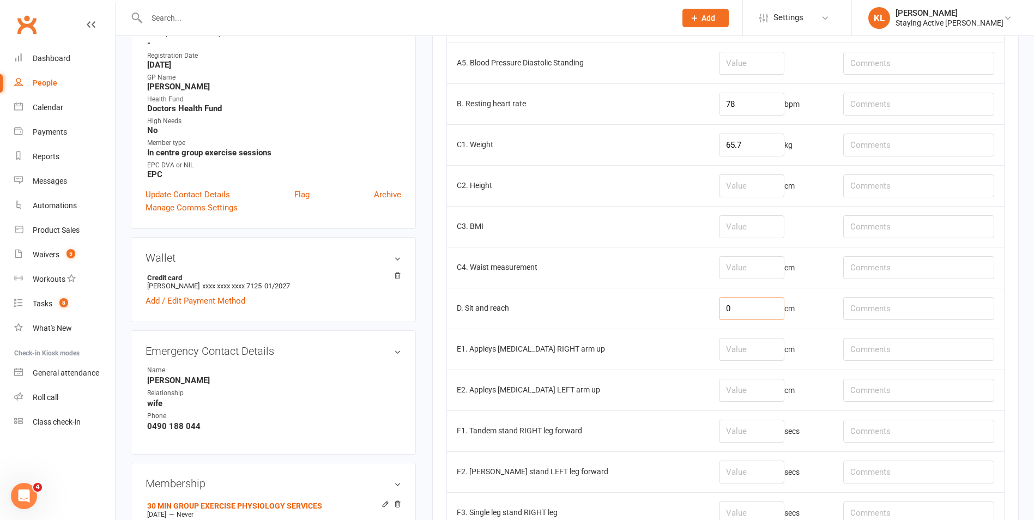
drag, startPoint x: 746, startPoint y: 308, endPoint x: 701, endPoint y: 306, distance: 44.7
click at [709, 306] on td "0 cm" at bounding box center [771, 308] width 124 height 41
type input "-3"
click at [719, 339] on input "number" at bounding box center [751, 349] width 65 height 23
type input "1"
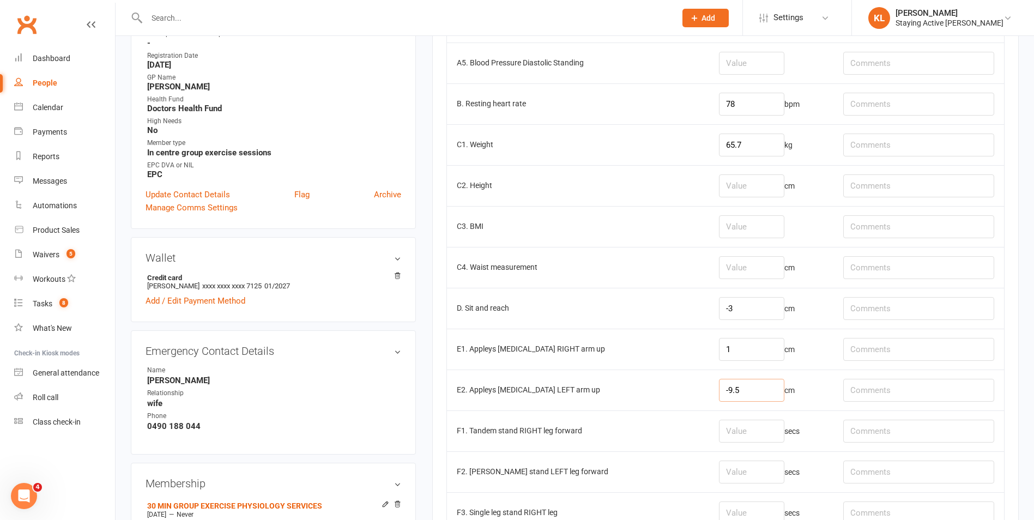
type input "-9.5"
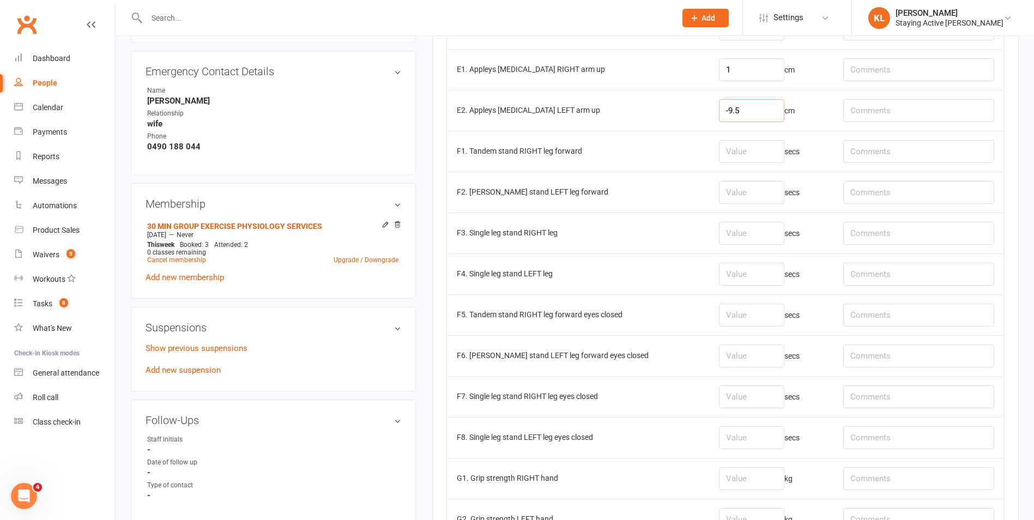
scroll to position [709, 0]
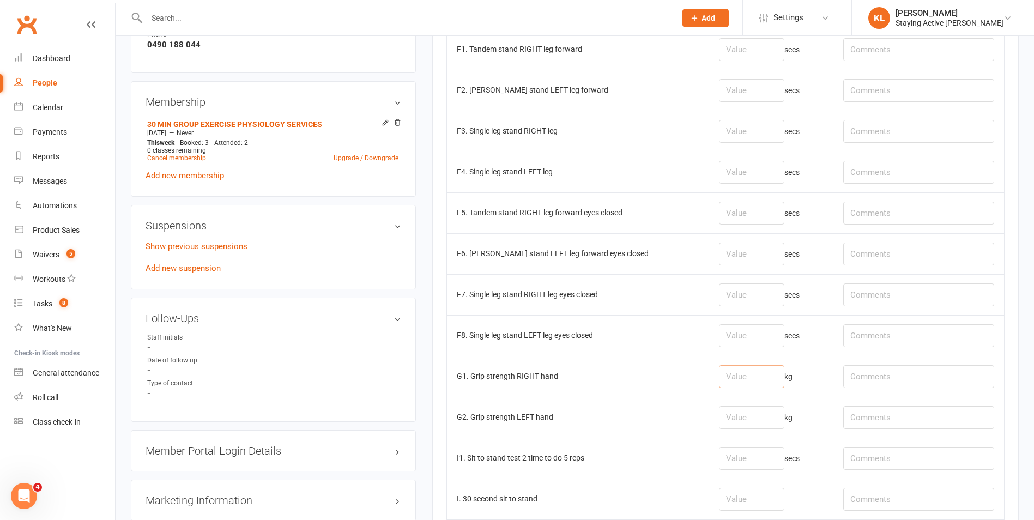
click at [739, 375] on input "number" at bounding box center [751, 376] width 65 height 23
type input "32"
type input "27.6"
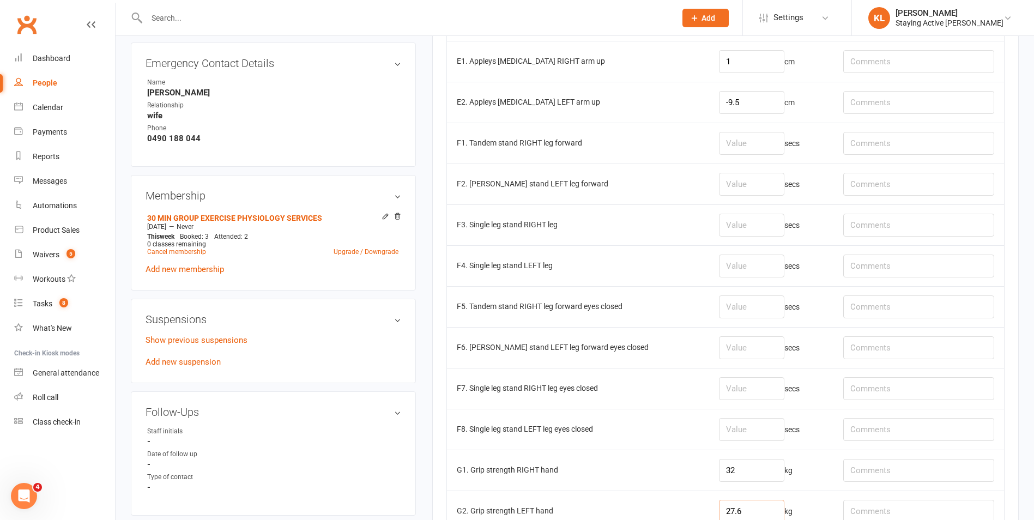
scroll to position [600, 0]
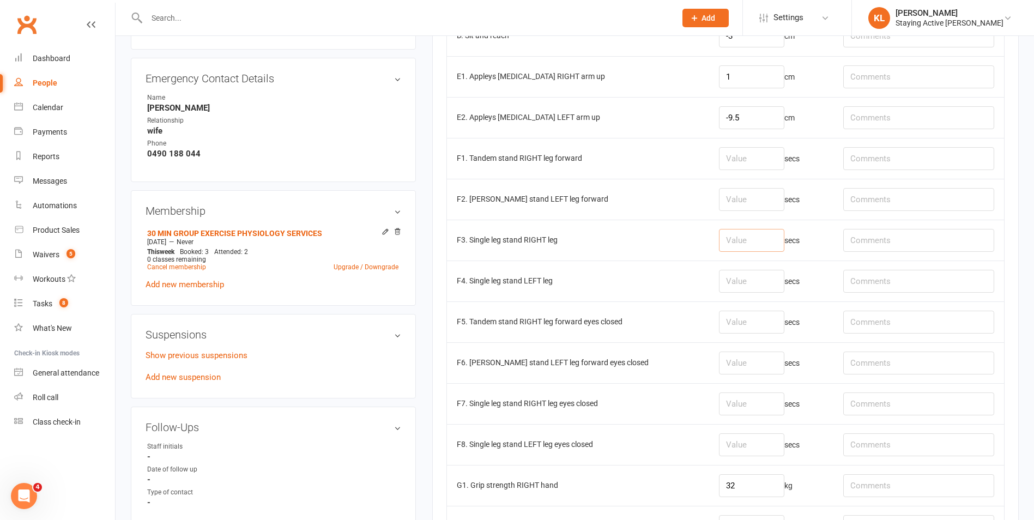
click at [746, 235] on input "number" at bounding box center [751, 240] width 65 height 23
type input "30"
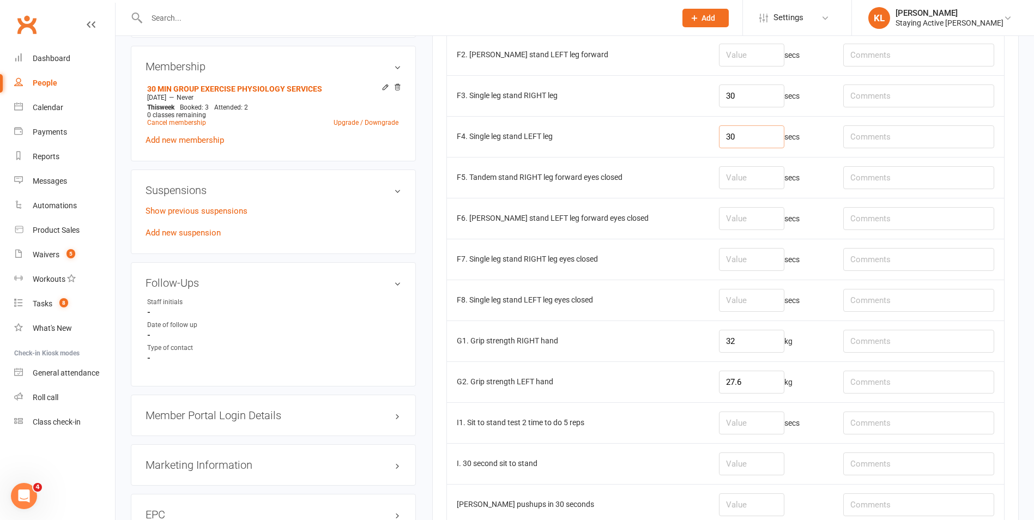
scroll to position [763, 0]
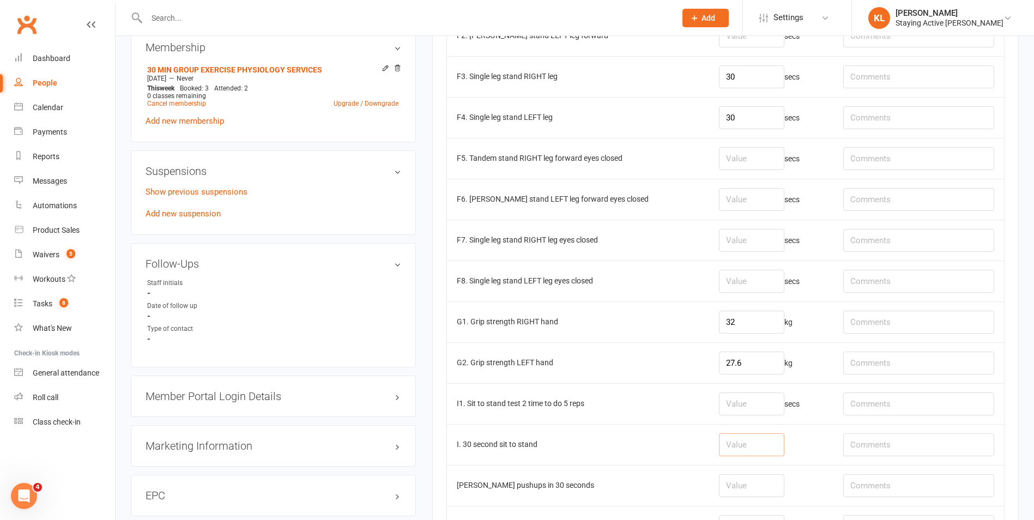
click at [743, 443] on input "number" at bounding box center [751, 444] width 65 height 23
type input "24"
paste input "Excessive knees over toes and upright torso (quad dominant)"
type input "Excessive knees over toes and upright torso (quad dominant)"
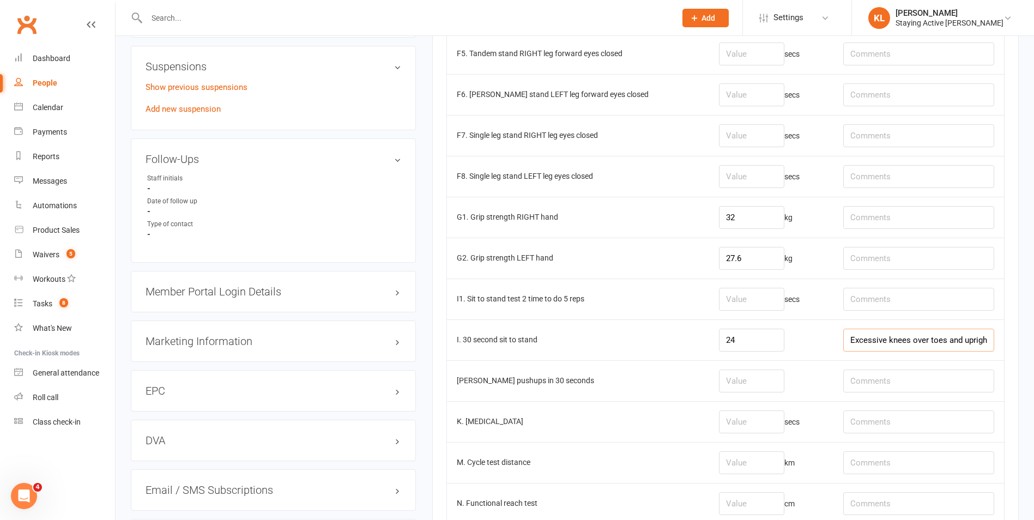
scroll to position [872, 0]
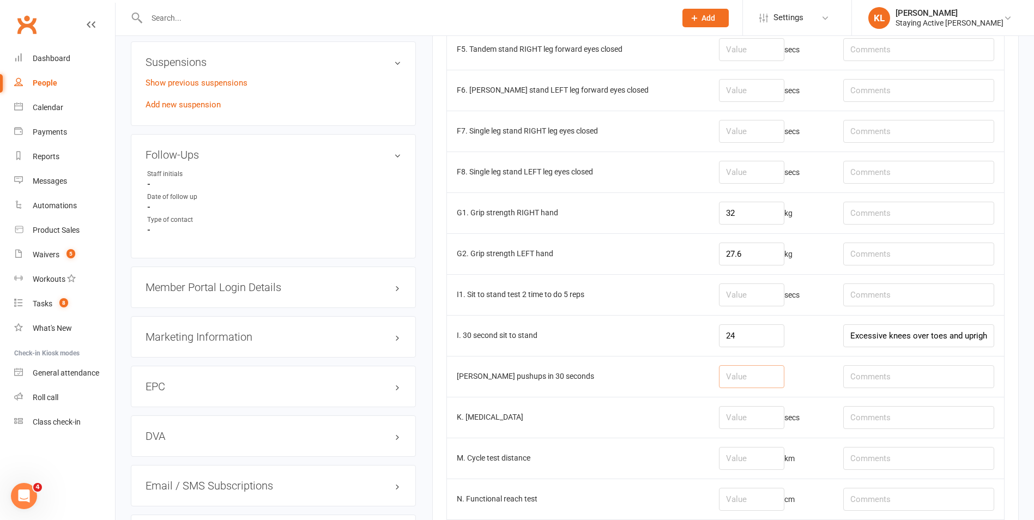
click at [752, 379] on input "number" at bounding box center [751, 376] width 65 height 23
type input "20"
paste input "elbows not full extended on a few reps)"
type input "elbows not full extended on a few reps"
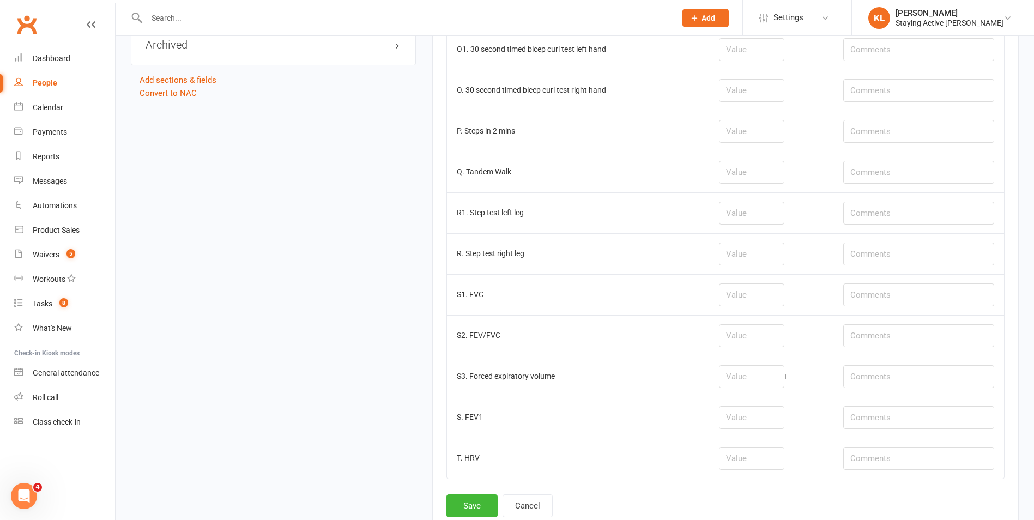
scroll to position [1446, 0]
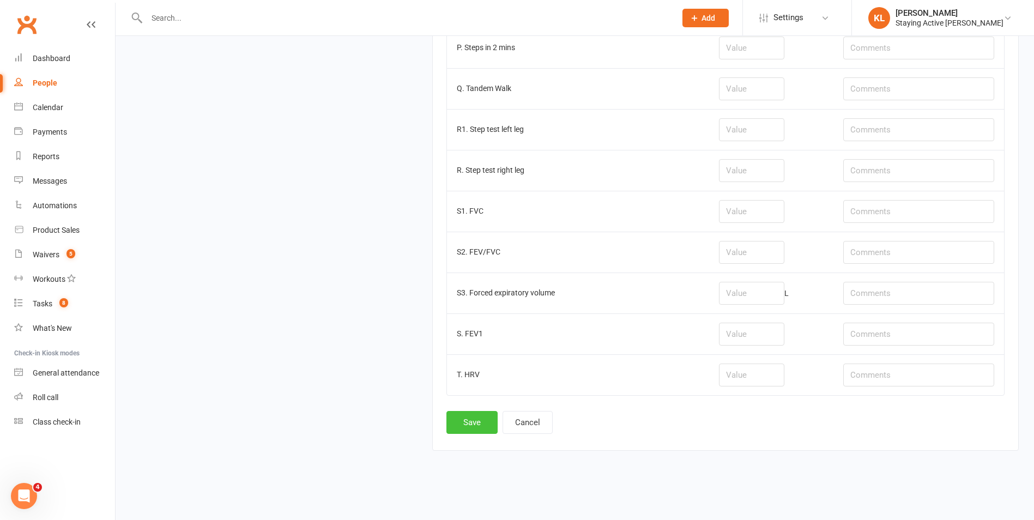
click at [479, 424] on button "Save" at bounding box center [472, 422] width 51 height 23
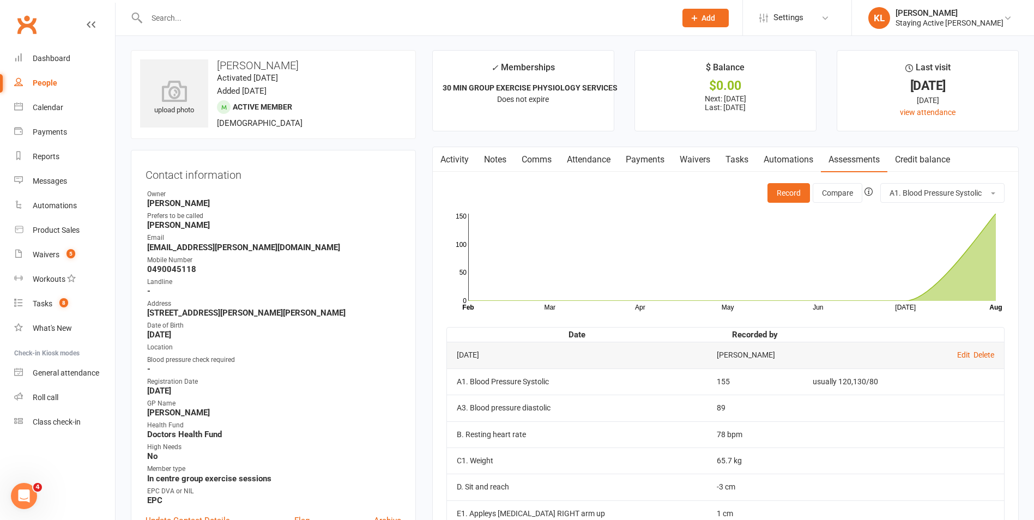
scroll to position [0, 0]
click at [216, 16] on input "text" at bounding box center [405, 17] width 525 height 15
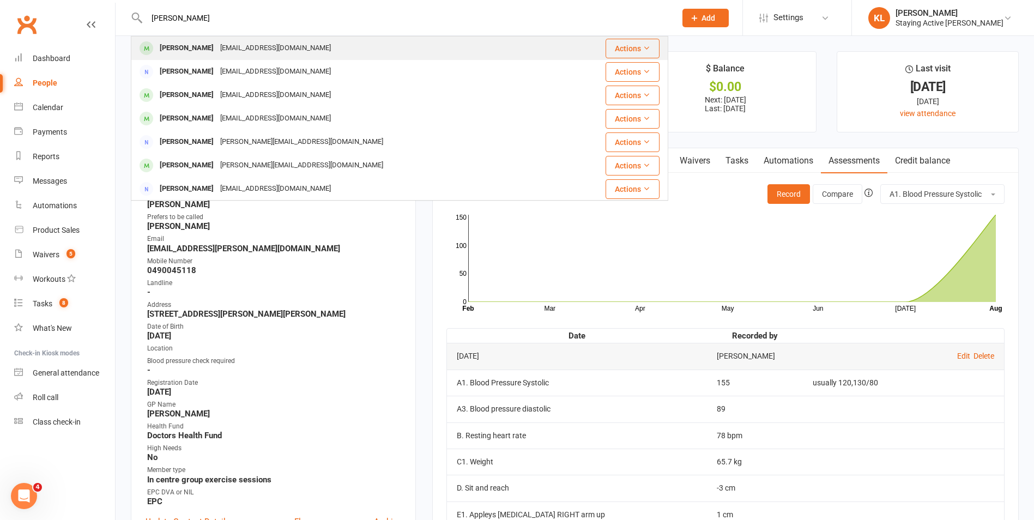
type input "[PERSON_NAME]"
click at [218, 42] on div "[EMAIL_ADDRESS][DOMAIN_NAME]" at bounding box center [275, 48] width 117 height 16
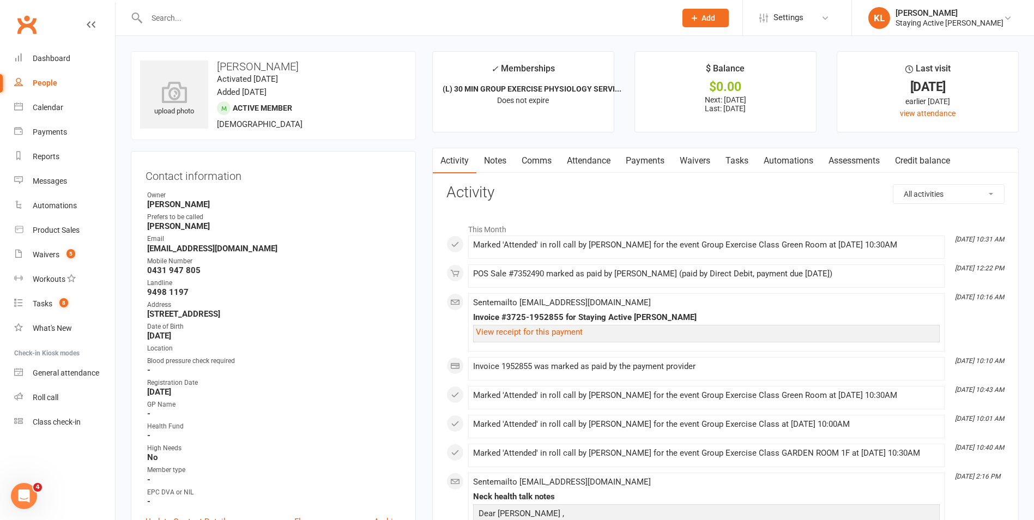
click at [856, 152] on link "Assessments" at bounding box center [854, 160] width 67 height 25
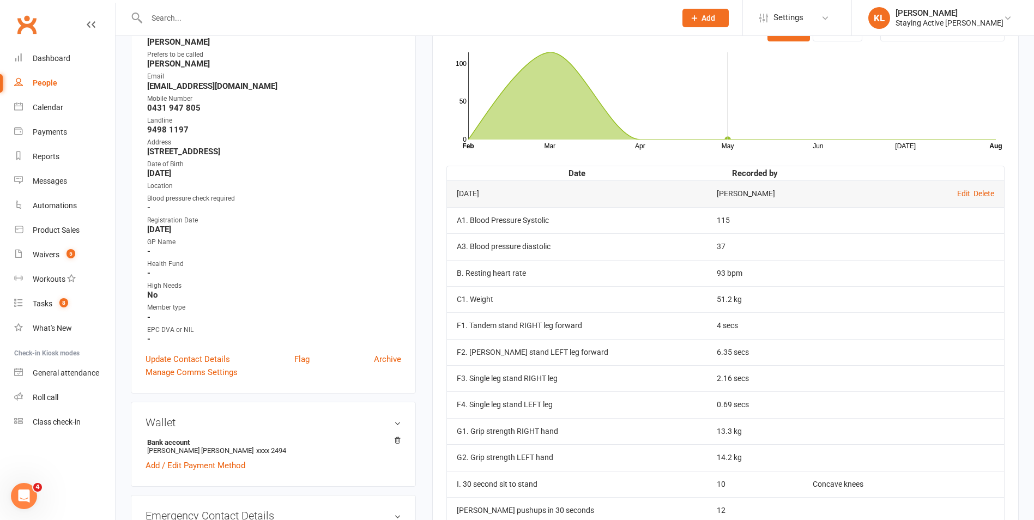
scroll to position [109, 0]
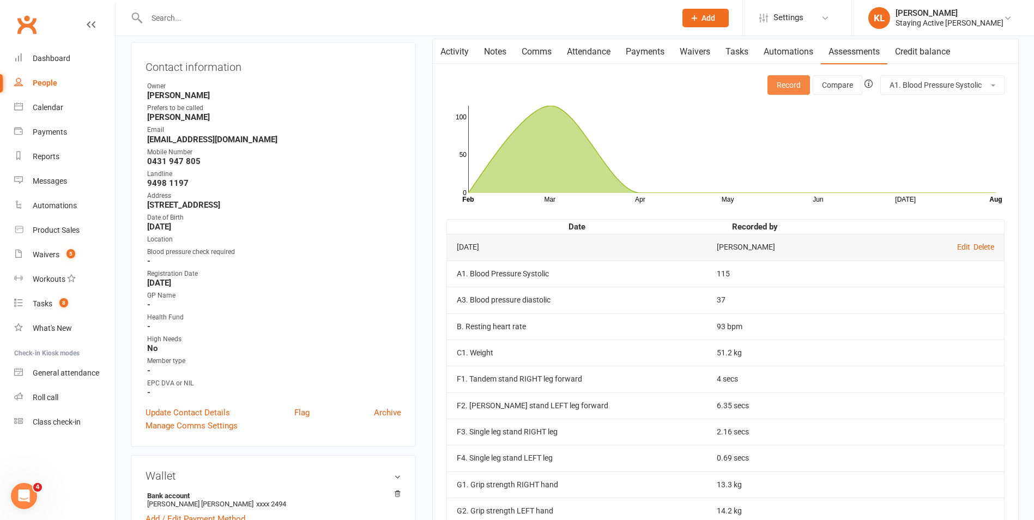
click at [791, 81] on button "Record" at bounding box center [789, 85] width 43 height 20
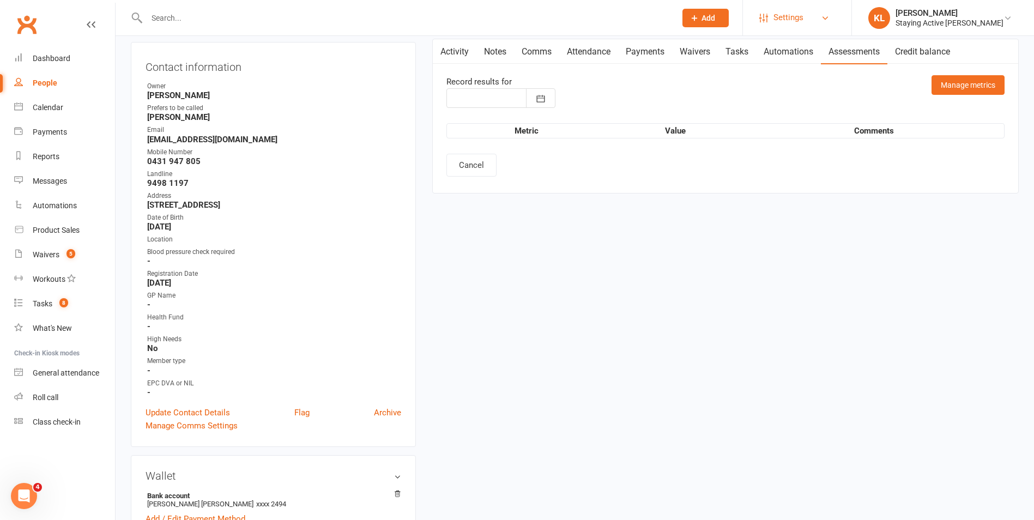
type input "[DATE]"
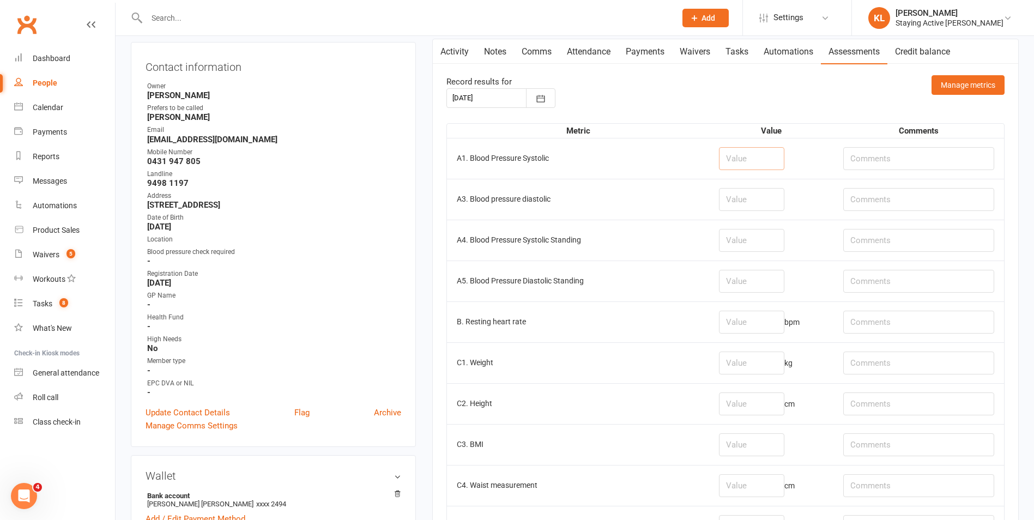
click at [759, 165] on input "number" at bounding box center [751, 158] width 65 height 23
type input "122"
click at [736, 200] on input "number" at bounding box center [751, 199] width 65 height 23
type input "56"
type input "67"
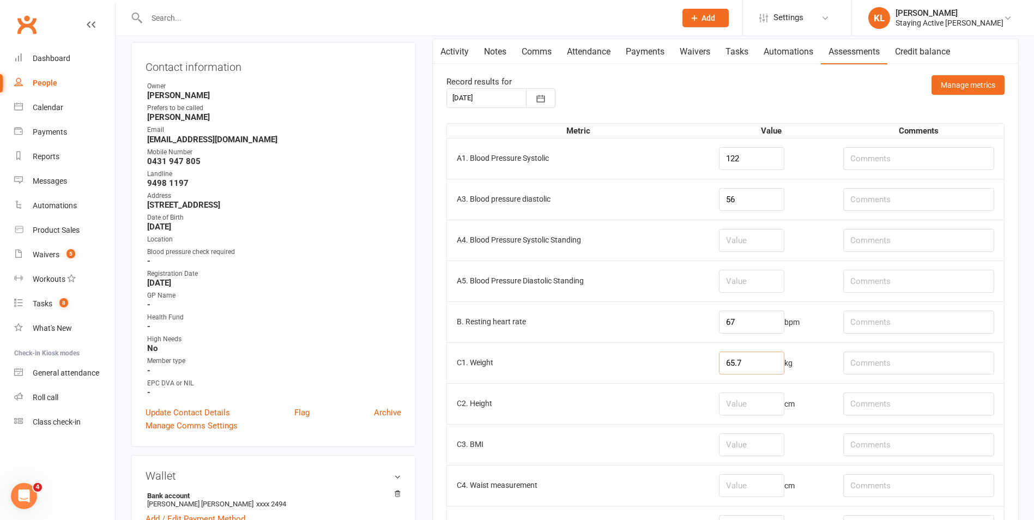
type input "65.7"
drag, startPoint x: 737, startPoint y: 359, endPoint x: 660, endPoint y: 358, distance: 77.4
click at [660, 358] on tr "C1. Weight 65.7 kg" at bounding box center [725, 362] width 557 height 41
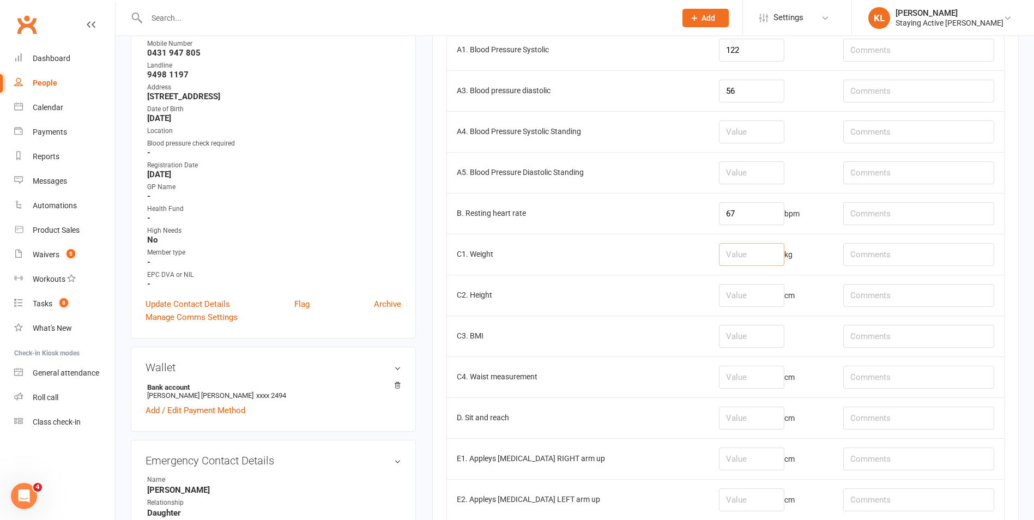
scroll to position [218, 0]
drag, startPoint x: 747, startPoint y: 415, endPoint x: 756, endPoint y: 412, distance: 9.7
click at [748, 415] on input "number" at bounding box center [751, 417] width 65 height 23
type input "-3"
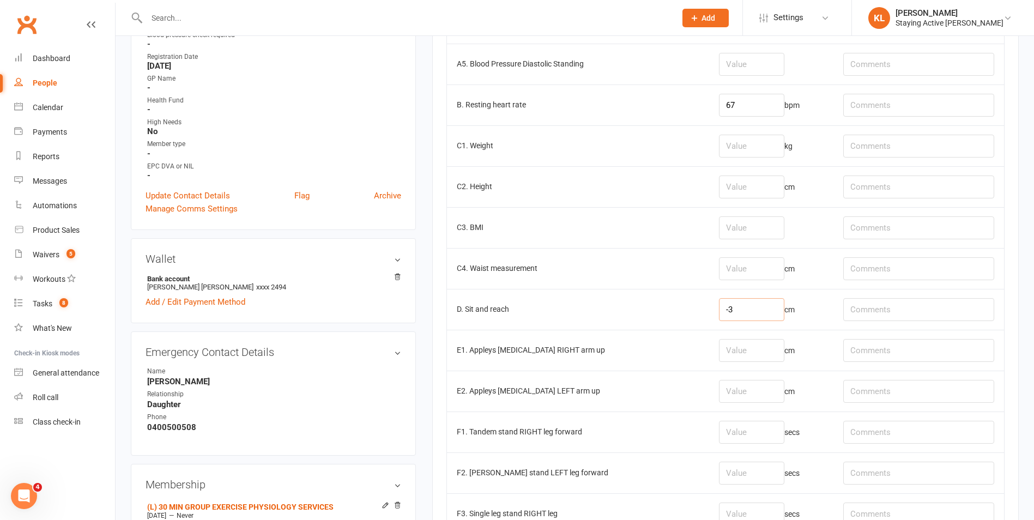
scroll to position [327, 0]
click at [745, 341] on input "number" at bounding box center [751, 349] width 65 height 23
type input "-13"
type input "-19"
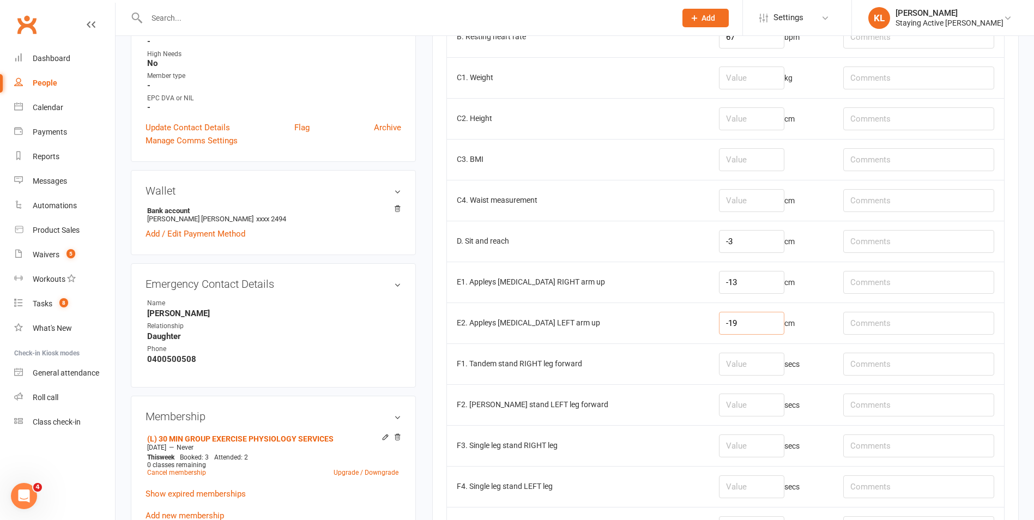
scroll to position [600, 0]
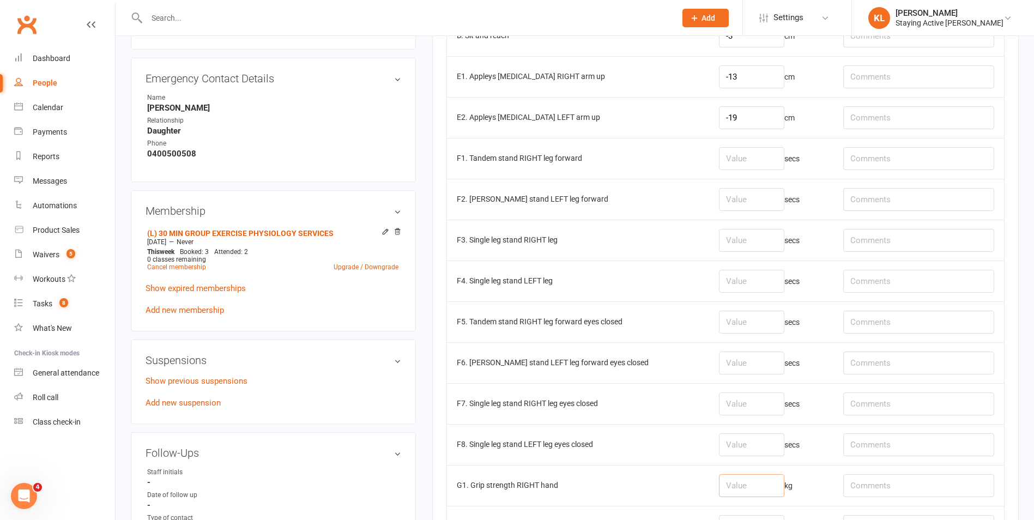
click at [750, 482] on input "number" at bounding box center [751, 485] width 65 height 23
type input "13.7"
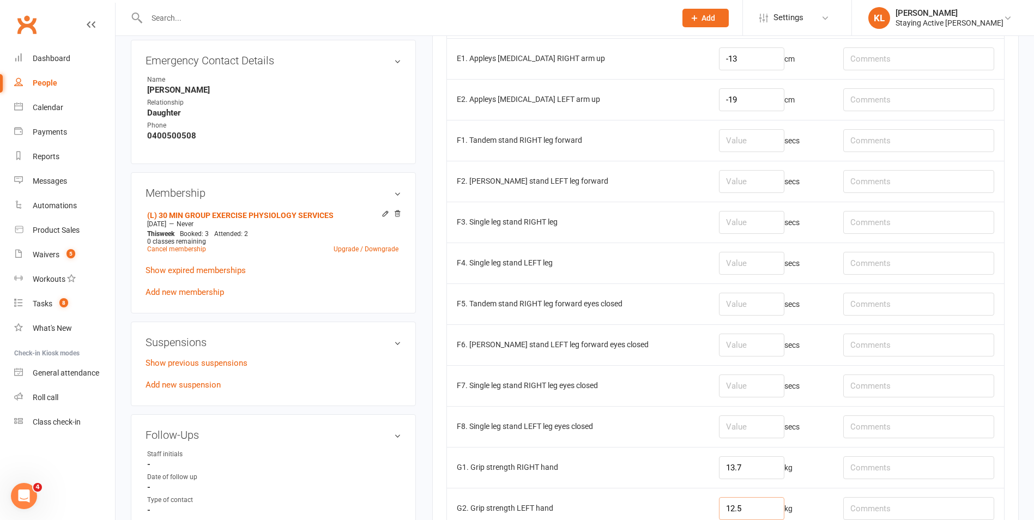
type input "12.5"
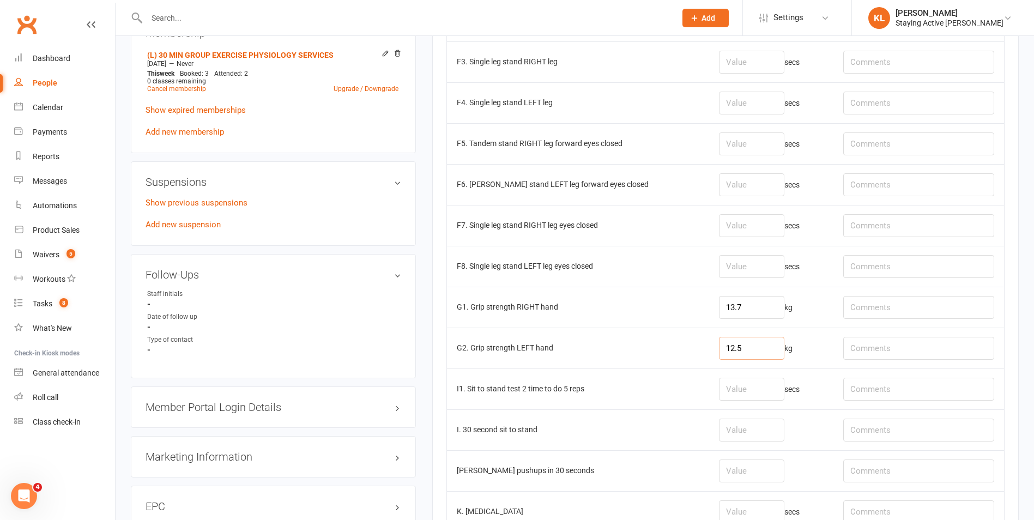
scroll to position [781, 0]
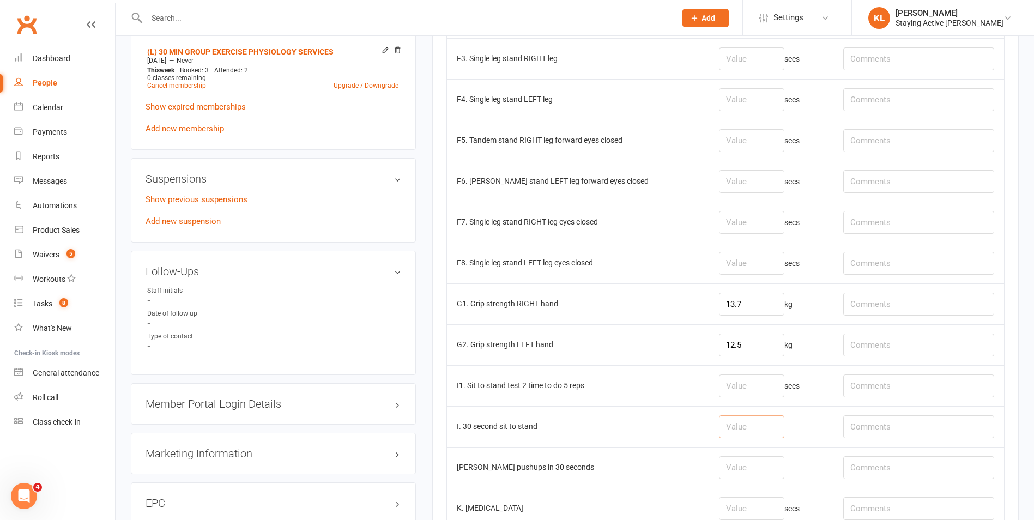
click at [741, 425] on input "number" at bounding box center [751, 426] width 65 height 23
type input "8"
drag, startPoint x: 986, startPoint y: 432, endPoint x: 799, endPoint y: 437, distance: 187.1
click at [799, 437] on tr "I. 30 second sit to stand 8 excessive fwd lean, knee valgus" at bounding box center [725, 426] width 557 height 41
type input "excessive fwd lean, knee valgus"
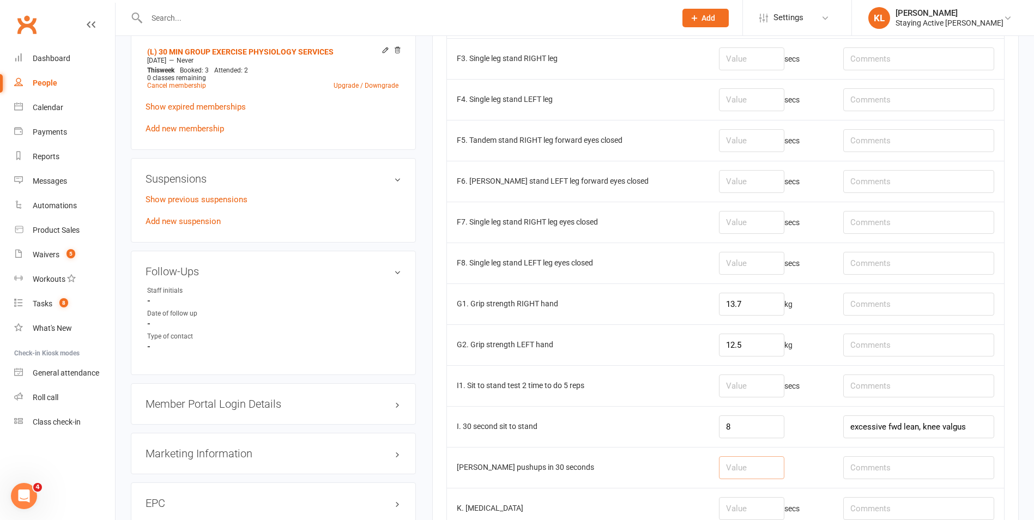
click at [724, 470] on input "number" at bounding box center [751, 467] width 65 height 23
type input "12"
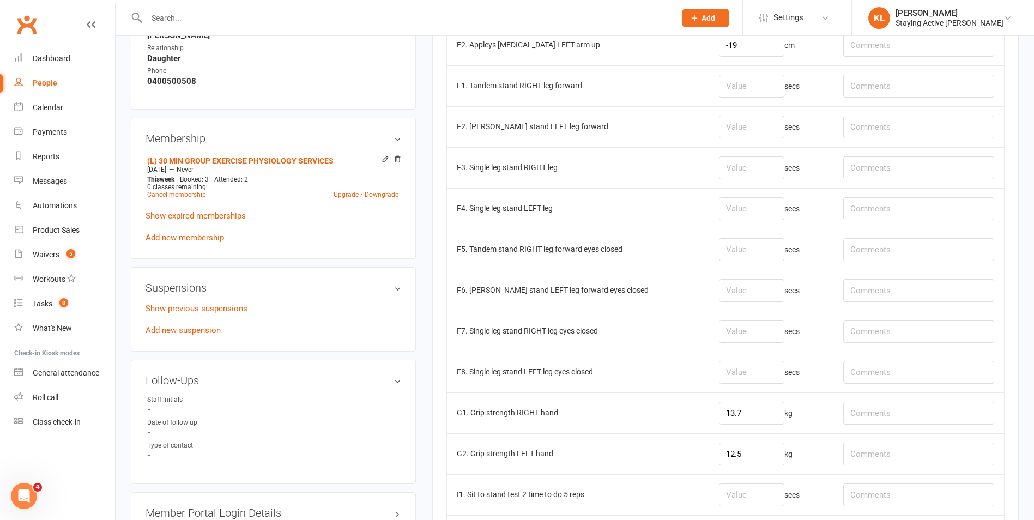
scroll to position [618, 0]
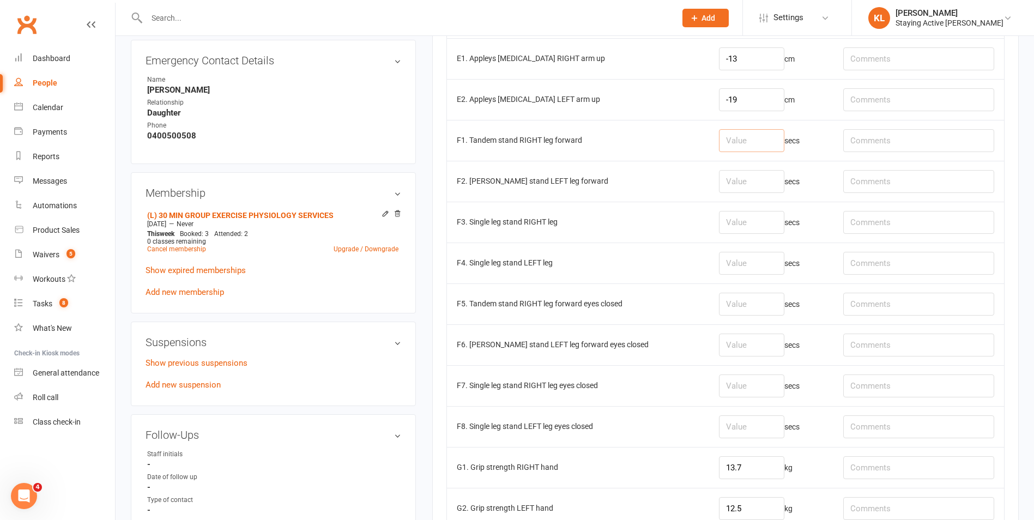
click at [736, 143] on input "number" at bounding box center [751, 140] width 65 height 23
type input "2.82"
type input "2.22"
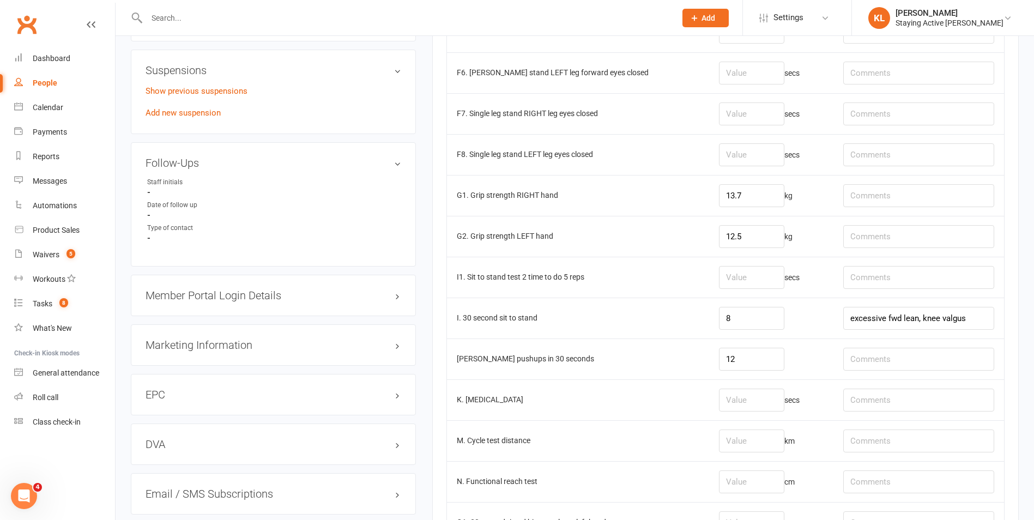
scroll to position [890, 0]
click at [720, 432] on input "number" at bounding box center [751, 440] width 65 height 23
type input "0.88"
type input "level 3"
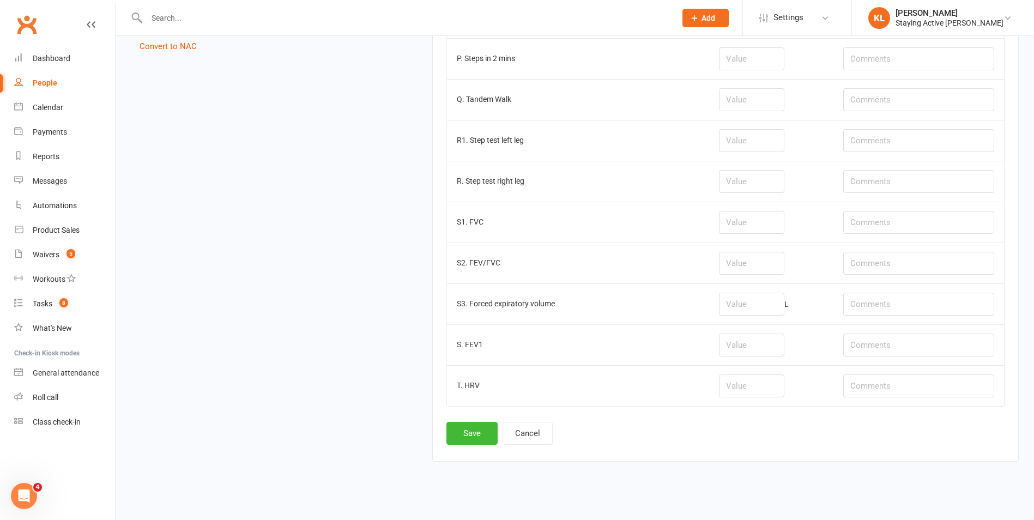
scroll to position [1446, 0]
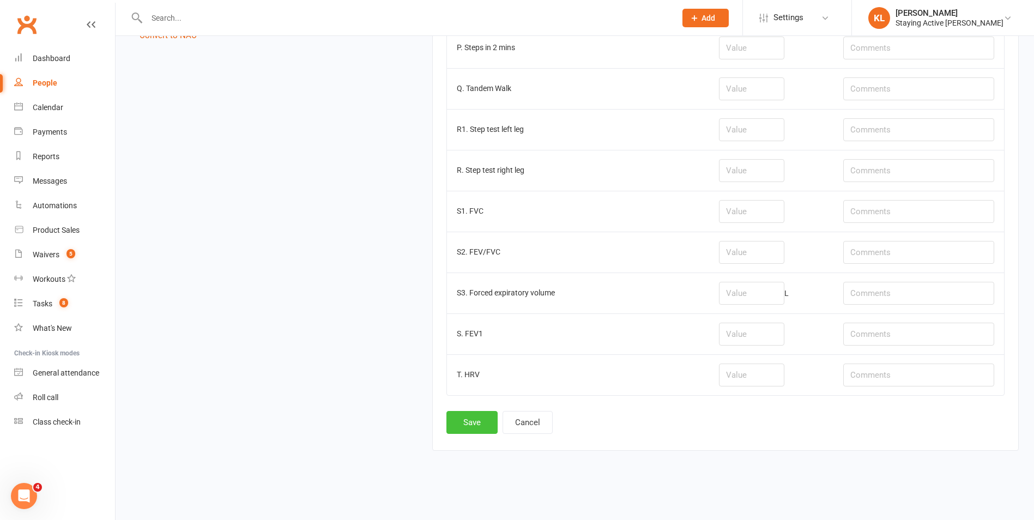
click at [480, 415] on button "Save" at bounding box center [472, 422] width 51 height 23
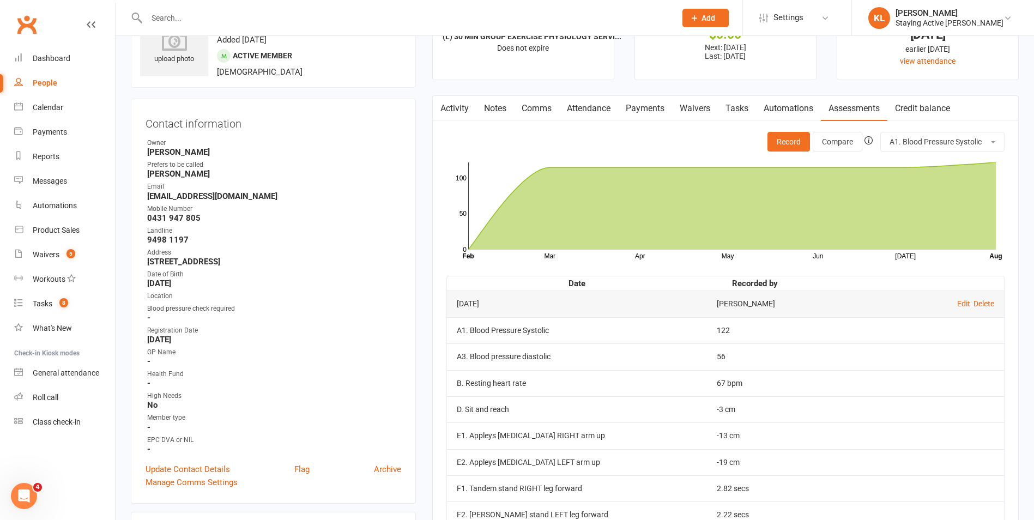
scroll to position [0, 0]
